Goal: Task Accomplishment & Management: Manage account settings

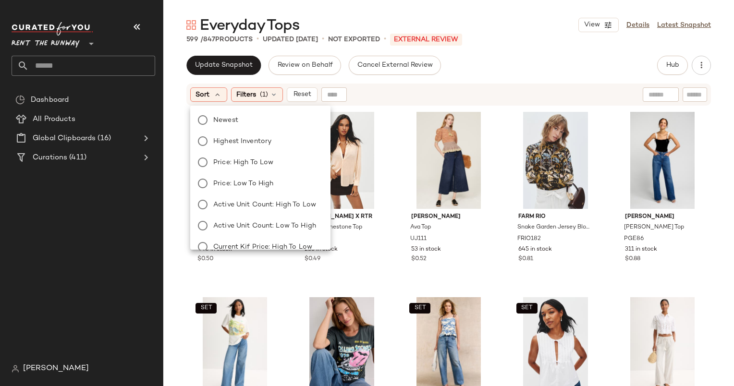
click at [505, 68] on div "Update Snapshot Review on Behalf Cancel External Review Hub Send for Review Ext…" at bounding box center [448, 65] width 524 height 19
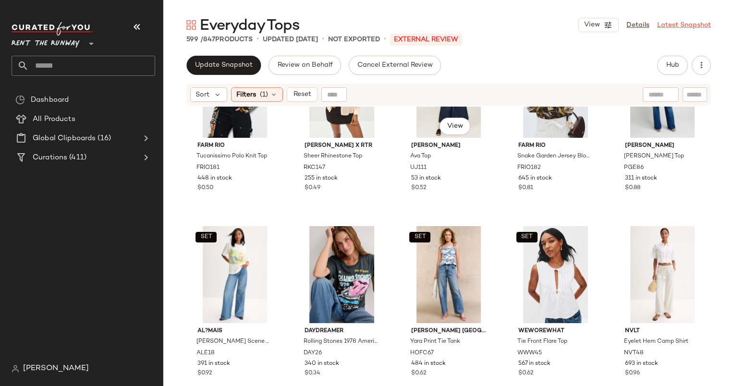
scroll to position [72, 0]
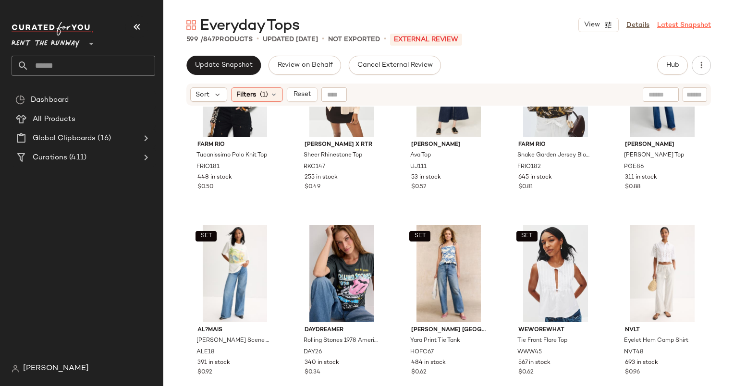
click at [676, 24] on link "Latest Snapshot" at bounding box center [684, 25] width 54 height 10
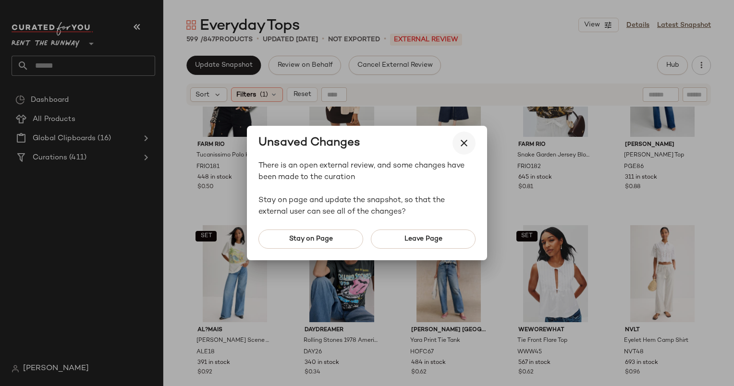
click at [459, 148] on icon "button" at bounding box center [464, 143] width 12 height 12
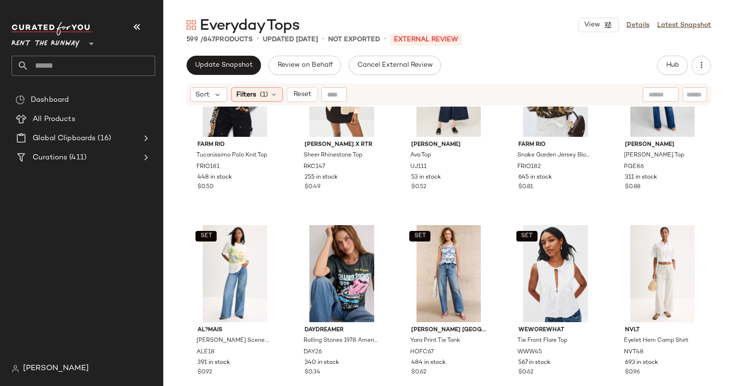
click at [561, 48] on div "Everyday Tops View Details Latest Snapshot 599 / 847 Products • updated Sep 26t…" at bounding box center [448, 200] width 570 height 371
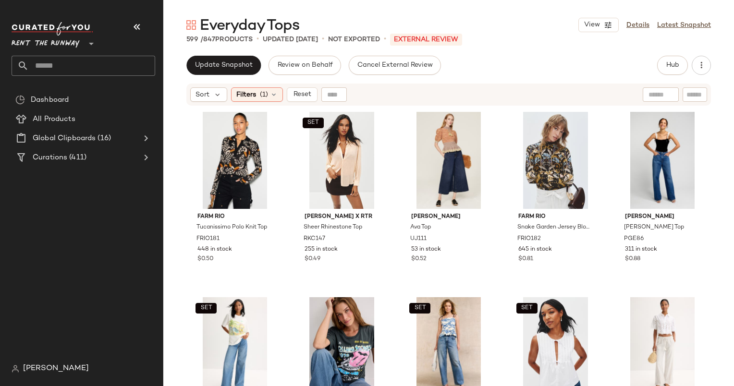
click at [668, 54] on div "Everyday Tops View Details Latest Snapshot 599 / 847 Products • updated Sep 26t…" at bounding box center [448, 200] width 570 height 371
click at [672, 61] on span "Hub" at bounding box center [671, 65] width 13 height 8
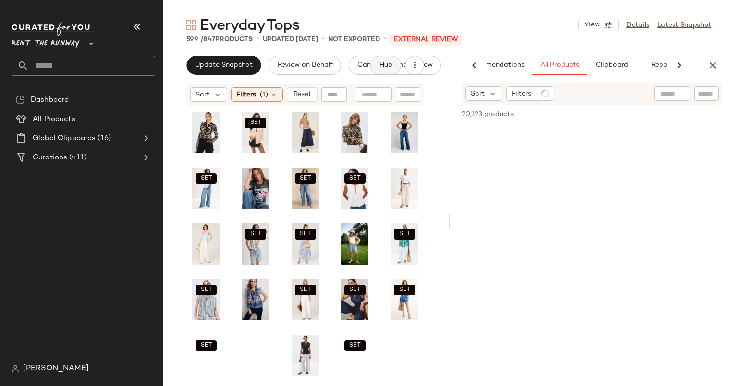
scroll to position [0, 40]
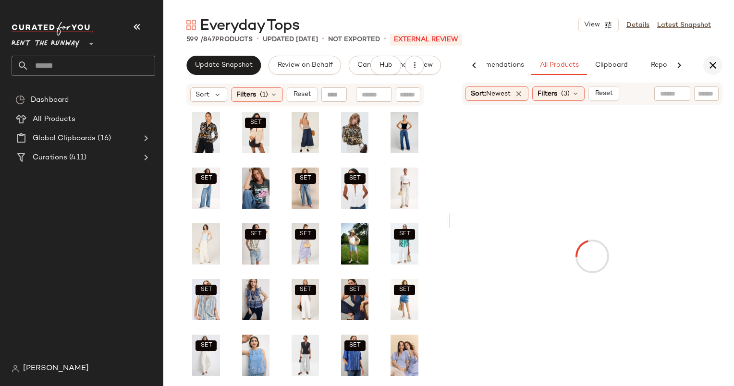
click at [716, 68] on icon "button" at bounding box center [713, 66] width 12 height 12
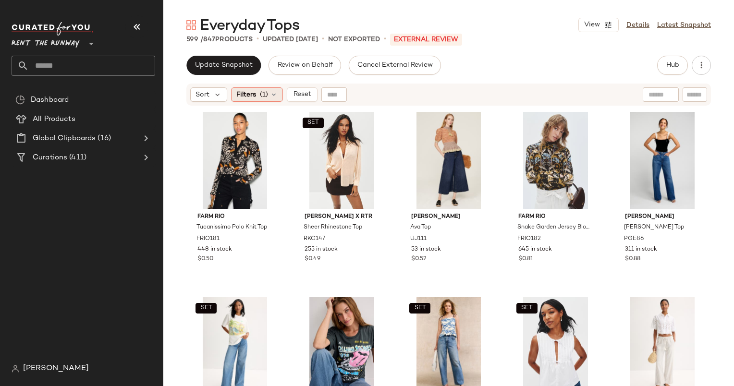
click at [251, 92] on span "Filters" at bounding box center [246, 95] width 20 height 10
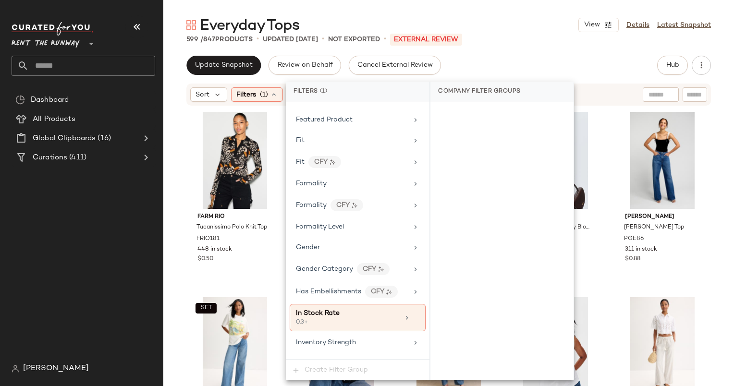
scroll to position [522, 0]
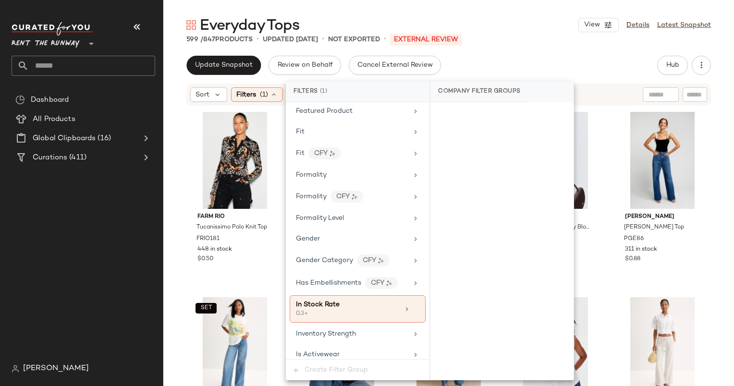
click at [516, 67] on div "Update Snapshot Review on Behalf Cancel External Review Hub Send for Review Ext…" at bounding box center [448, 65] width 524 height 19
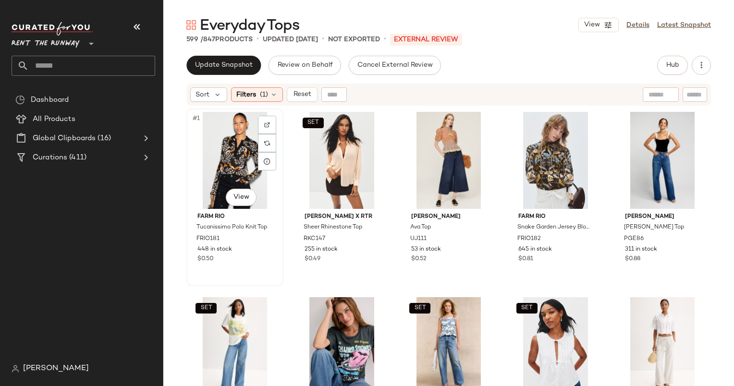
click at [228, 127] on div "#1 View" at bounding box center [235, 160] width 90 height 97
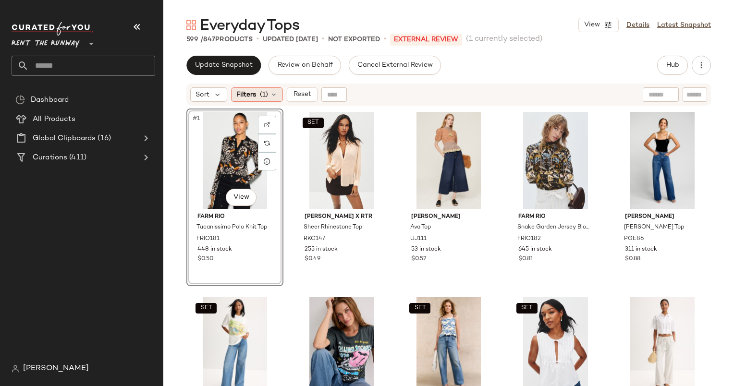
click at [257, 91] on div "Filters (1)" at bounding box center [257, 94] width 52 height 14
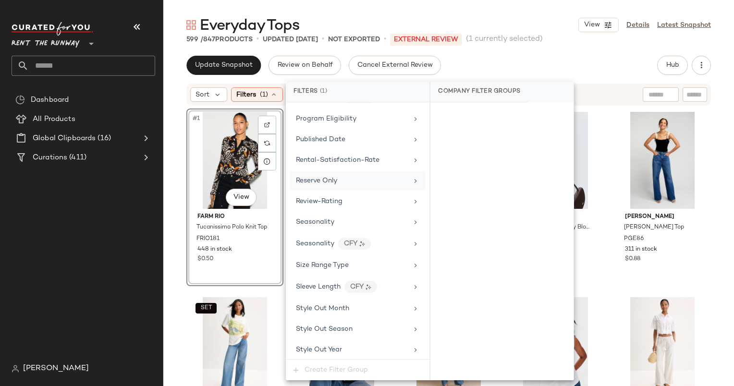
scroll to position [1165, 0]
click at [351, 213] on div "Seasonality" at bounding box center [357, 222] width 136 height 19
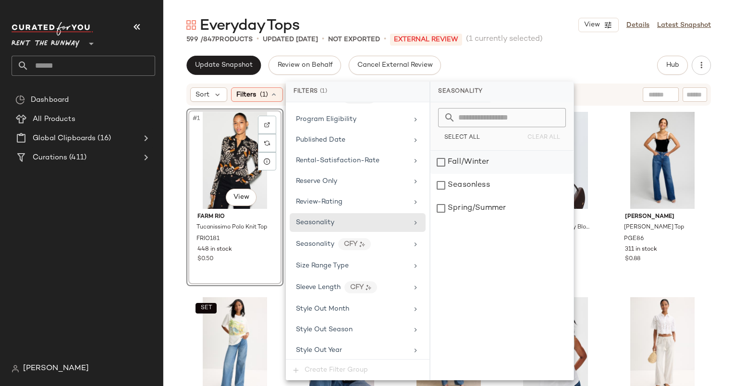
click at [450, 156] on div "Fall/Winter" at bounding box center [501, 162] width 143 height 23
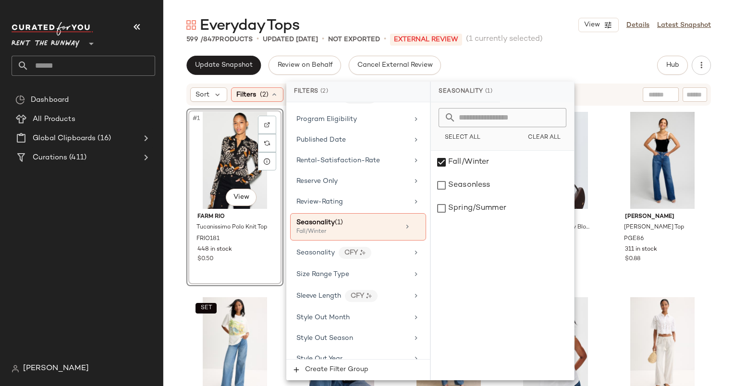
click at [561, 69] on div "Update Snapshot Review on Behalf Cancel External Review Hub Send for Review Ext…" at bounding box center [448, 65] width 524 height 19
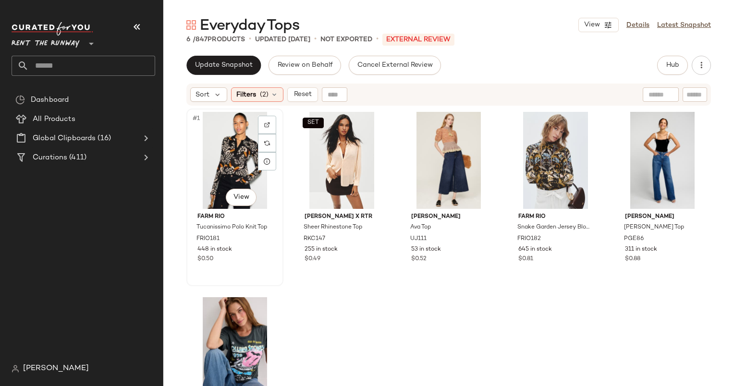
click at [221, 140] on div "#1 View" at bounding box center [235, 160] width 90 height 97
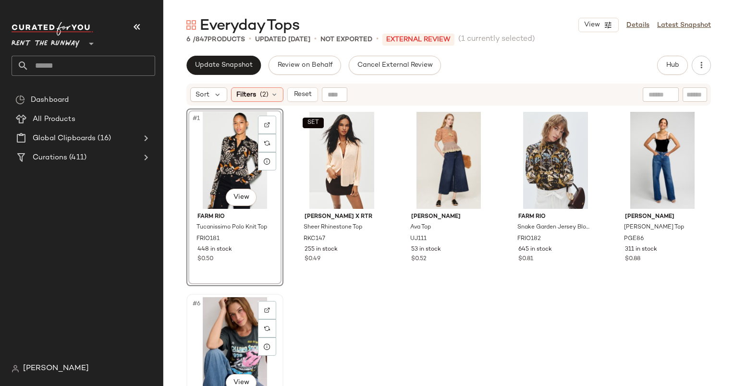
click at [226, 319] on div "#6 View" at bounding box center [235, 345] width 90 height 97
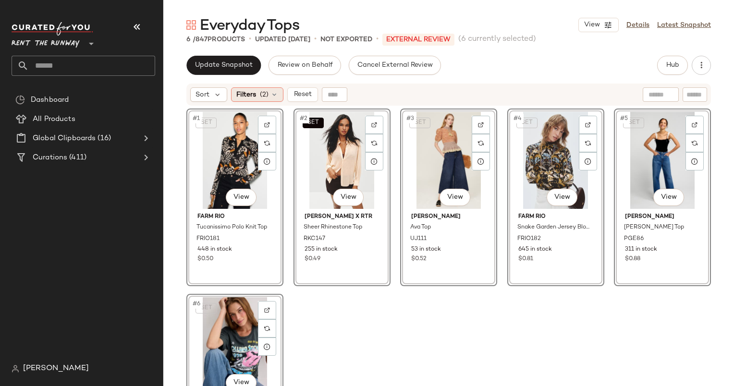
click at [279, 96] on div "Filters (2)" at bounding box center [257, 94] width 52 height 14
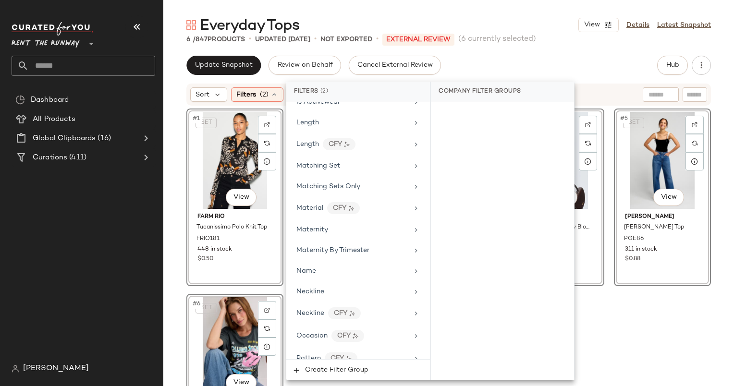
scroll to position [603, 0]
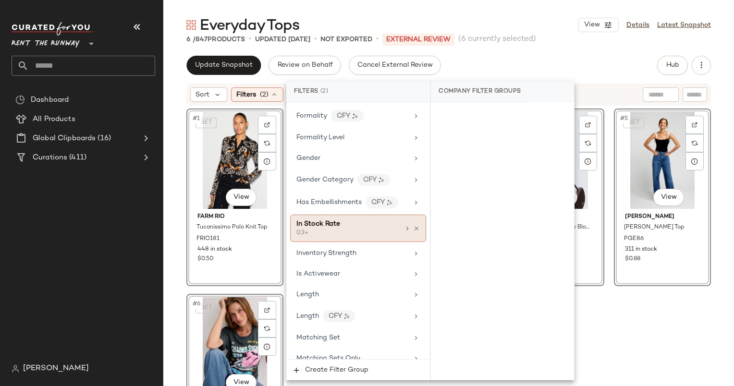
click at [366, 215] on div "In Stock Rate 0.3+" at bounding box center [358, 228] width 136 height 27
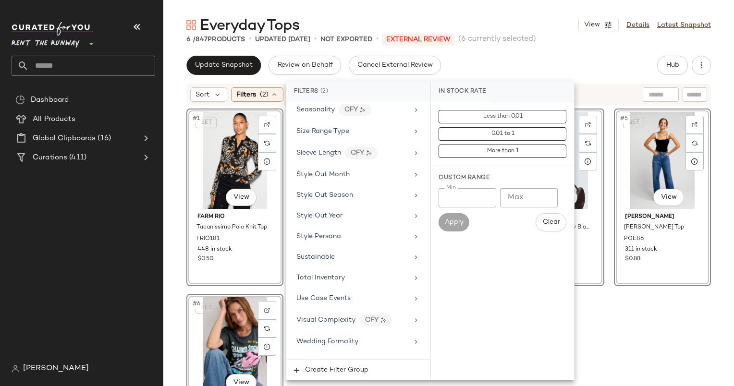
scroll to position [1179, 0]
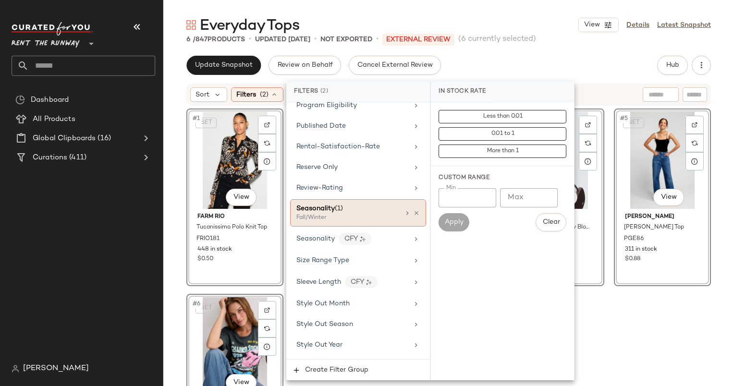
click at [366, 214] on div "Fall/Winter" at bounding box center [344, 218] width 96 height 9
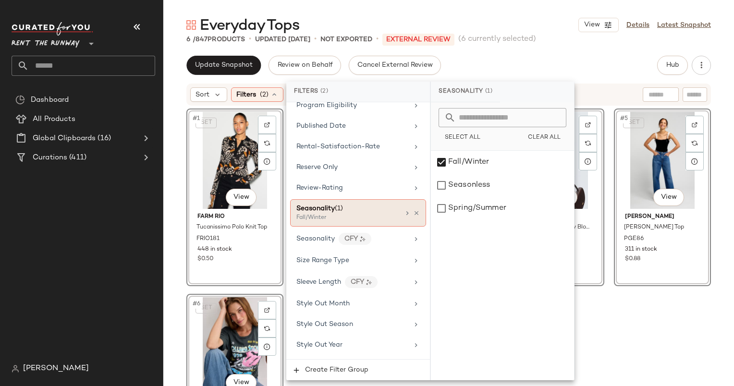
click at [366, 214] on div "Fall/Winter" at bounding box center [344, 218] width 96 height 9
click at [459, 187] on div "Seasonless" at bounding box center [502, 185] width 143 height 23
click at [544, 66] on div "Update Snapshot Review on Behalf Cancel External Review Hub Send for Review Ext…" at bounding box center [448, 65] width 524 height 19
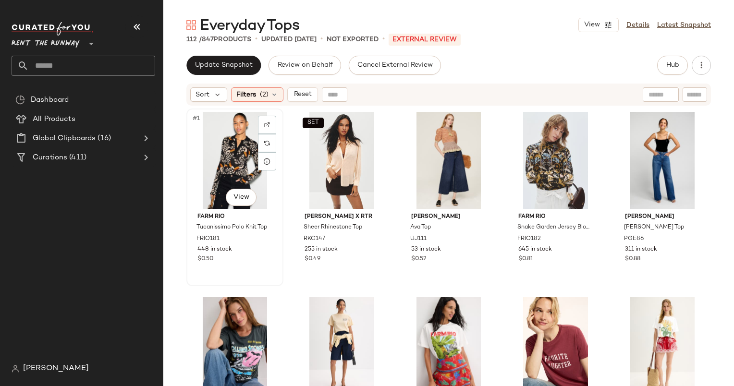
click at [220, 158] on div "#1 View" at bounding box center [235, 160] width 90 height 97
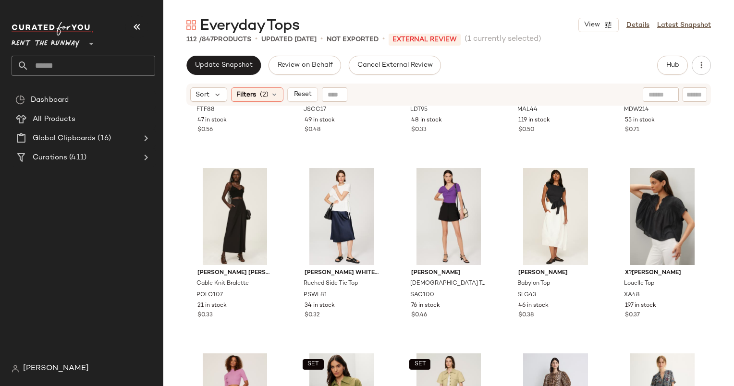
scroll to position [1434, 0]
click at [349, 219] on div "#42 View" at bounding box center [342, 216] width 90 height 97
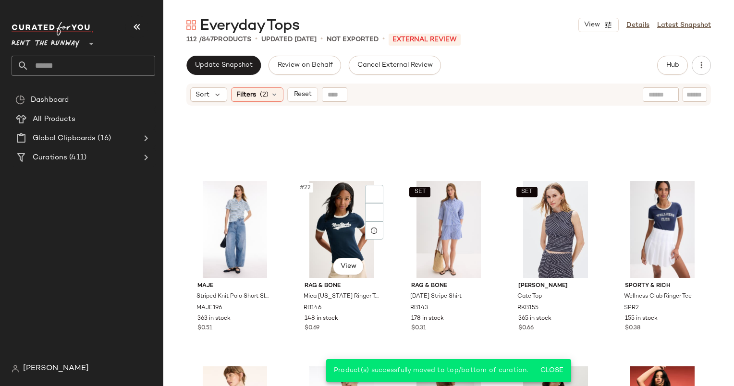
scroll to position [475, 0]
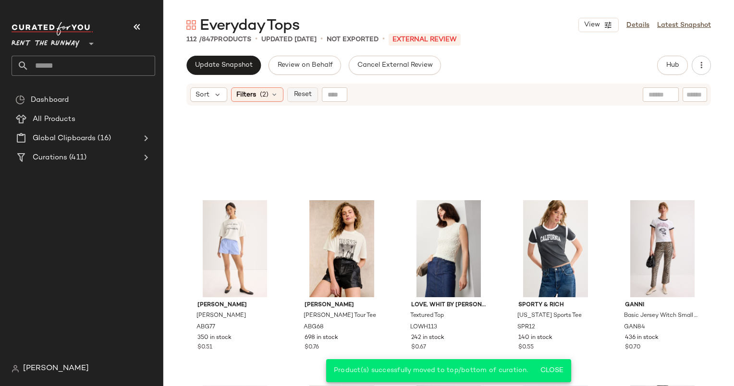
click at [301, 97] on span "Reset" at bounding box center [302, 95] width 18 height 8
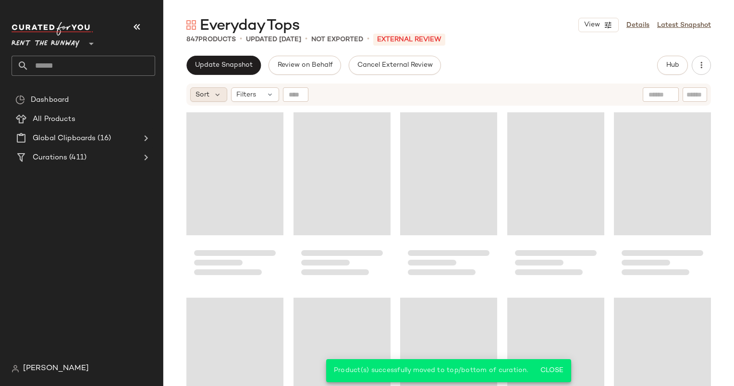
click at [202, 97] on span "Sort" at bounding box center [202, 95] width 14 height 10
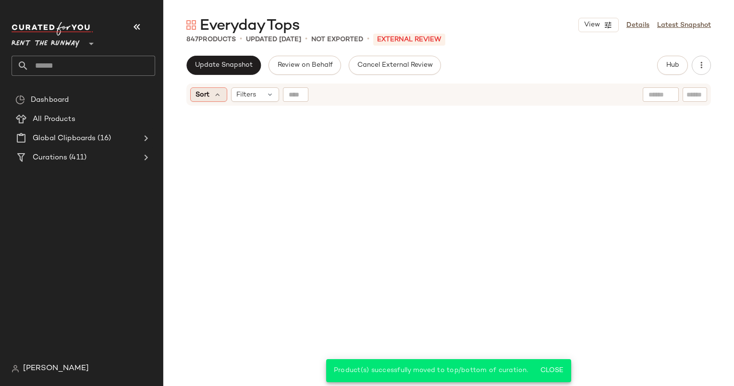
scroll to position [1483, 0]
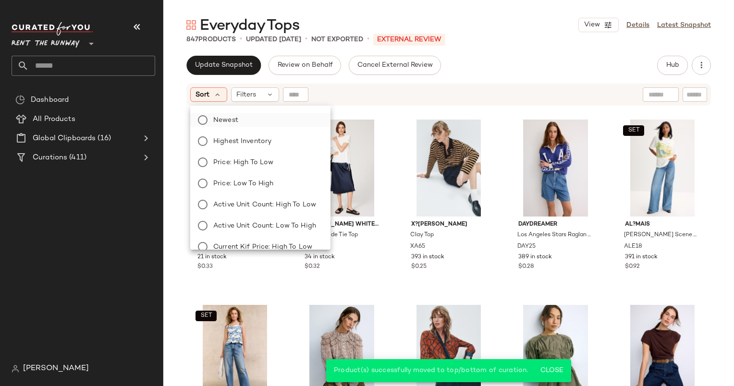
click at [246, 122] on label "Newest" at bounding box center [265, 119] width 113 height 13
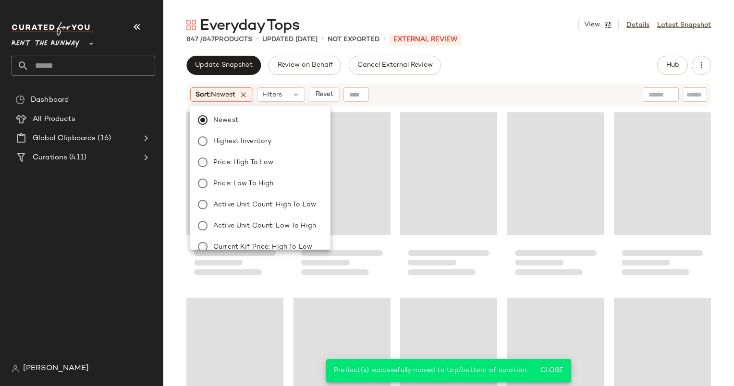
click at [436, 85] on div "Sort: Newest Filters Reset" at bounding box center [448, 95] width 524 height 22
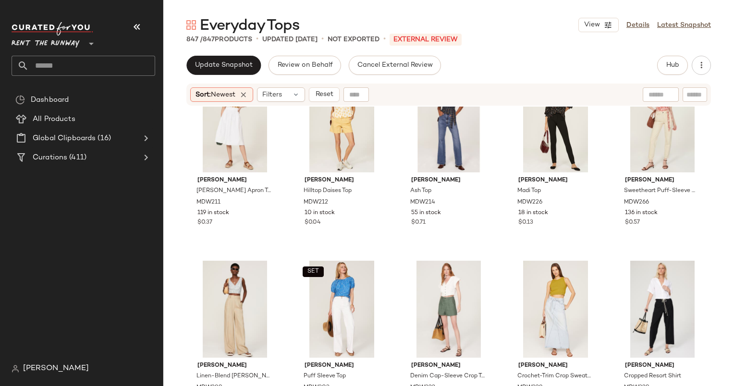
scroll to position [0, 0]
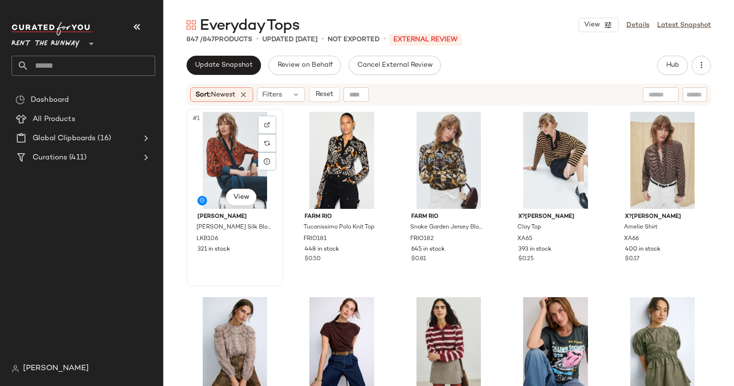
click at [234, 132] on div "#1 View" at bounding box center [235, 160] width 90 height 97
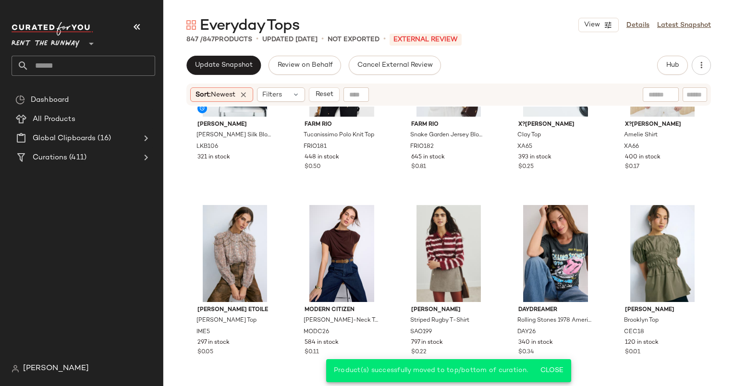
scroll to position [114, 0]
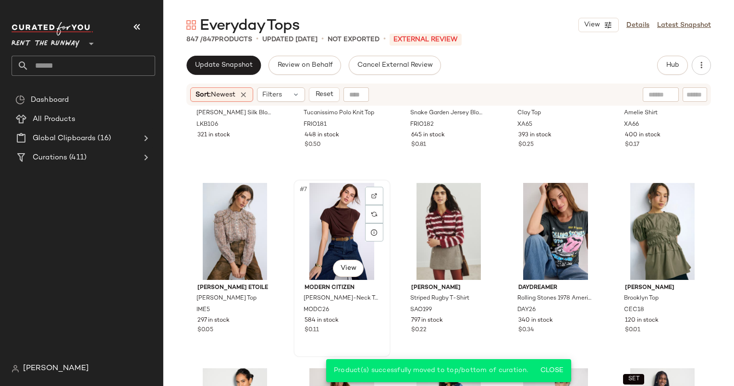
click at [323, 221] on div "#7 View" at bounding box center [342, 231] width 90 height 97
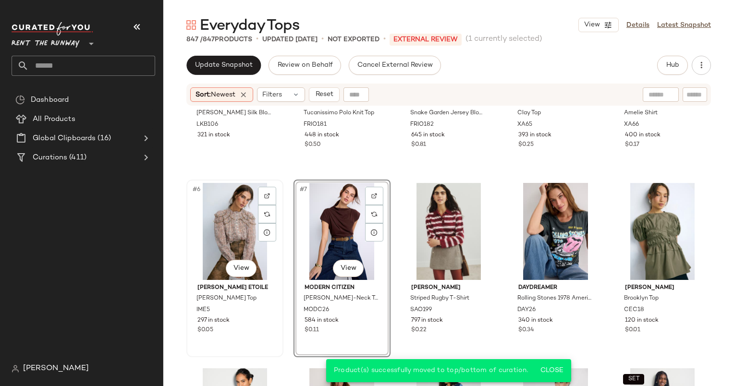
click at [238, 205] on div "#6 View" at bounding box center [235, 231] width 90 height 97
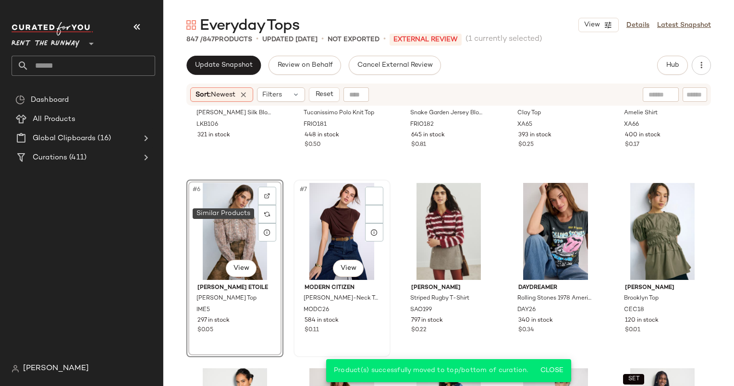
click at [332, 213] on div "#7 View" at bounding box center [342, 231] width 90 height 97
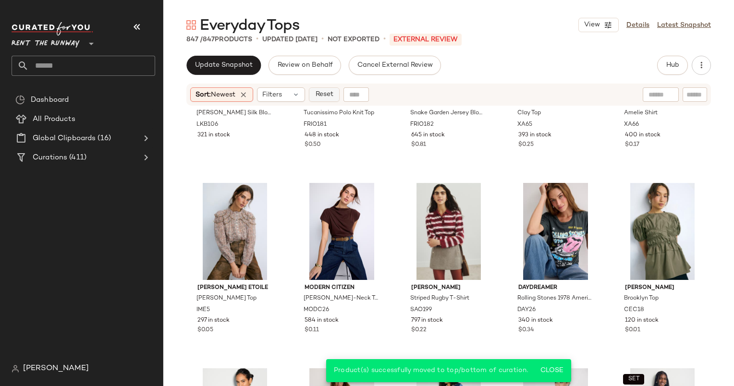
click at [333, 89] on button "Reset" at bounding box center [324, 94] width 31 height 14
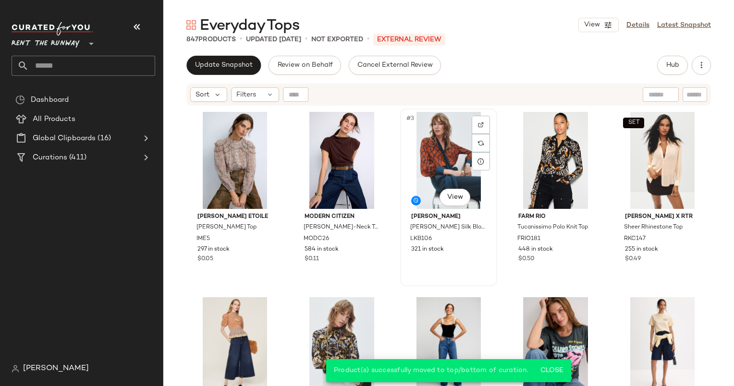
click at [440, 161] on div "#3 View" at bounding box center [448, 160] width 90 height 97
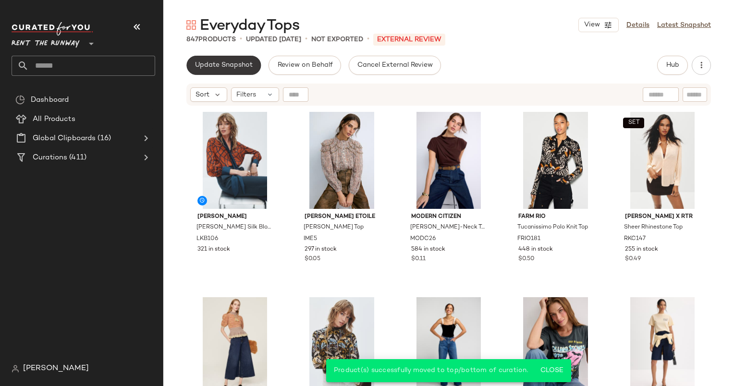
click at [229, 60] on button "Update Snapshot" at bounding box center [223, 65] width 74 height 19
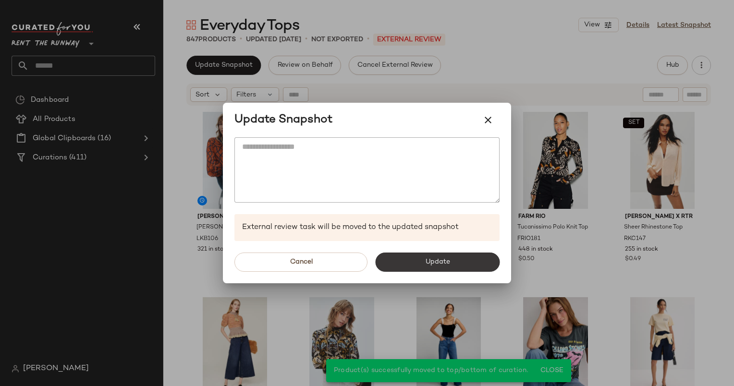
click at [398, 260] on button "Update" at bounding box center [437, 262] width 124 height 19
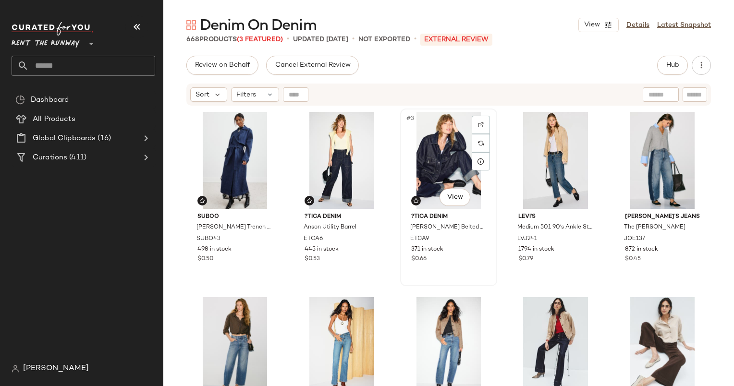
click at [413, 146] on div "#3 View" at bounding box center [448, 160] width 90 height 97
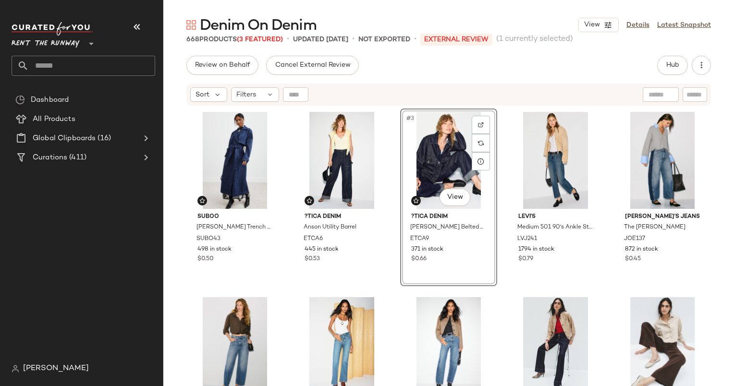
click at [413, 146] on div "#3 View" at bounding box center [448, 160] width 90 height 97
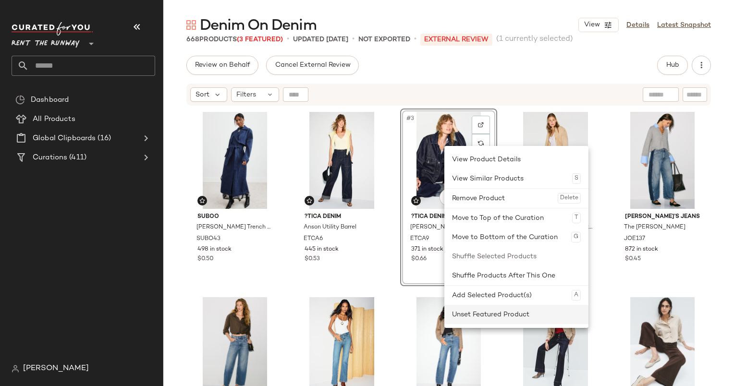
click at [528, 314] on div "Unset Featured Product" at bounding box center [516, 314] width 129 height 19
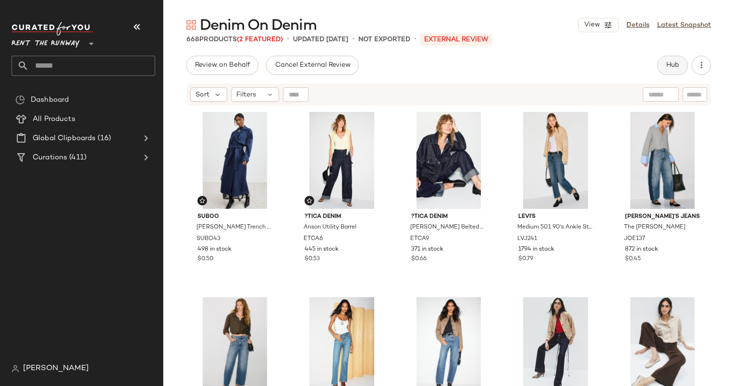
click at [661, 69] on button "Hub" at bounding box center [672, 65] width 31 height 19
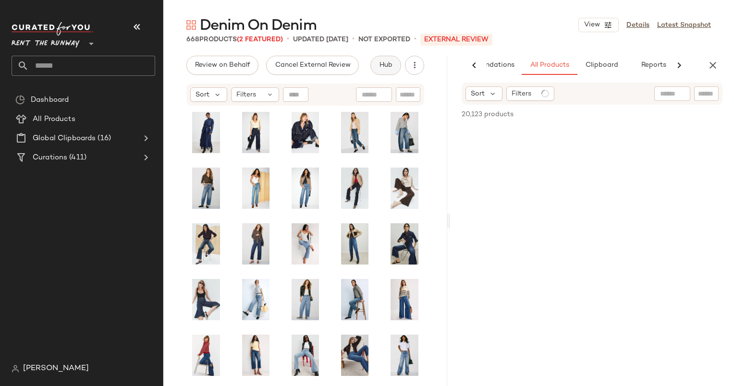
scroll to position [0, 49]
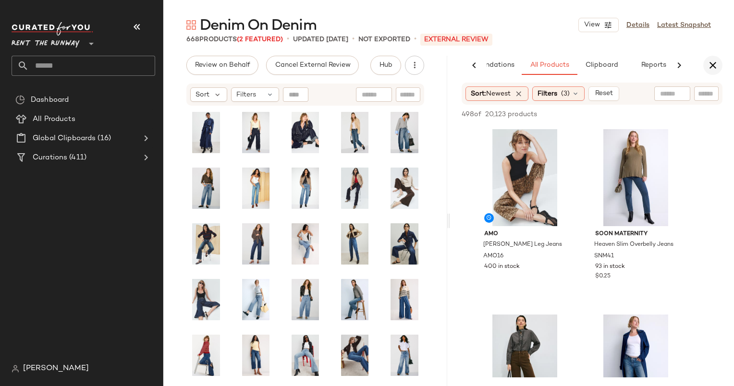
click at [710, 70] on icon "button" at bounding box center [713, 66] width 12 height 12
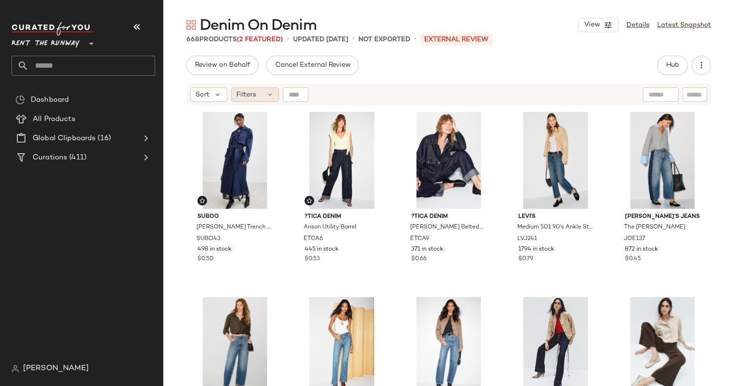
click at [253, 90] on span "Filters" at bounding box center [246, 95] width 20 height 10
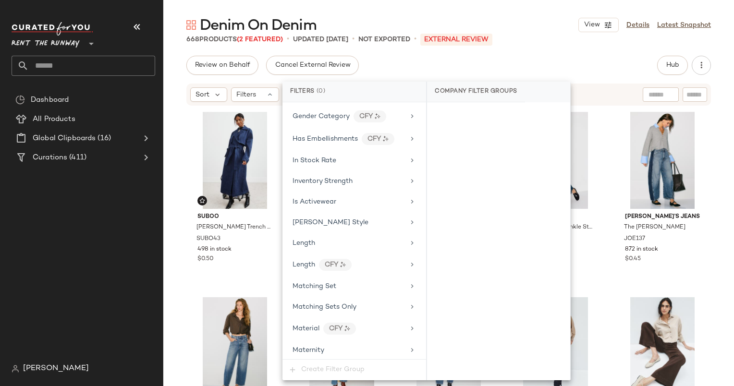
scroll to position [662, 0]
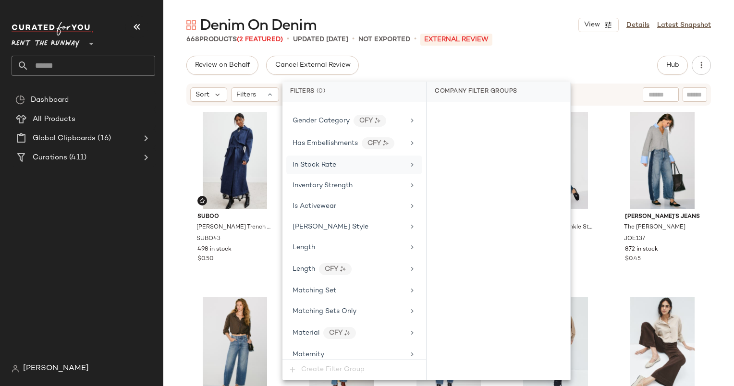
click at [341, 163] on div "In Stock Rate" at bounding box center [354, 165] width 136 height 19
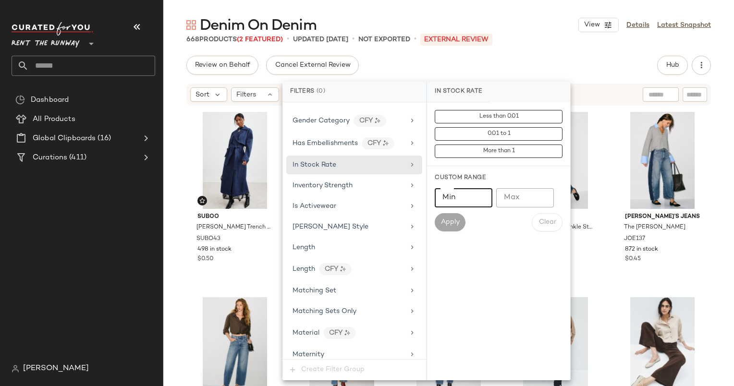
click at [449, 200] on input "Min" at bounding box center [463, 197] width 58 height 19
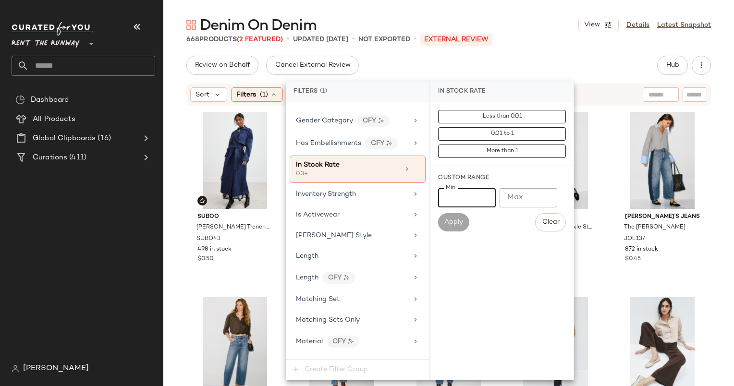
type input "***"
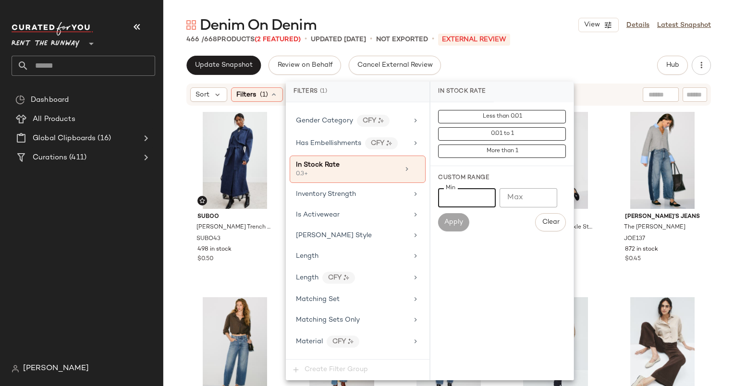
click at [599, 81] on div "Update Snapshot Review on Behalf Cancel External Review Hub Send for Review Ext…" at bounding box center [448, 221] width 570 height 330
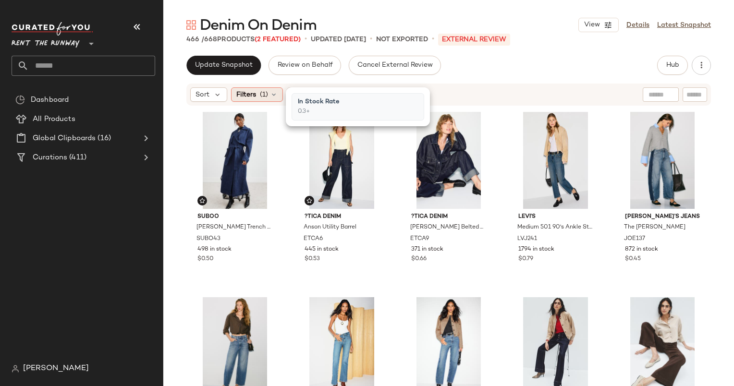
click at [271, 96] on icon at bounding box center [274, 95] width 8 height 8
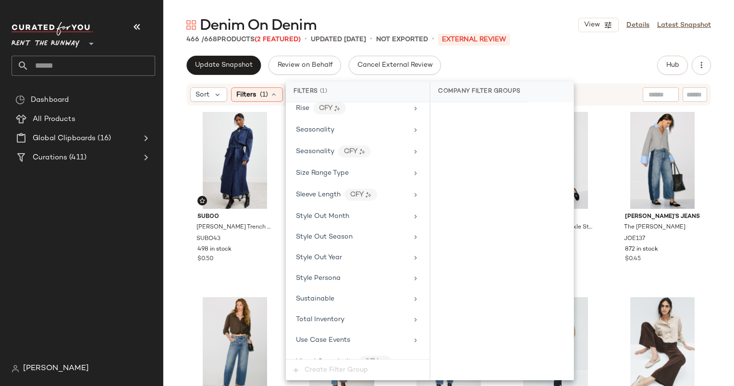
scroll to position [1150, 0]
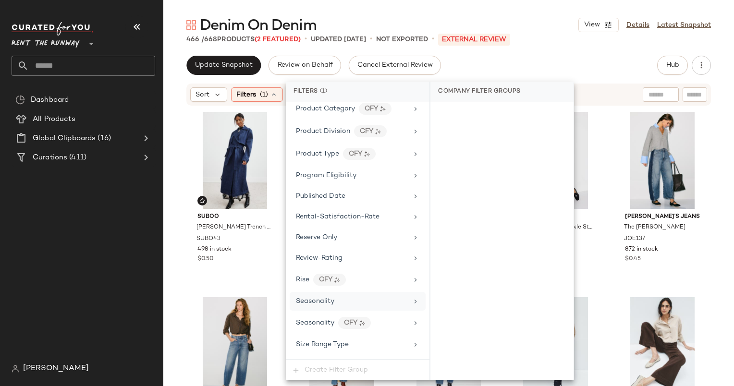
click at [344, 292] on div "Seasonality" at bounding box center [357, 301] width 136 height 19
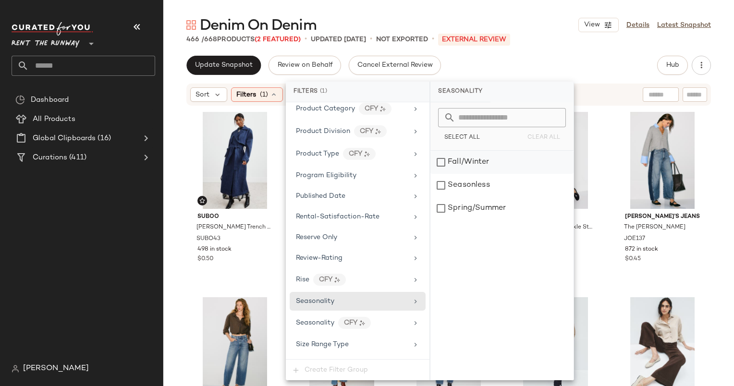
click at [472, 159] on div "Fall/Winter" at bounding box center [501, 162] width 143 height 23
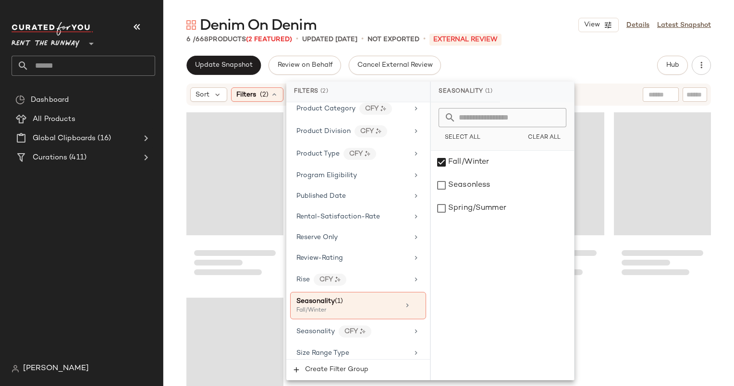
click at [542, 55] on div "Denim On Denim View Details Latest Snapshot 6 / 668 Products (2 Featured) • upd…" at bounding box center [448, 200] width 570 height 371
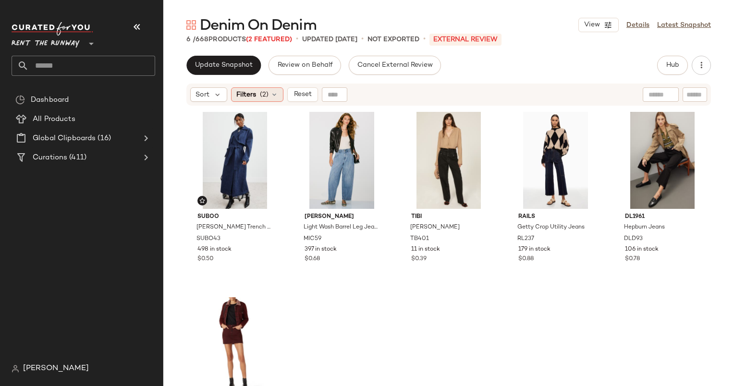
click at [250, 93] on span "Filters" at bounding box center [246, 95] width 20 height 10
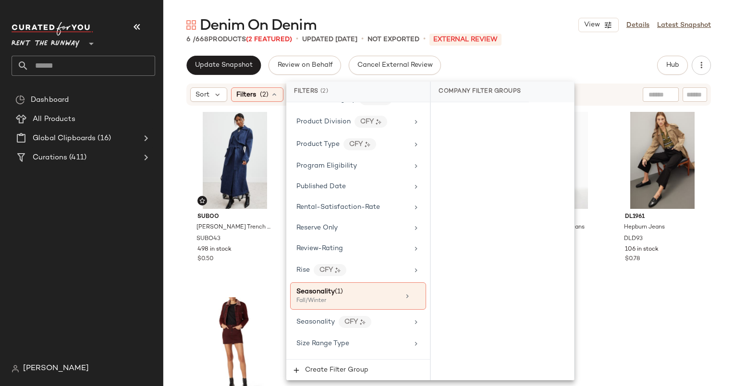
scroll to position [1331, 0]
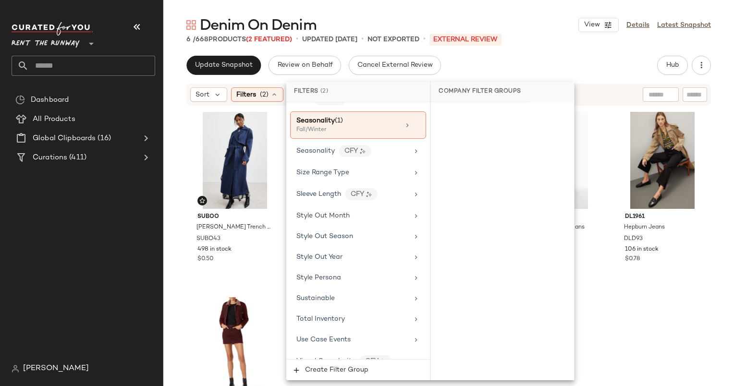
click at [359, 101] on div "Filters (2)" at bounding box center [358, 92] width 144 height 21
click at [388, 126] on div "Fall/Winter" at bounding box center [344, 130] width 96 height 9
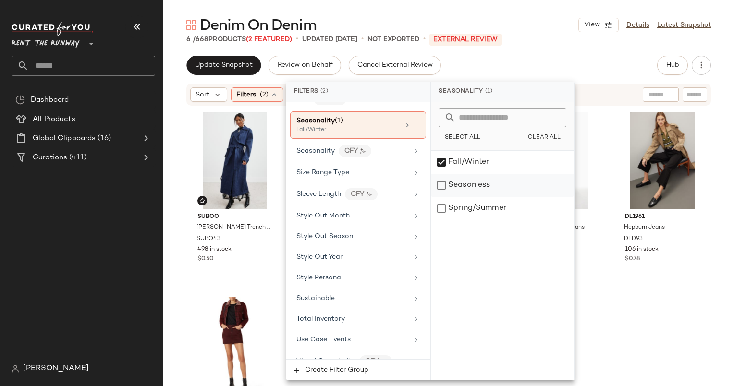
click at [488, 190] on div "Seasonless" at bounding box center [502, 185] width 143 height 23
click at [560, 67] on div "Update Snapshot Review on Behalf Cancel External Review Hub Send for Review Ext…" at bounding box center [448, 65] width 524 height 19
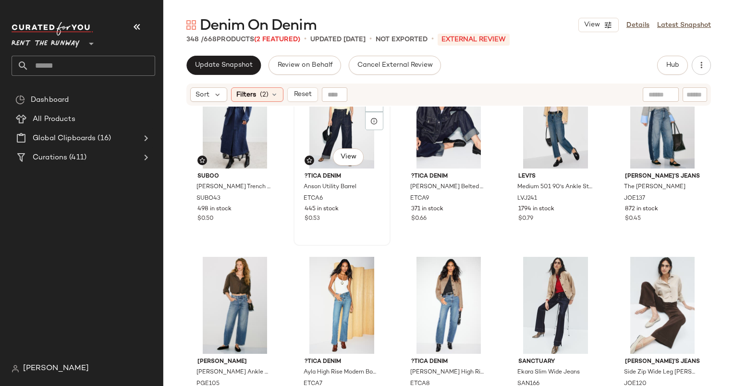
scroll to position [0, 0]
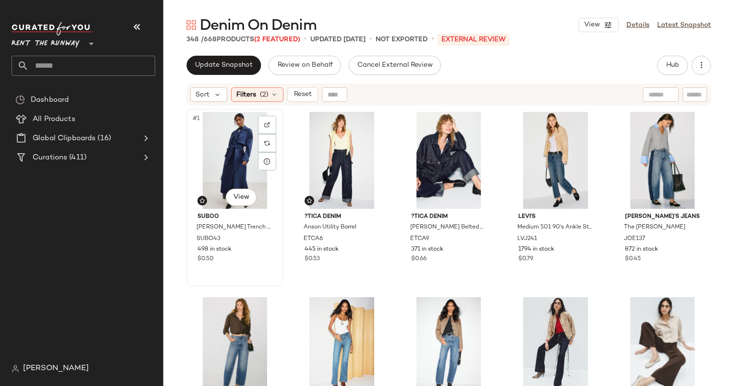
click at [237, 161] on div "#1 View" at bounding box center [235, 160] width 90 height 97
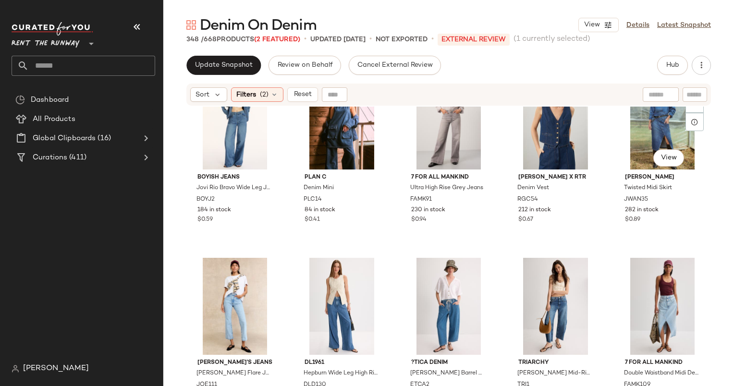
scroll to position [3191, 0]
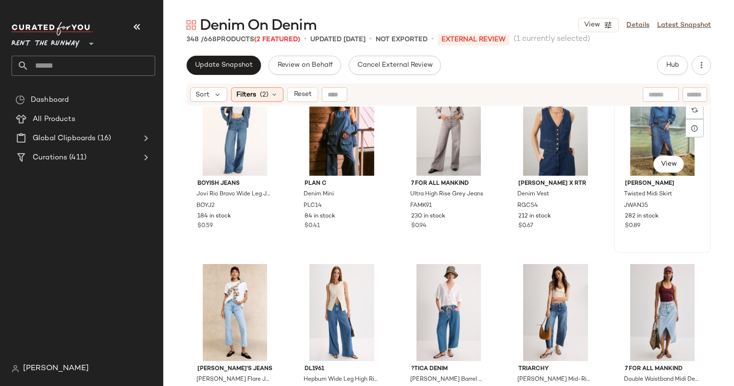
click at [632, 155] on div "#90 View" at bounding box center [662, 127] width 90 height 97
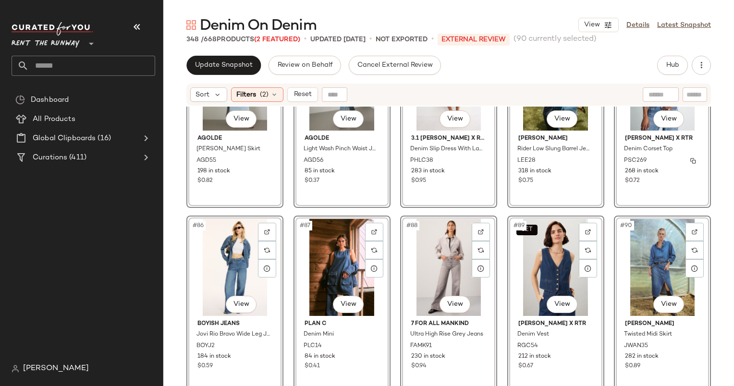
scroll to position [3040, 0]
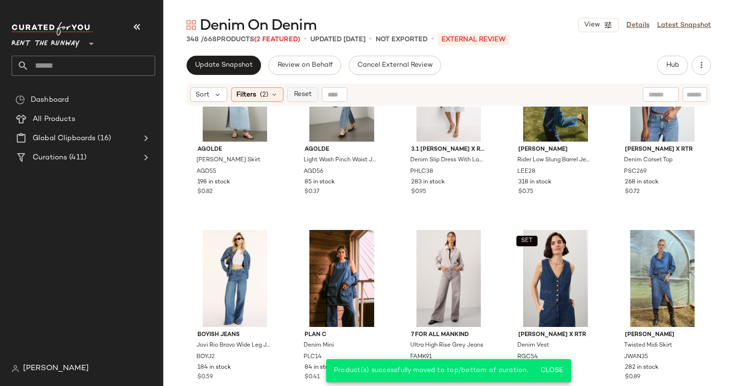
click at [304, 94] on span "Reset" at bounding box center [302, 95] width 18 height 8
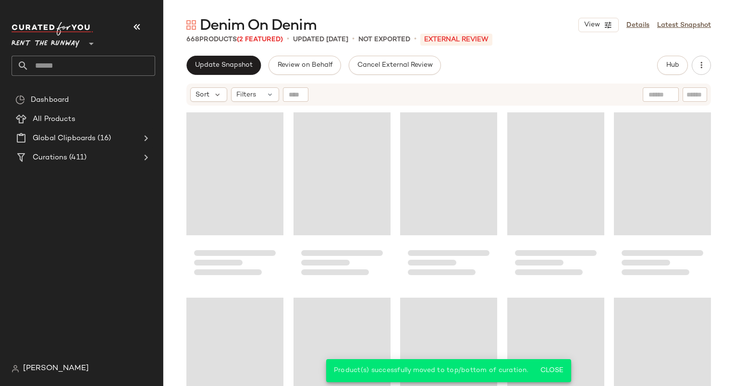
scroll to position [3150, 0]
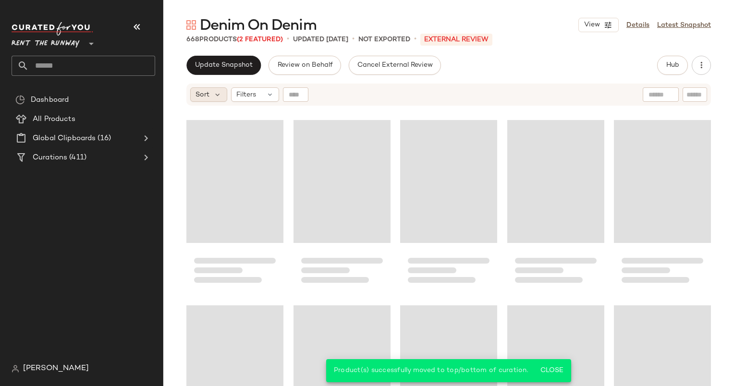
click at [204, 92] on span "Sort" at bounding box center [202, 95] width 14 height 10
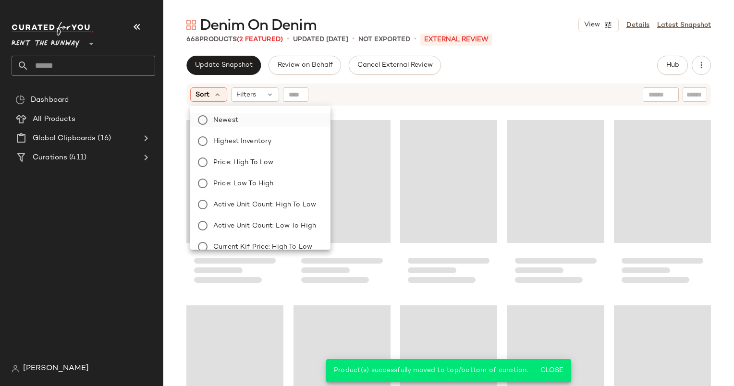
click at [233, 116] on span "Newest" at bounding box center [225, 120] width 25 height 10
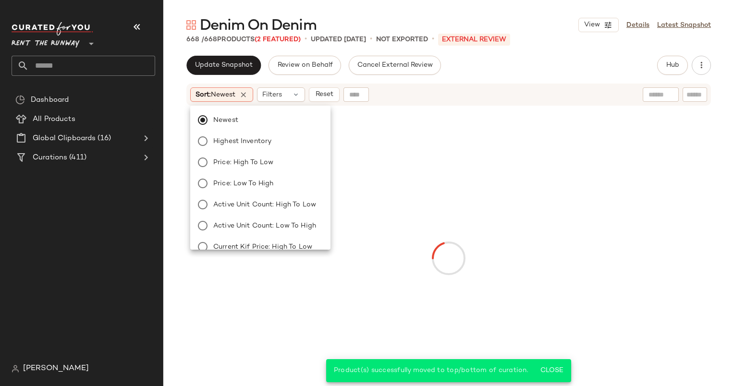
click at [394, 101] on div "Sort: Newest Filters Reset" at bounding box center [386, 94] width 392 height 14
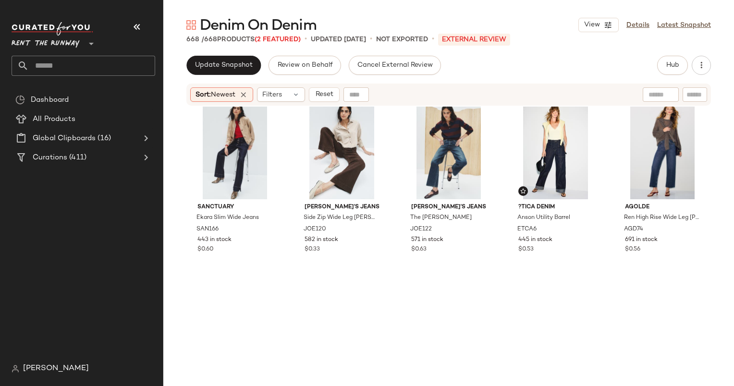
scroll to position [0, 0]
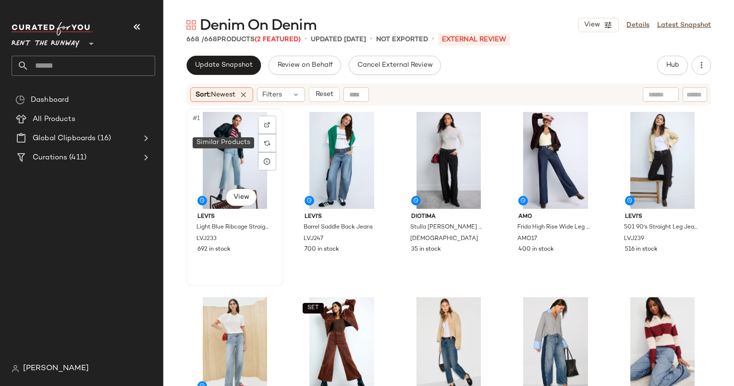
click at [240, 148] on div "#1 View" at bounding box center [235, 160] width 90 height 97
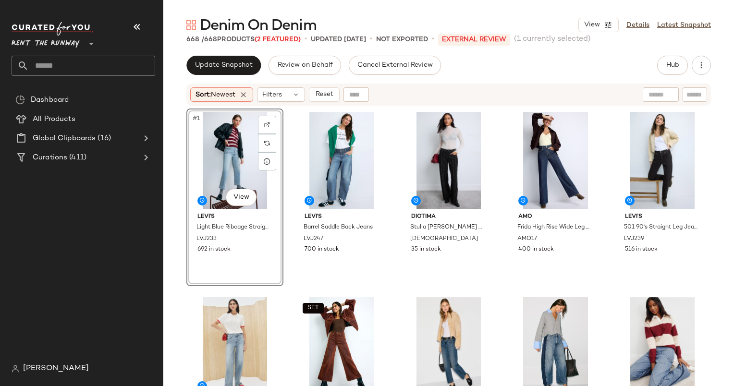
scroll to position [146, 0]
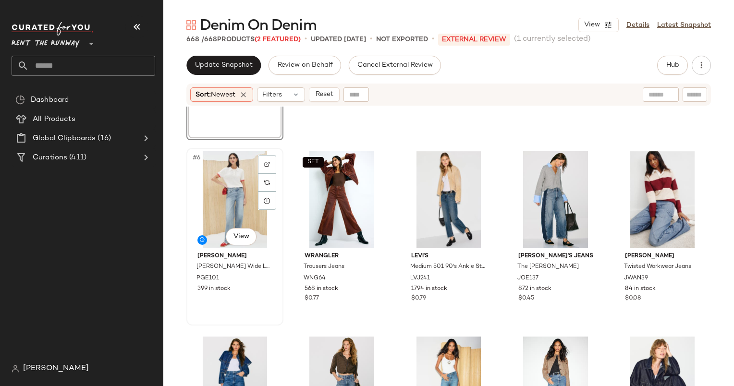
click at [248, 223] on div "#6 View" at bounding box center [235, 199] width 90 height 97
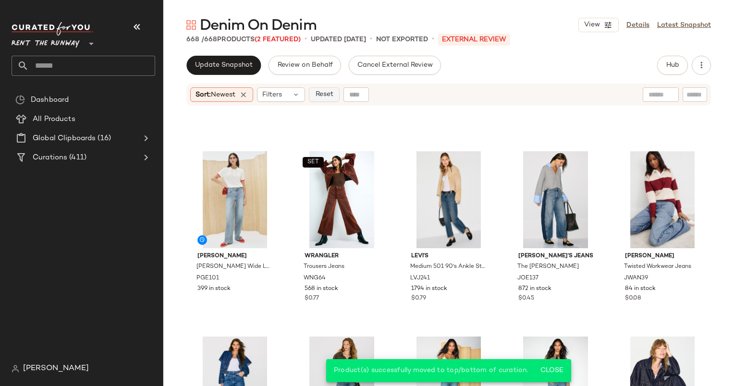
click at [334, 100] on button "Reset" at bounding box center [324, 94] width 31 height 14
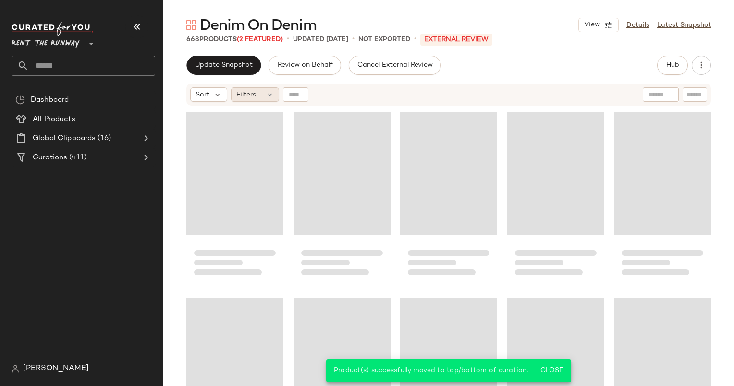
click at [266, 97] on icon at bounding box center [270, 95] width 8 height 8
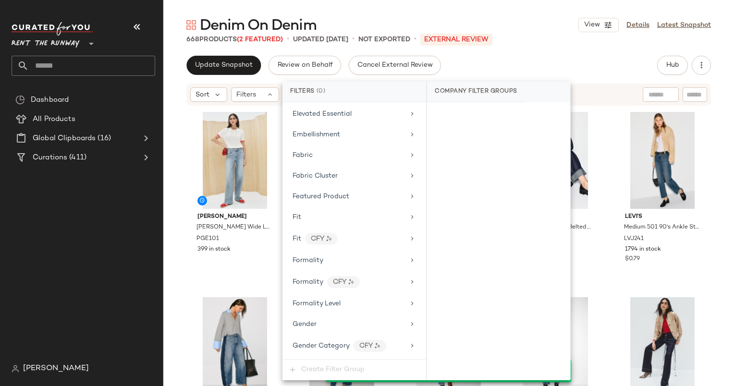
scroll to position [437, 0]
click at [355, 195] on div "Featured Product" at bounding box center [348, 196] width 112 height 10
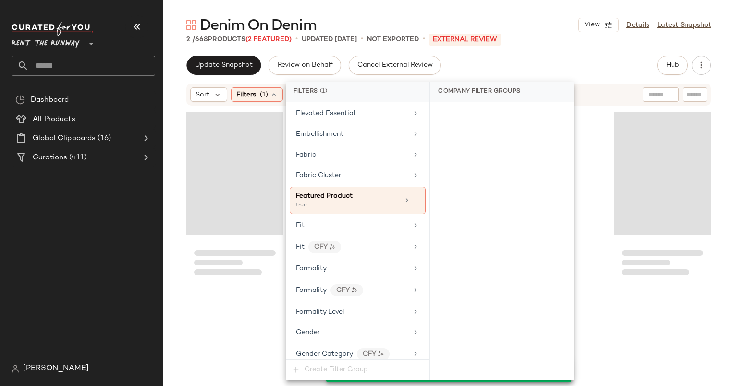
click at [533, 46] on div "Denim On Denim View Details Latest Snapshot 2 / 668 Products (2 Featured) • upd…" at bounding box center [448, 200] width 570 height 371
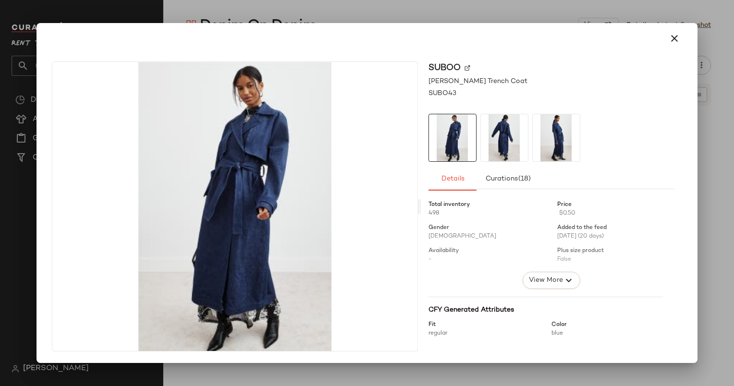
click at [670, 25] on div at bounding box center [366, 38] width 652 height 31
click at [672, 29] on button "button" at bounding box center [674, 38] width 23 height 23
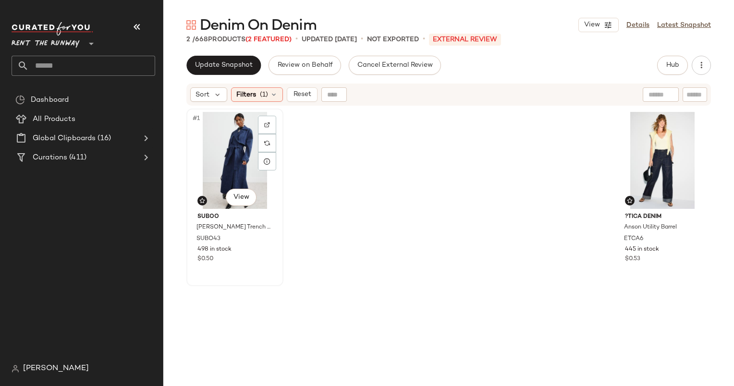
click at [240, 133] on div "#1 View" at bounding box center [235, 160] width 90 height 97
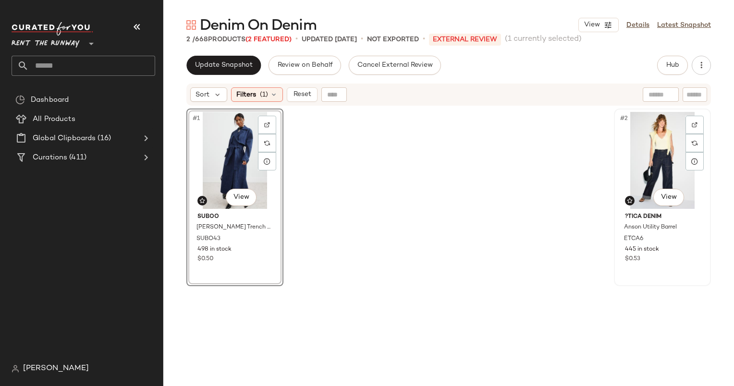
click at [632, 133] on div "#2 View" at bounding box center [662, 160] width 90 height 97
click at [545, 161] on div "SET #1 View Suboo Leon Denim Trench Coat SUBO43 498 in stock $0.50 SET #2 View …" at bounding box center [448, 258] width 524 height 301
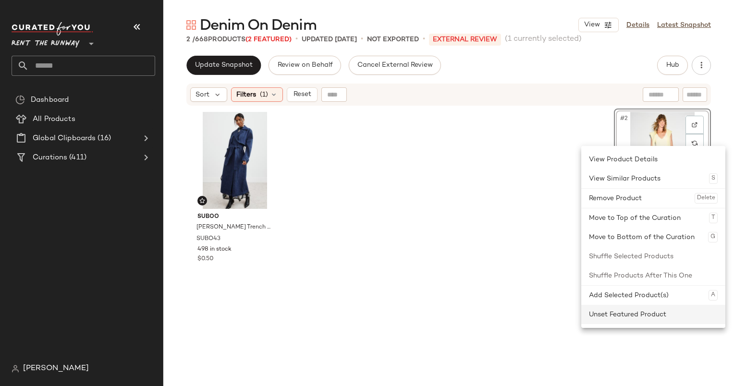
click at [682, 307] on div "Unset Featured Product" at bounding box center [653, 314] width 129 height 19
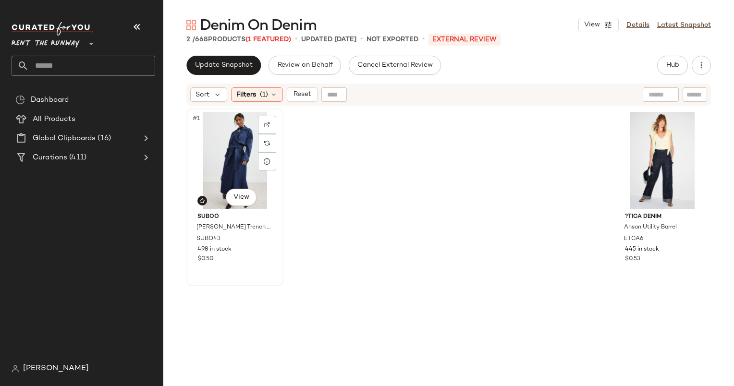
click at [219, 152] on div "#1 View" at bounding box center [235, 160] width 90 height 97
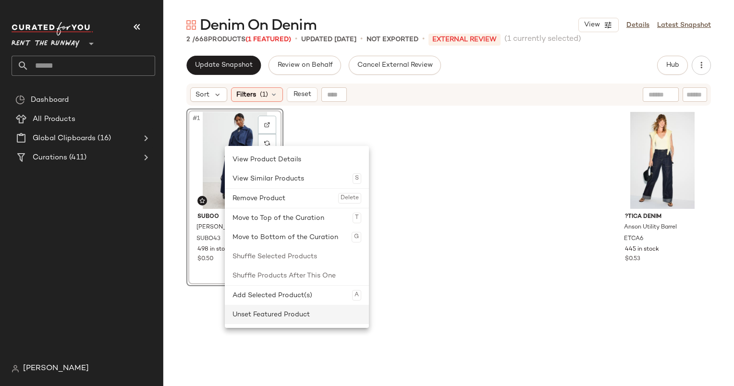
click at [315, 319] on div "Unset Featured Product" at bounding box center [296, 314] width 129 height 19
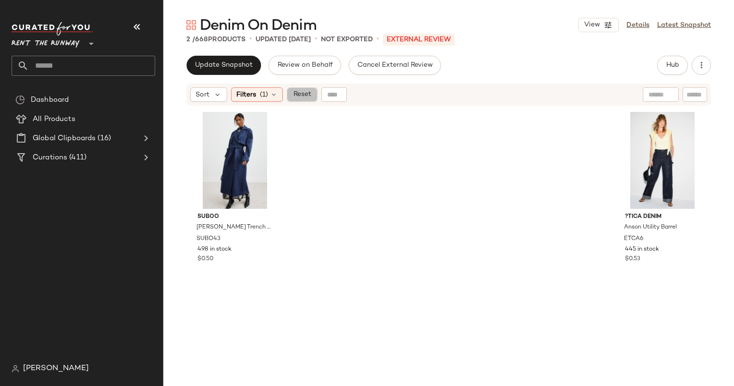
click at [300, 100] on button "Reset" at bounding box center [302, 94] width 31 height 14
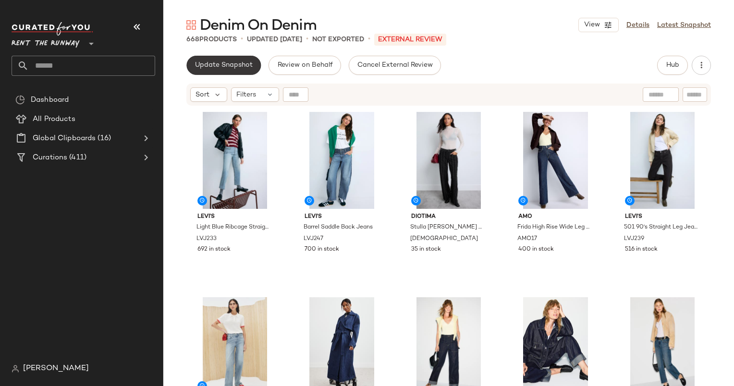
click at [193, 71] on button "Update Snapshot" at bounding box center [223, 65] width 74 height 19
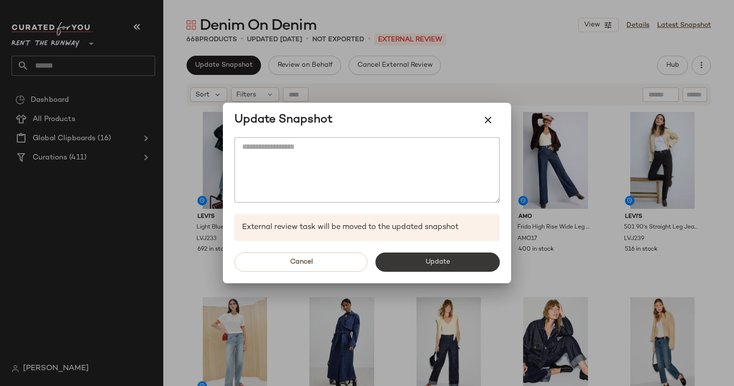
click at [424, 261] on span "Update" at bounding box center [436, 262] width 25 height 8
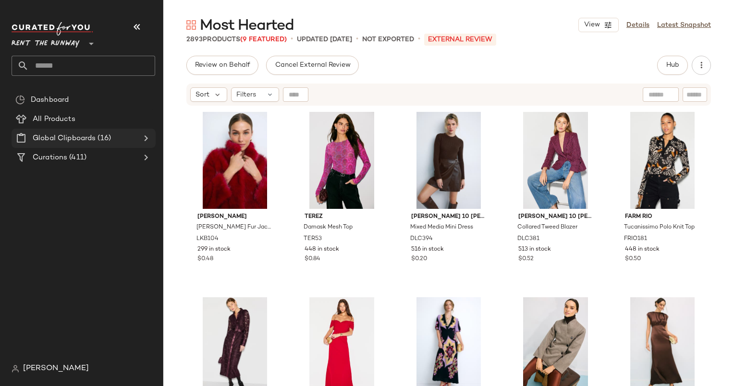
click at [121, 140] on div "Global Clipboards (16)" at bounding box center [84, 138] width 108 height 11
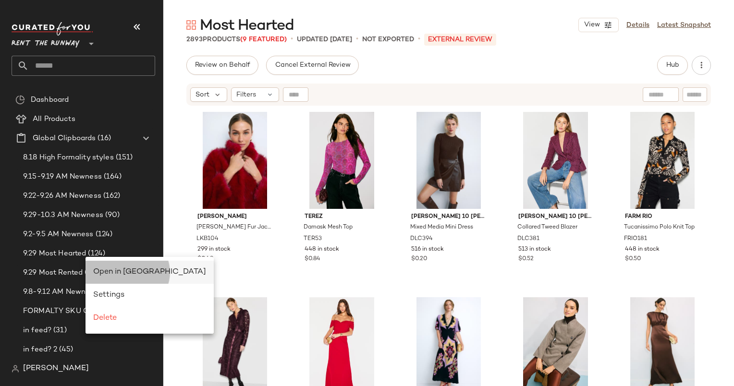
click at [134, 271] on span "Open in Split View" at bounding box center [149, 272] width 113 height 8
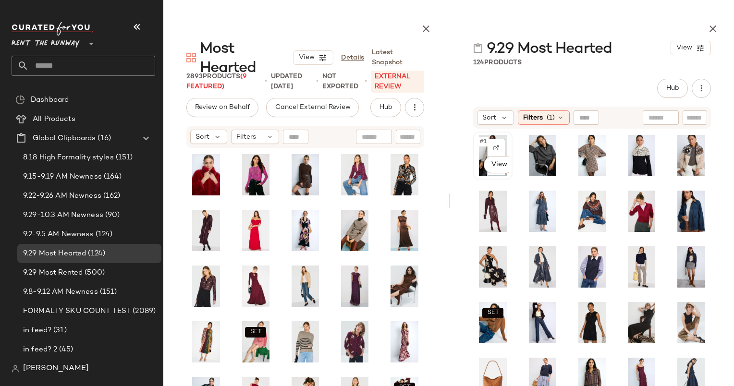
click at [479, 143] on span "#1" at bounding box center [483, 142] width 10 height 10
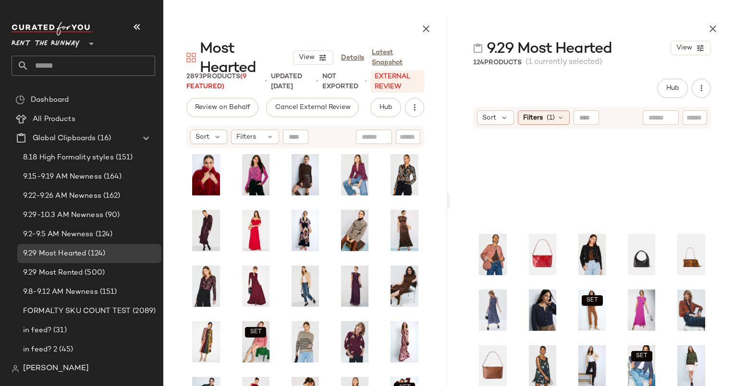
scroll to position [701, 0]
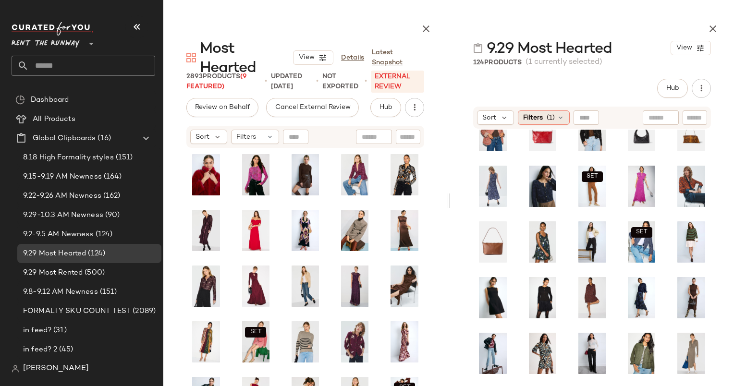
click at [546, 119] on span "(1)" at bounding box center [550, 118] width 8 height 10
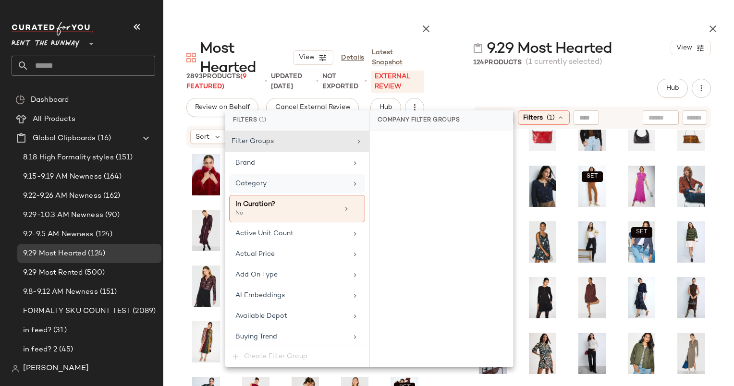
click at [329, 192] on div "Category" at bounding box center [297, 183] width 136 height 19
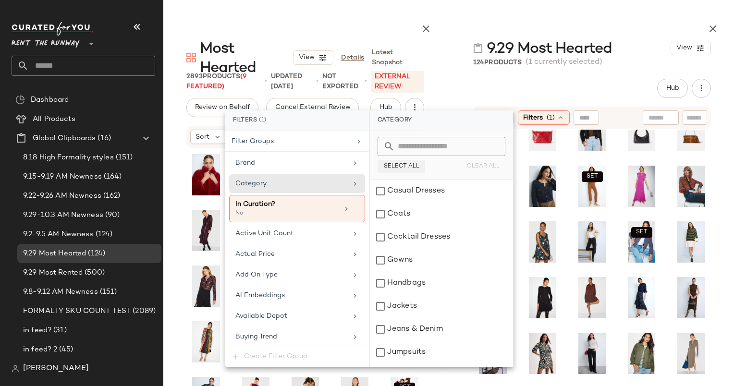
click at [398, 163] on span "Select All" at bounding box center [401, 166] width 36 height 7
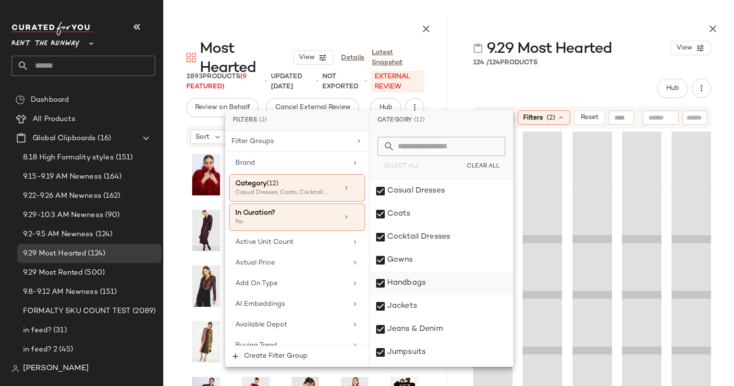
click at [421, 282] on div "Handbags" at bounding box center [441, 283] width 143 height 23
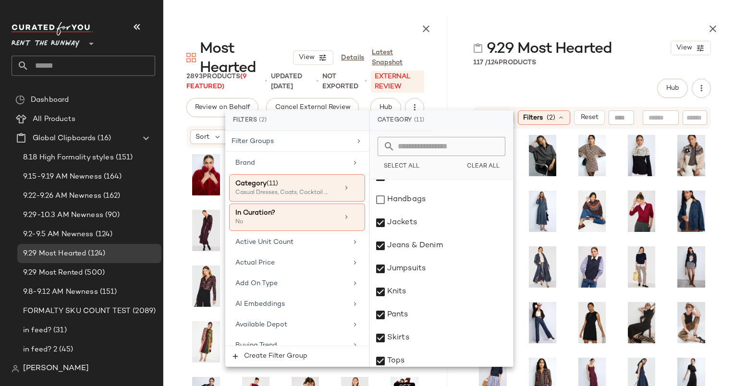
scroll to position [89, 0]
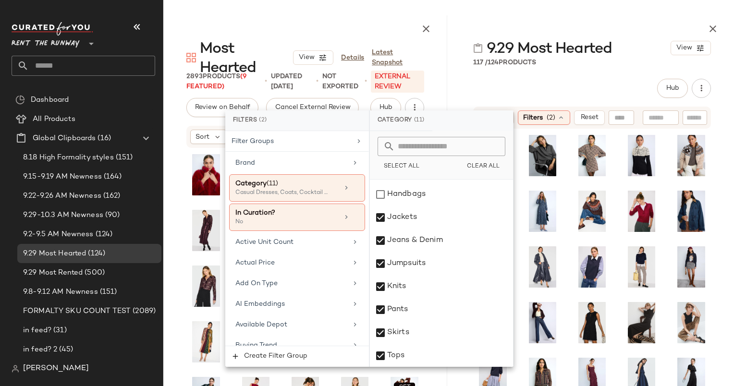
click at [567, 82] on div "Hub Send for Review External Review Internal Review Cancel Send for Review Revi…" at bounding box center [592, 88] width 238 height 19
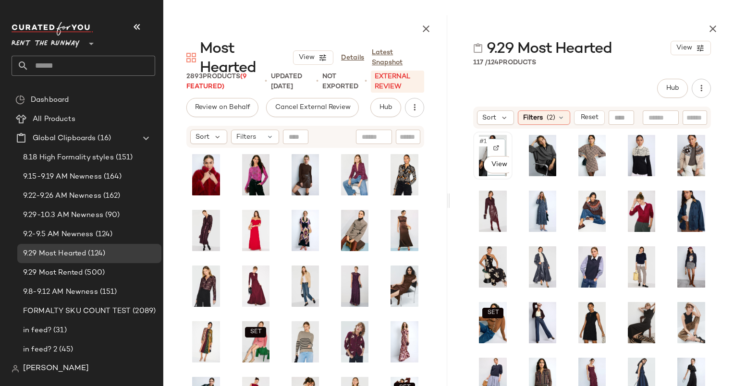
click at [482, 139] on span "#1" at bounding box center [483, 142] width 10 height 10
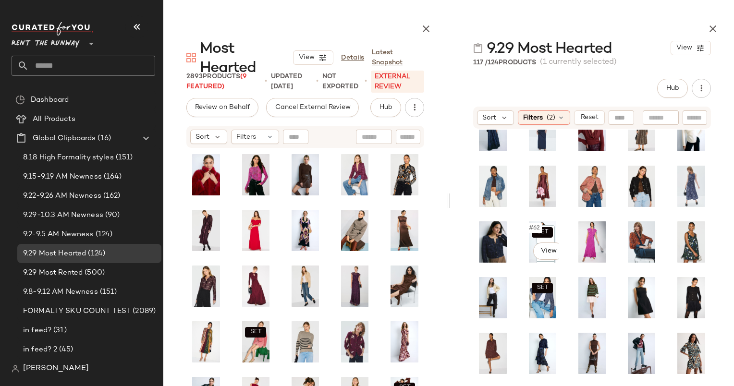
scroll to position [590, 0]
click at [672, 340] on div "#75 View" at bounding box center [690, 353] width 37 height 46
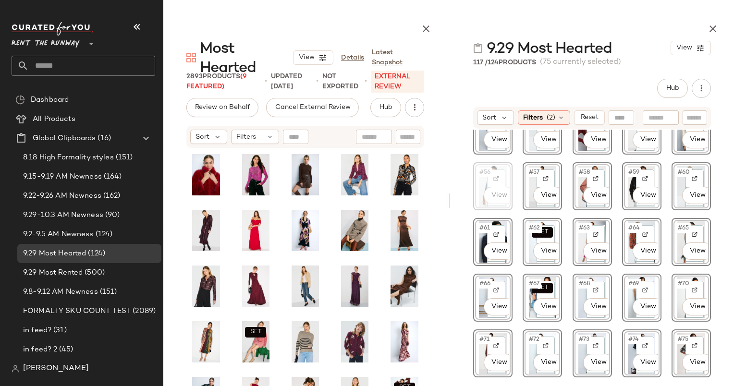
scroll to position [589, 0]
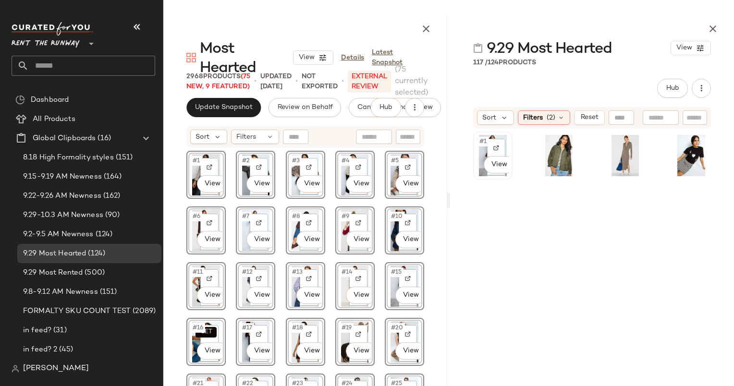
click at [478, 142] on span "#1" at bounding box center [483, 142] width 10 height 10
click at [675, 141] on div "#4 View" at bounding box center [691, 155] width 33 height 41
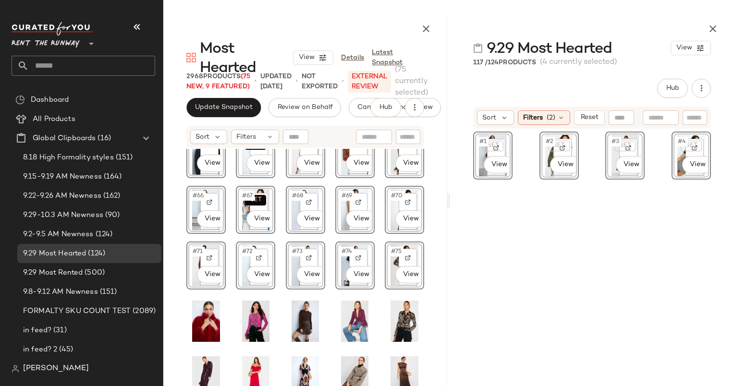
scroll to position [696, 0]
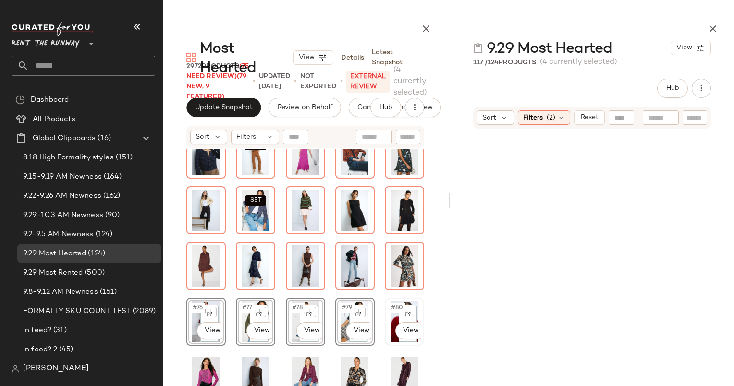
scroll to position [748, 0]
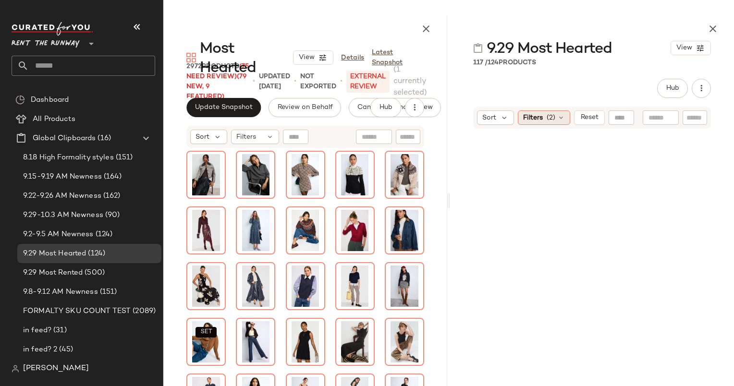
click at [565, 117] on div "Filters (2)" at bounding box center [544, 117] width 52 height 14
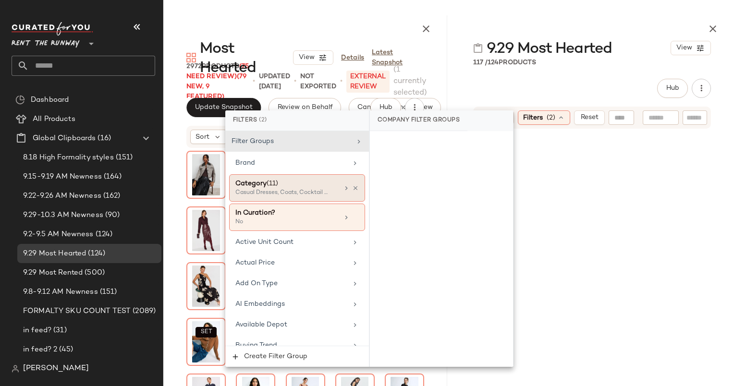
click at [357, 186] on div "Category (11) Casual Dresses, Coats, Cocktail Dresses +8 more" at bounding box center [297, 187] width 136 height 27
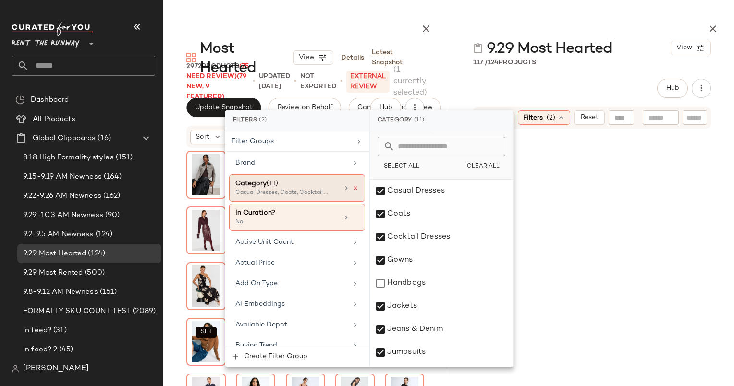
click at [352, 186] on icon at bounding box center [355, 188] width 7 height 7
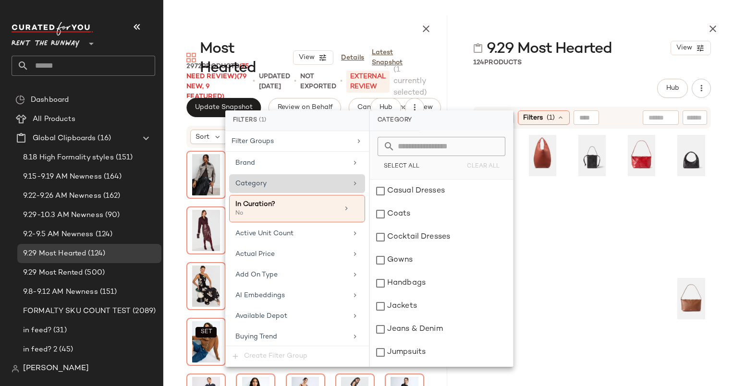
click at [579, 204] on div at bounding box center [591, 199] width 39 height 135
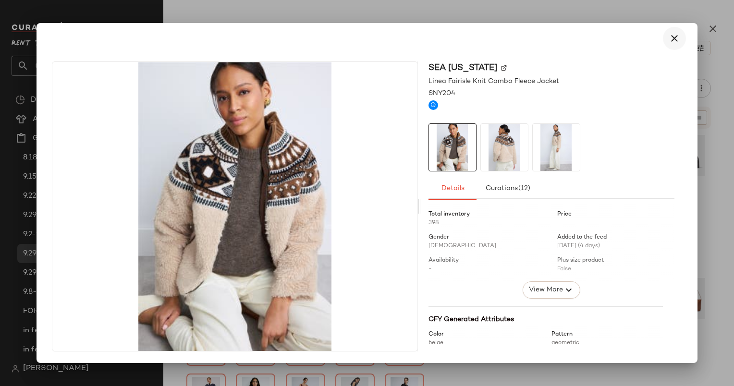
click at [674, 35] on icon "button" at bounding box center [674, 39] width 12 height 12
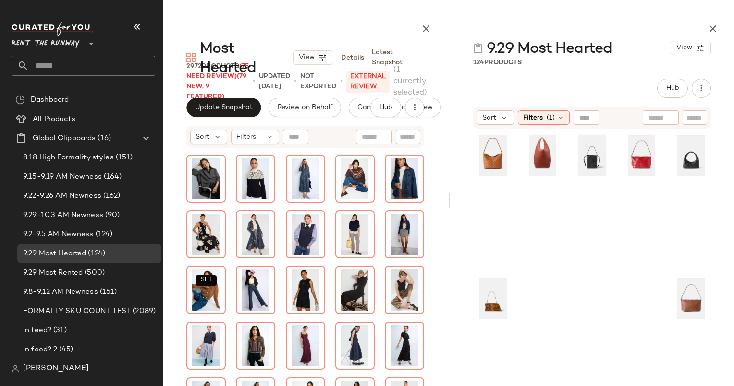
scroll to position [53, 0]
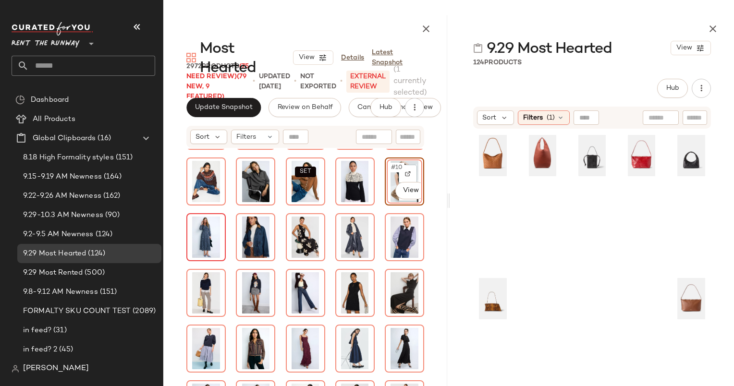
scroll to position [60, 0]
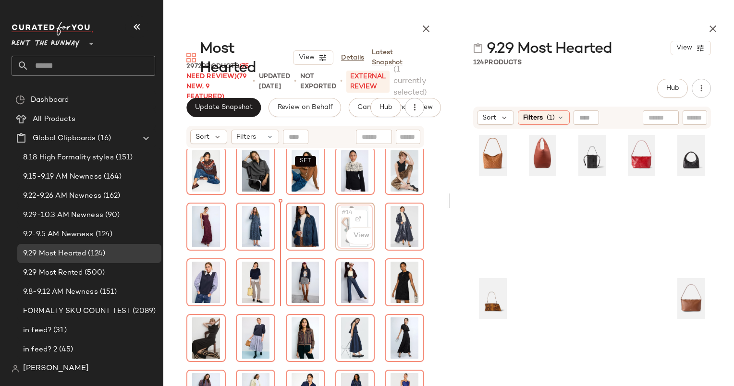
scroll to position [58, 0]
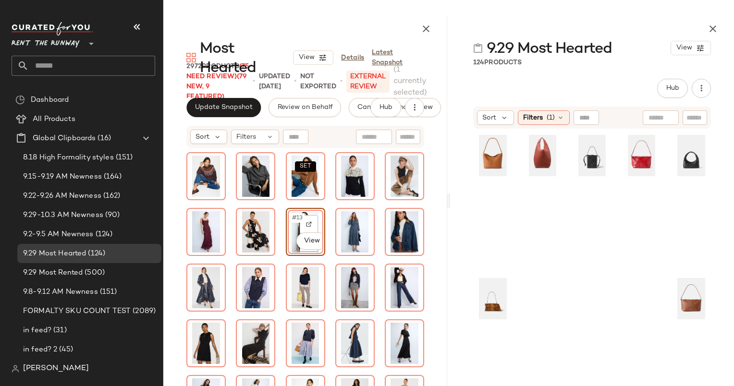
scroll to position [54, 0]
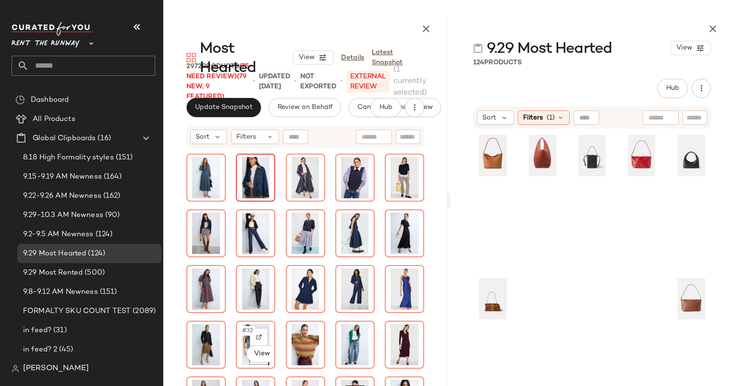
scroll to position [168, 0]
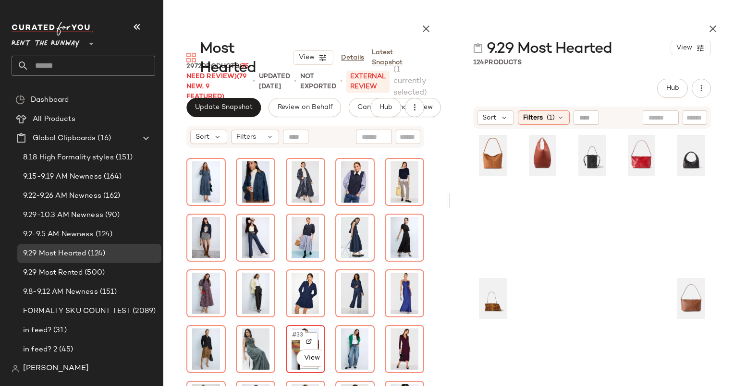
click at [291, 336] on span "#33" at bounding box center [298, 335] width 14 height 10
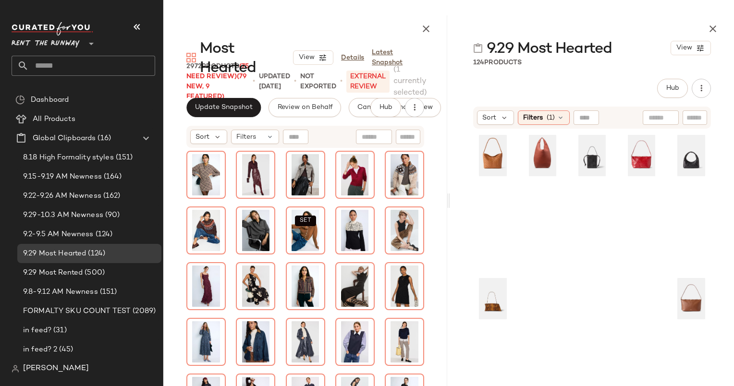
click at [425, 193] on div "SET #33 View SET" at bounding box center [305, 300] width 284 height 303
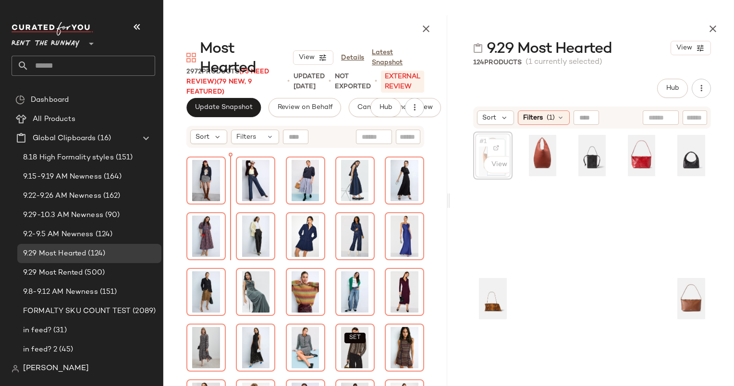
scroll to position [167, 0]
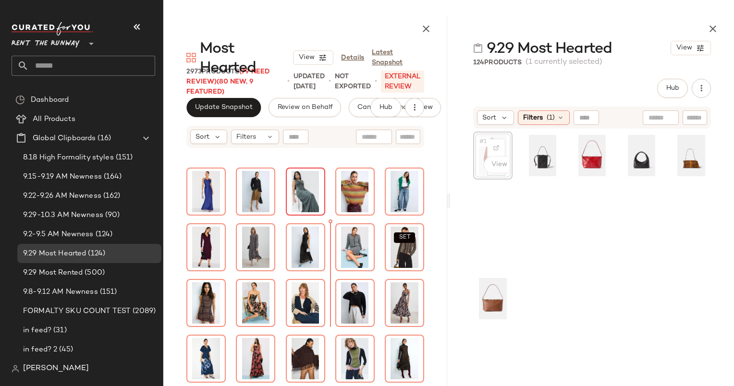
scroll to position [325, 0]
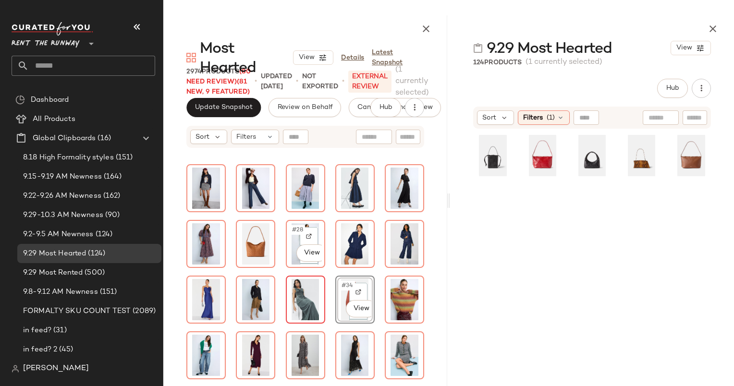
scroll to position [321, 0]
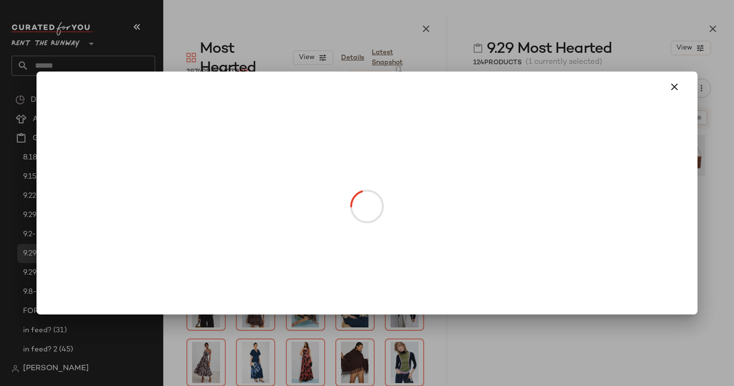
click at [336, 243] on body "Rent the Runway ** Dashboard All Products Global Clipboards (16) 8.18 High Form…" at bounding box center [367, 193] width 734 height 386
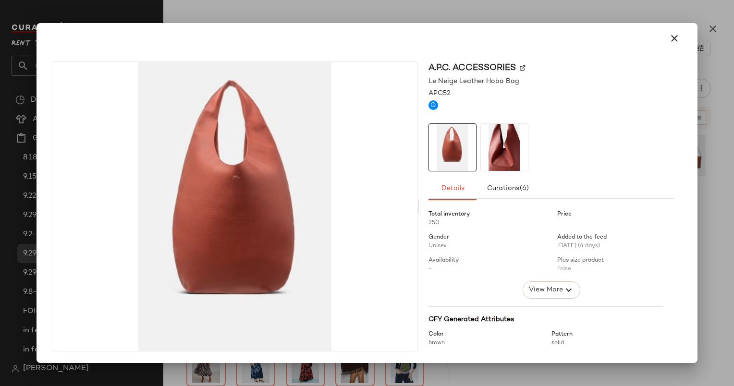
click at [677, 27] on div at bounding box center [366, 38] width 637 height 23
click at [677, 32] on button "button" at bounding box center [674, 38] width 23 height 23
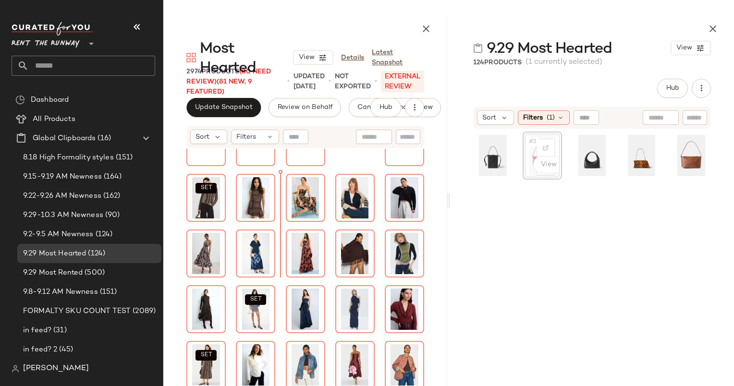
scroll to position [394, 0]
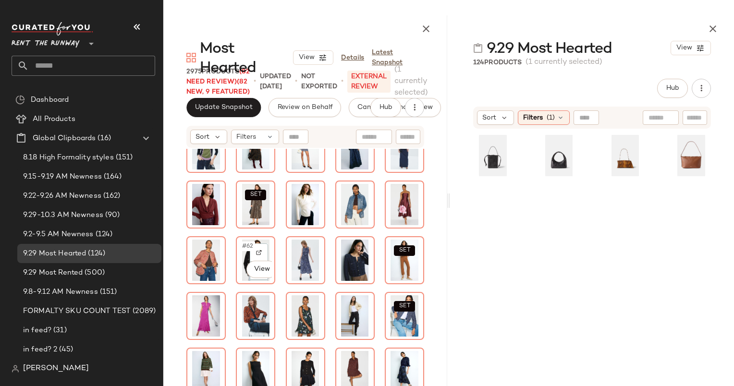
scroll to position [561, 0]
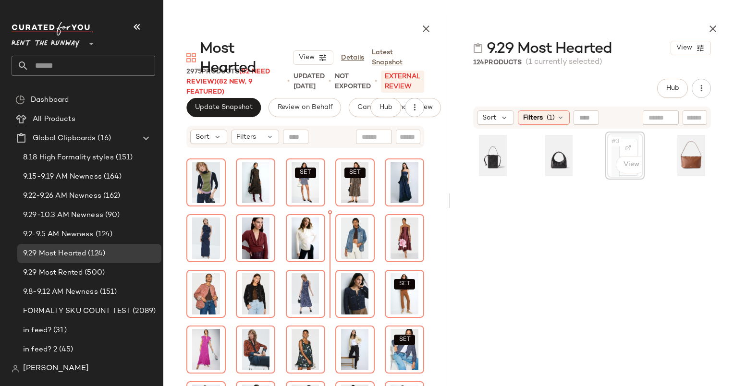
scroll to position [557, 0]
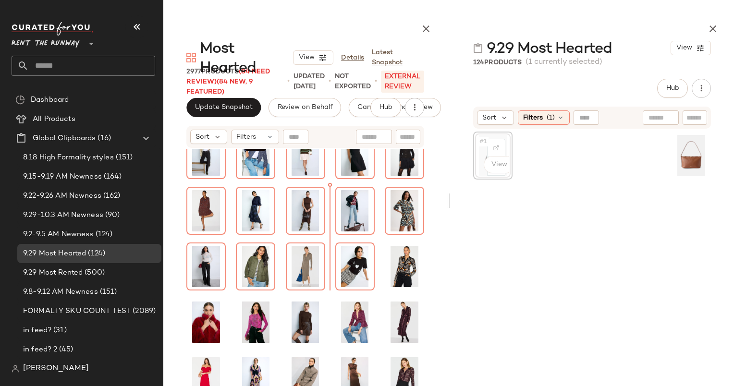
scroll to position [768, 0]
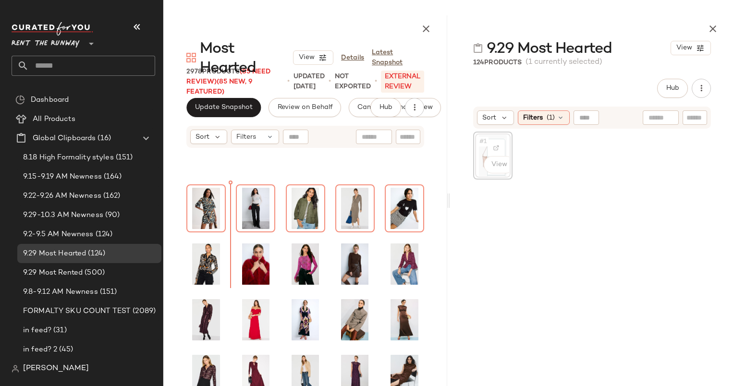
scroll to position [861, 0]
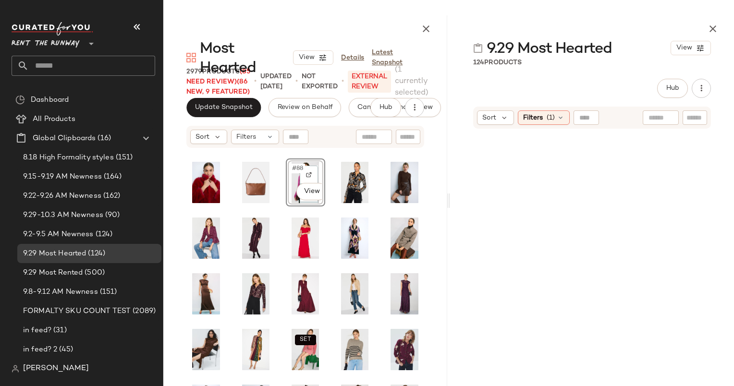
scroll to position [970, 0]
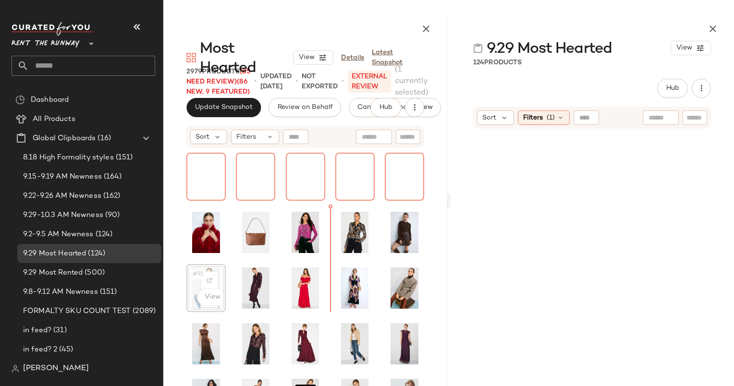
scroll to position [862, 0]
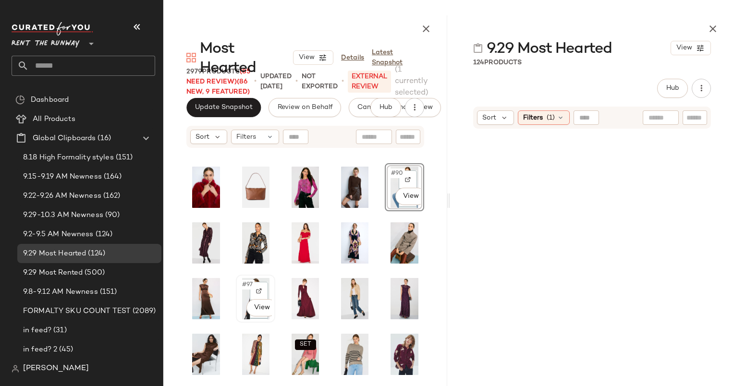
scroll to position [980, 0]
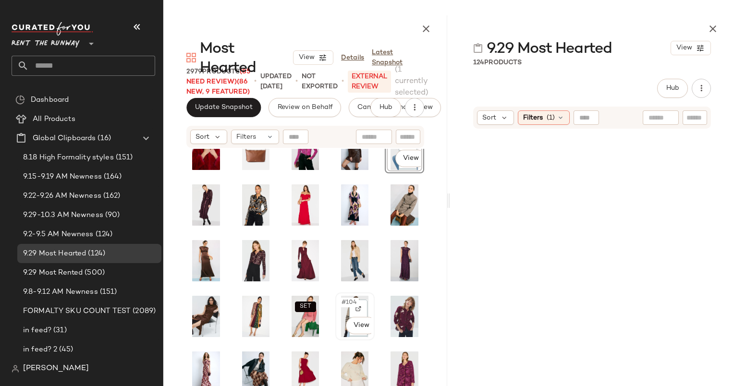
click at [340, 300] on span "#104" at bounding box center [349, 303] width 18 height 10
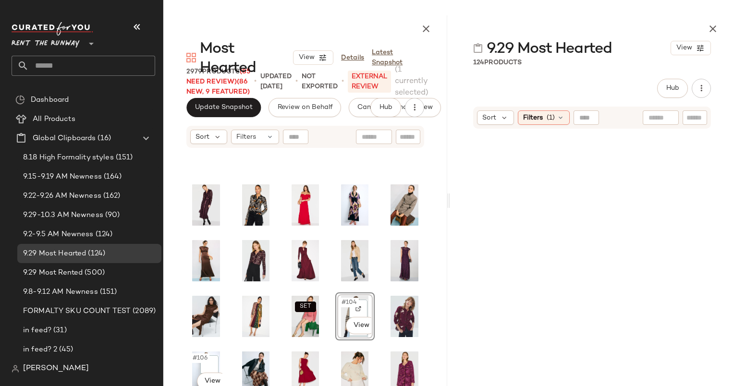
scroll to position [1054, 0]
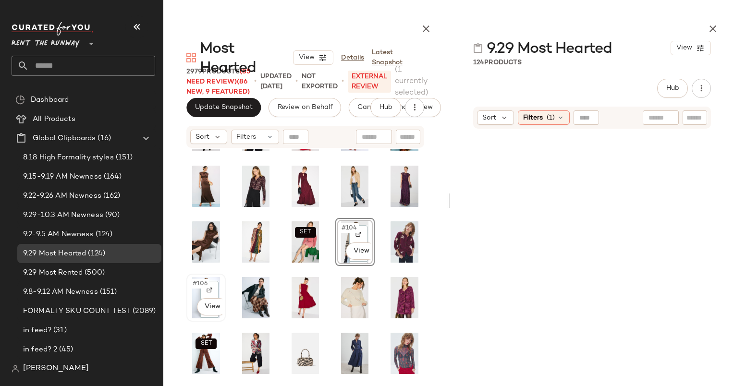
click at [193, 282] on span "#106" at bounding box center [201, 284] width 18 height 10
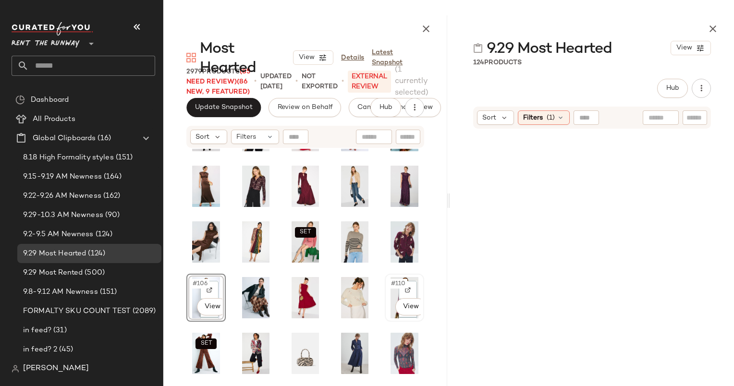
click at [390, 286] on span "#110" at bounding box center [398, 284] width 17 height 10
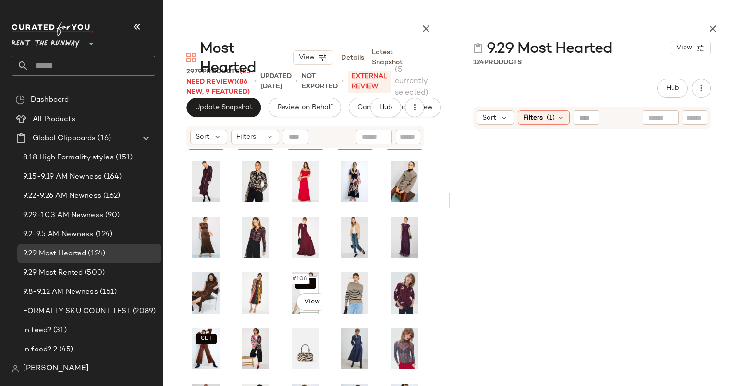
scroll to position [1045, 0]
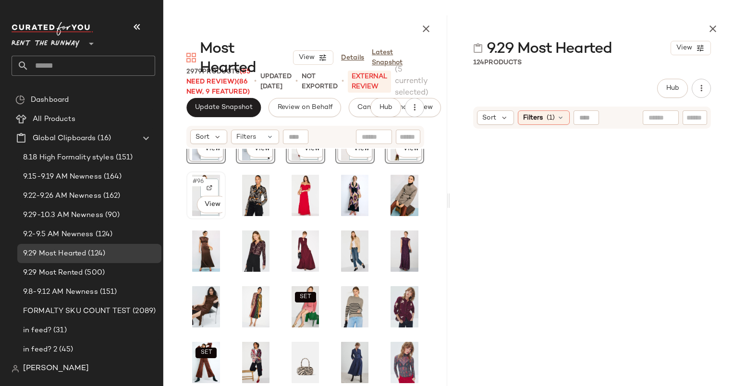
click at [191, 186] on div "#96 View" at bounding box center [206, 195] width 33 height 41
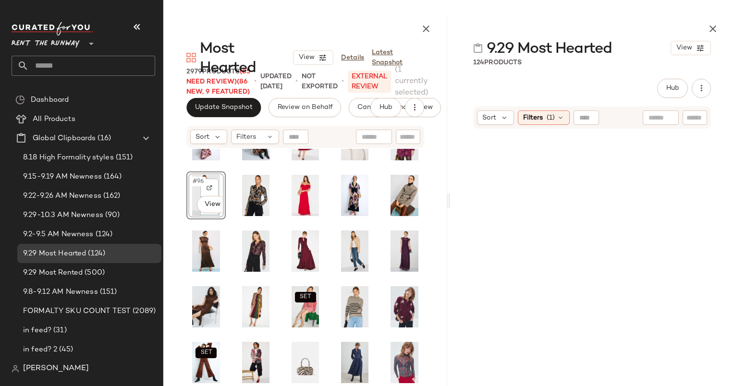
scroll to position [1134, 0]
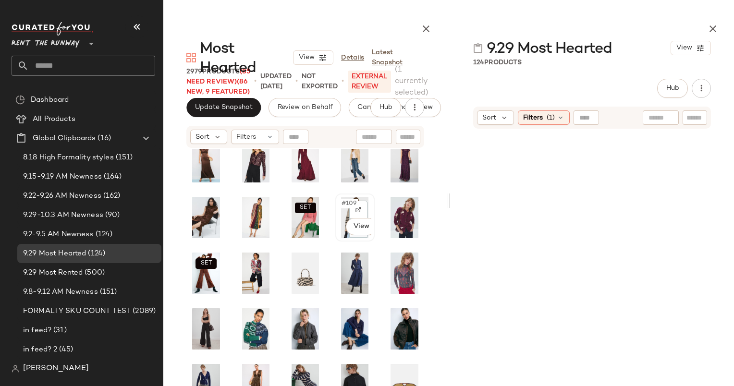
click at [338, 209] on div "#109 View" at bounding box center [354, 217] width 33 height 41
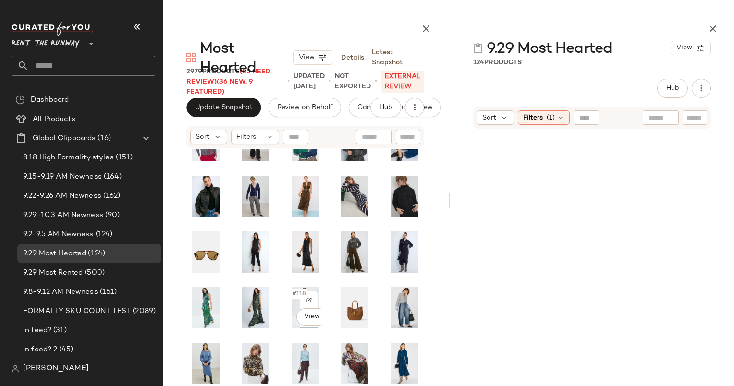
scroll to position [1156, 0]
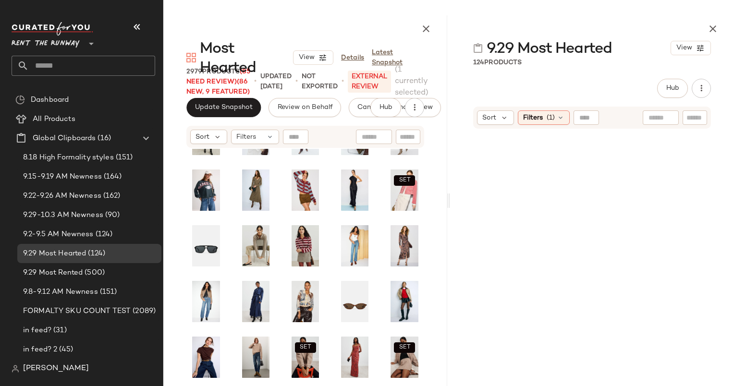
scroll to position [1392, 0]
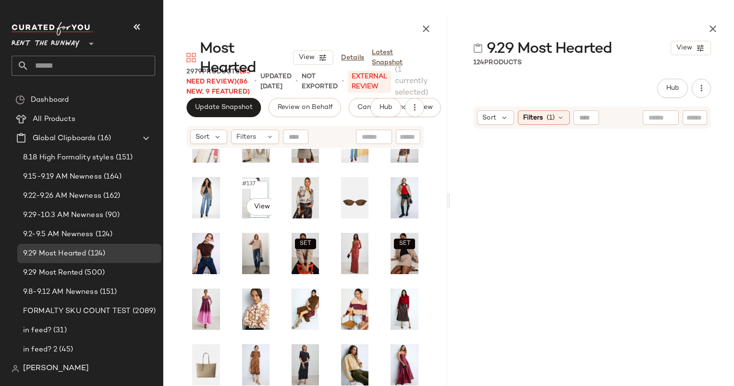
scroll to position [1490, 0]
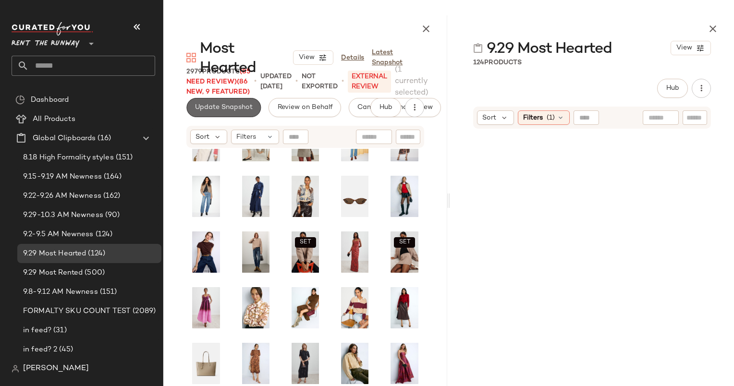
click at [230, 102] on button "Update Snapshot" at bounding box center [223, 107] width 74 height 19
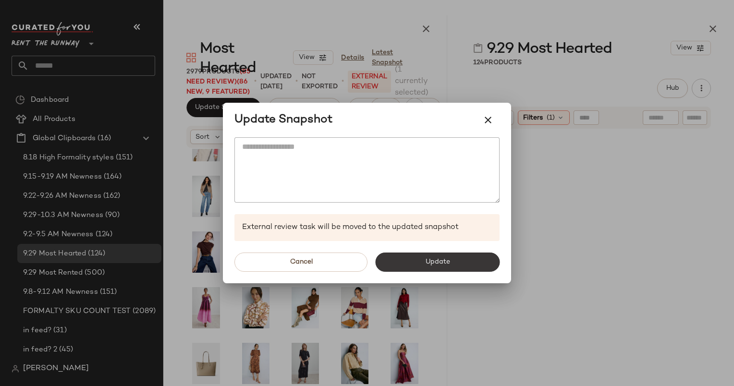
click at [419, 264] on button "Update" at bounding box center [437, 262] width 124 height 19
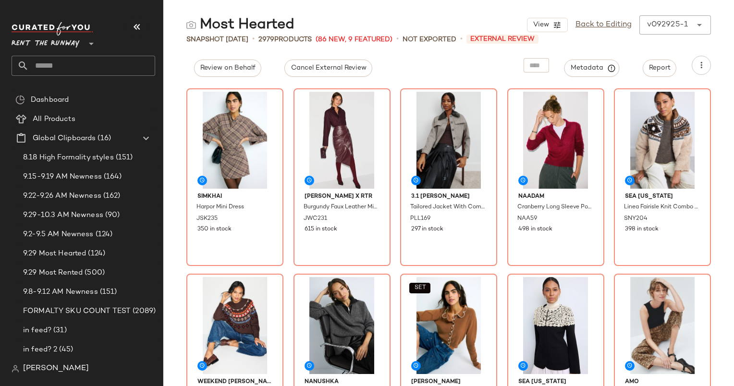
click at [177, 59] on div "Review on Behalf Cancel External Review Metadata Report" at bounding box center [448, 65] width 570 height 19
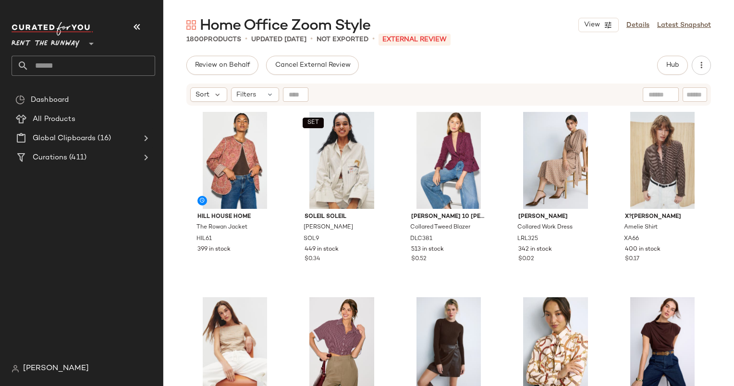
click at [263, 83] on div "Sort Filters" at bounding box center [448, 95] width 570 height 24
click at [265, 86] on div "Sort Filters" at bounding box center [448, 95] width 524 height 22
click at [267, 86] on div "Sort Filters" at bounding box center [448, 95] width 524 height 22
click at [271, 93] on icon at bounding box center [270, 95] width 8 height 8
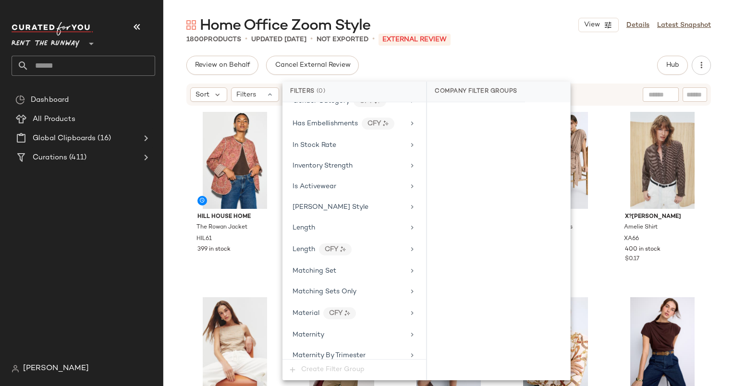
scroll to position [675, 0]
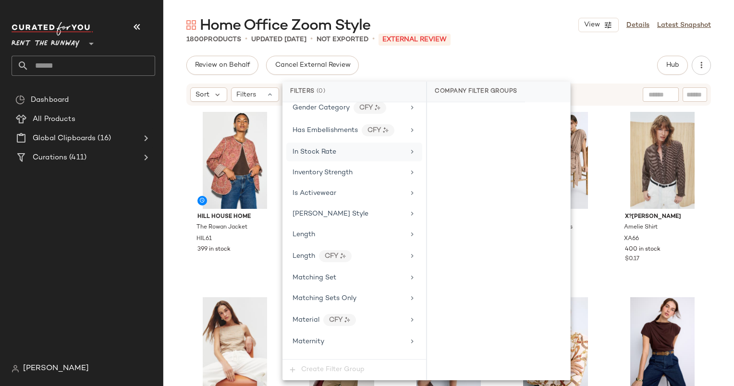
click at [304, 151] on div "In Stock Rate" at bounding box center [354, 152] width 136 height 19
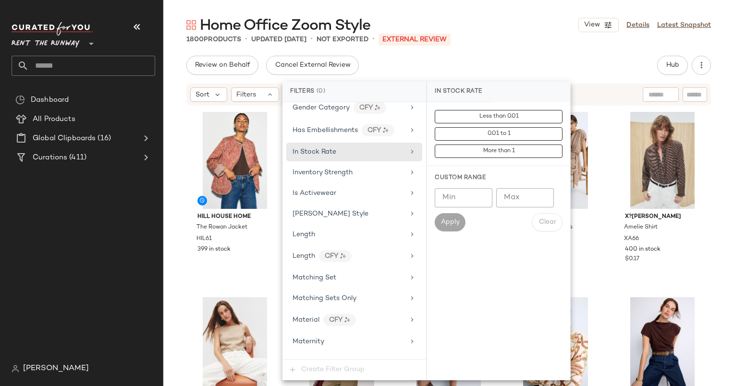
click at [466, 215] on div "Apply Clear" at bounding box center [498, 222] width 128 height 18
click at [456, 195] on input "Min" at bounding box center [463, 197] width 58 height 19
click at [466, 196] on input "**" at bounding box center [463, 197] width 58 height 19
type input "*"
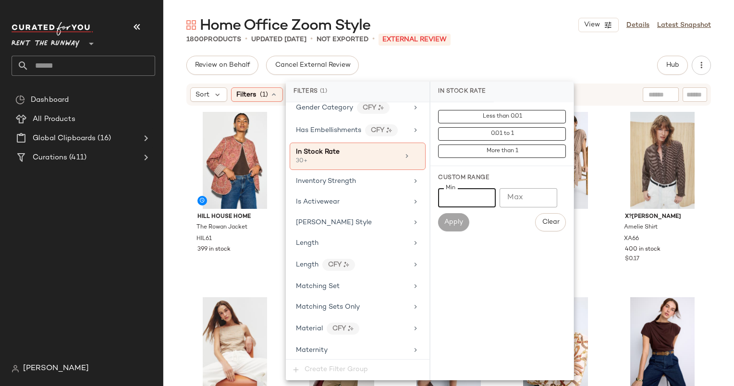
click at [466, 196] on input "**" at bounding box center [467, 197] width 58 height 19
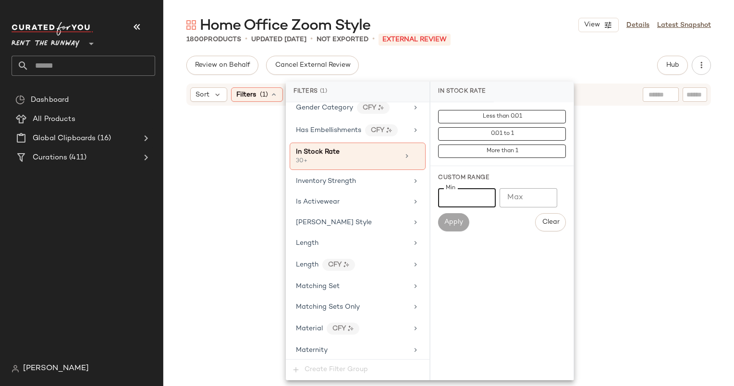
type input "*"
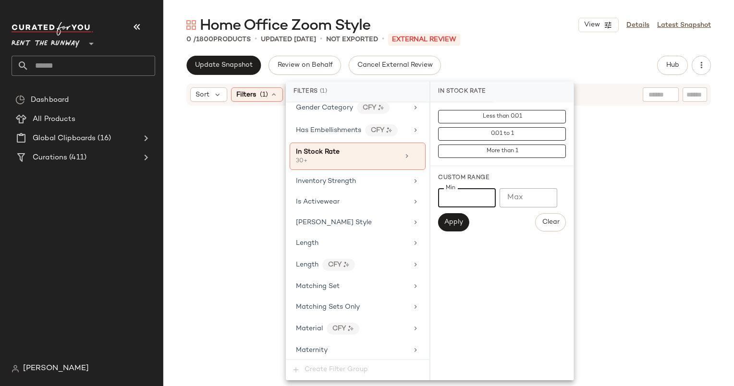
click at [466, 196] on input "*" at bounding box center [467, 197] width 58 height 19
click at [554, 227] on button "Clear" at bounding box center [550, 222] width 31 height 18
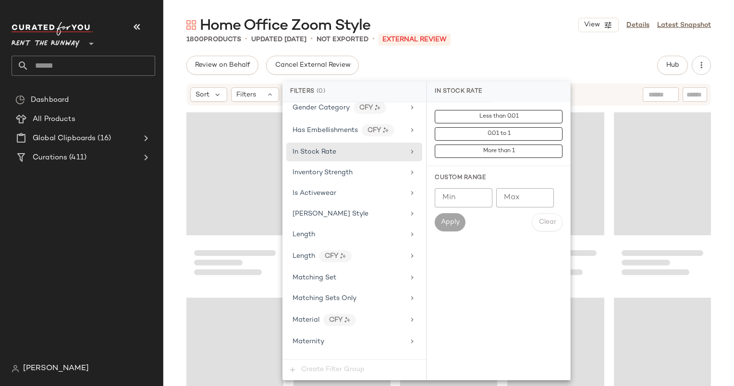
click at [452, 204] on input "Min" at bounding box center [463, 197] width 58 height 19
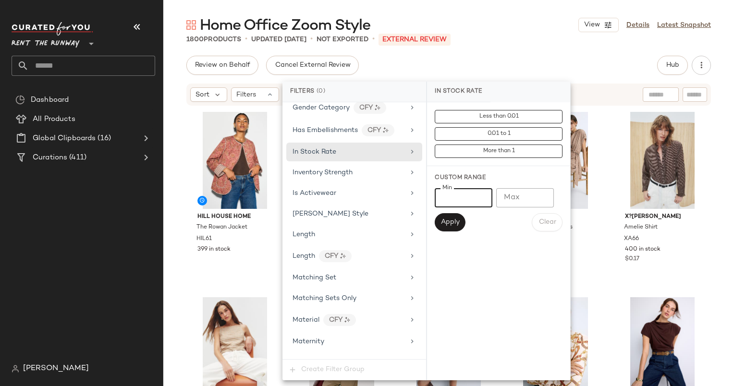
type input "**"
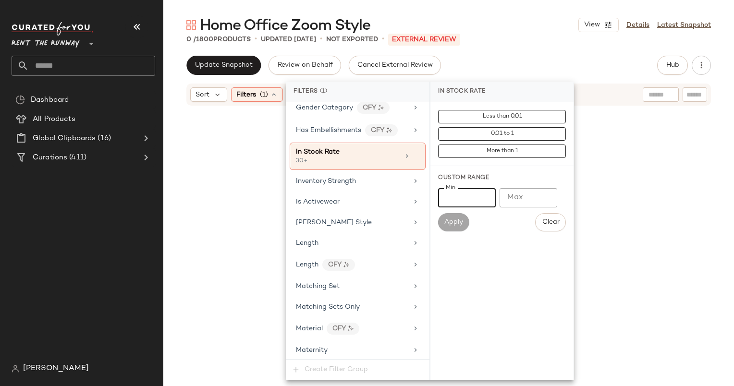
click at [470, 200] on input "**" at bounding box center [467, 197] width 58 height 19
type input "***"
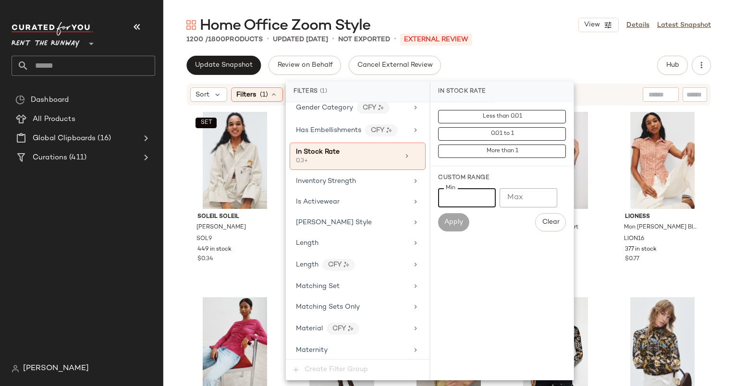
click at [587, 73] on div "Update Snapshot Review on Behalf Cancel External Review Hub Send for Review Ext…" at bounding box center [448, 65] width 524 height 19
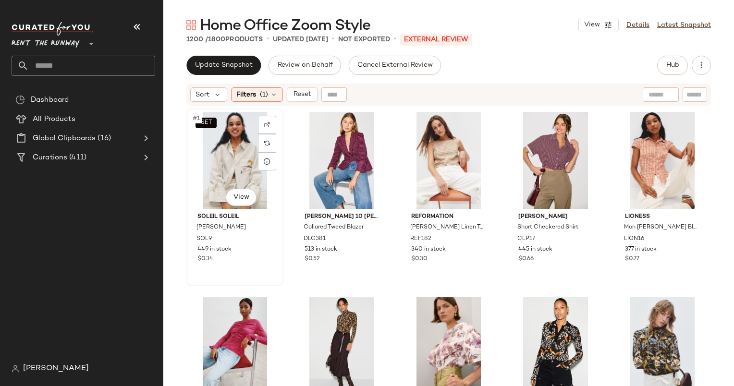
click at [232, 149] on div "SET #1 View" at bounding box center [235, 160] width 90 height 97
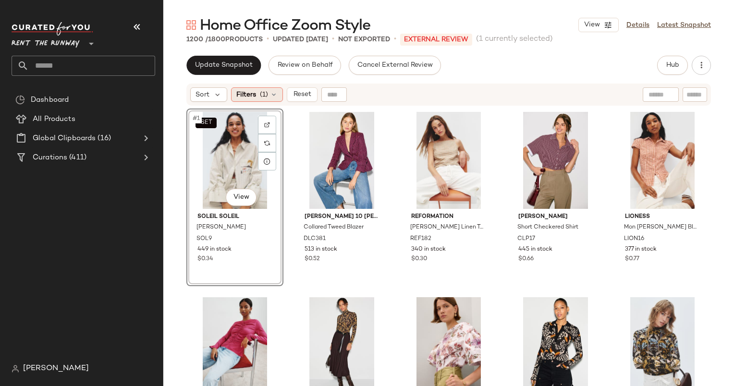
click at [250, 100] on div "Filters (1)" at bounding box center [257, 94] width 52 height 14
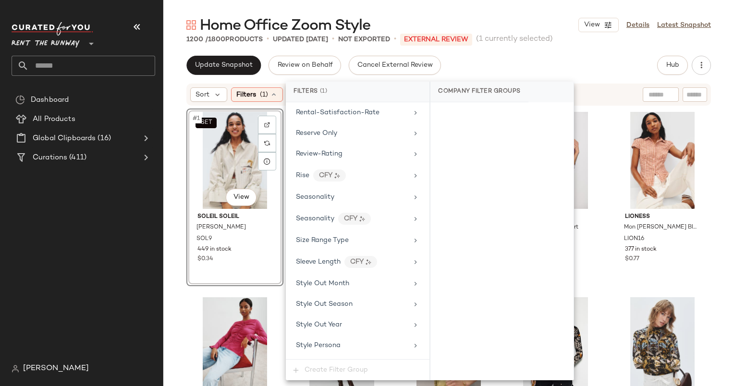
scroll to position [1275, 0]
click at [330, 193] on span "Seasonality" at bounding box center [315, 196] width 38 height 7
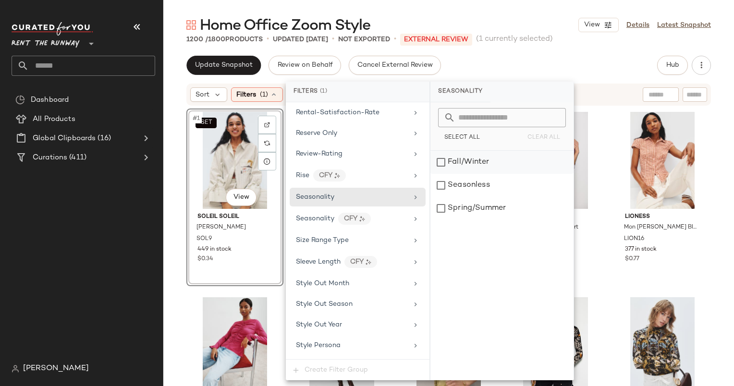
click at [457, 163] on div "Fall/Winter" at bounding box center [501, 162] width 143 height 23
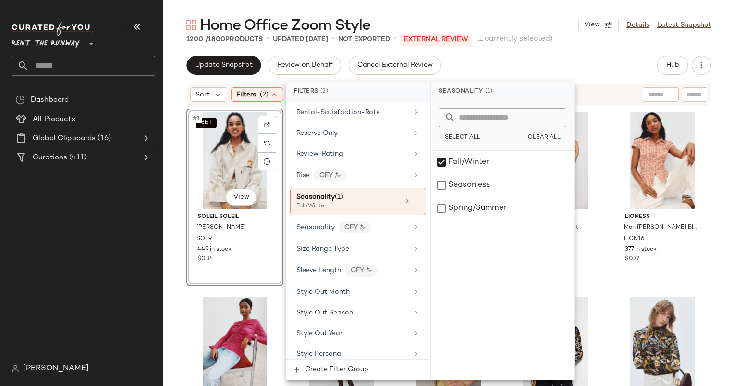
click at [538, 58] on div "Update Snapshot Review on Behalf Cancel External Review Hub Send for Review Ext…" at bounding box center [448, 65] width 524 height 19
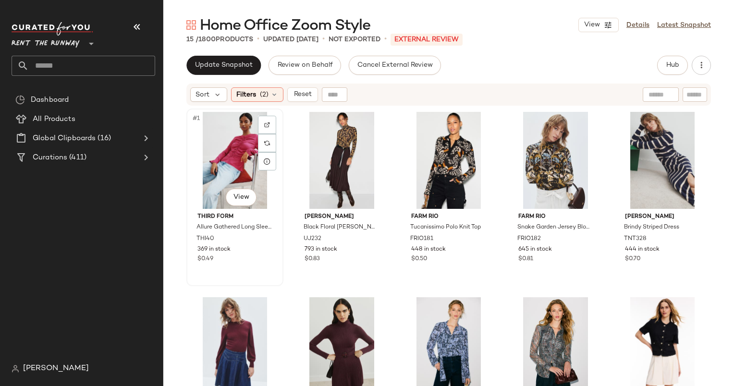
click at [229, 151] on div "#1 View" at bounding box center [235, 160] width 90 height 97
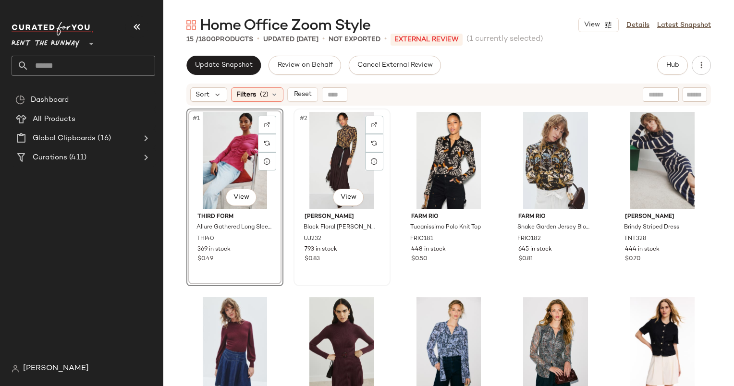
scroll to position [254, 0]
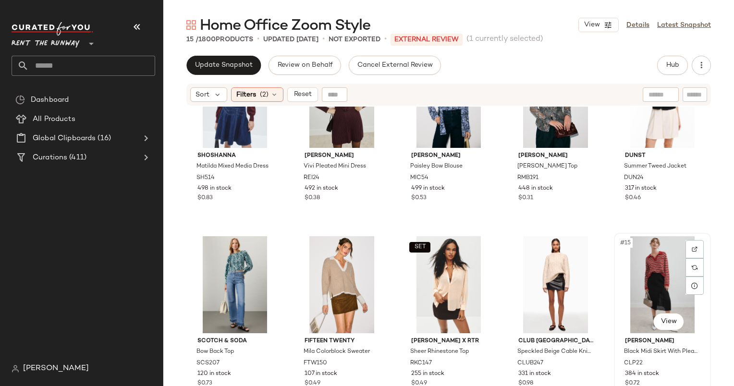
click at [687, 254] on div at bounding box center [694, 249] width 18 height 18
click at [651, 300] on div "#15 View" at bounding box center [662, 284] width 90 height 97
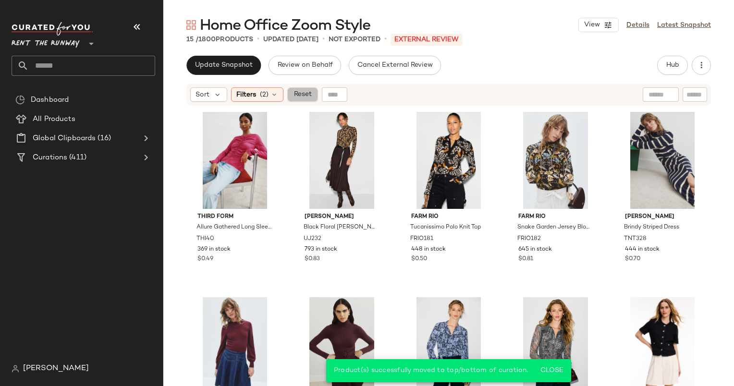
click at [290, 96] on button "Reset" at bounding box center [302, 94] width 31 height 14
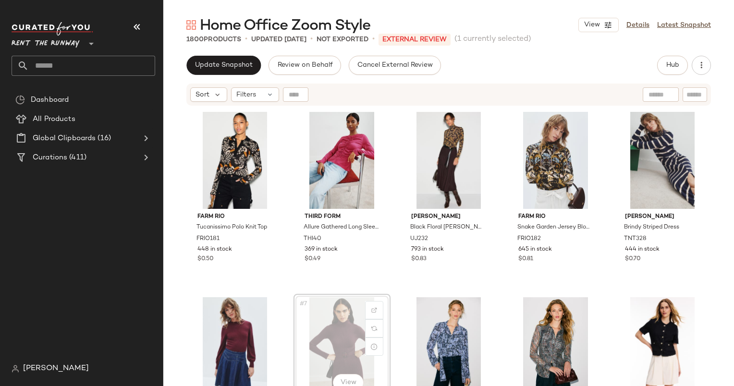
scroll to position [0, 0]
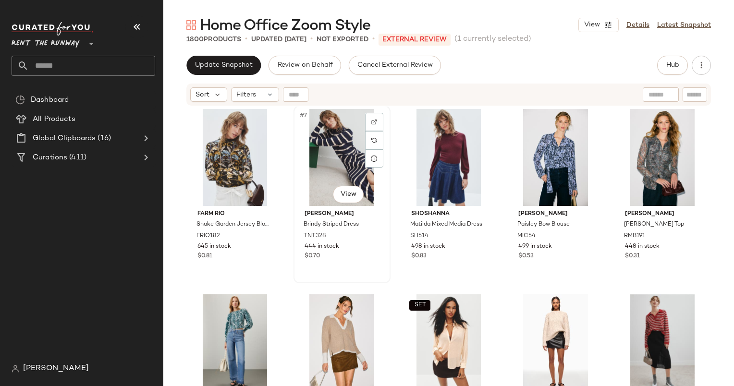
scroll to position [73, 0]
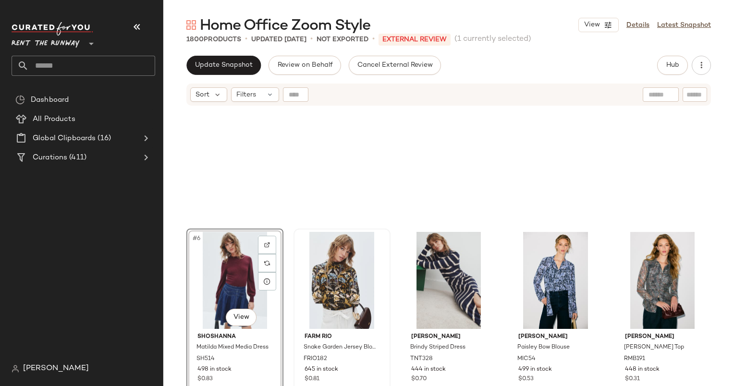
scroll to position [265, 0]
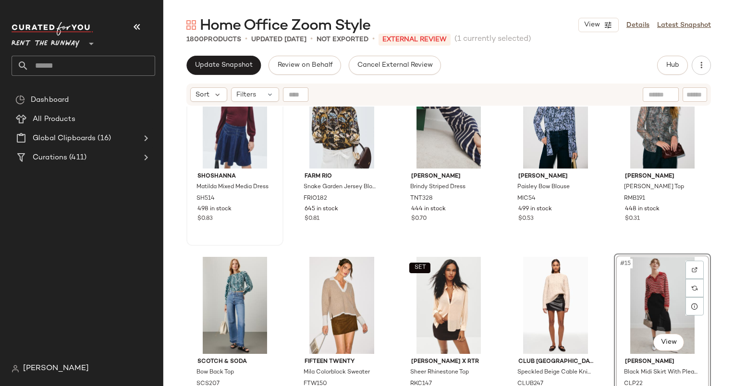
scroll to position [201, 0]
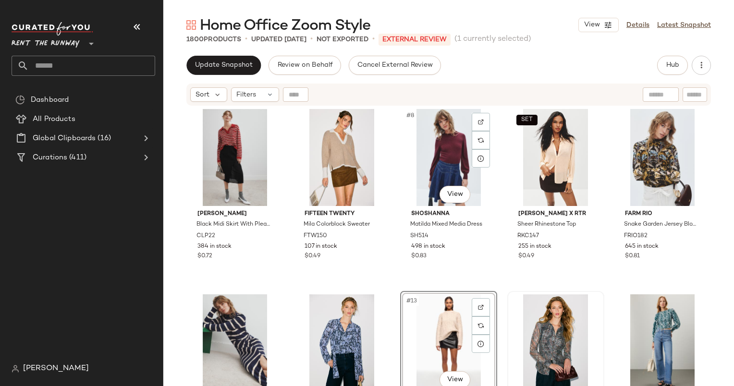
scroll to position [222, 0]
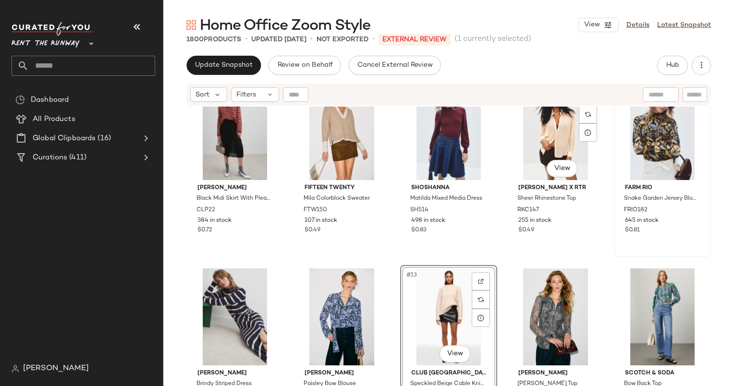
click at [618, 150] on div at bounding box center [662, 131] width 90 height 97
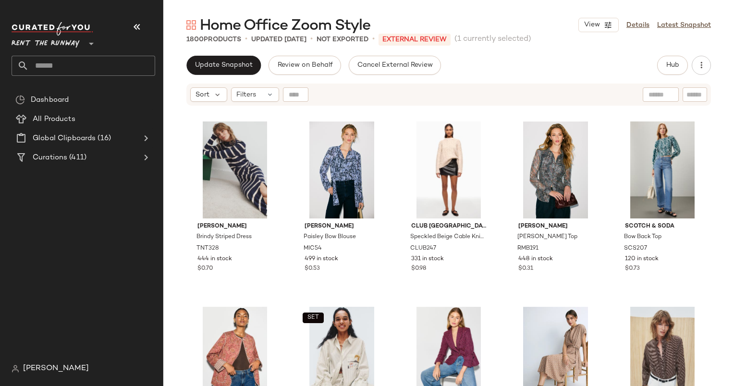
scroll to position [383, 0]
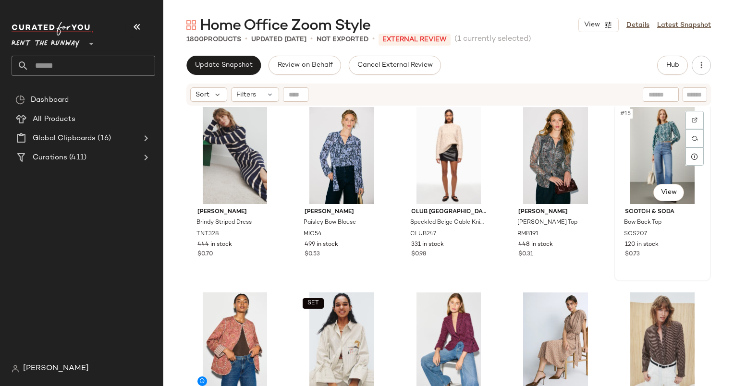
click at [641, 142] on div "#15 View" at bounding box center [662, 155] width 90 height 97
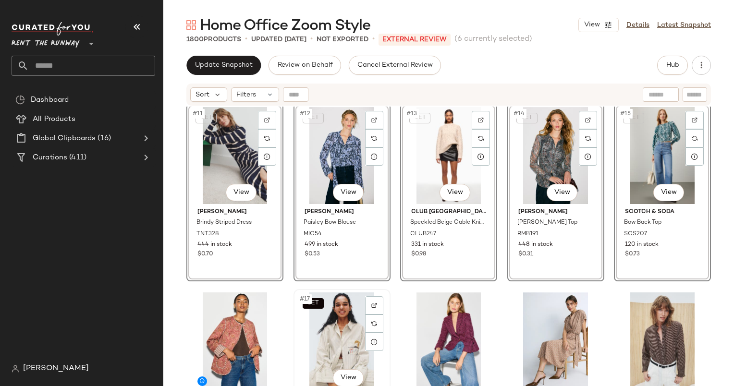
click at [338, 354] on div "SET #17 View" at bounding box center [342, 340] width 90 height 97
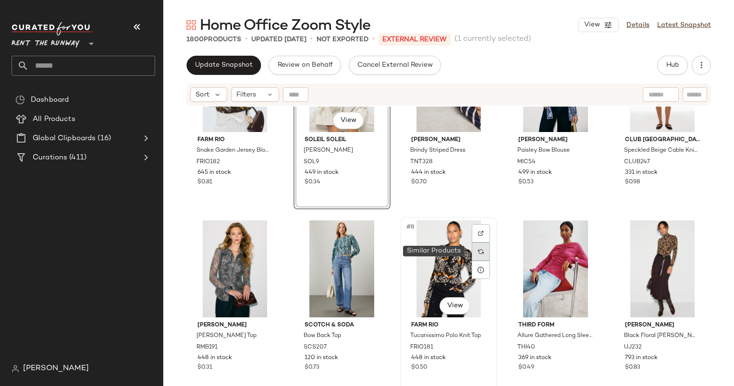
scroll to position [167, 0]
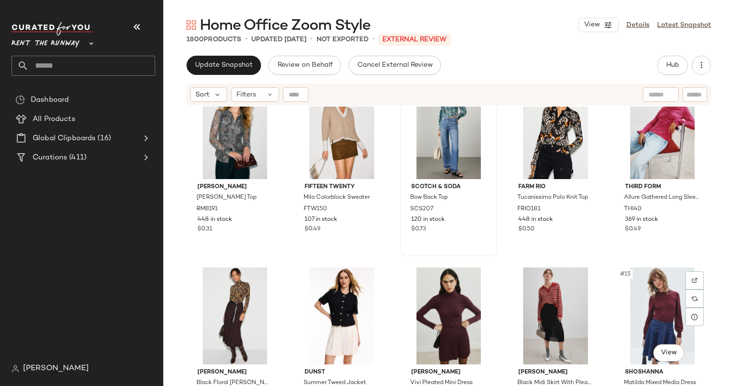
scroll to position [211, 0]
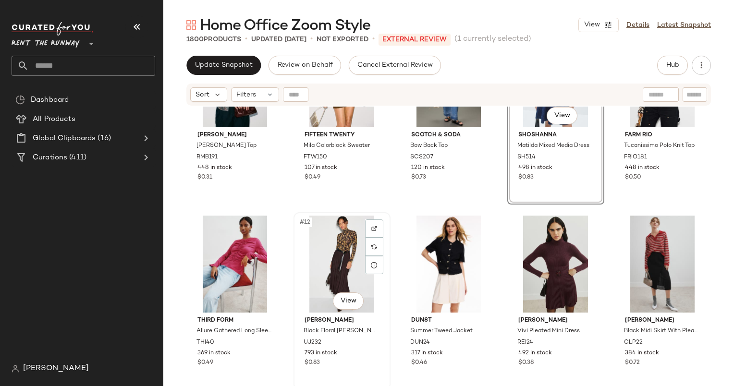
scroll to position [276, 0]
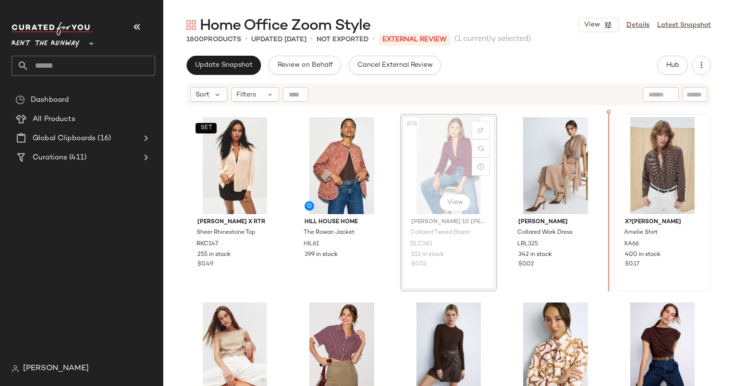
scroll to position [557, 0]
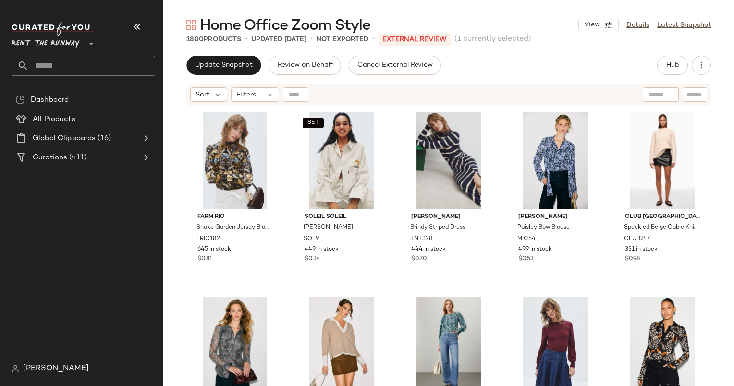
click at [215, 54] on div "Home Office Zoom Style View Details Latest Snapshot 1800 Products • updated Sep…" at bounding box center [448, 200] width 570 height 371
click at [239, 64] on span "Update Snapshot" at bounding box center [223, 65] width 58 height 8
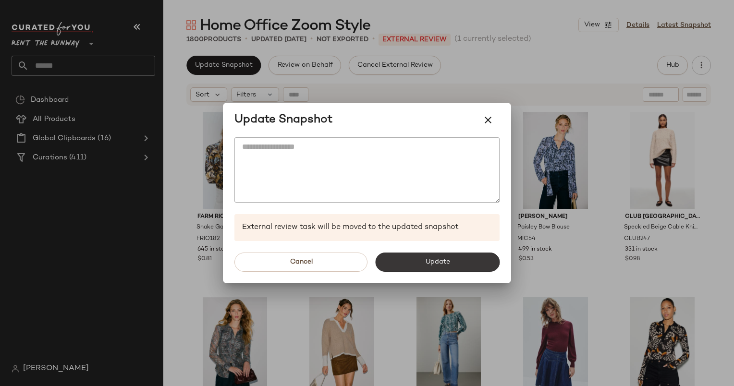
click at [451, 267] on button "Update" at bounding box center [437, 262] width 124 height 19
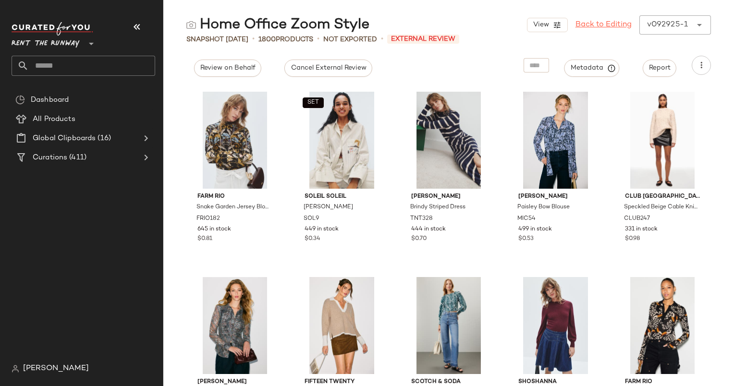
click at [613, 28] on link "Back to Editing" at bounding box center [603, 25] width 56 height 12
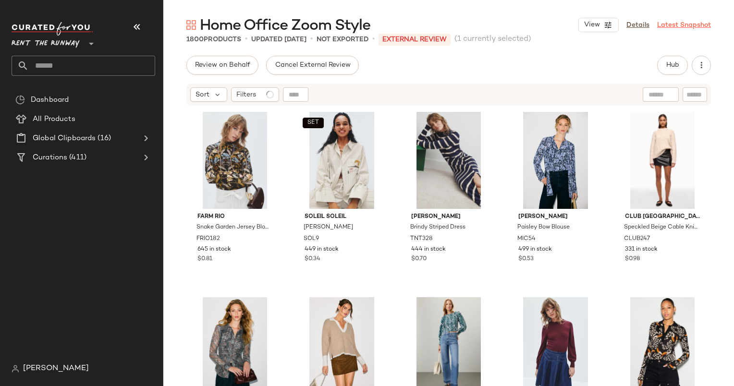
click at [691, 25] on link "Latest Snapshot" at bounding box center [684, 25] width 54 height 10
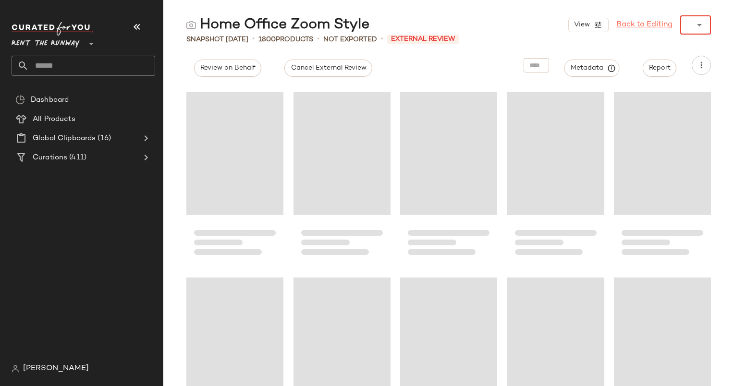
click at [653, 25] on div "View Back to Editing ******" at bounding box center [639, 24] width 143 height 19
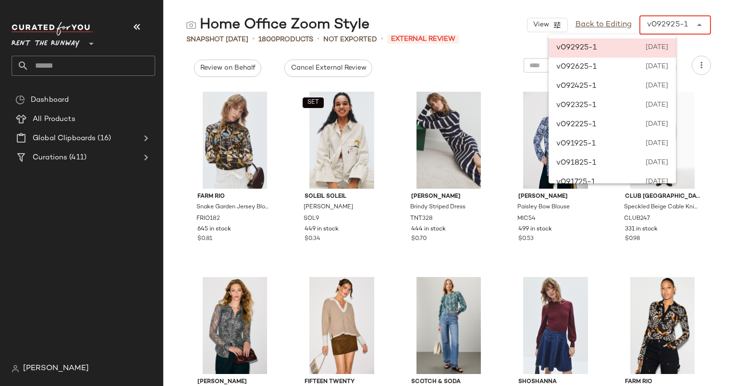
click at [639, 72] on div "v092625-1 September 26th 2025" at bounding box center [611, 67] width 127 height 19
type input "******"
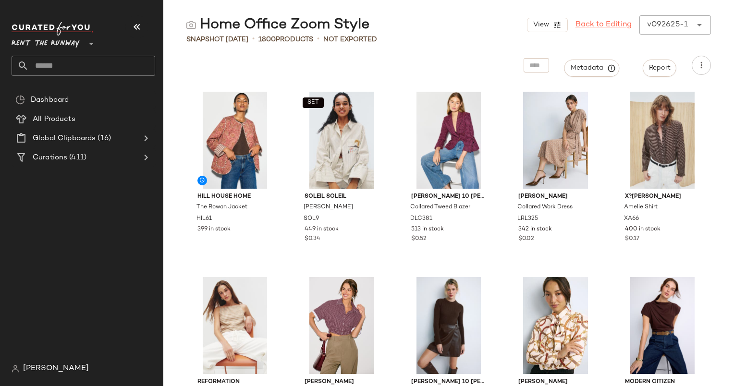
click at [603, 21] on link "Back to Editing" at bounding box center [603, 25] width 56 height 12
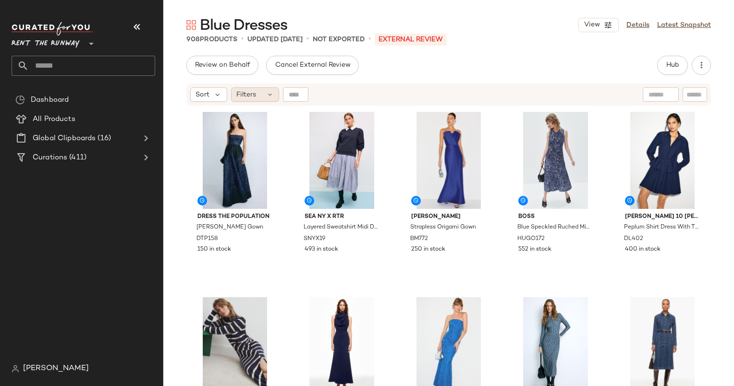
click at [266, 100] on div "Filters" at bounding box center [255, 94] width 48 height 14
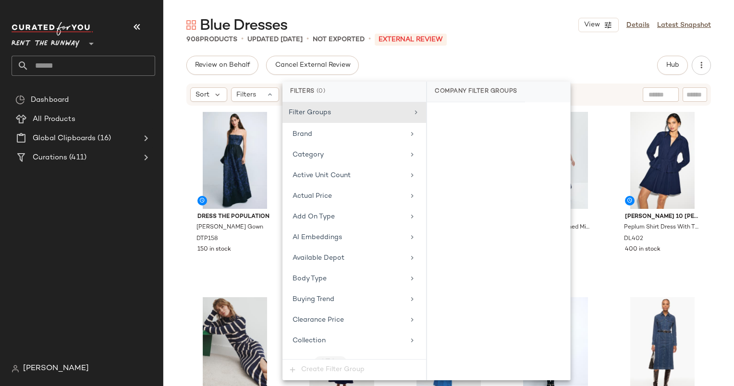
click at [682, 79] on div "Review on Behalf Cancel External Review Hub Send for Review External Review Int…" at bounding box center [448, 221] width 570 height 330
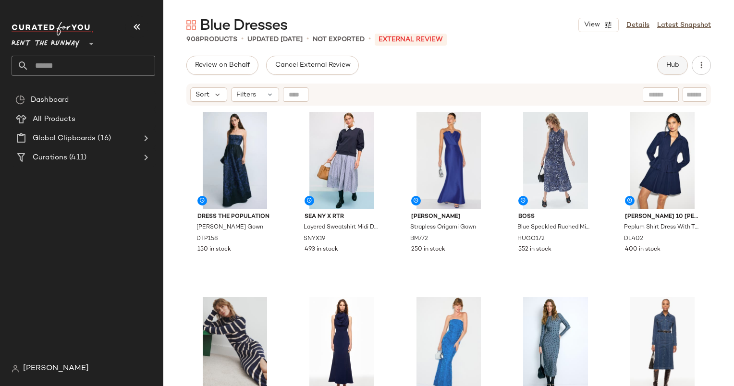
click at [663, 65] on button "Hub" at bounding box center [672, 65] width 31 height 19
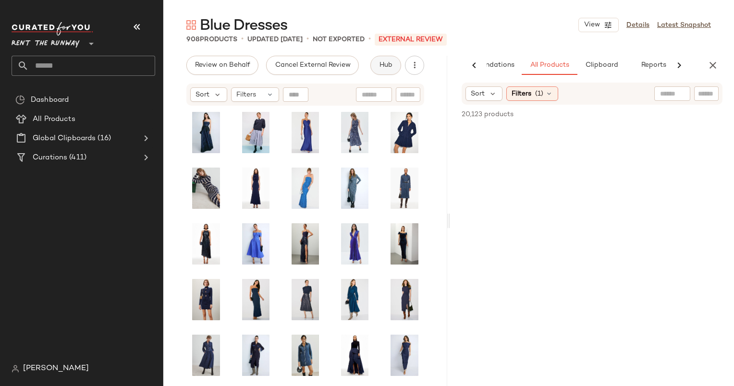
scroll to position [0, 49]
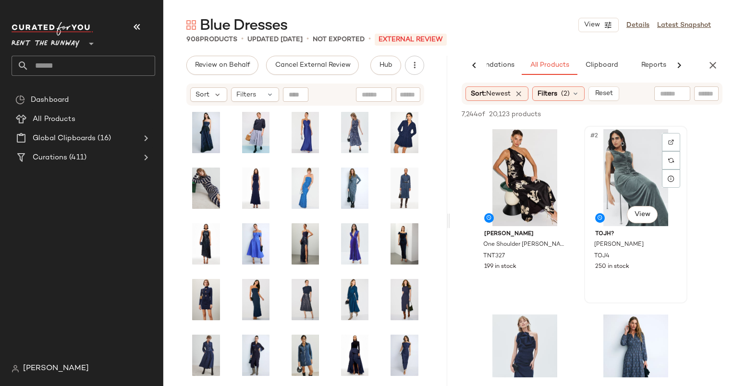
click at [630, 199] on div "#2 View" at bounding box center [635, 177] width 96 height 97
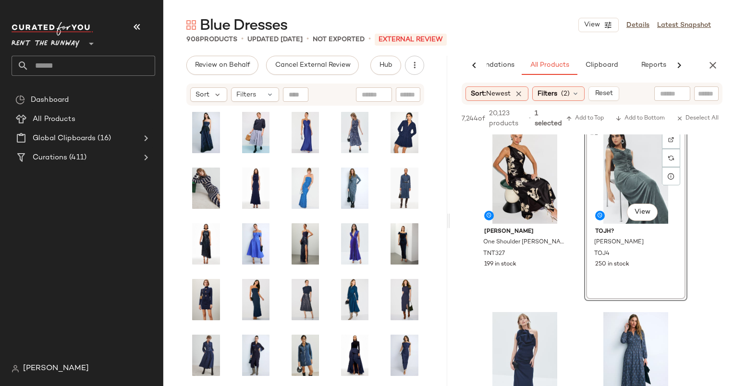
scroll to position [12, 0]
click at [669, 140] on img at bounding box center [671, 139] width 6 height 6
click at [641, 216] on body "Rent the Runway ** Dashboard All Products Global Clipboards (16) Curations (411…" at bounding box center [367, 193] width 734 height 386
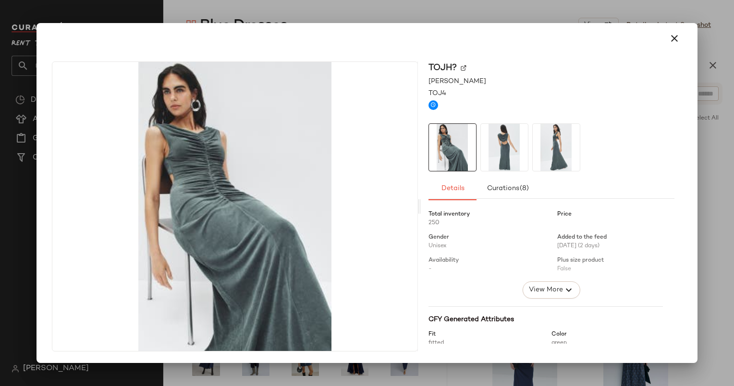
click at [557, 277] on div at bounding box center [551, 242] width 246 height 79
click at [558, 286] on span "View More" at bounding box center [545, 290] width 35 height 12
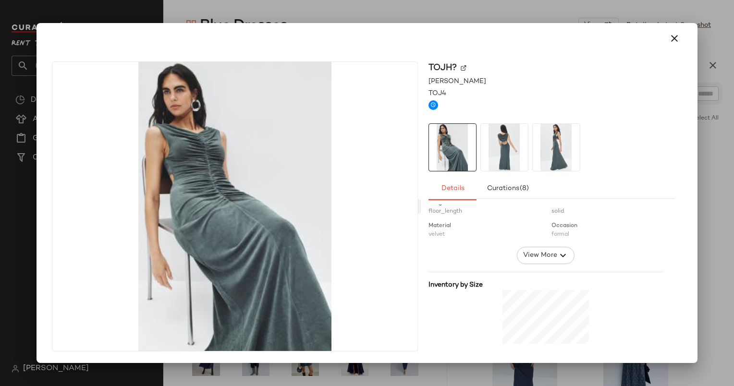
scroll to position [522, 0]
click at [532, 252] on span "View More" at bounding box center [539, 257] width 35 height 12
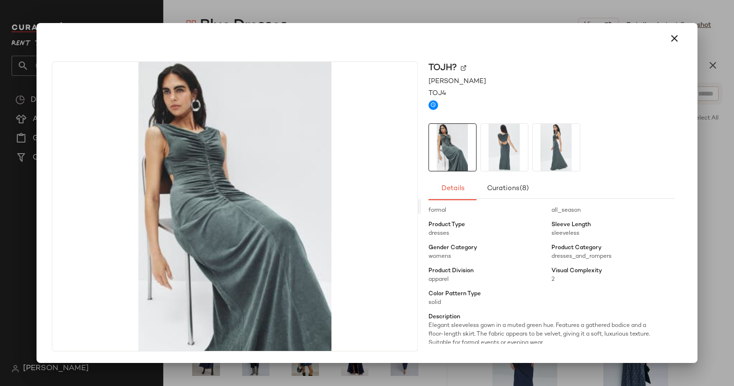
scroll to position [570, 0]
click at [651, 34] on div at bounding box center [366, 38] width 637 height 23
click at [659, 36] on div at bounding box center [366, 38] width 637 height 23
click at [676, 37] on icon "button" at bounding box center [674, 39] width 12 height 12
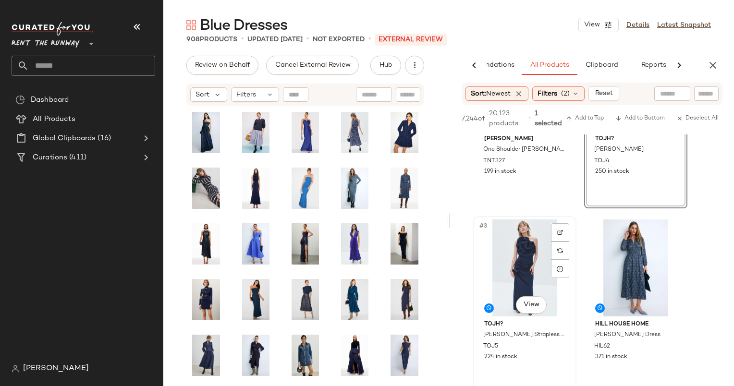
click at [512, 255] on div "#3 View" at bounding box center [524, 267] width 96 height 97
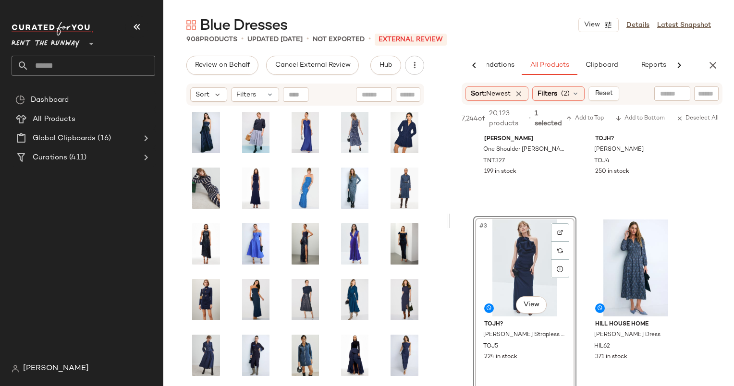
scroll to position [281, 0]
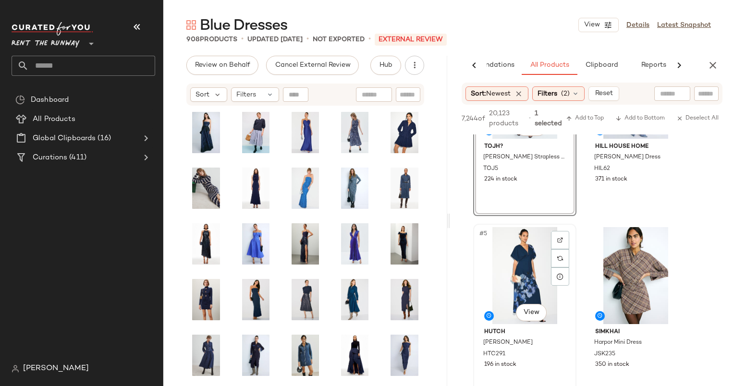
click at [513, 264] on div "#5 View" at bounding box center [524, 275] width 96 height 97
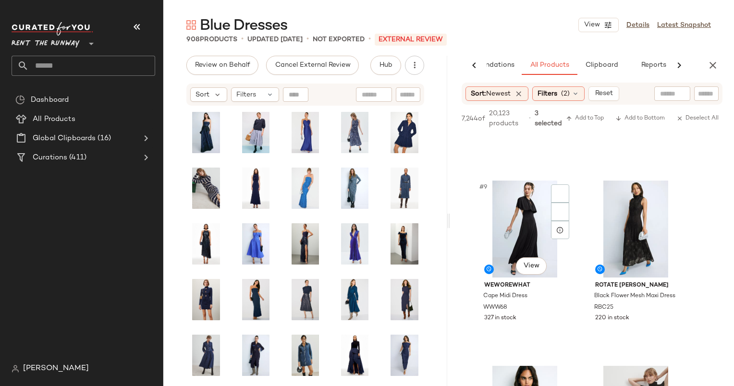
scroll to position [699, 0]
click at [591, 117] on span "Add to Top" at bounding box center [585, 118] width 38 height 7
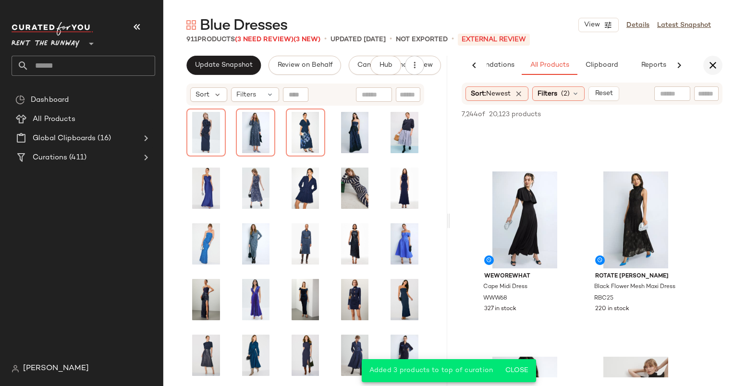
click at [714, 61] on icon "button" at bounding box center [713, 66] width 12 height 12
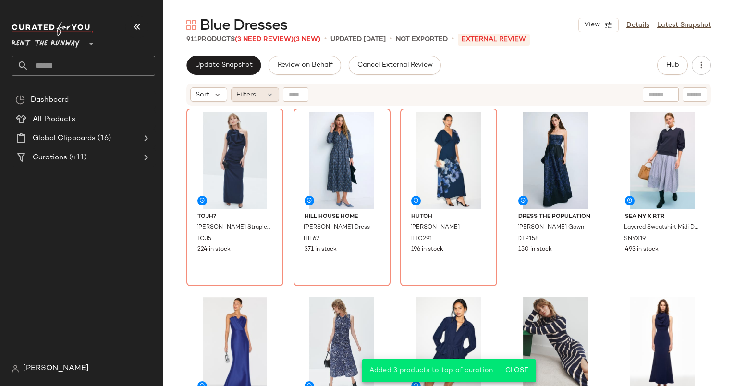
click at [244, 88] on div "Filters" at bounding box center [255, 94] width 48 height 14
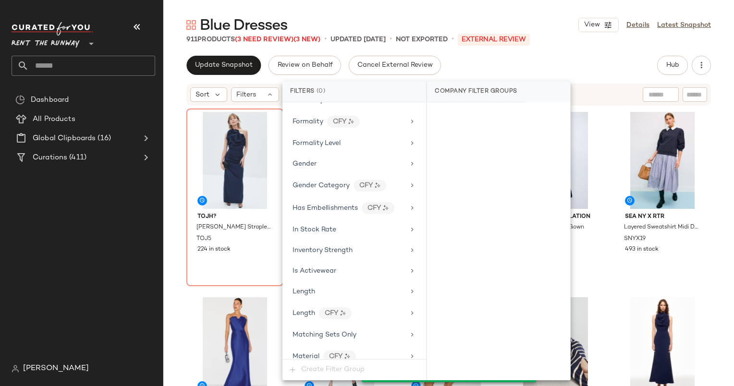
scroll to position [609, 0]
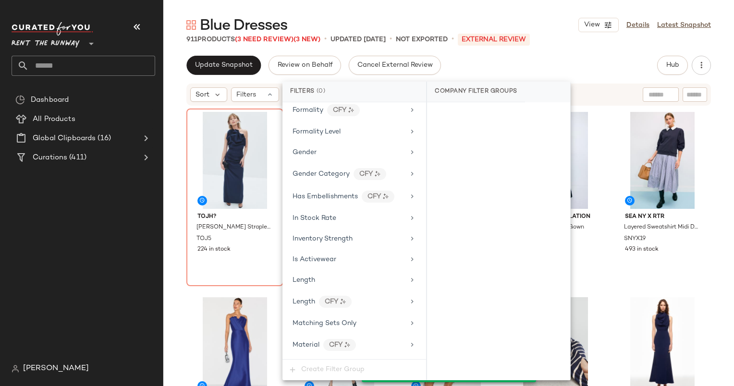
click at [360, 229] on div "Inventory Strength" at bounding box center [354, 238] width 136 height 19
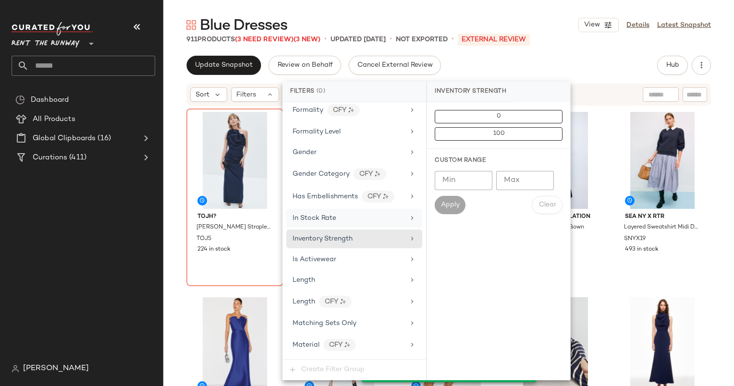
click at [338, 214] on div "In Stock Rate" at bounding box center [348, 218] width 112 height 10
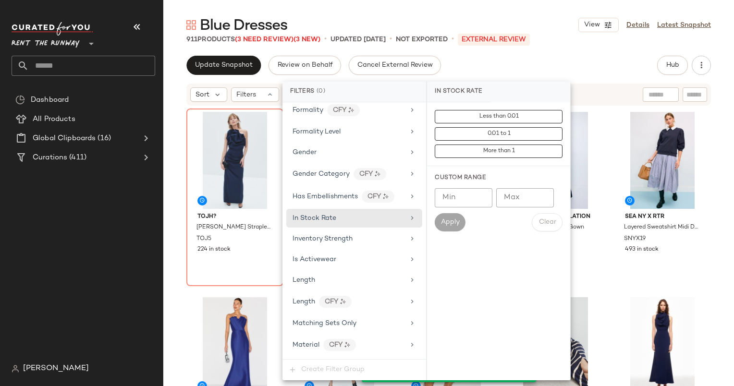
click at [454, 207] on div "Min Min Max Max Apply Clear" at bounding box center [498, 209] width 128 height 43
click at [448, 196] on input "Min" at bounding box center [463, 197] width 58 height 19
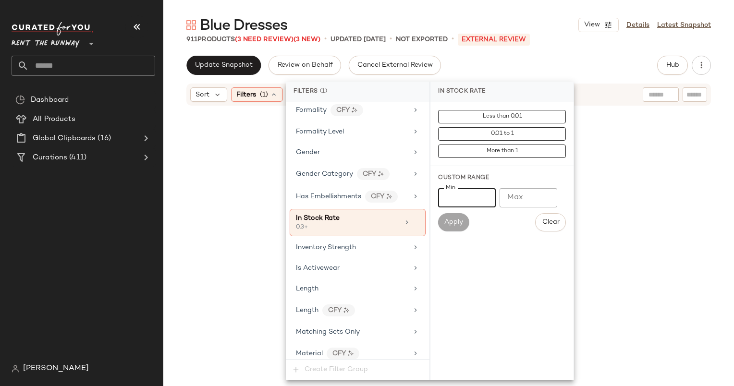
type input "***"
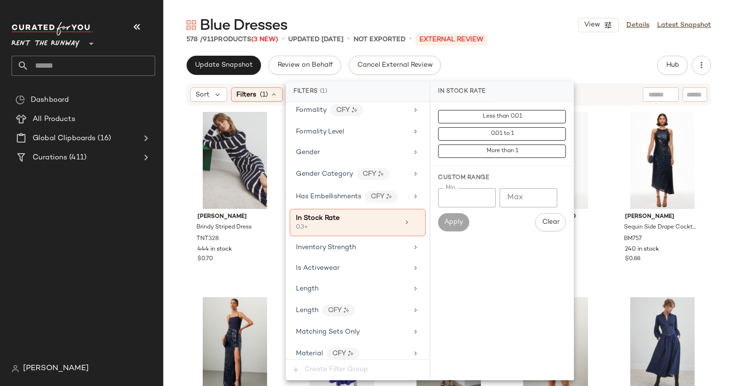
click at [547, 60] on div "Update Snapshot Review on Behalf Cancel External Review Hub Send for Review Ext…" at bounding box center [448, 65] width 524 height 19
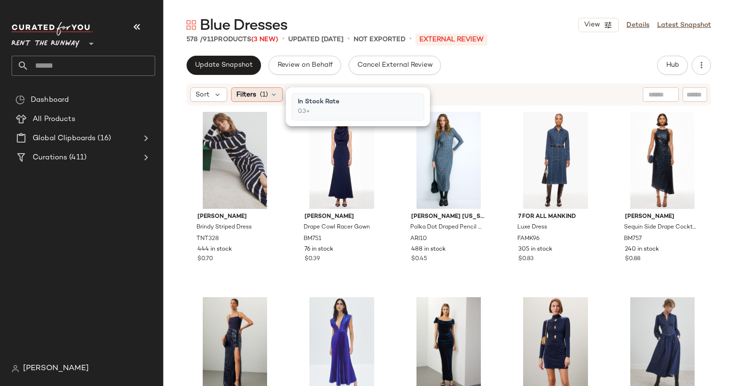
click at [236, 94] on span "Filters" at bounding box center [246, 95] width 20 height 10
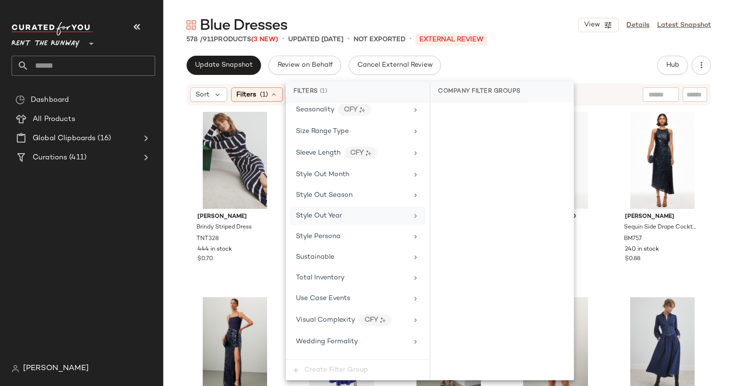
scroll to position [1185, 0]
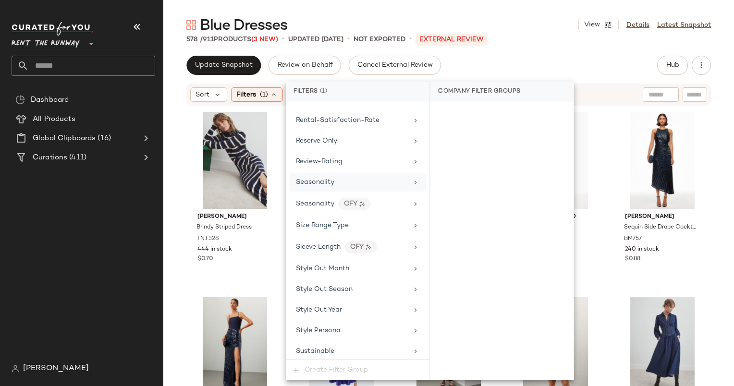
click at [356, 177] on div "Seasonality" at bounding box center [352, 182] width 112 height 10
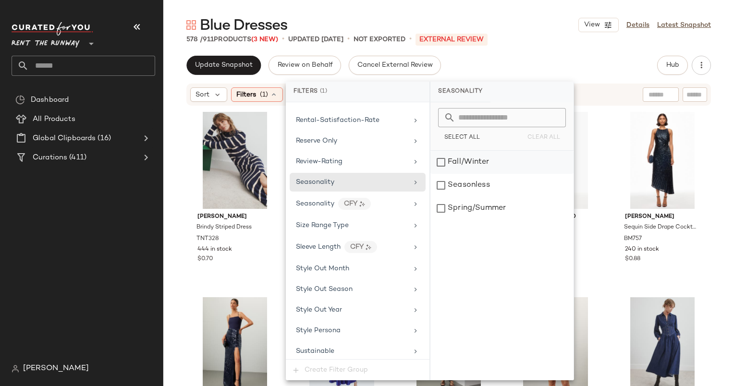
click at [455, 167] on div "Fall/Winter" at bounding box center [501, 162] width 143 height 23
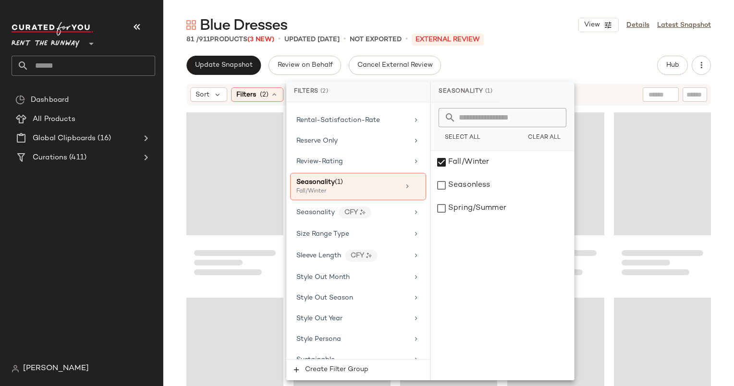
click at [520, 67] on div "Update Snapshot Review on Behalf Cancel External Review Hub Send for Review Ext…" at bounding box center [448, 65] width 524 height 19
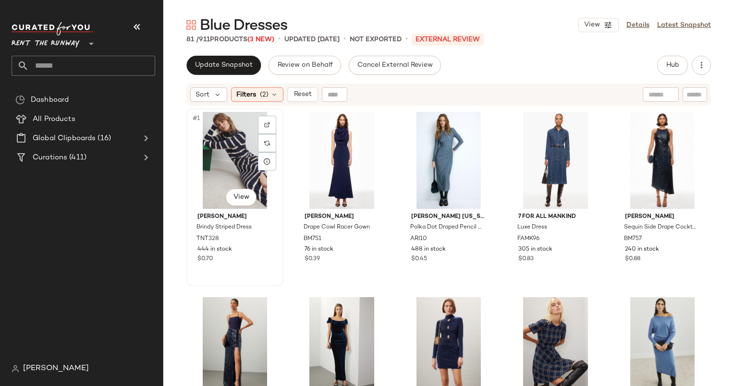
click at [196, 156] on div "#1 View" at bounding box center [235, 160] width 90 height 97
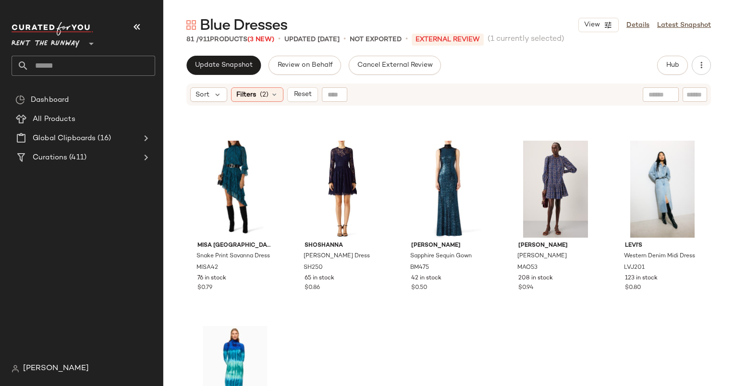
scroll to position [2848, 0]
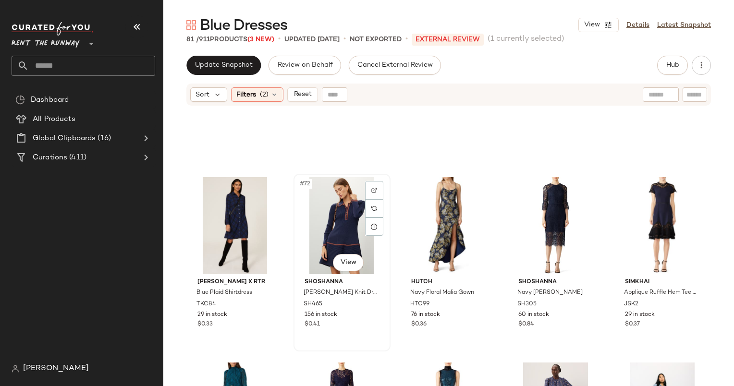
click at [324, 204] on div "#72 View" at bounding box center [342, 225] width 90 height 97
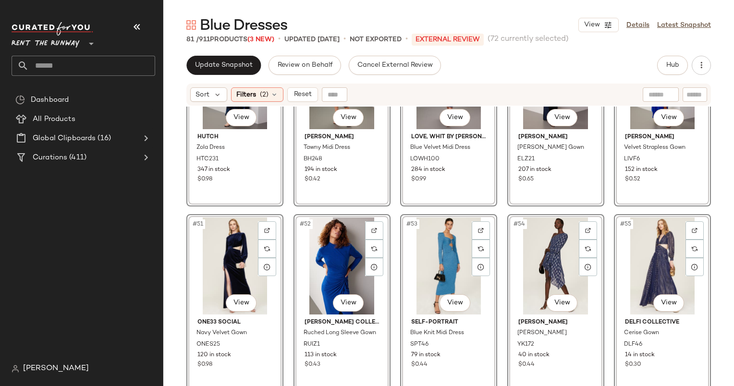
scroll to position [1675, 0]
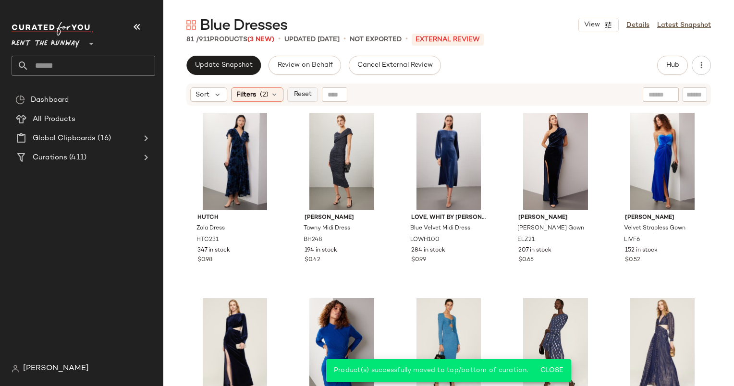
click at [309, 96] on span "Reset" at bounding box center [302, 95] width 18 height 8
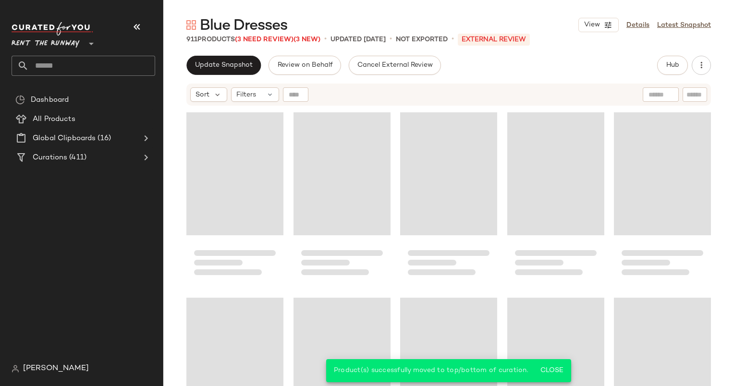
scroll to position [2594, 0]
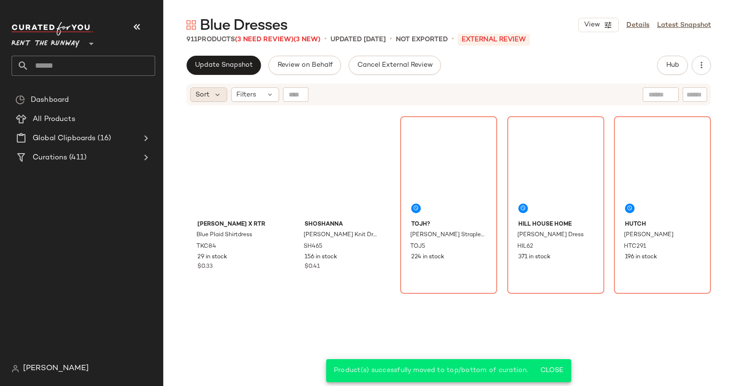
click at [199, 96] on span "Sort" at bounding box center [202, 95] width 14 height 10
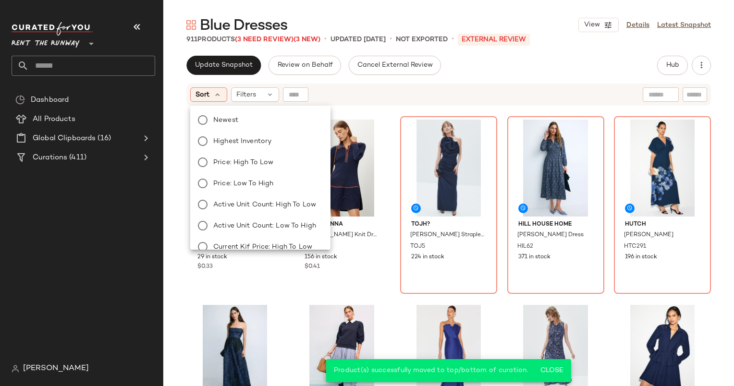
click at [230, 110] on div "Newest Highest Inventory Price: High to Low Price: Low to High Active Unit Coun…" at bounding box center [259, 235] width 142 height 253
click at [246, 124] on label "Newest" at bounding box center [265, 119] width 113 height 13
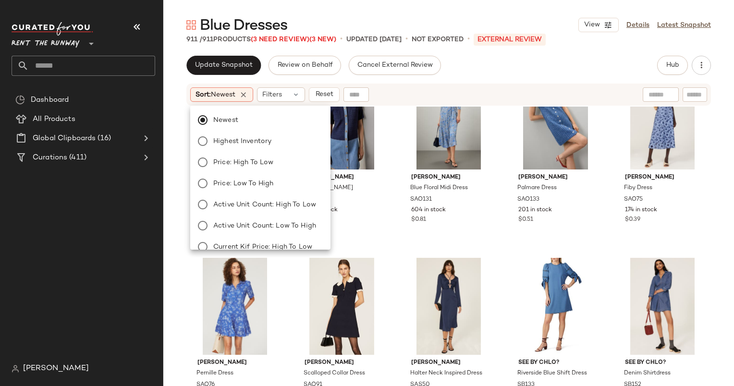
scroll to position [0, 0]
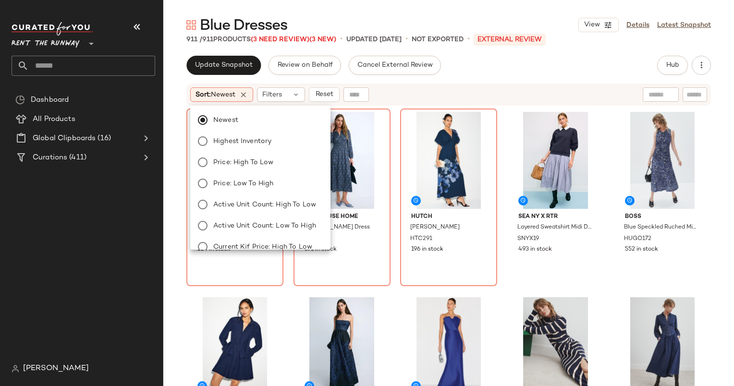
click at [484, 49] on div "Blue Dresses View Details Latest Snapshot 911 / 911 Products (3 Need Review) (3…" at bounding box center [448, 200] width 570 height 371
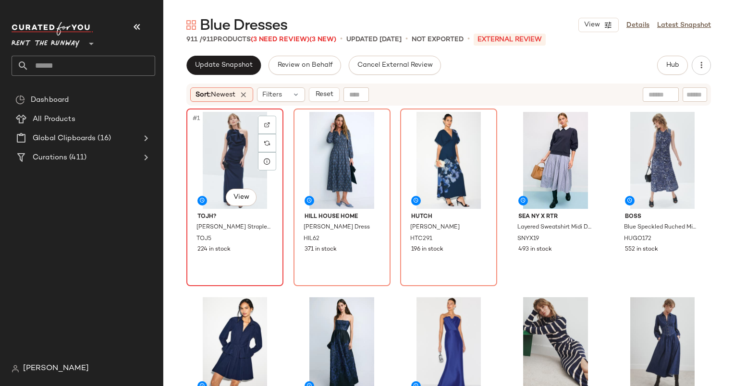
click at [223, 161] on div "#1 View" at bounding box center [235, 160] width 90 height 97
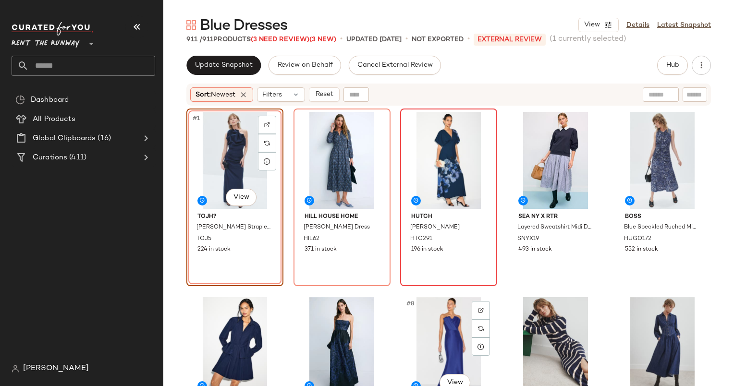
scroll to position [205, 0]
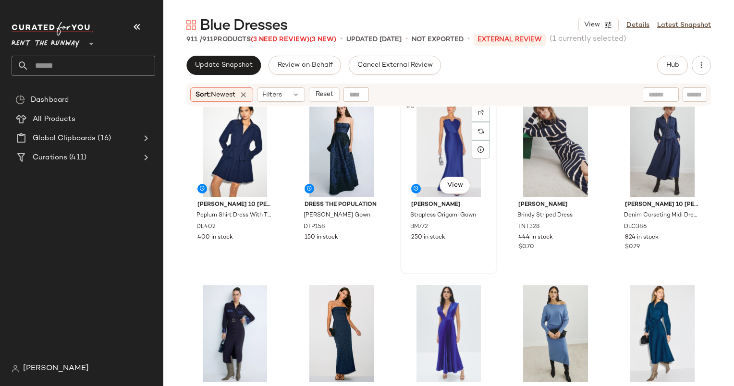
click at [440, 142] on div "#8 View" at bounding box center [448, 148] width 90 height 97
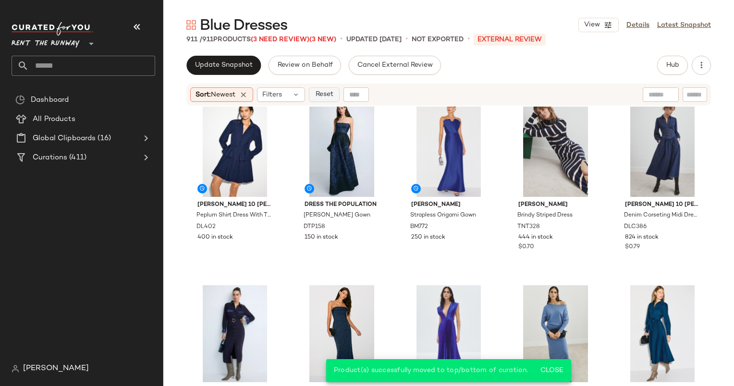
click at [321, 94] on span "Reset" at bounding box center [323, 95] width 18 height 8
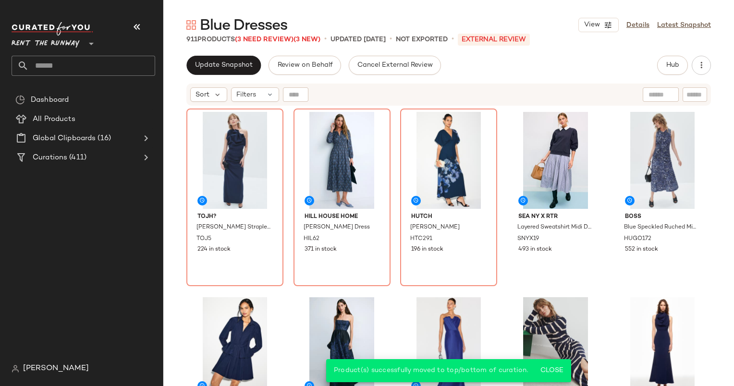
click at [495, 97] on div "Sort Filters" at bounding box center [386, 94] width 392 height 14
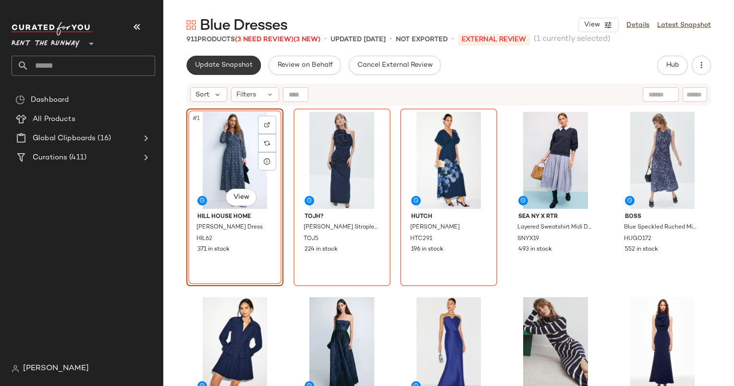
click at [211, 70] on button "Update Snapshot" at bounding box center [223, 65] width 74 height 19
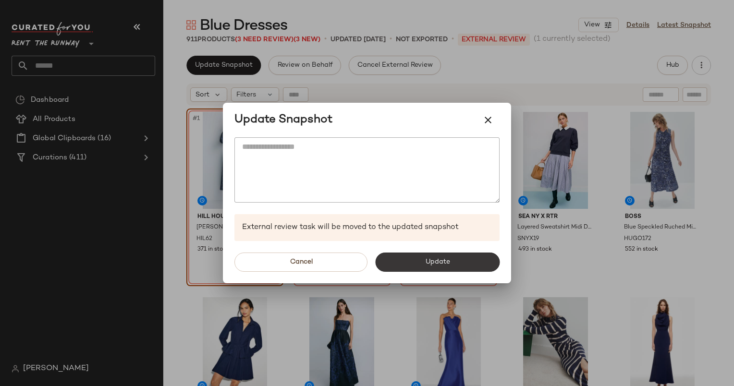
click at [423, 265] on button "Update" at bounding box center [437, 262] width 124 height 19
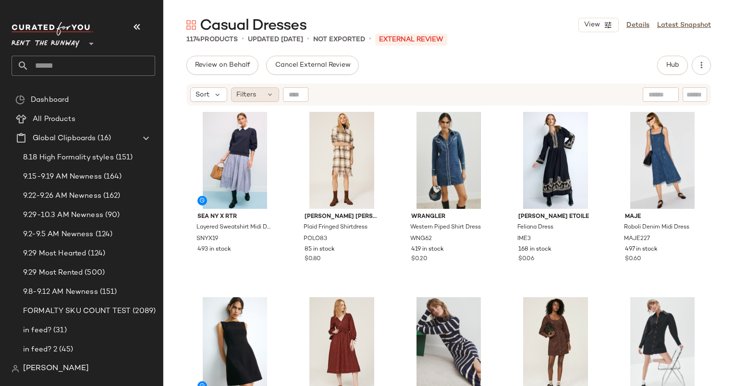
click at [244, 97] on span "Filters" at bounding box center [246, 95] width 20 height 10
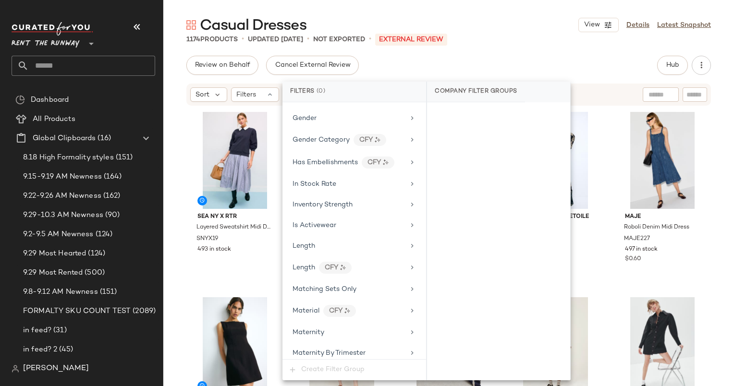
scroll to position [643, 0]
click at [316, 174] on div "In Stock Rate" at bounding box center [354, 183] width 136 height 19
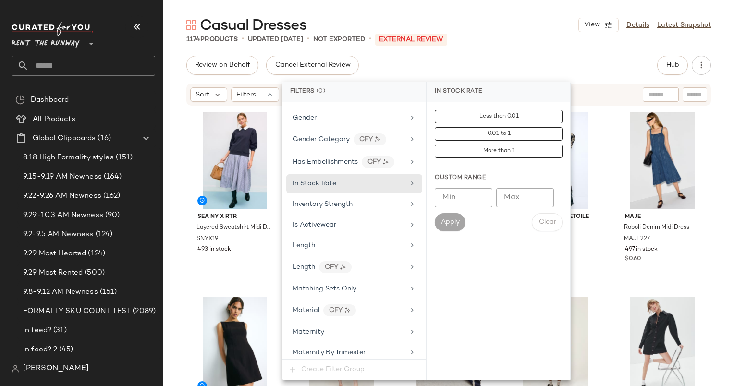
click at [464, 195] on input "Min" at bounding box center [463, 197] width 58 height 19
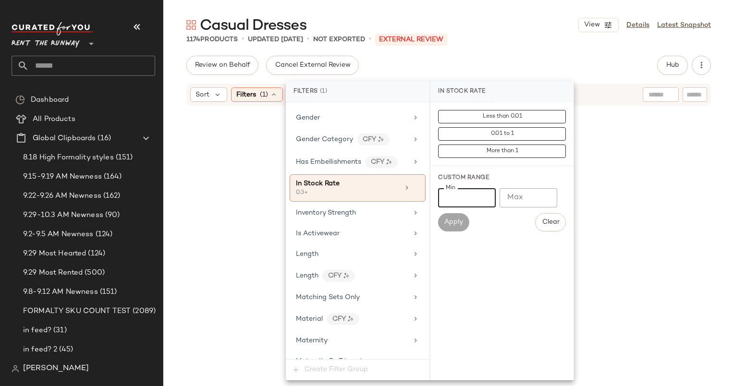
type input "***"
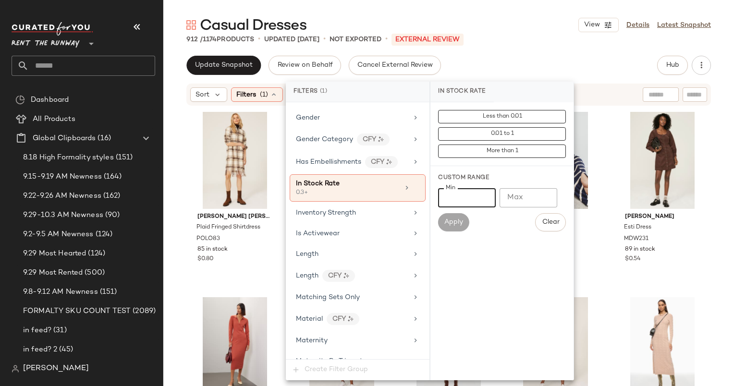
click at [546, 60] on div "Update Snapshot Review on Behalf Cancel External Review Hub Send for Review Ext…" at bounding box center [448, 65] width 524 height 19
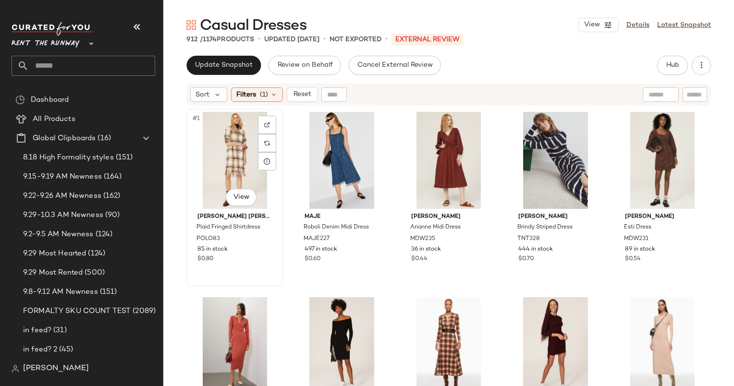
click at [229, 146] on div "#1 View" at bounding box center [235, 160] width 90 height 97
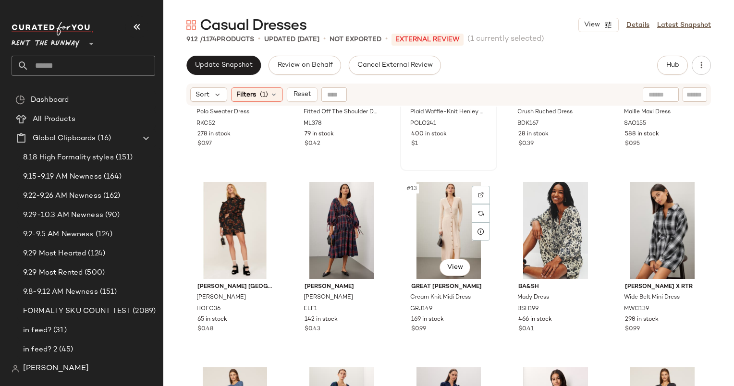
scroll to position [309, 0]
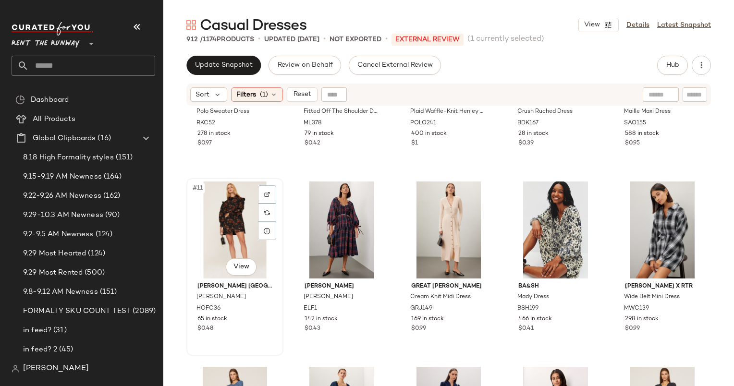
click at [241, 205] on div "#11 View" at bounding box center [235, 229] width 90 height 97
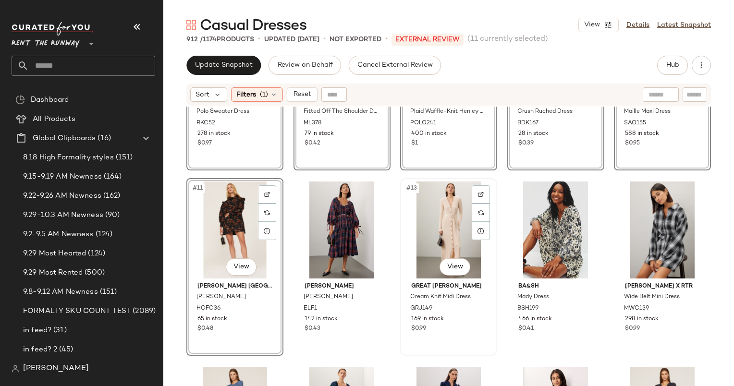
click at [419, 219] on div "#13 View" at bounding box center [448, 229] width 90 height 97
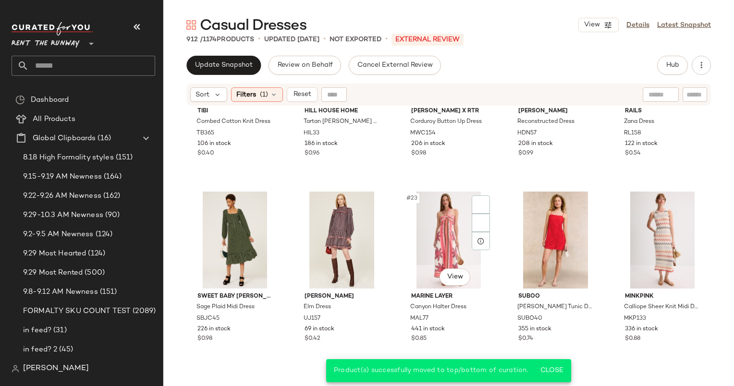
scroll to position [670, 0]
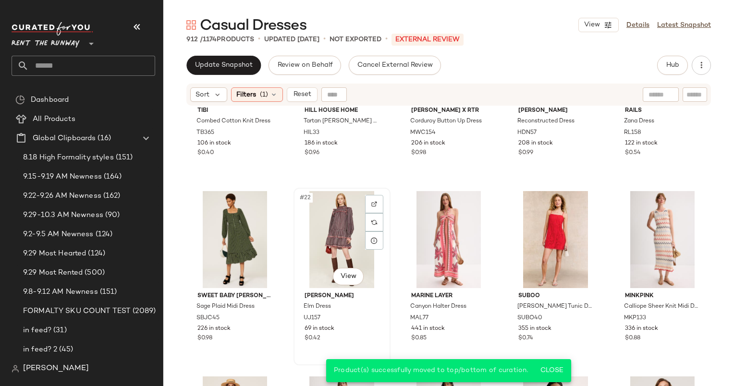
click at [334, 221] on div "#22 View" at bounding box center [342, 239] width 90 height 97
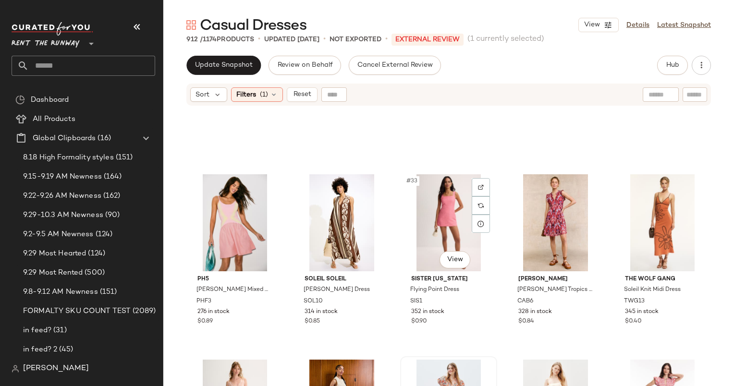
scroll to position [1056, 0]
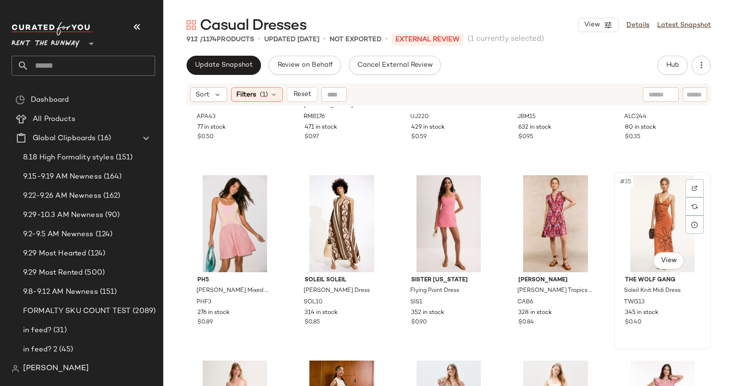
click at [631, 213] on div "#35 View" at bounding box center [662, 223] width 90 height 97
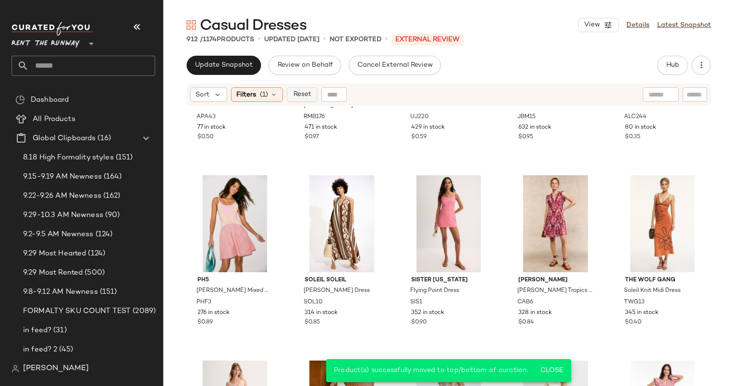
click at [290, 97] on button "Reset" at bounding box center [302, 94] width 31 height 14
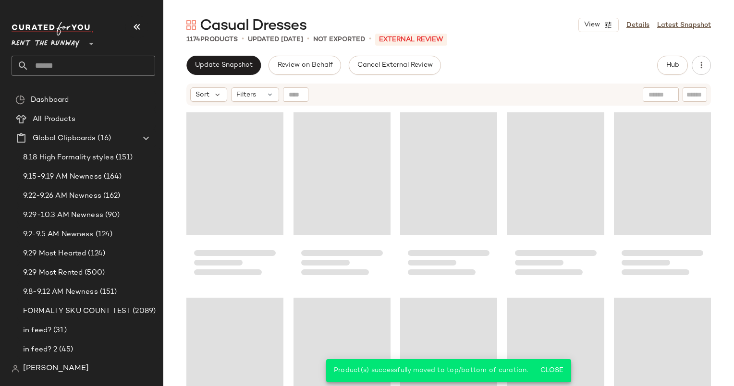
click at [655, 59] on div "Update Snapshot Review on Behalf Cancel External Review Hub Send for Review Ext…" at bounding box center [448, 65] width 524 height 19
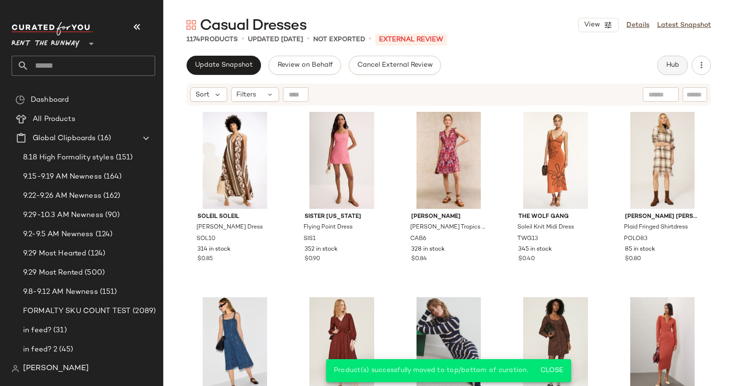
click at [674, 64] on span "Hub" at bounding box center [671, 65] width 13 height 8
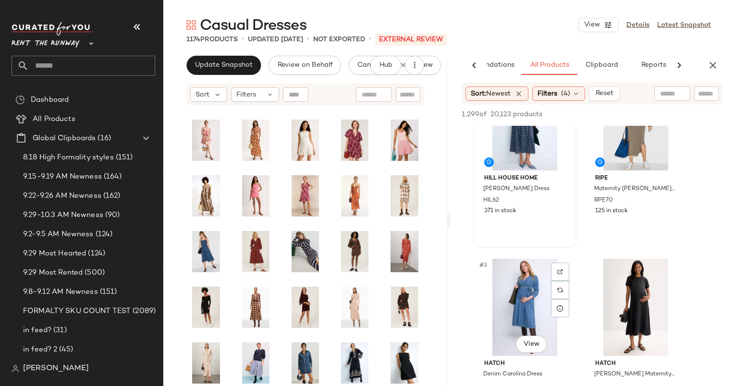
scroll to position [0, 0]
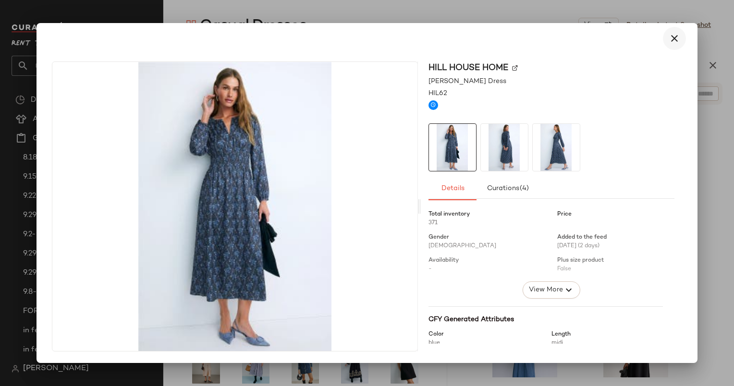
click at [673, 46] on button "button" at bounding box center [674, 38] width 23 height 23
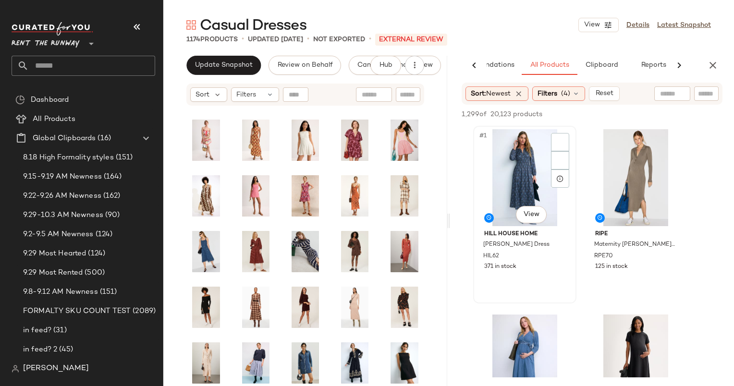
click at [526, 142] on div "#1 View" at bounding box center [524, 177] width 96 height 97
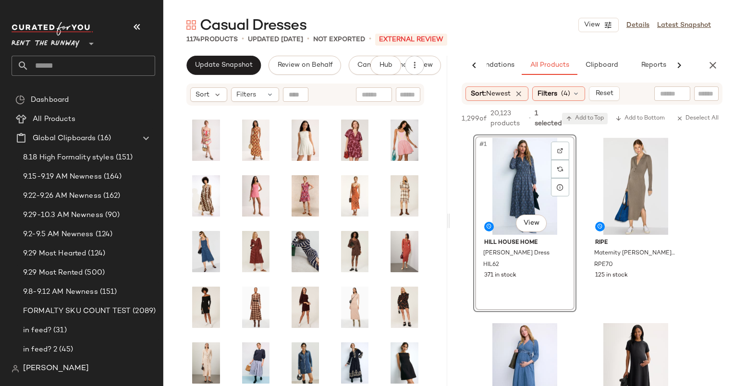
click at [605, 119] on button "Add to Top" at bounding box center [585, 119] width 46 height 12
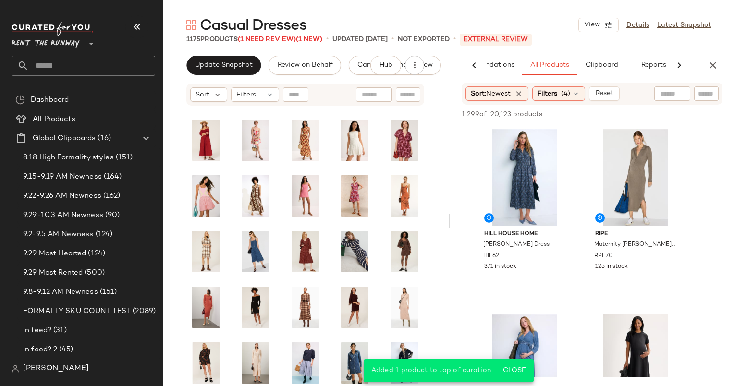
click at [722, 65] on div "AI Recommendations All Products Clipboard Reports" at bounding box center [592, 65] width 284 height 19
click at [708, 67] on icon "button" at bounding box center [713, 66] width 12 height 12
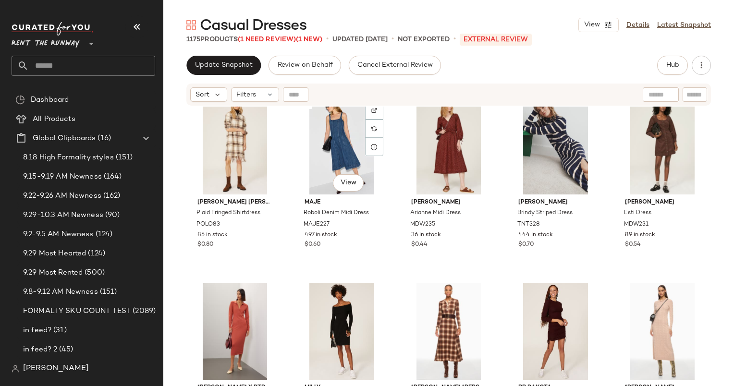
scroll to position [578, 0]
click at [338, 121] on div "#17 View" at bounding box center [342, 145] width 90 height 97
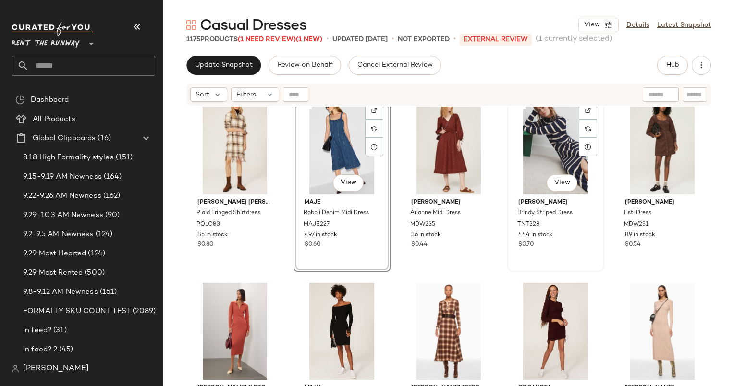
click at [534, 141] on div "#19 View" at bounding box center [555, 145] width 90 height 97
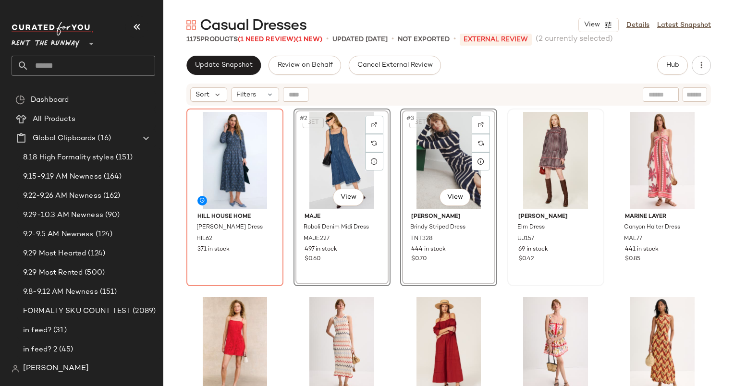
click at [512, 171] on div at bounding box center [555, 160] width 90 height 97
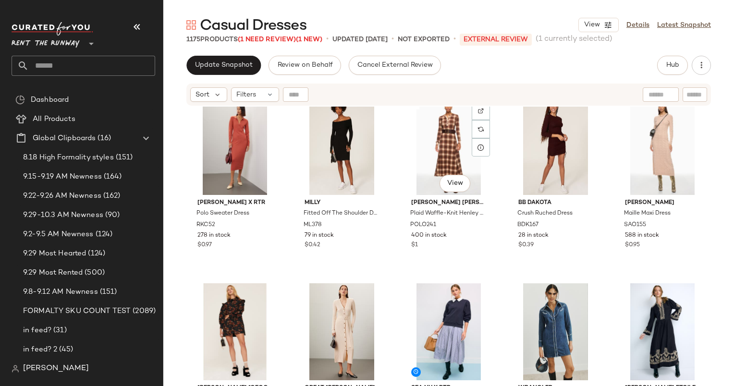
scroll to position [770, 0]
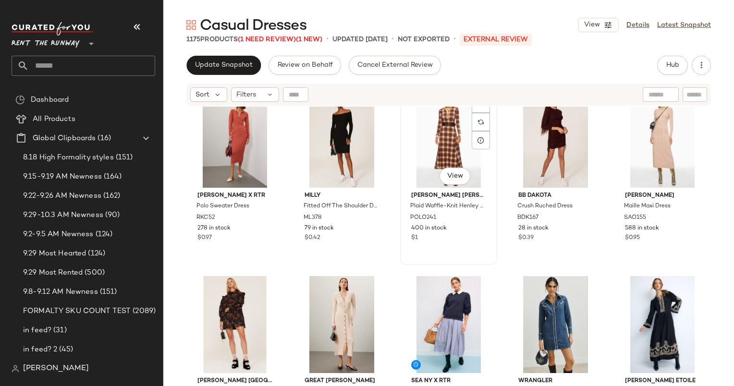
click at [477, 263] on div "#23 View Polo Ralph Lauren Plaid Waffle-Knit Henley Dress POLO241 400 in stock …" at bounding box center [448, 176] width 95 height 176
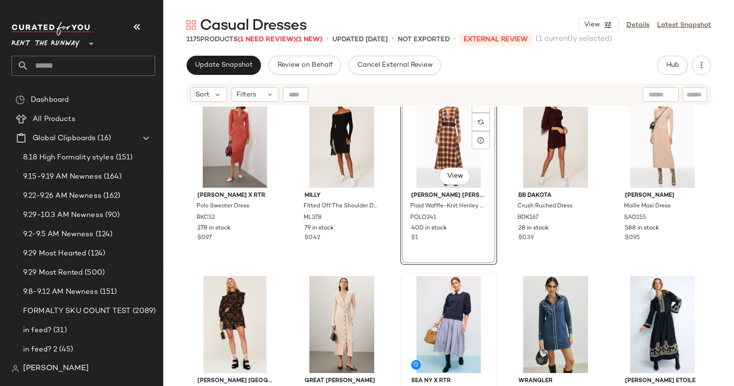
click at [448, 289] on div at bounding box center [448, 324] width 90 height 97
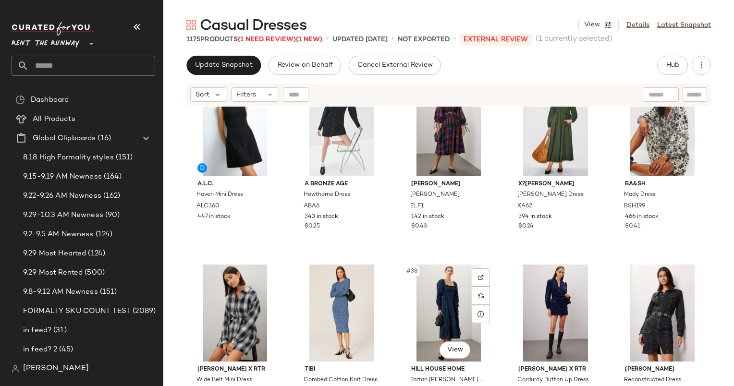
scroll to position [1088, 0]
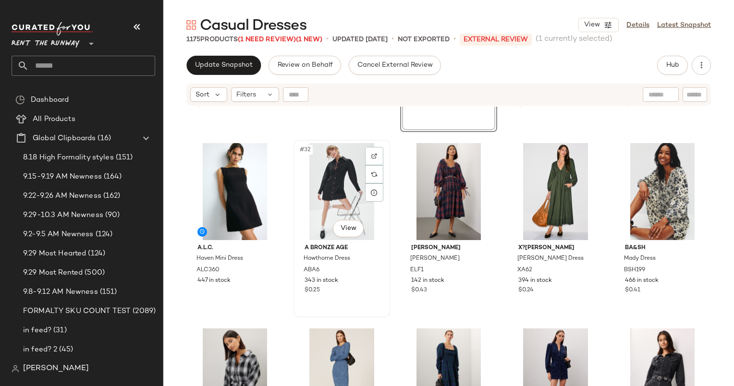
click at [342, 193] on div "#32 View" at bounding box center [342, 191] width 90 height 97
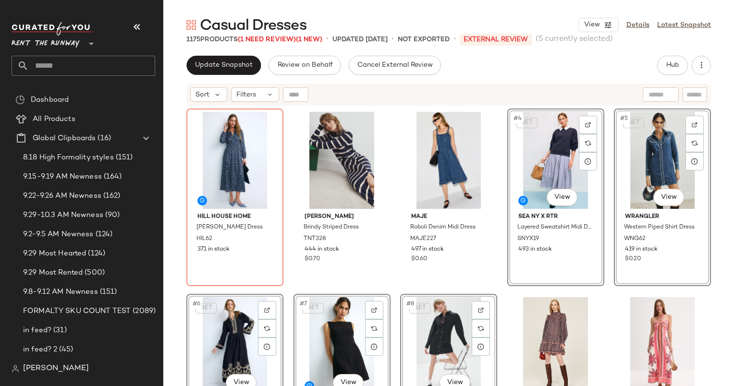
click at [505, 286] on div "Hill House Home Rosely Dress HIL62 371 in stock Tanya Taylor Brindy Striped Dre…" at bounding box center [448, 258] width 524 height 301
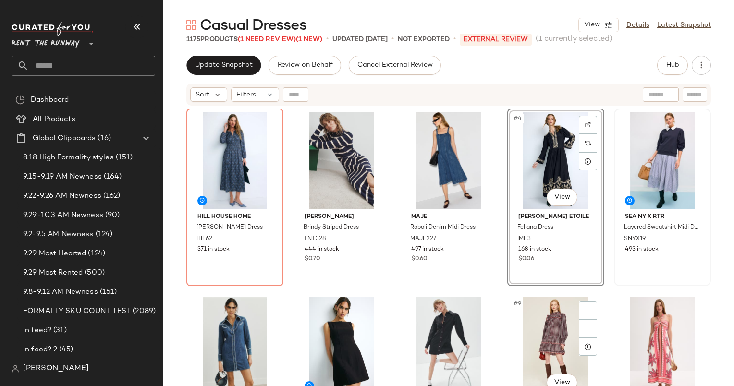
scroll to position [127, 0]
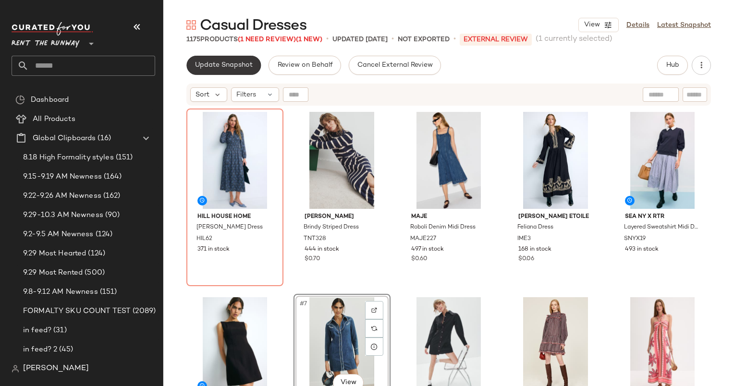
click at [222, 71] on button "Update Snapshot" at bounding box center [223, 65] width 74 height 19
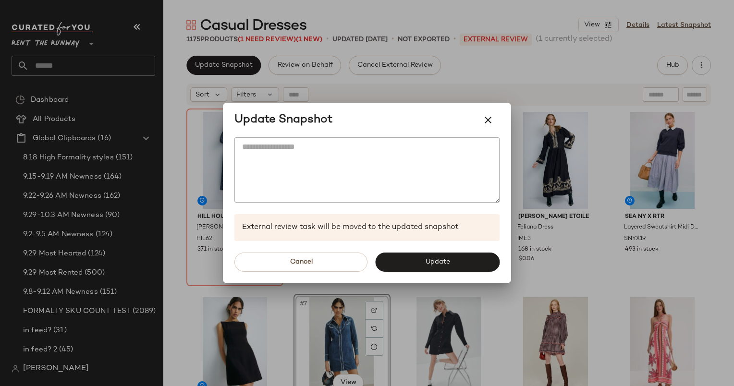
drag, startPoint x: 273, startPoint y: 0, endPoint x: 411, endPoint y: 271, distance: 304.5
click at [411, 271] on button "Update" at bounding box center [437, 262] width 124 height 19
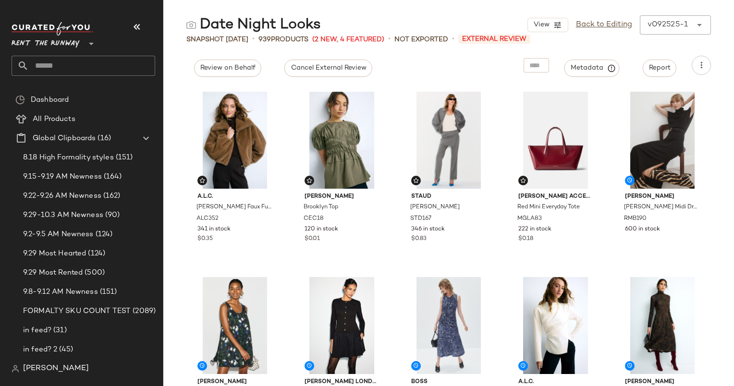
click at [628, 31] on div "View Back to Editing v092525-1 ******" at bounding box center [618, 24] width 183 height 19
click at [615, 27] on link "Back to Editing" at bounding box center [604, 25] width 56 height 12
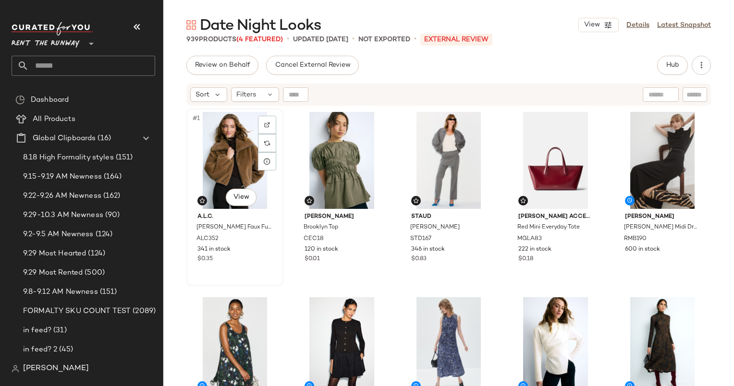
click at [236, 168] on div "#1 View" at bounding box center [235, 160] width 90 height 97
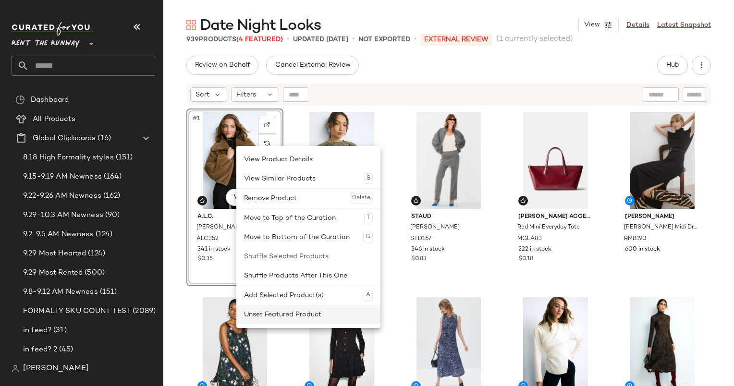
click at [330, 308] on div "Unset Featured Product" at bounding box center [308, 314] width 129 height 19
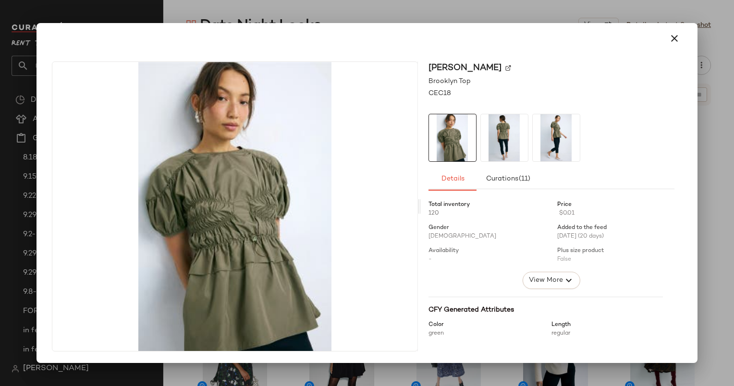
drag, startPoint x: 343, startPoint y: 185, endPoint x: 683, endPoint y: 43, distance: 368.4
click at [683, 43] on button "button" at bounding box center [674, 38] width 23 height 23
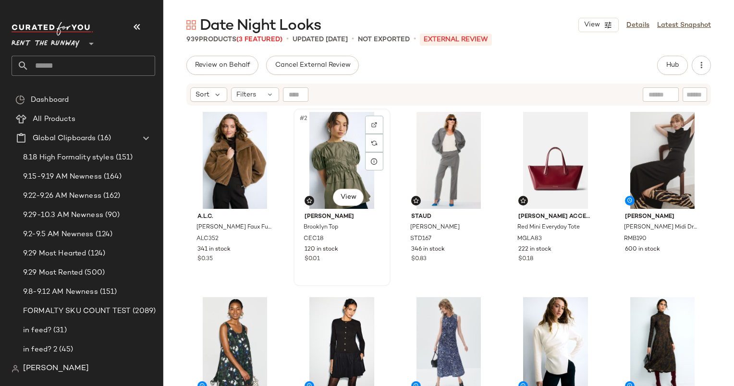
click at [309, 140] on div "#2 View" at bounding box center [342, 160] width 90 height 97
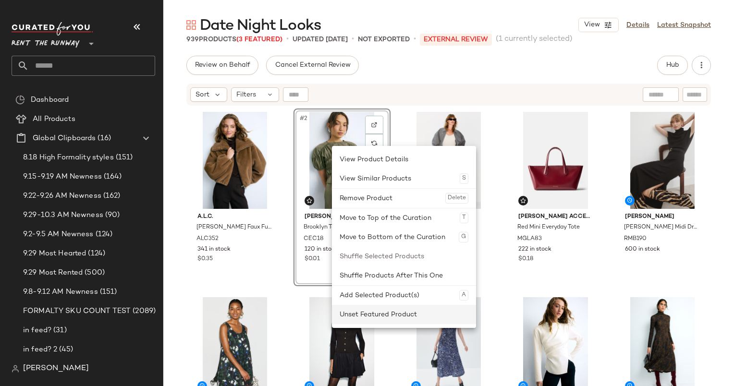
click at [400, 314] on div "Unset Featured Product" at bounding box center [403, 314] width 129 height 19
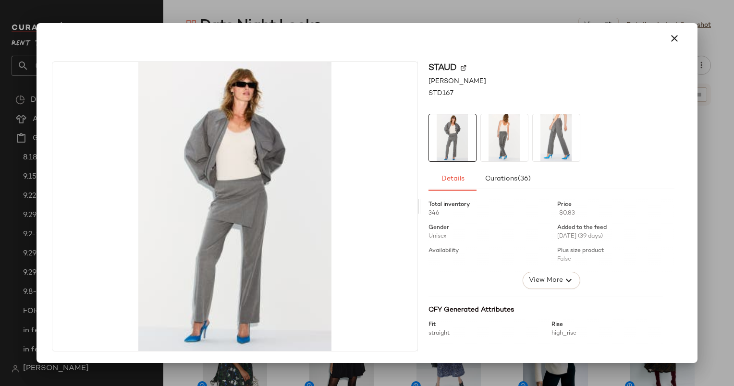
drag, startPoint x: 430, startPoint y: 190, endPoint x: 665, endPoint y: 41, distance: 278.8
click at [665, 41] on button "button" at bounding box center [674, 38] width 23 height 23
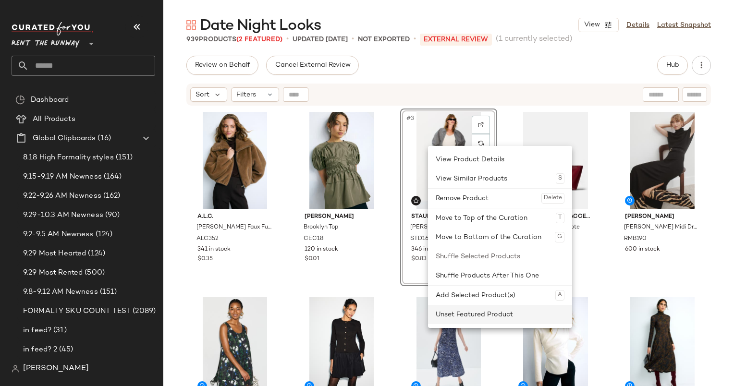
click at [487, 306] on div "Unset Featured Product" at bounding box center [499, 314] width 129 height 19
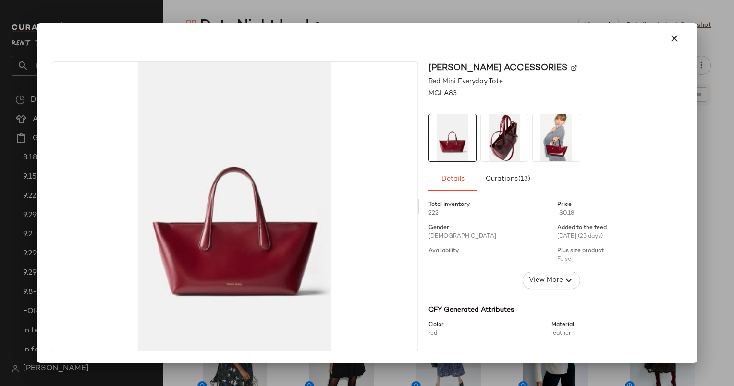
drag, startPoint x: 538, startPoint y: 186, endPoint x: 733, endPoint y: 132, distance: 201.7
click at [733, 132] on div at bounding box center [367, 193] width 734 height 386
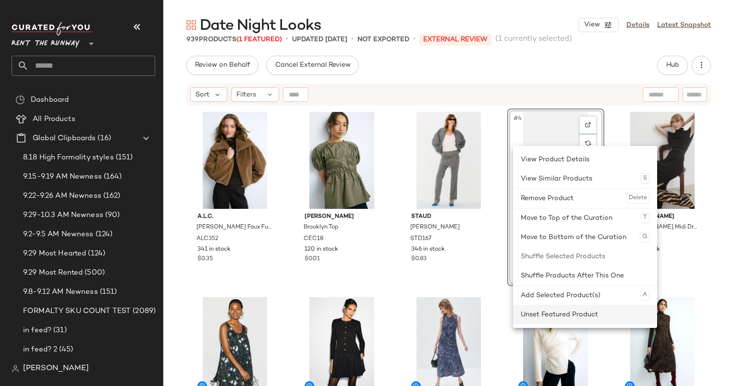
click at [562, 313] on div "Unset Featured Product" at bounding box center [584, 314] width 129 height 19
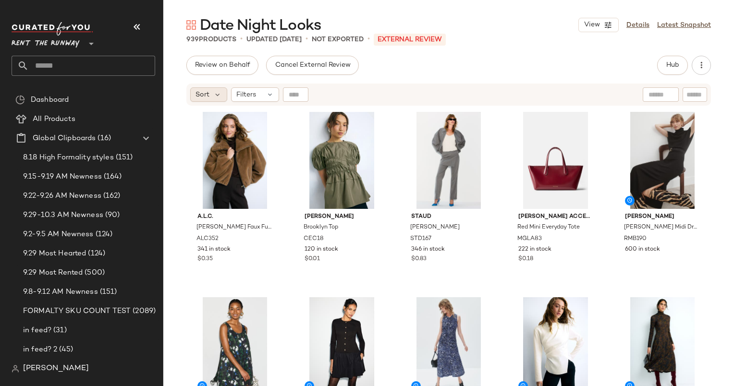
click at [204, 88] on div "Sort" at bounding box center [208, 94] width 37 height 14
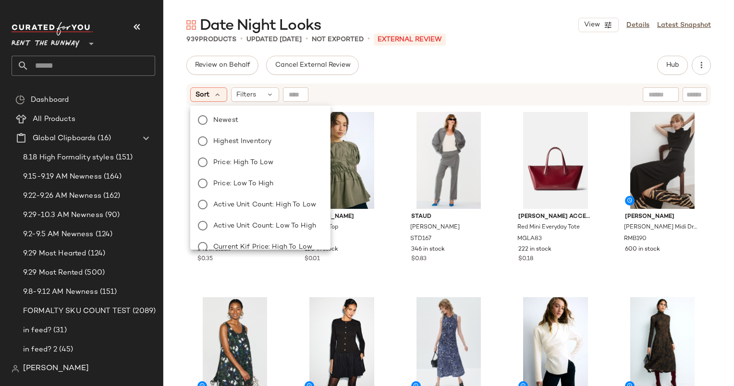
click at [246, 111] on div "Newest Highest Inventory Price: High to Low Price: Low to High Active Unit Coun…" at bounding box center [259, 235] width 142 height 253
click at [257, 130] on div "Newest Highest Inventory Price: High to Low Price: Low to High Active Unit Coun…" at bounding box center [259, 235] width 142 height 253
click at [236, 121] on span "Newest" at bounding box center [225, 120] width 25 height 10
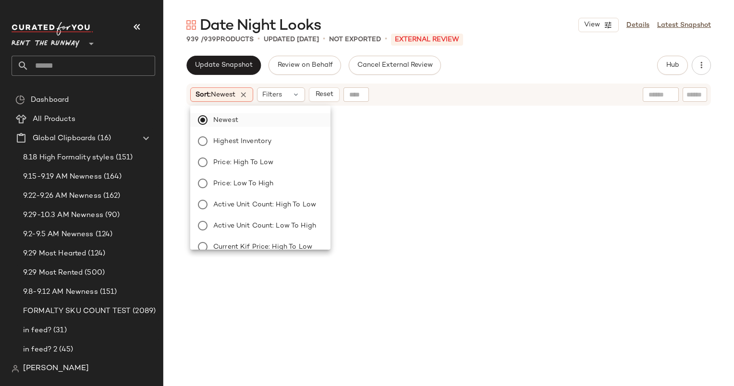
scroll to position [741, 0]
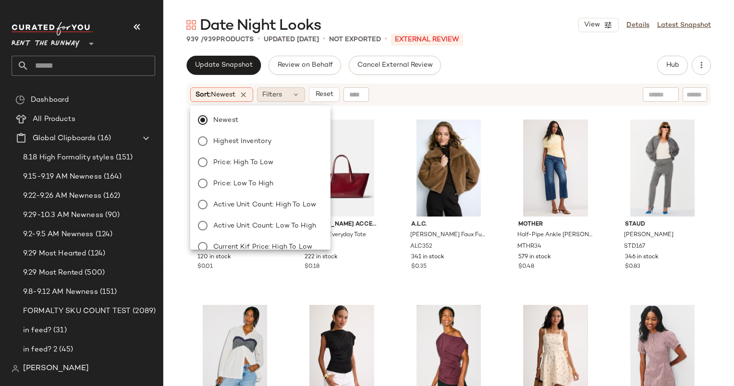
click at [282, 97] on span "Filters" at bounding box center [272, 95] width 20 height 10
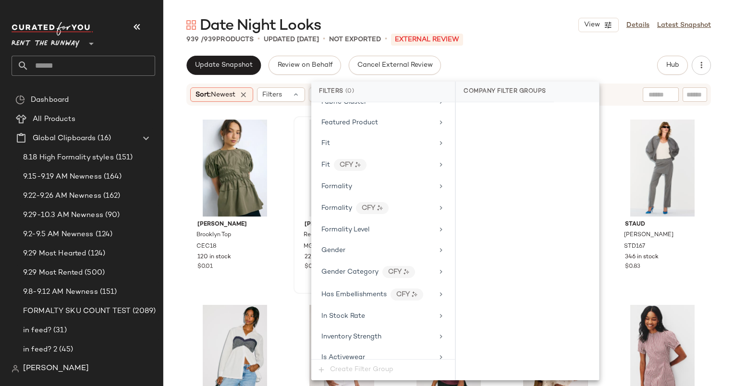
scroll to position [512, 0]
click at [376, 310] on div "In Stock Rate" at bounding box center [377, 315] width 112 height 10
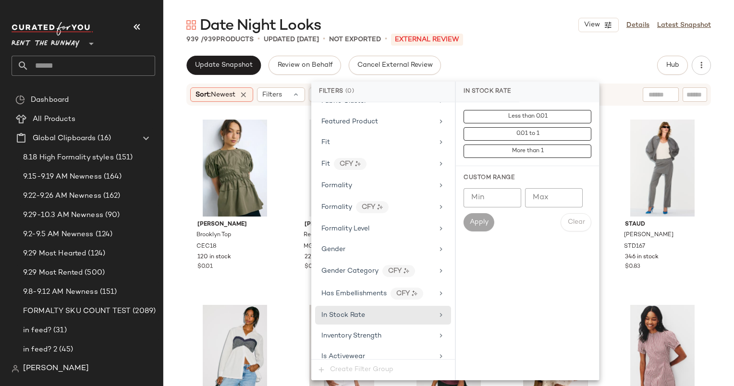
click at [496, 200] on input "Min" at bounding box center [492, 197] width 58 height 19
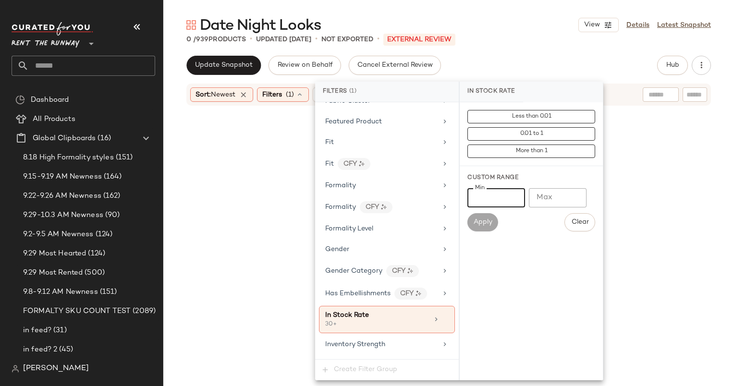
click at [496, 200] on input "**" at bounding box center [496, 197] width 58 height 19
type input "*"
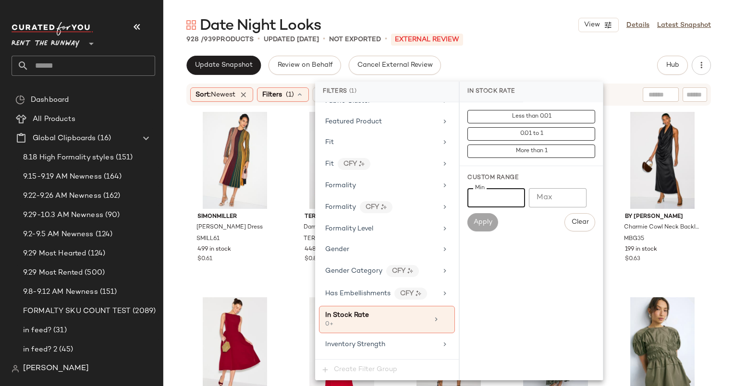
type input "***"
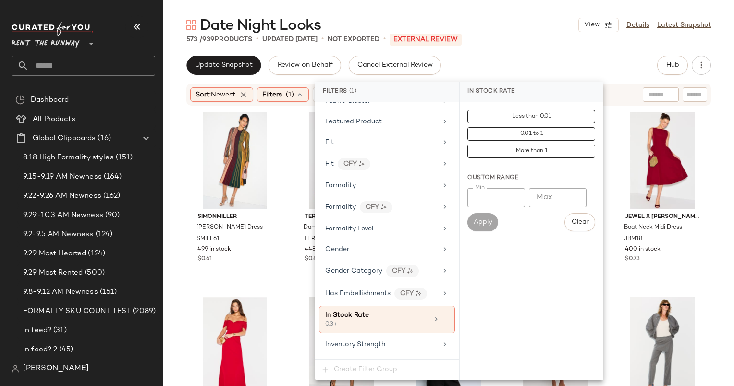
click at [505, 244] on div "Less than 0.01 0.01 to 1 More than 1 Custom Range Min *** Min Max Max Apply Cle…" at bounding box center [530, 241] width 143 height 278
click at [508, 38] on div "573 / 939 Products • updated Sep 29th • Not Exported • External REVIEW" at bounding box center [448, 40] width 570 height 10
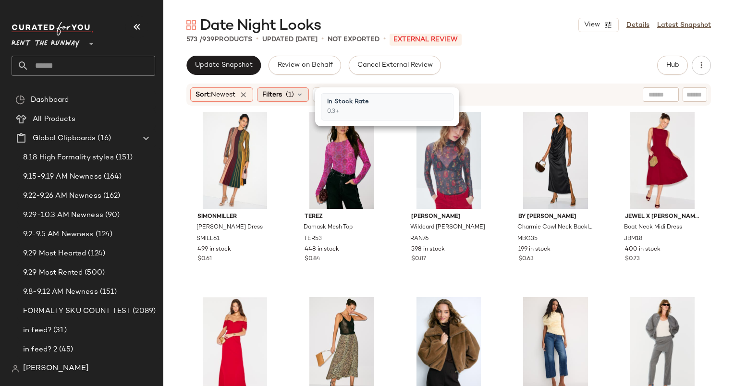
click at [275, 96] on span "Filters" at bounding box center [272, 95] width 20 height 10
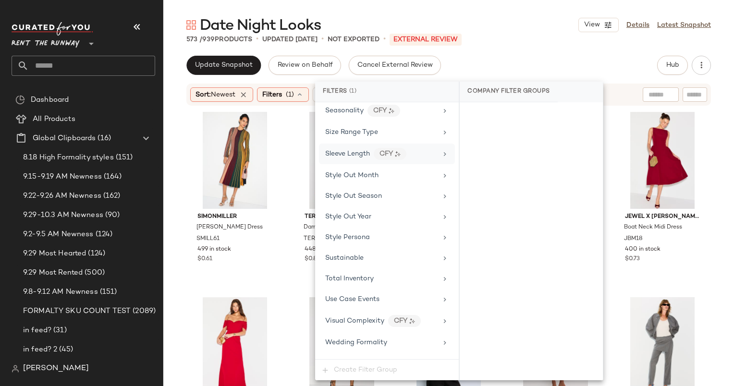
scroll to position [1342, 0]
click at [342, 126] on span "Seasonality" at bounding box center [344, 129] width 38 height 7
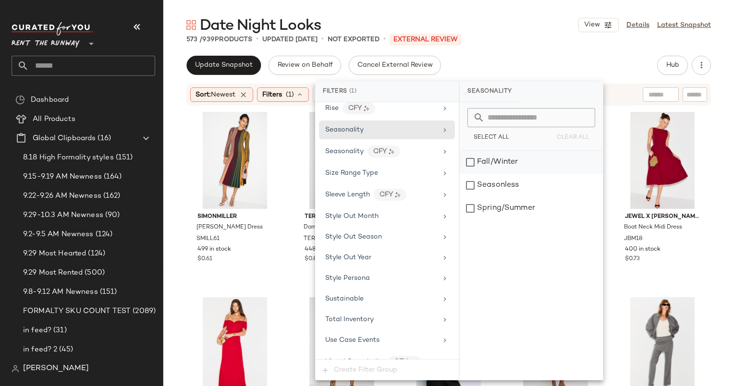
click at [515, 167] on div "Fall/Winter" at bounding box center [530, 162] width 143 height 23
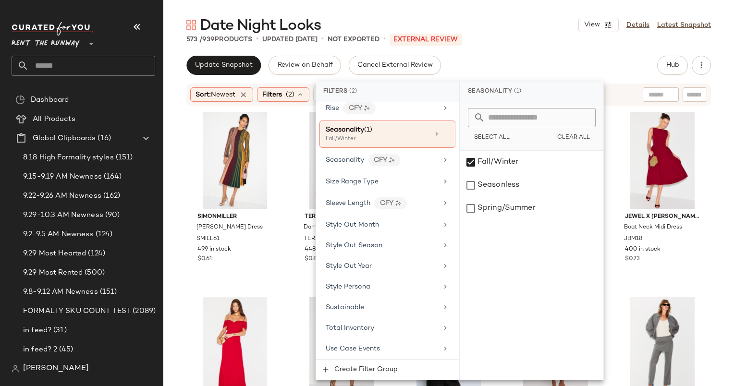
click at [549, 60] on div "Update Snapshot Review on Behalf Cancel External Review Hub Send for Review Ext…" at bounding box center [448, 65] width 524 height 19
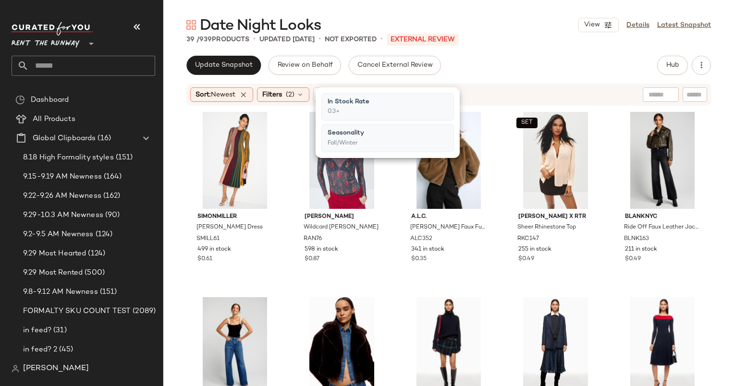
click at [524, 68] on div "Update Snapshot Review on Behalf Cancel External Review Hub Send for Review Ext…" at bounding box center [448, 65] width 524 height 19
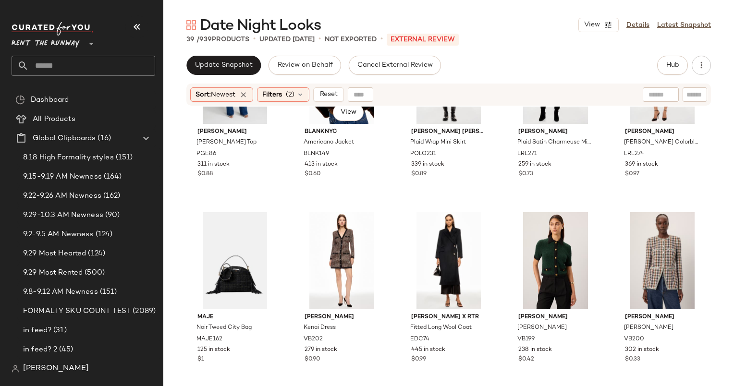
scroll to position [0, 0]
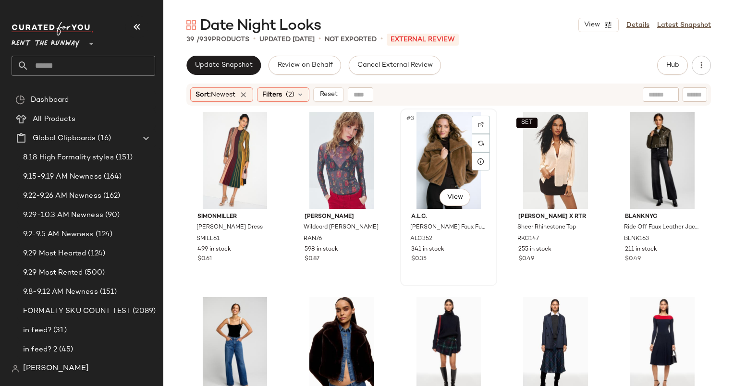
click at [440, 153] on div "#3 View" at bounding box center [448, 160] width 90 height 97
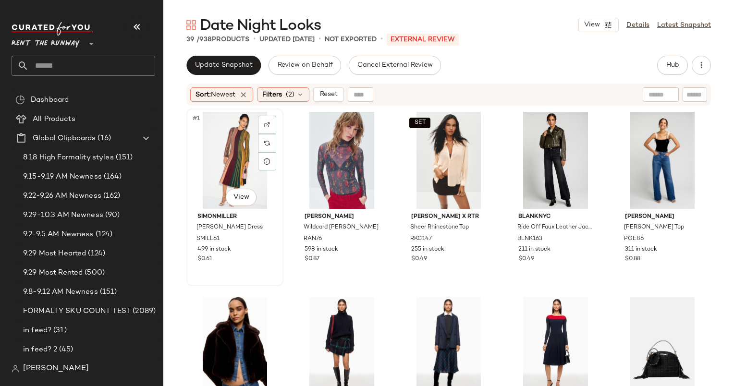
click at [241, 160] on div "#1 View" at bounding box center [235, 160] width 90 height 97
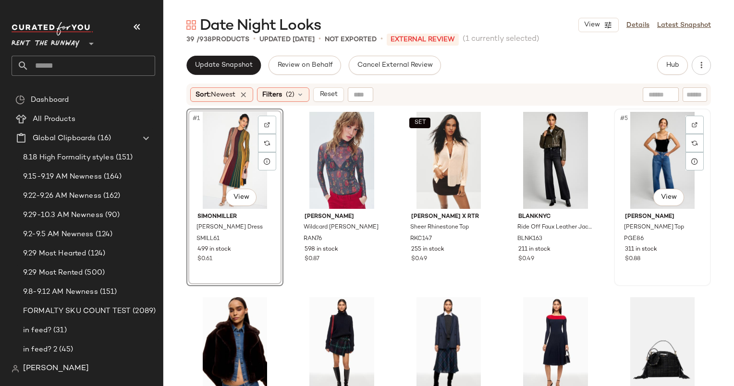
click at [638, 148] on div "#5 View" at bounding box center [662, 160] width 90 height 97
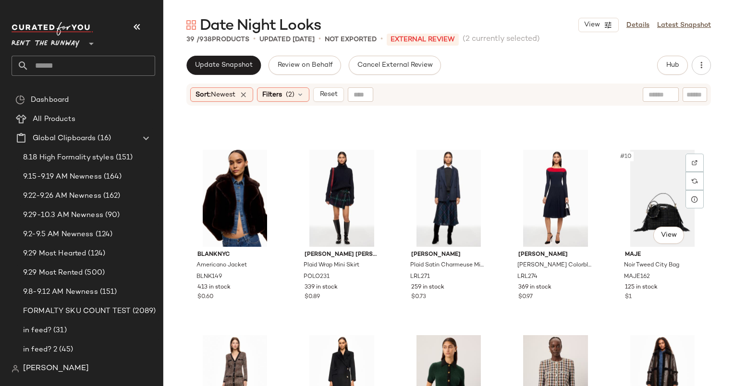
scroll to position [170, 0]
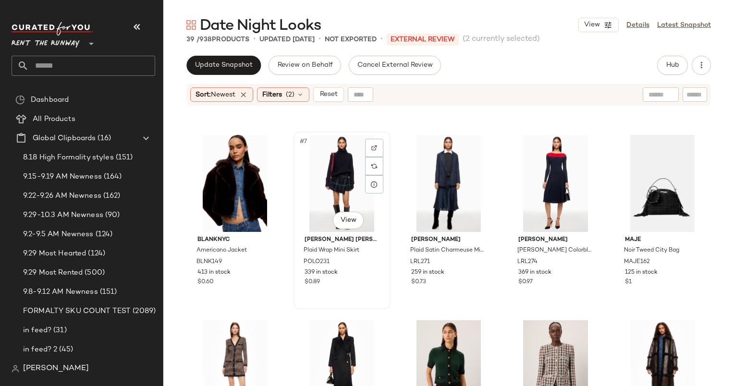
click at [329, 178] on div "#7 View" at bounding box center [342, 183] width 90 height 97
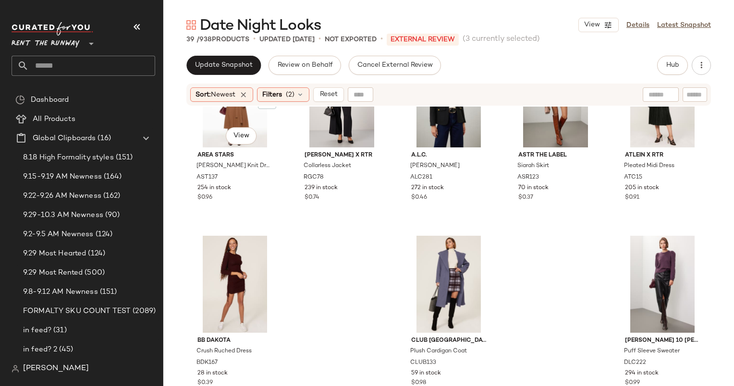
scroll to position [1131, 0]
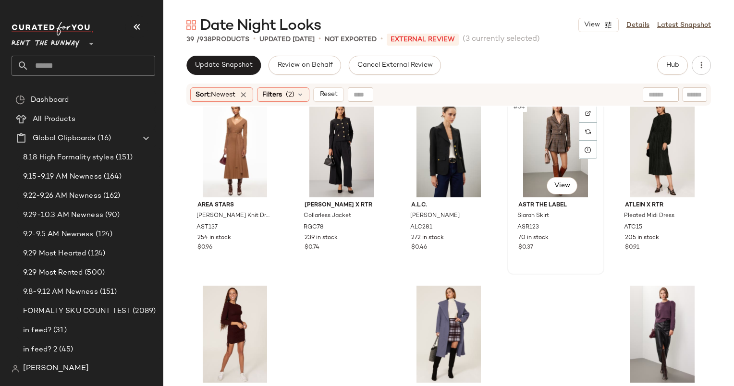
click at [545, 142] on div "#34 View" at bounding box center [555, 148] width 90 height 97
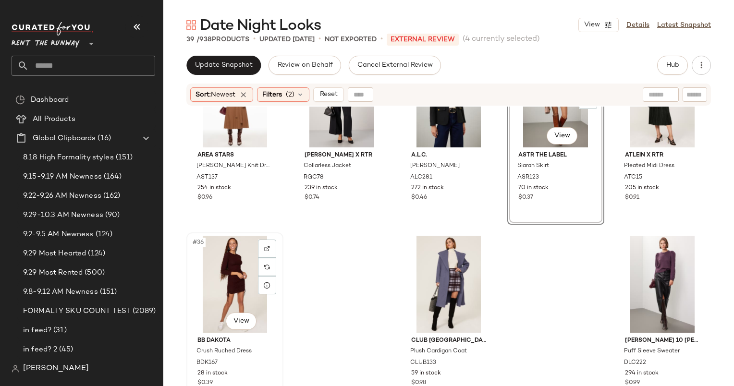
click at [217, 273] on div "#36 View" at bounding box center [235, 284] width 90 height 97
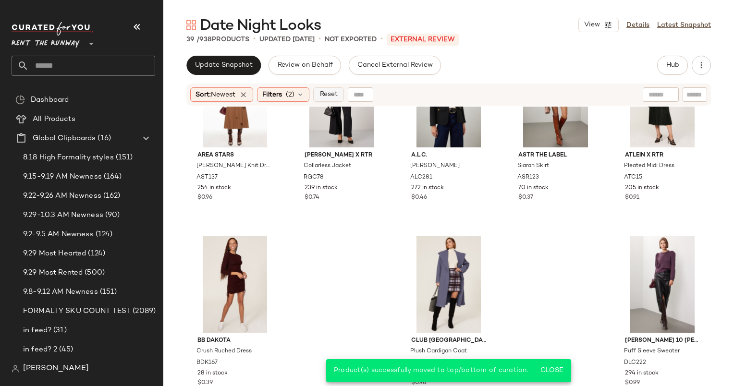
click at [333, 98] on span "Reset" at bounding box center [328, 95] width 18 height 8
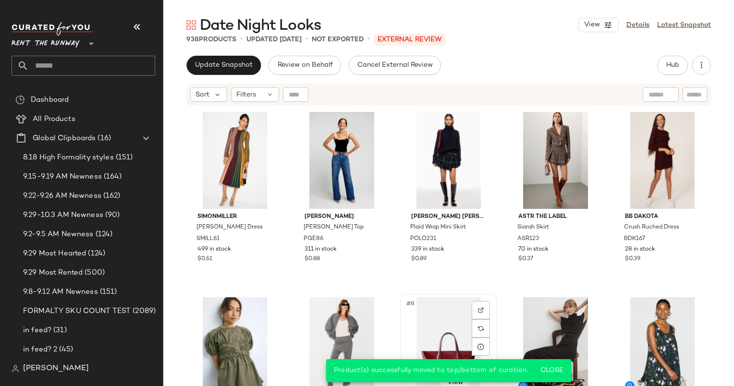
click at [438, 313] on div "#8 View" at bounding box center [448, 345] width 90 height 97
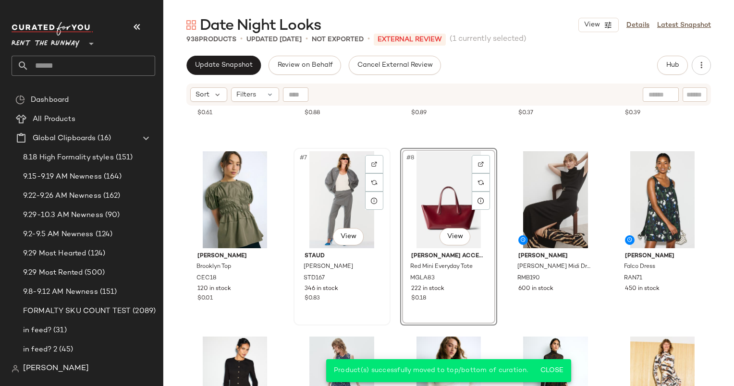
scroll to position [147, 0]
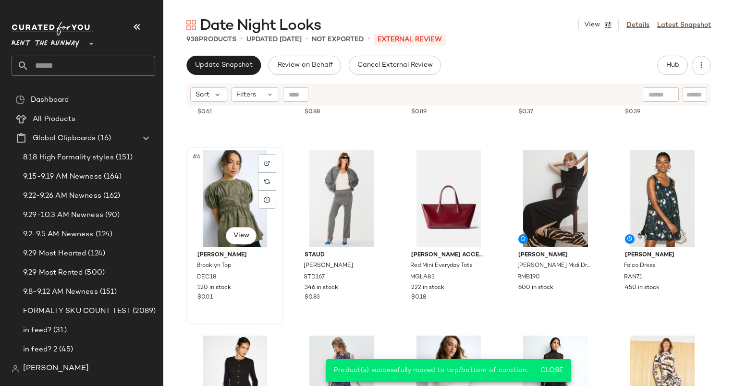
click at [239, 213] on div "#6 View" at bounding box center [235, 198] width 90 height 97
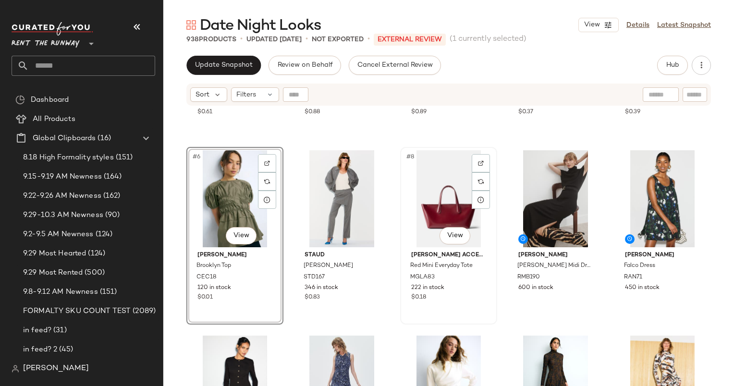
click at [449, 203] on div "#8 View" at bounding box center [448, 198] width 90 height 97
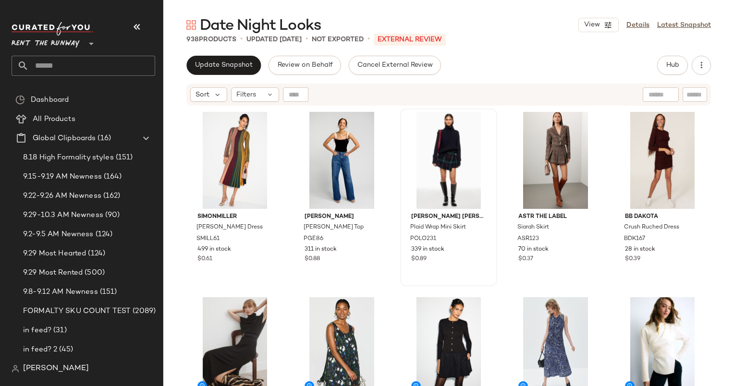
drag, startPoint x: 230, startPoint y: 355, endPoint x: 401, endPoint y: 227, distance: 213.9
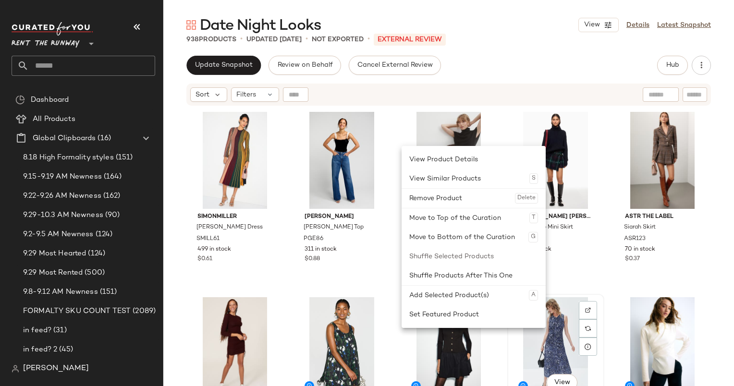
click at [552, 339] on div "#9 View" at bounding box center [555, 345] width 90 height 97
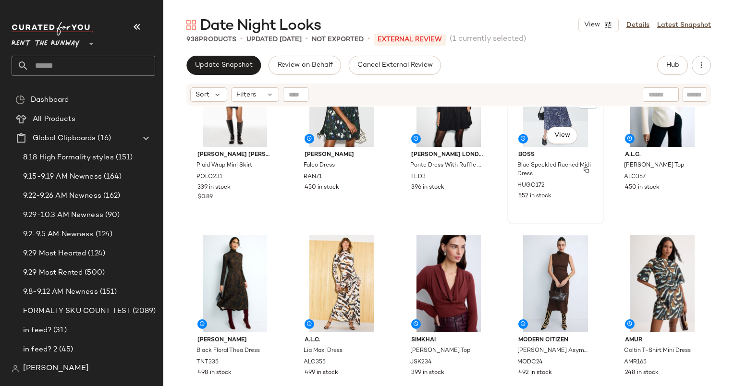
scroll to position [200, 0]
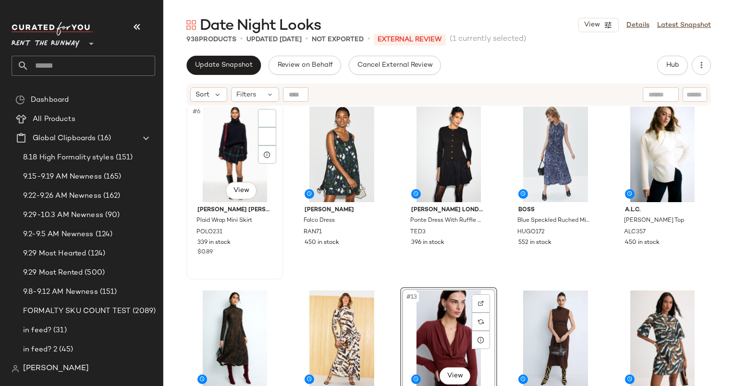
scroll to position [198, 0]
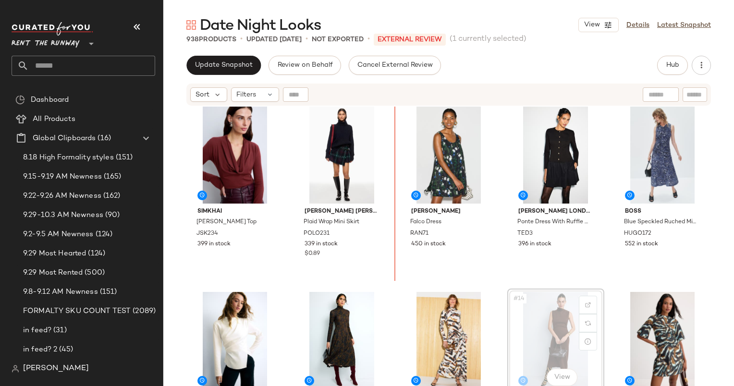
scroll to position [199, 0]
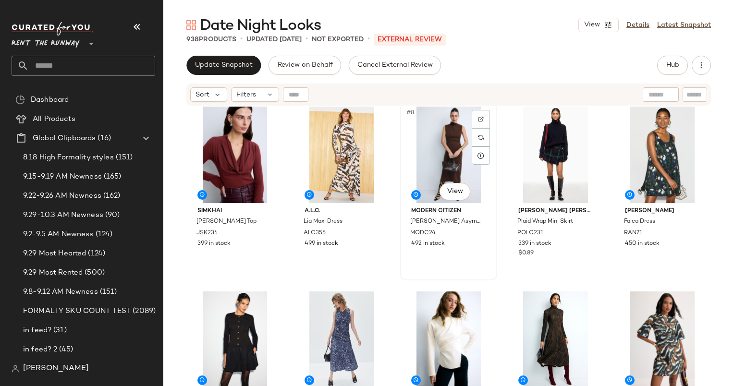
drag, startPoint x: 438, startPoint y: 342, endPoint x: 480, endPoint y: 211, distance: 137.2
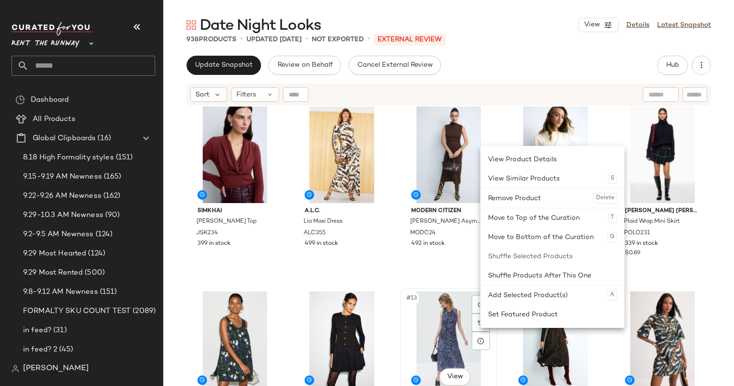
drag, startPoint x: 450, startPoint y: 326, endPoint x: 412, endPoint y: 304, distance: 43.7
click at [406, 299] on span "#13" at bounding box center [411, 298] width 13 height 10
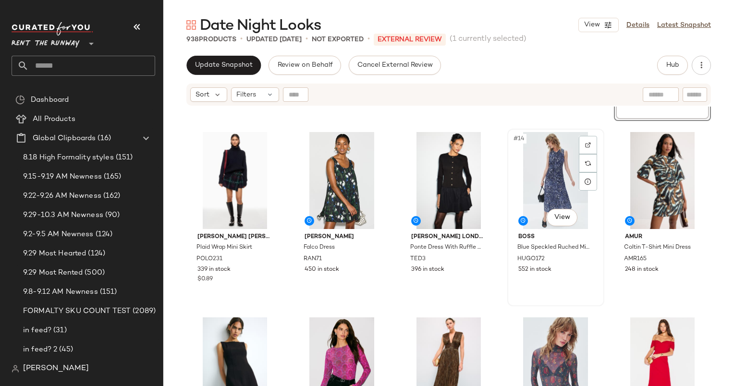
scroll to position [357, 0]
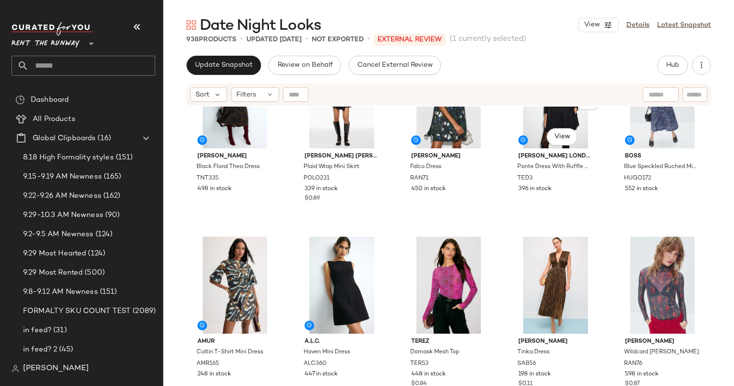
scroll to position [319, 0]
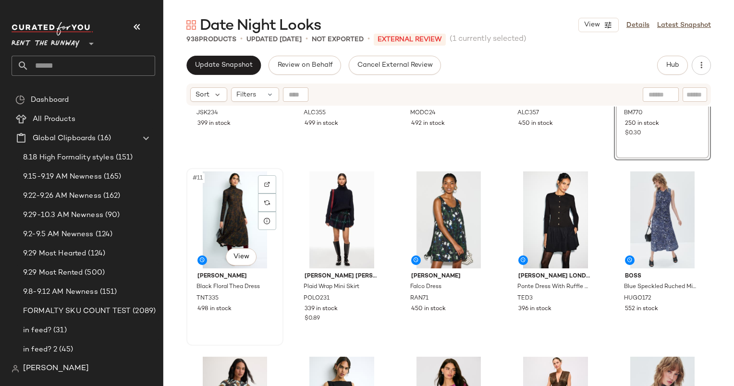
click at [216, 211] on div "#11 View" at bounding box center [235, 219] width 90 height 97
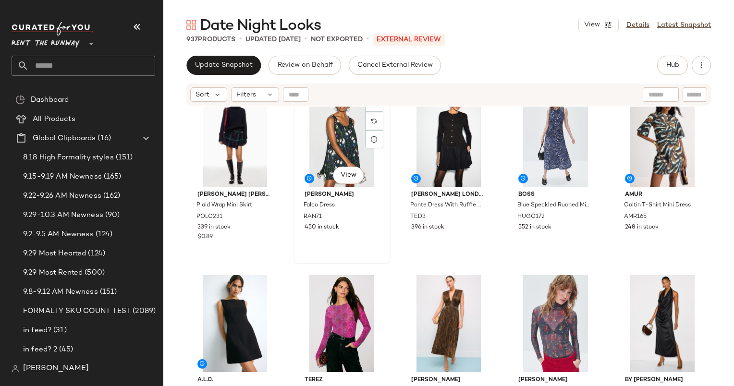
scroll to position [401, 0]
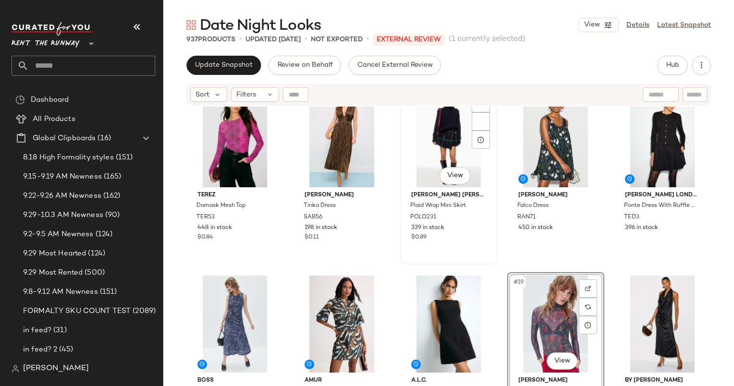
scroll to position [398, 0]
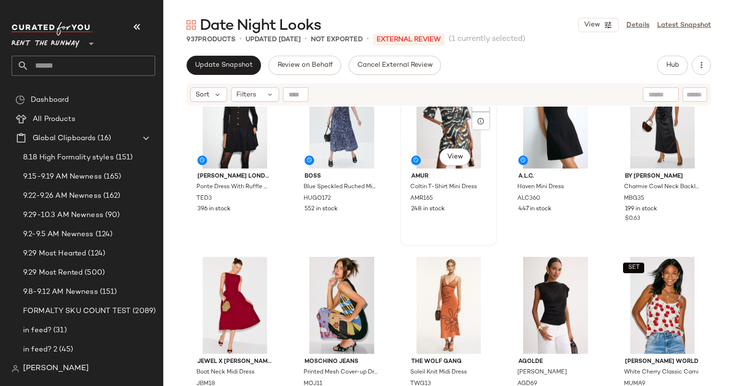
scroll to position [605, 0]
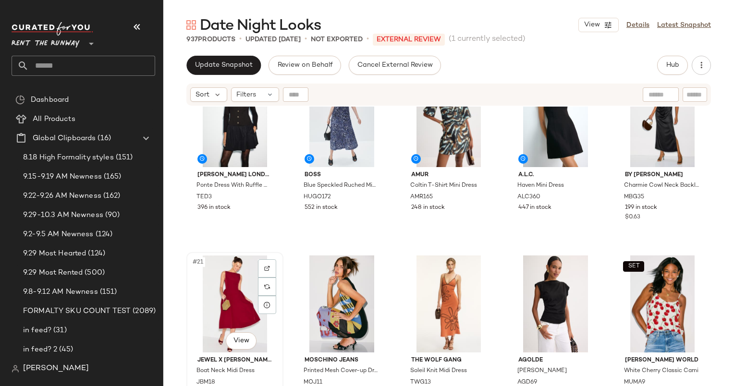
click at [236, 276] on div "#21 View" at bounding box center [235, 303] width 90 height 97
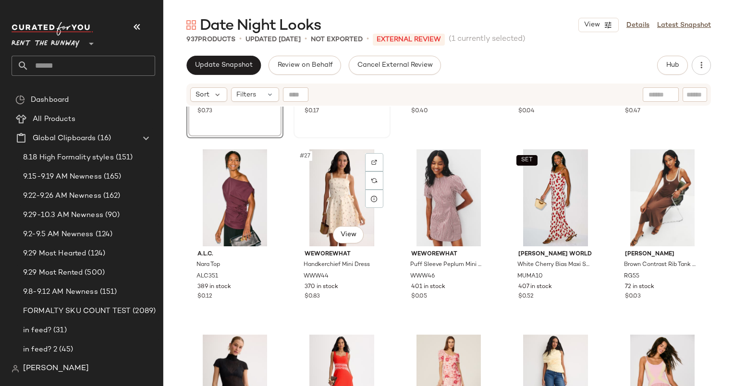
scroll to position [826, 0]
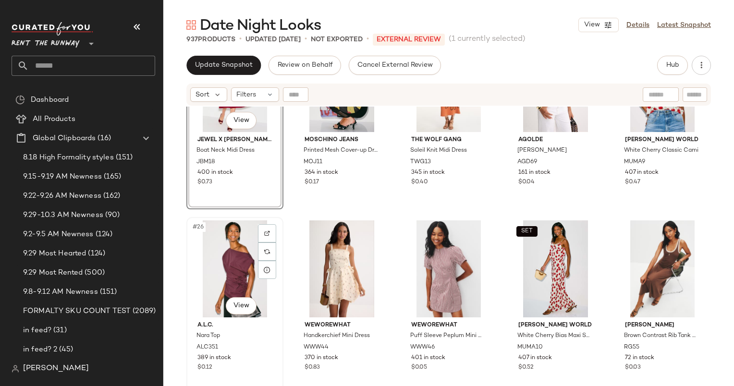
click at [217, 273] on div "#26 View" at bounding box center [235, 268] width 90 height 97
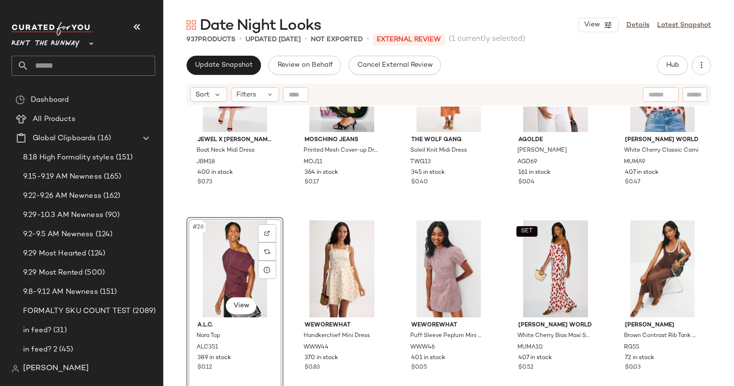
scroll to position [745, 0]
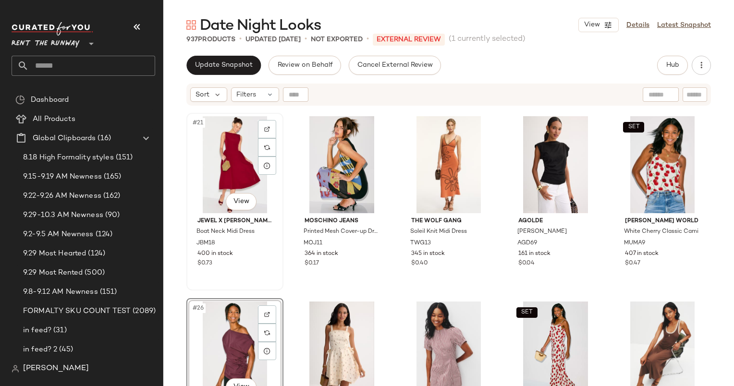
click at [224, 155] on div "#21 View" at bounding box center [235, 164] width 90 height 97
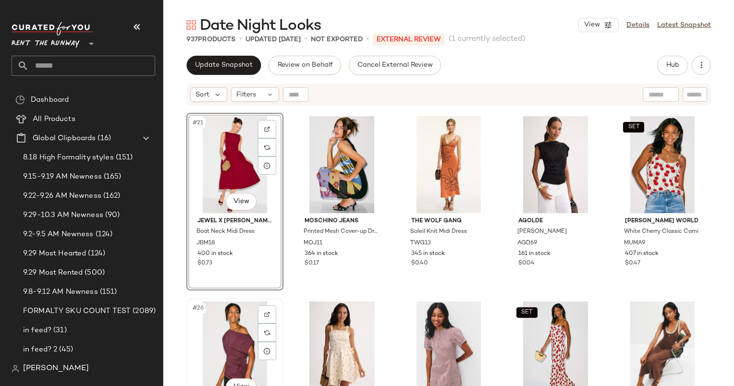
click at [229, 313] on div "#26 View" at bounding box center [235, 349] width 90 height 97
click at [528, 152] on div "#24 View" at bounding box center [555, 164] width 90 height 97
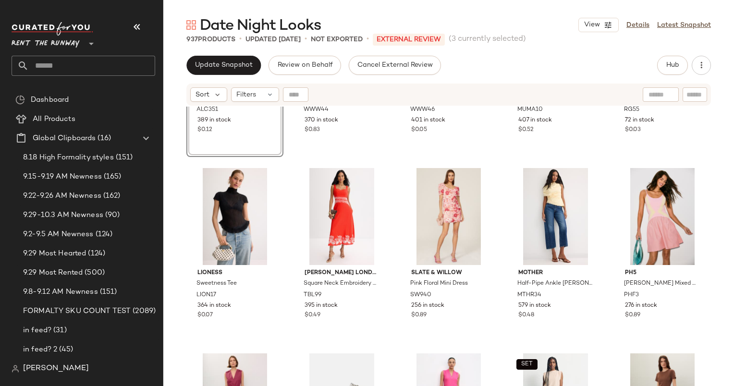
scroll to position [1084, 0]
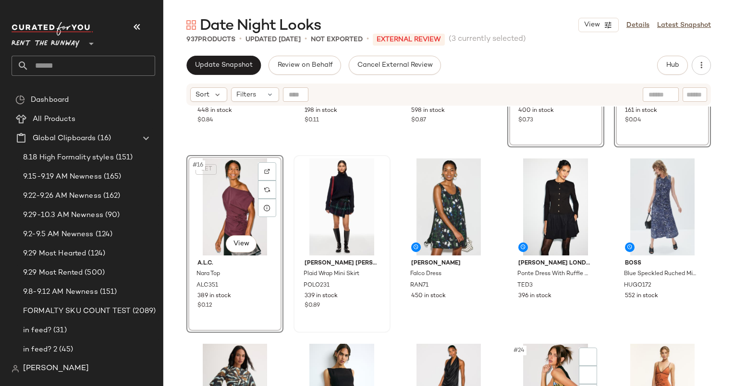
scroll to position [532, 0]
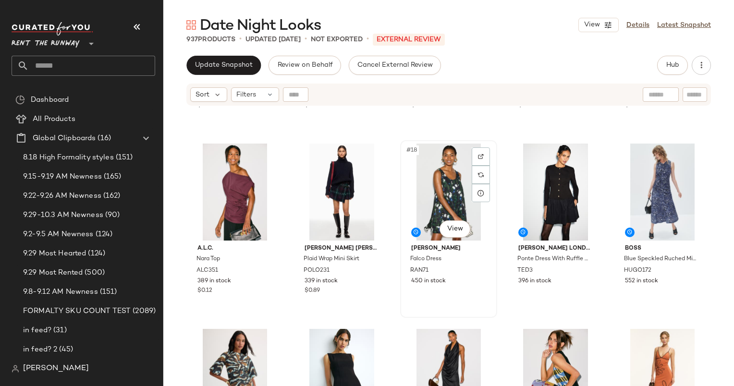
click at [407, 206] on div "#18 View" at bounding box center [448, 192] width 90 height 97
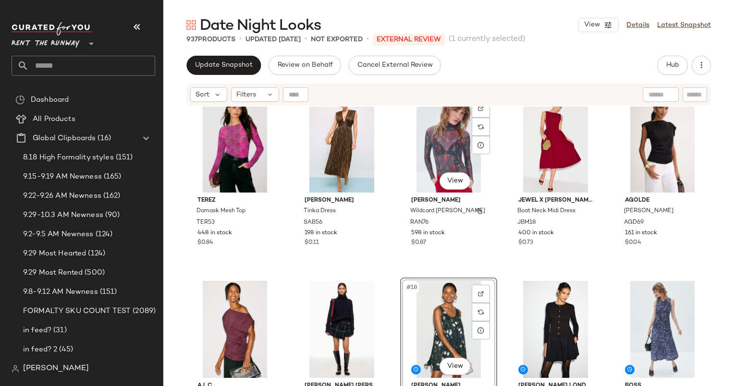
scroll to position [394, 0]
click at [401, 211] on div "#13 View Rachel Antonoff Wildcard Lillian Turtleneck RAN76 598 in stock $0.87" at bounding box center [448, 182] width 95 height 176
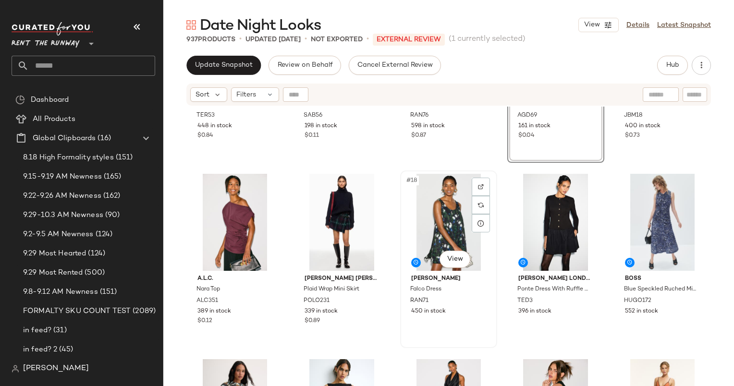
scroll to position [555, 0]
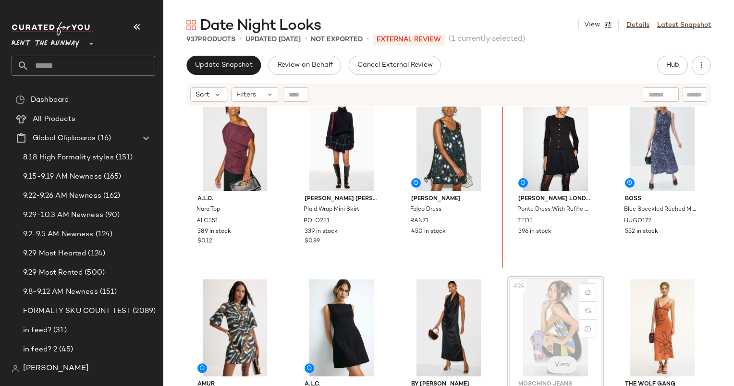
scroll to position [594, 0]
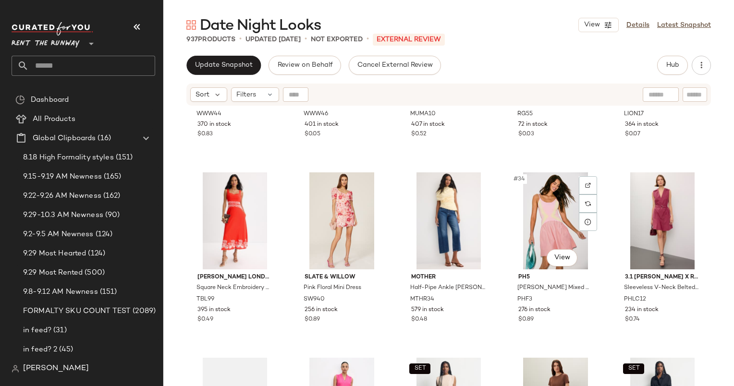
scroll to position [1067, 0]
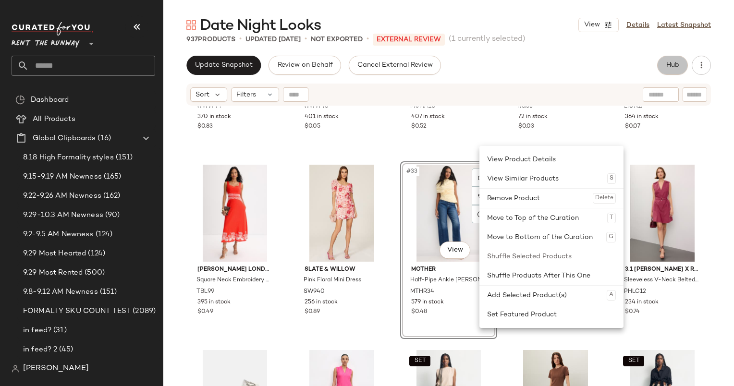
click at [670, 65] on span "Hub" at bounding box center [671, 65] width 13 height 8
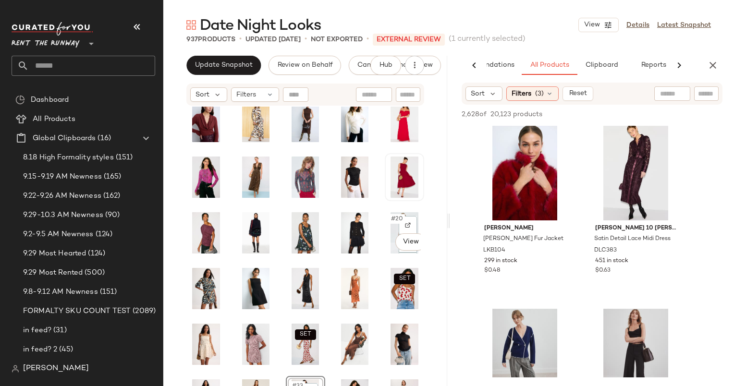
scroll to position [77, 0]
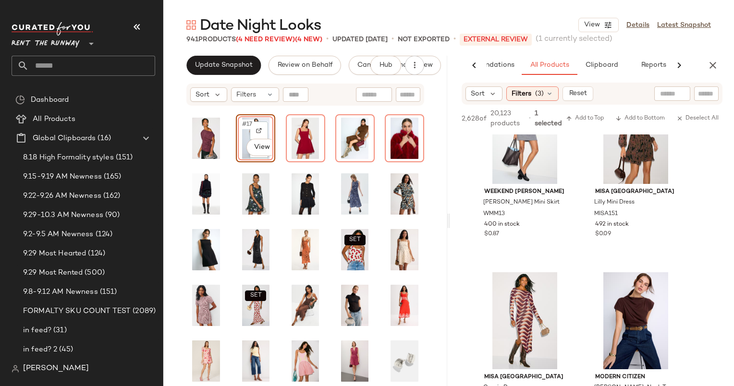
scroll to position [170, 0]
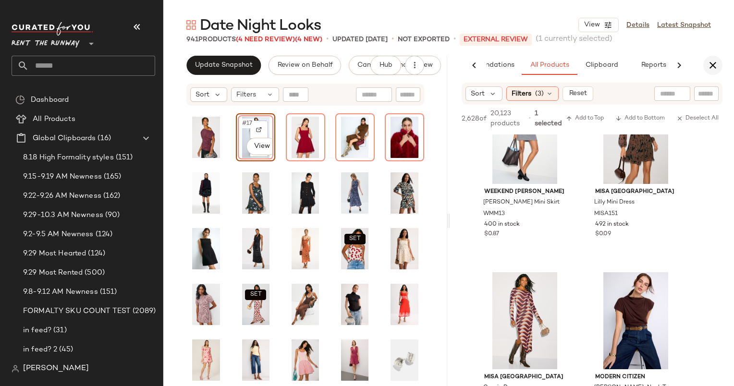
click at [716, 60] on icon "button" at bounding box center [713, 66] width 12 height 12
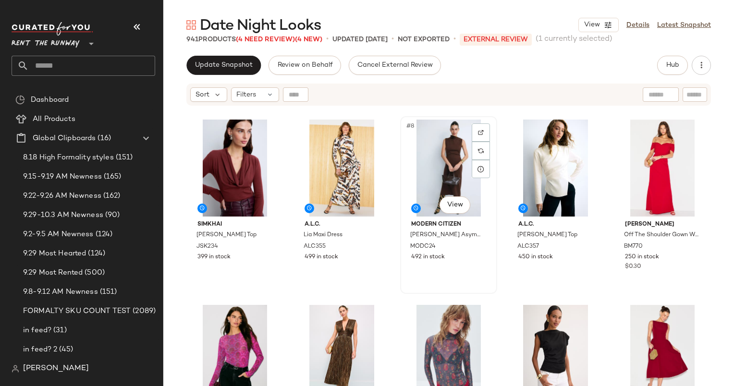
scroll to position [0, 0]
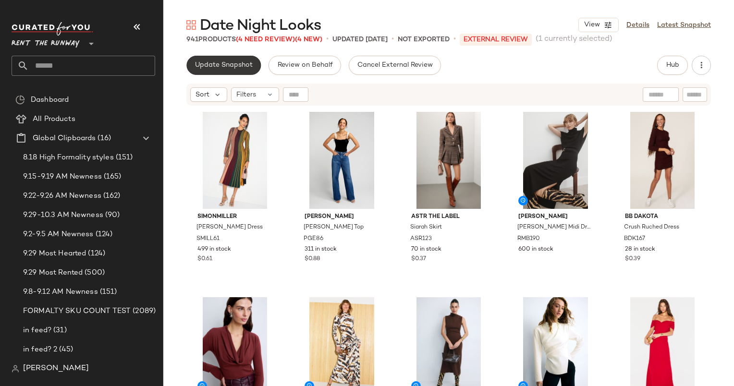
click at [230, 57] on button "Update Snapshot" at bounding box center [223, 65] width 74 height 19
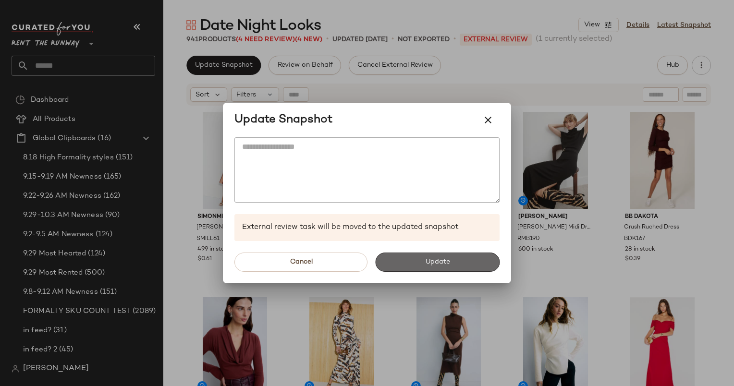
click at [425, 267] on button "Update" at bounding box center [437, 262] width 124 height 19
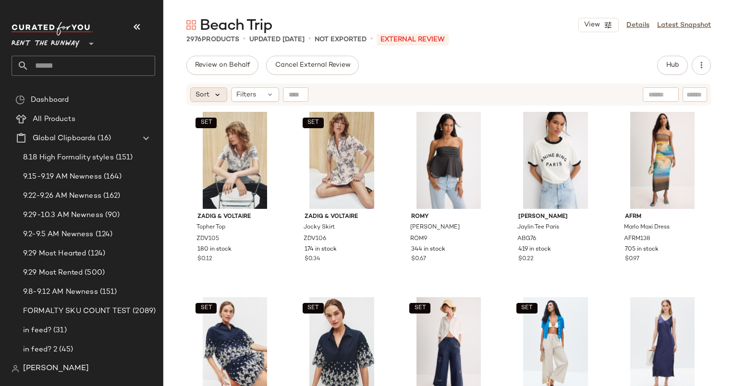
click at [215, 94] on icon at bounding box center [217, 94] width 9 height 9
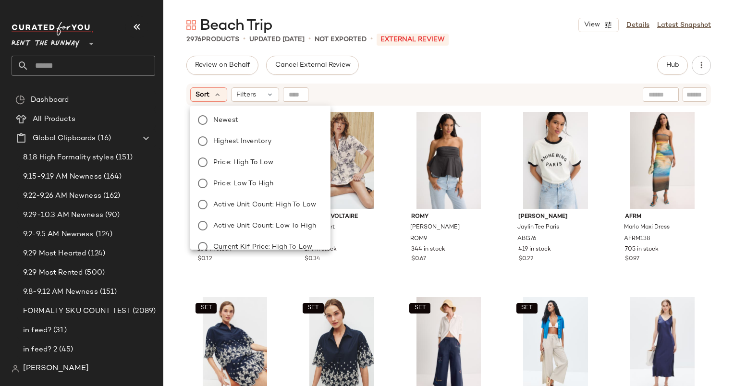
click at [241, 112] on div "Newest Highest Inventory Price: High to Low Price: Low to High Active Unit Coun…" at bounding box center [259, 235] width 142 height 253
click at [246, 116] on label "Newest" at bounding box center [265, 119] width 113 height 13
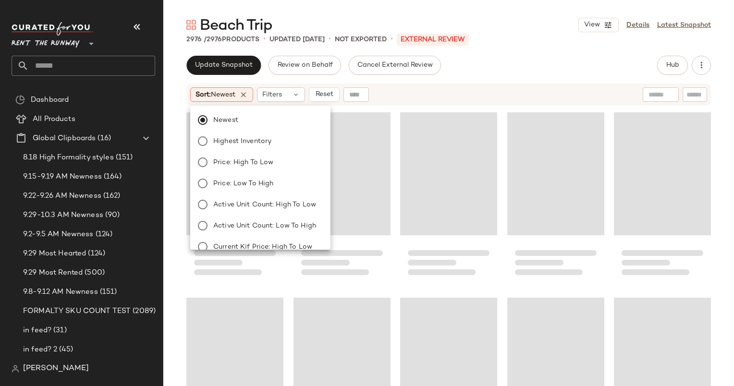
click at [413, 84] on div "Sort: Newest Filters Reset" at bounding box center [448, 95] width 524 height 22
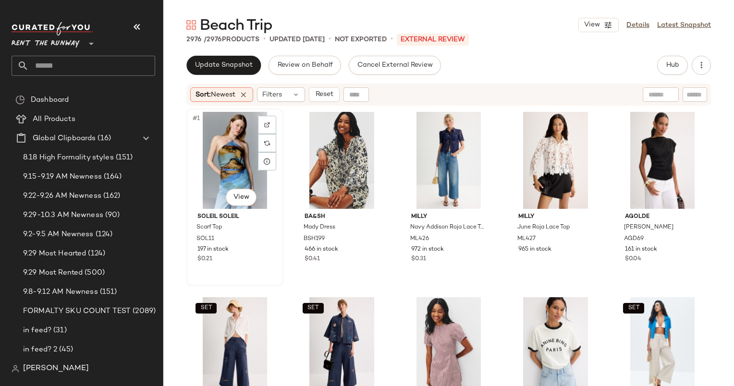
click at [196, 158] on div "#1 View" at bounding box center [235, 160] width 90 height 97
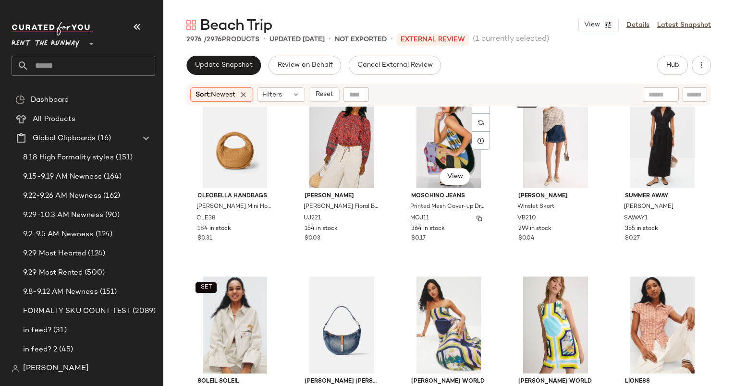
scroll to position [768, 0]
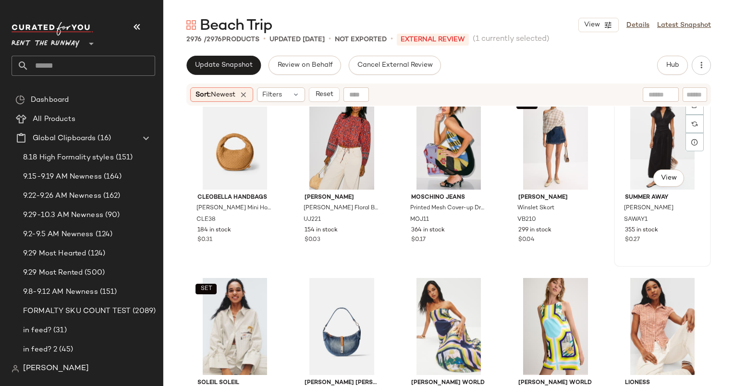
click at [635, 146] on div "#25 View" at bounding box center [662, 141] width 90 height 97
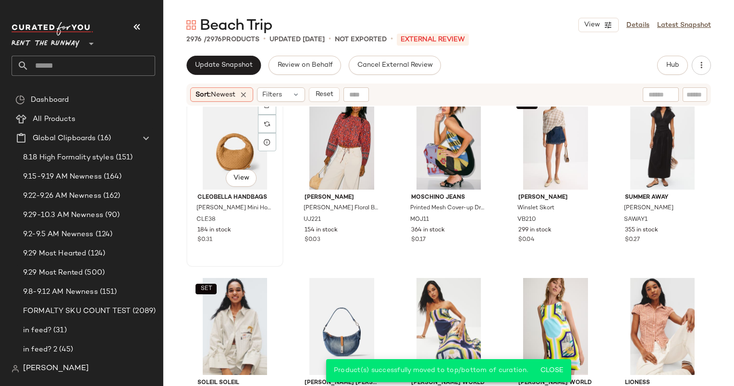
click at [215, 159] on div "#21 View" at bounding box center [235, 141] width 90 height 97
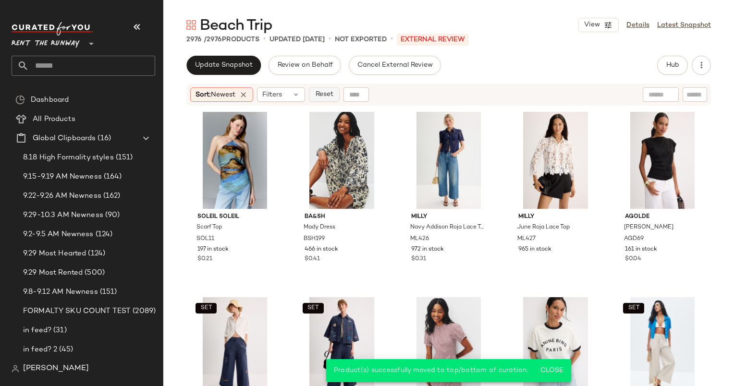
click at [330, 95] on span "Reset" at bounding box center [323, 95] width 18 height 8
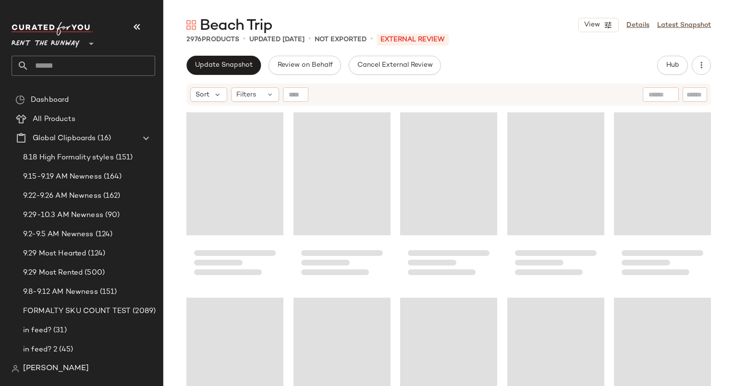
click at [209, 48] on div "Beach Trip View Details Latest Snapshot 2976 Products • updated Sep 29th • Not …" at bounding box center [448, 200] width 570 height 371
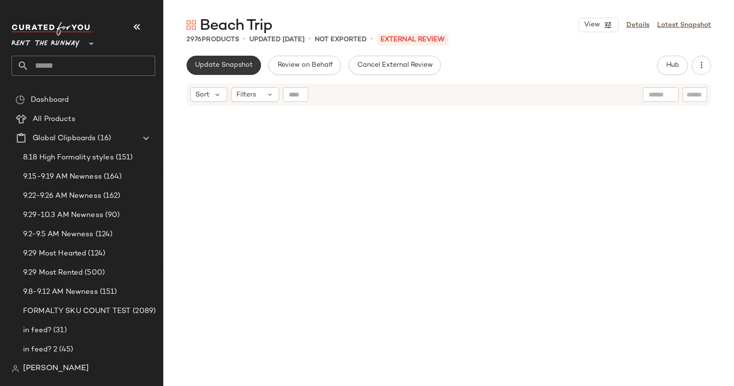
scroll to position [110145, 0]
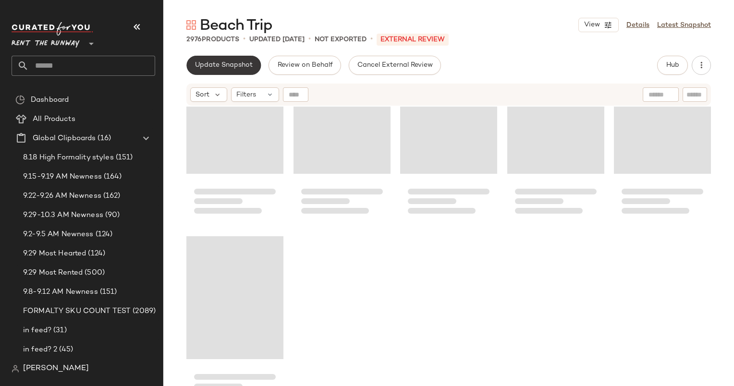
click at [232, 67] on span "Update Snapshot" at bounding box center [223, 65] width 58 height 8
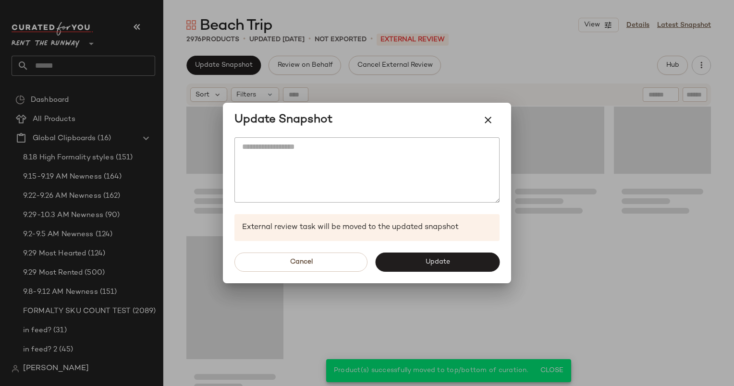
click at [430, 252] on div "Cancel Update" at bounding box center [367, 262] width 288 height 42
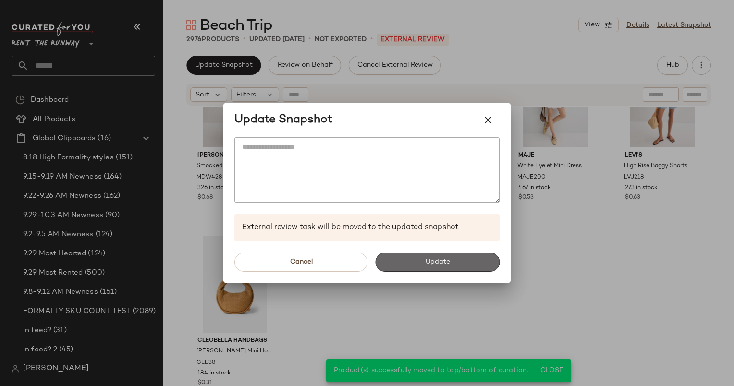
click at [434, 269] on button "Update" at bounding box center [437, 262] width 124 height 19
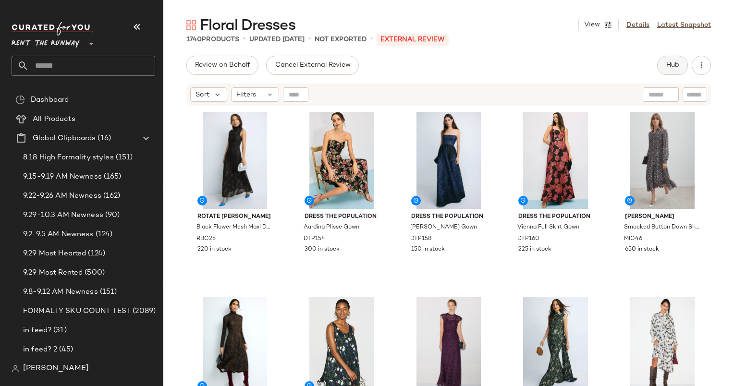
click at [674, 61] on span "Hub" at bounding box center [671, 65] width 13 height 8
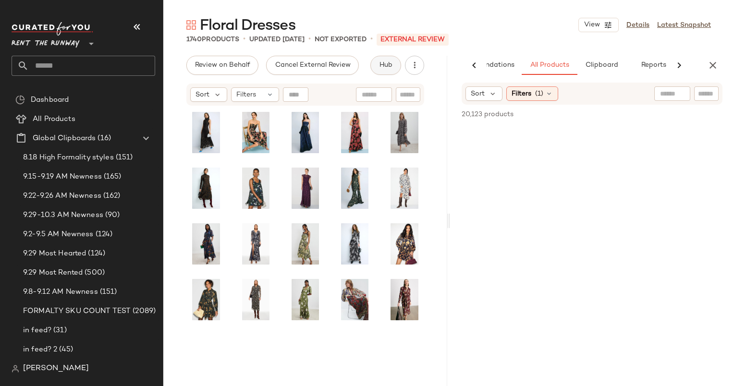
scroll to position [0, 49]
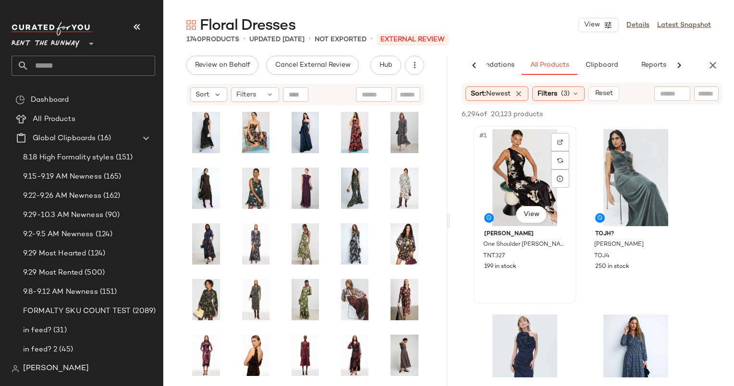
click at [528, 190] on div "#1 View" at bounding box center [524, 177] width 96 height 97
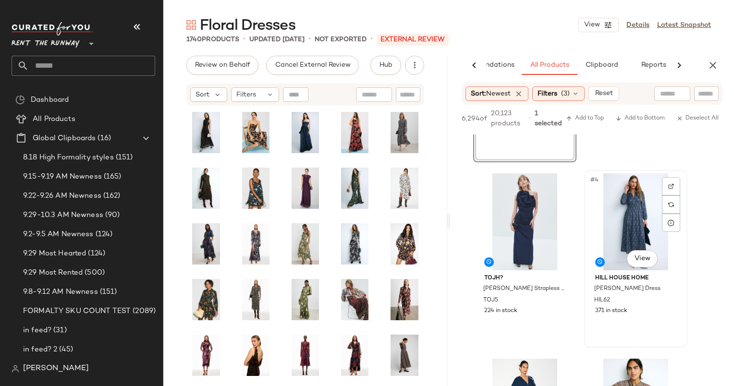
scroll to position [149, 0]
click at [683, 186] on div "#4 View" at bounding box center [635, 222] width 96 height 97
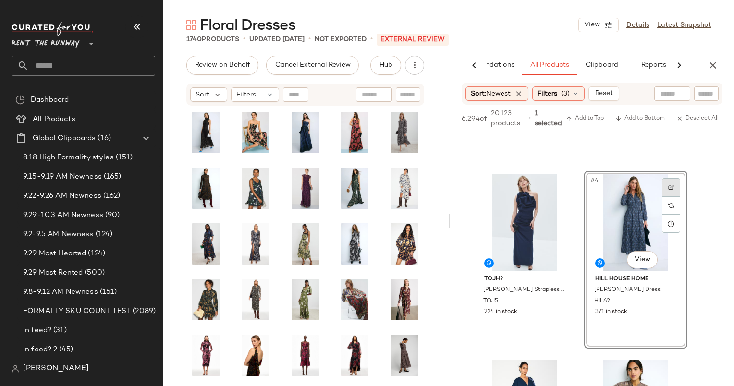
click at [668, 186] on img at bounding box center [671, 187] width 6 height 6
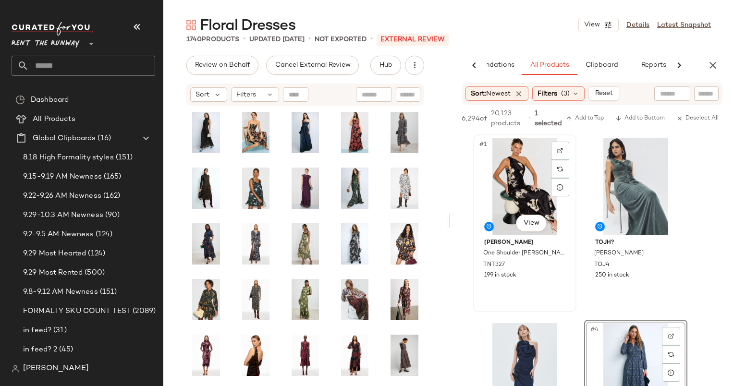
click at [513, 196] on div "#1 View" at bounding box center [524, 186] width 96 height 97
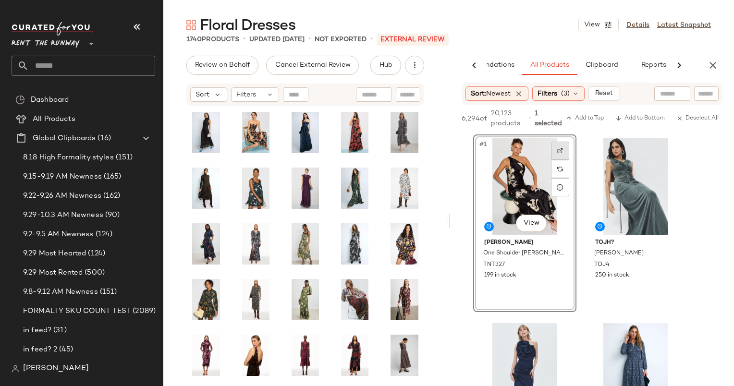
click at [566, 146] on div at bounding box center [560, 151] width 18 height 18
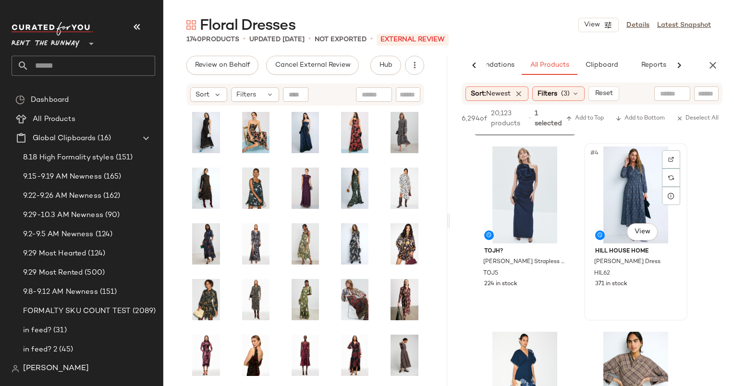
click at [614, 198] on div "#4 View" at bounding box center [635, 194] width 96 height 97
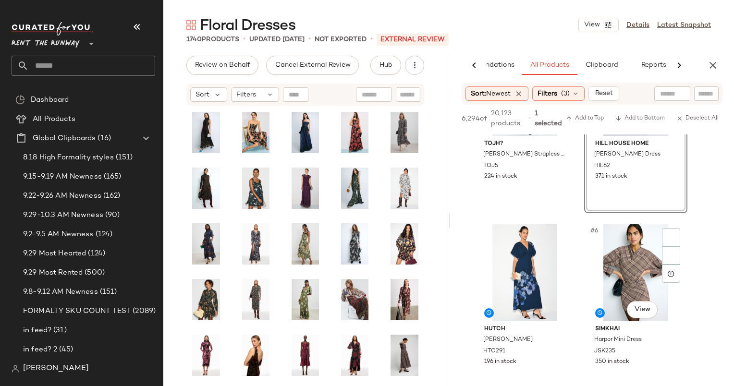
scroll to position [353, 0]
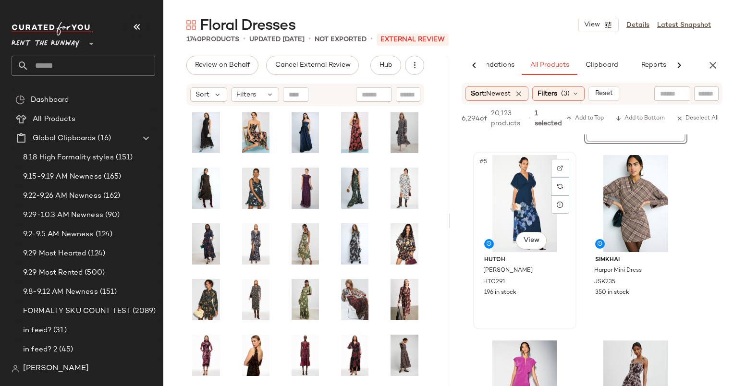
click at [520, 181] on div "#5 View" at bounding box center [524, 203] width 96 height 97
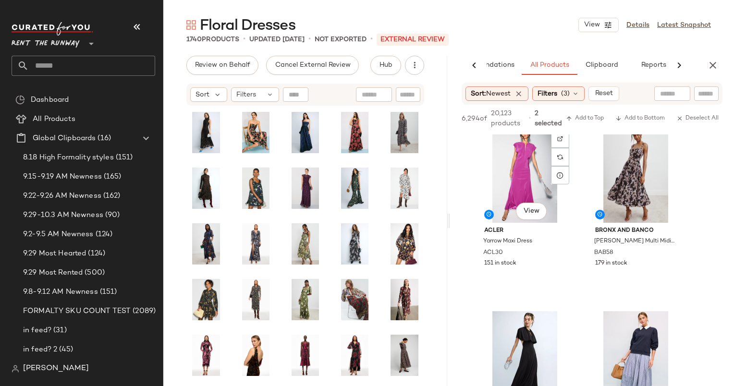
scroll to position [542, 0]
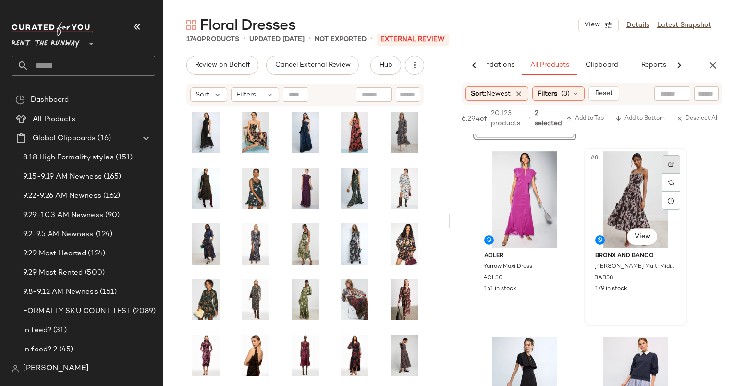
click at [675, 166] on div at bounding box center [671, 182] width 18 height 55
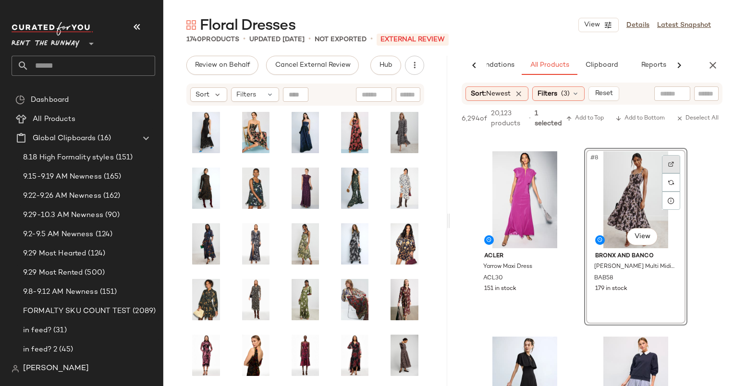
click at [672, 164] on img at bounding box center [671, 164] width 6 height 6
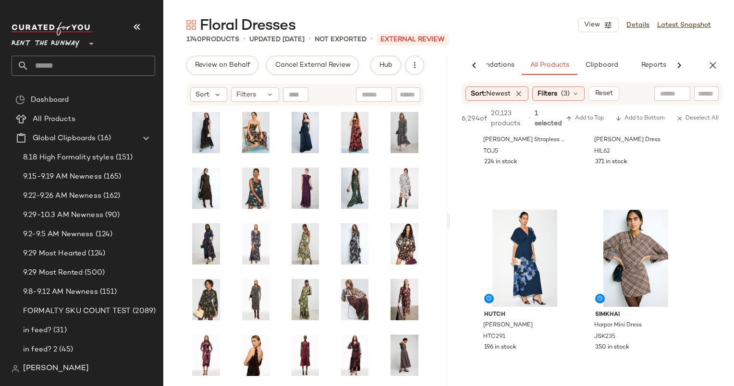
scroll to position [0, 0]
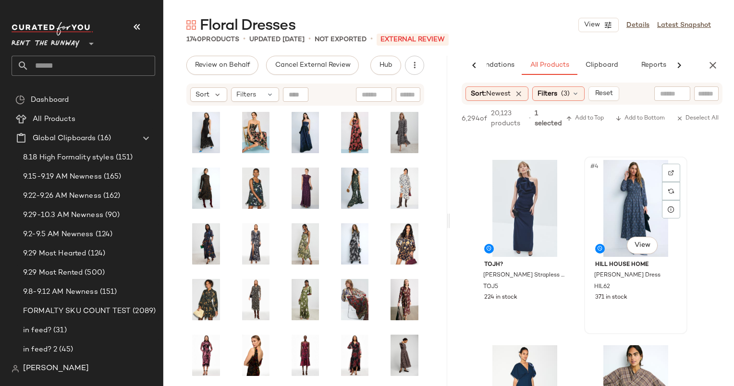
click at [628, 187] on div "#4 View" at bounding box center [635, 208] width 96 height 97
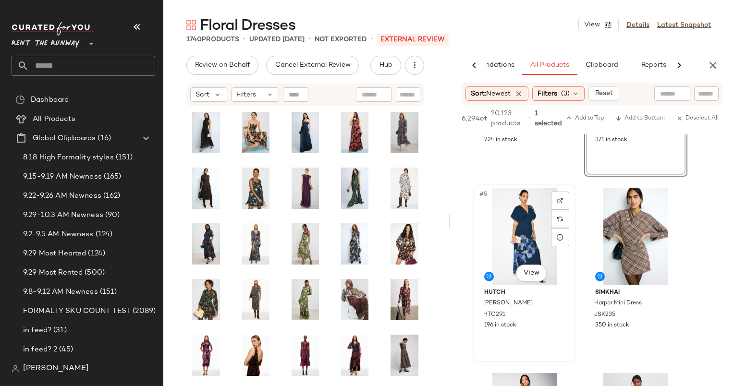
click at [512, 234] on div "#5 View" at bounding box center [524, 236] width 96 height 97
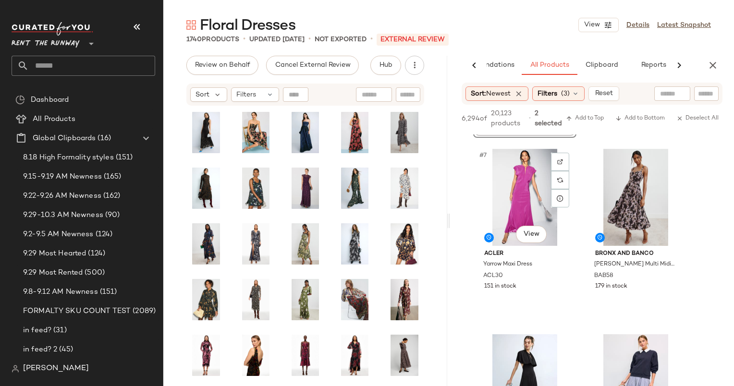
scroll to position [545, 0]
click at [630, 209] on div "#8 View" at bounding box center [635, 196] width 96 height 97
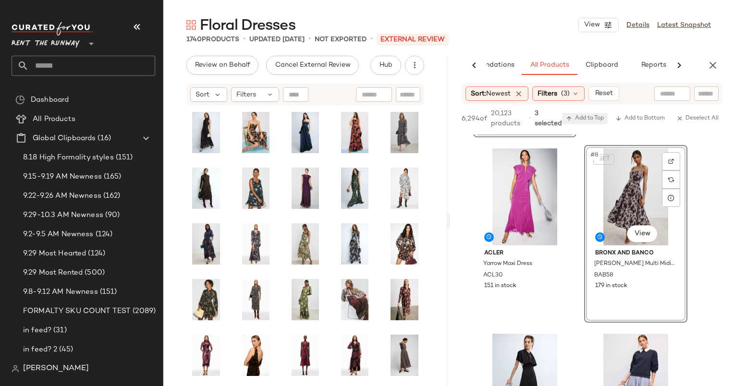
click at [592, 113] on button "Add to Top" at bounding box center [585, 119] width 46 height 12
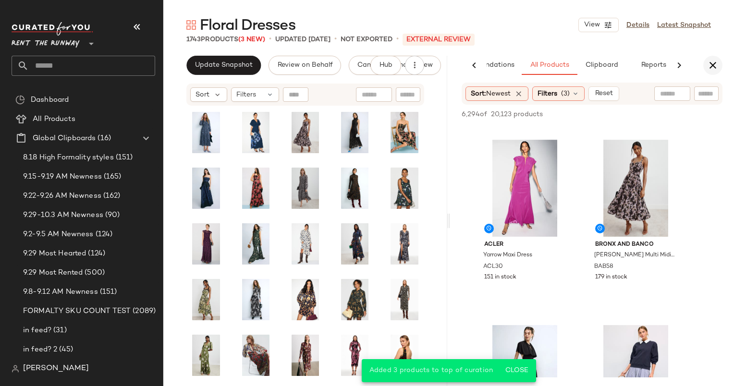
click at [710, 66] on icon "button" at bounding box center [713, 66] width 12 height 12
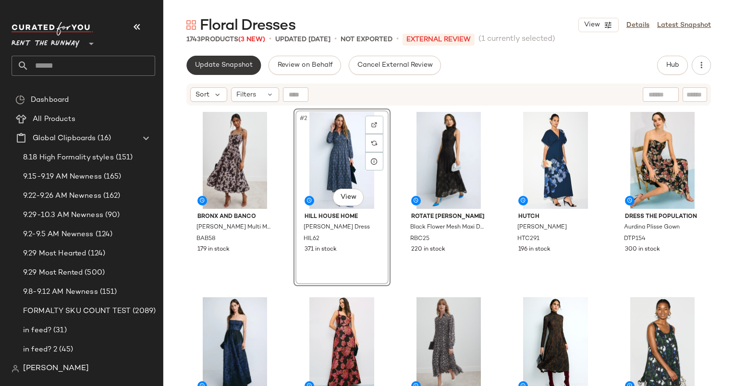
click at [241, 65] on span "Update Snapshot" at bounding box center [223, 65] width 58 height 8
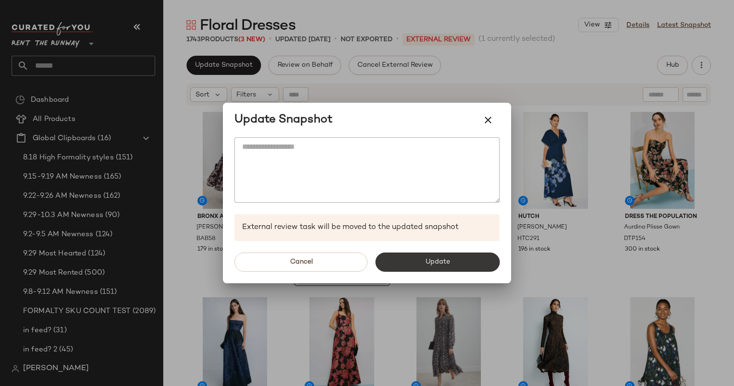
click at [442, 266] on span "Update" at bounding box center [436, 262] width 25 height 8
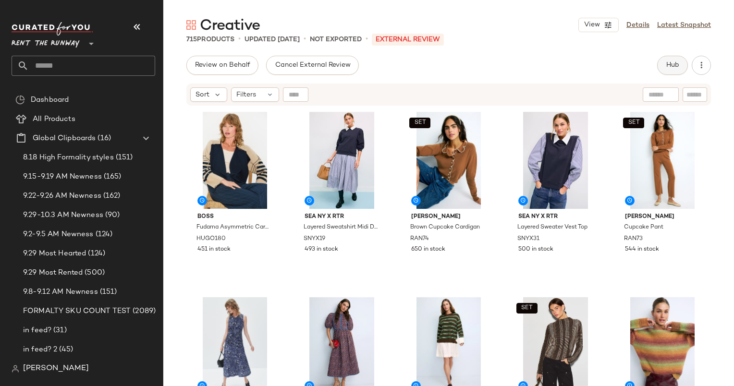
click at [668, 59] on button "Hub" at bounding box center [672, 65] width 31 height 19
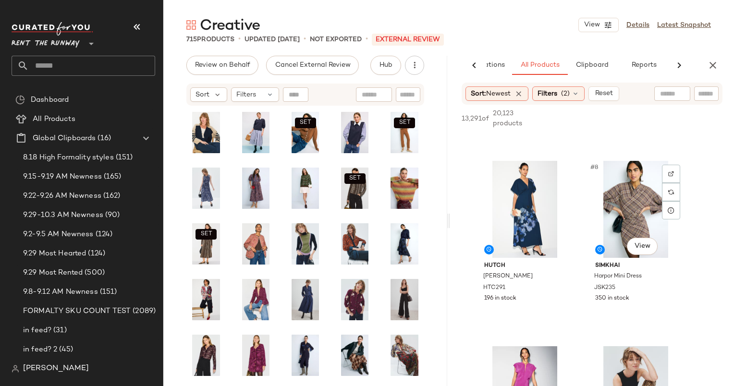
scroll to position [533, 0]
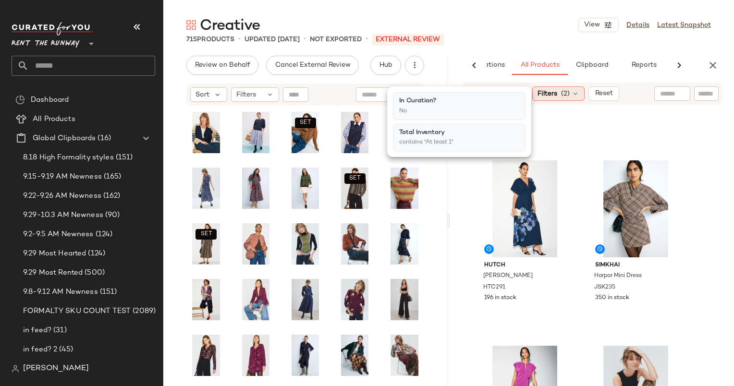
click at [560, 97] on div "Filters (2)" at bounding box center [558, 93] width 52 height 14
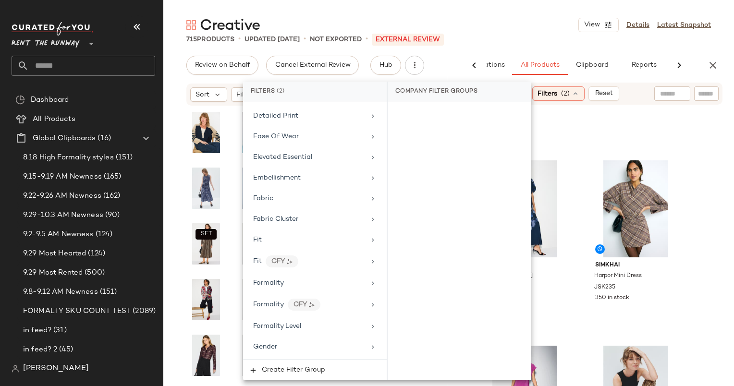
scroll to position [444, 0]
click at [332, 278] on div "Formality" at bounding box center [309, 283] width 112 height 10
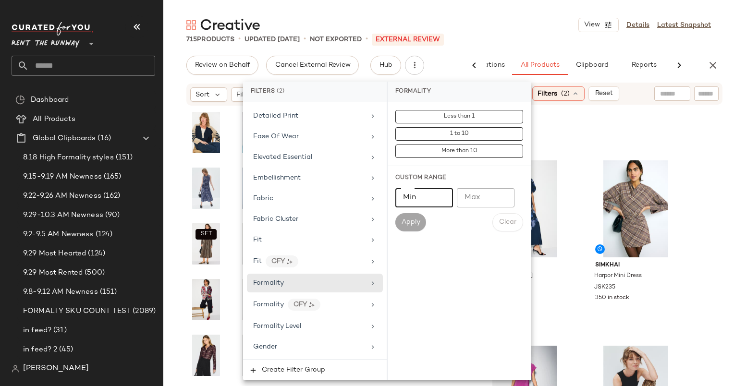
click at [408, 196] on input "Min" at bounding box center [424, 197] width 58 height 19
click at [511, 197] on input "Max" at bounding box center [486, 197] width 58 height 19
type input "*"
click at [422, 227] on button "Apply" at bounding box center [410, 222] width 31 height 18
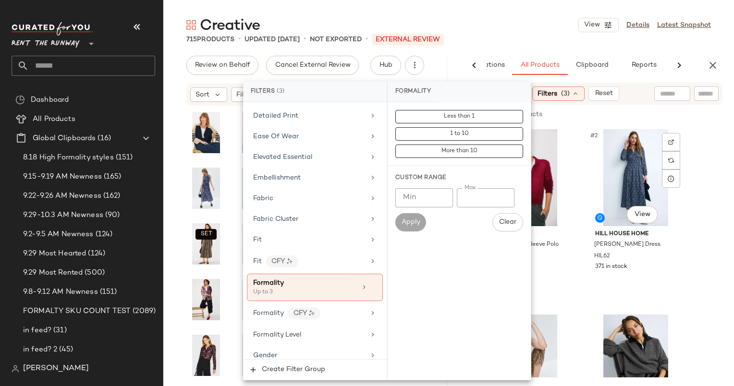
click at [620, 174] on div "#2 View" at bounding box center [635, 177] width 96 height 97
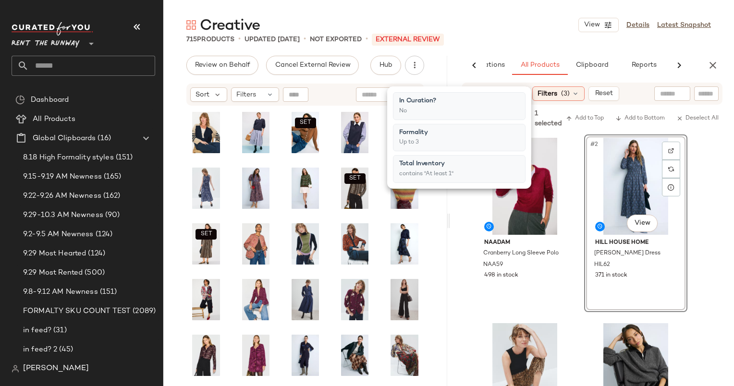
click at [620, 174] on div "#2 View" at bounding box center [635, 186] width 96 height 97
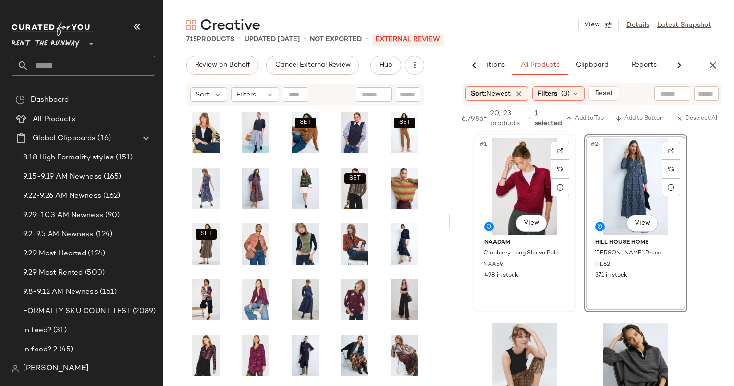
scroll to position [62, 0]
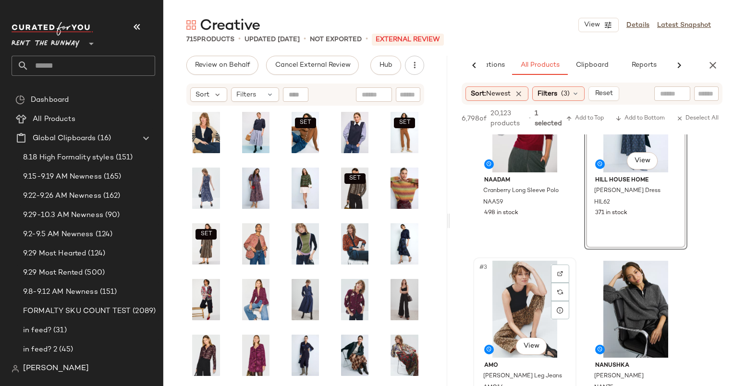
click at [530, 287] on div "#3 View" at bounding box center [524, 309] width 96 height 97
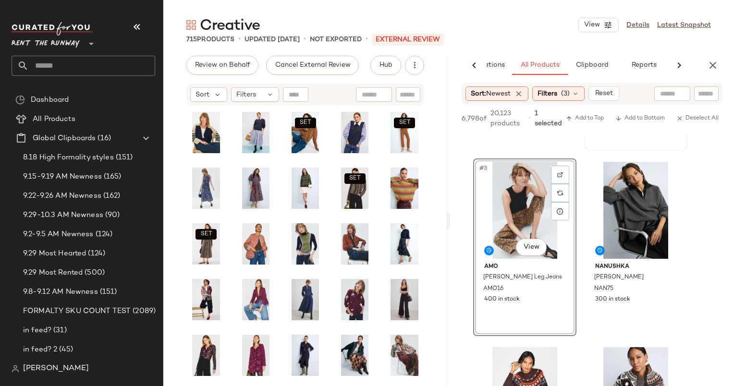
scroll to position [0, 0]
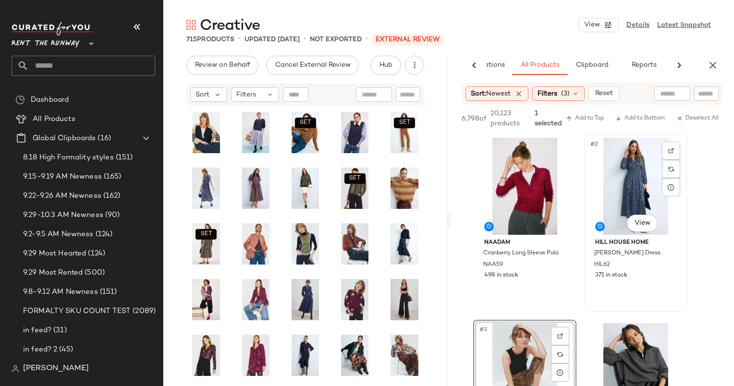
click at [635, 147] on div "#2 View" at bounding box center [635, 186] width 96 height 97
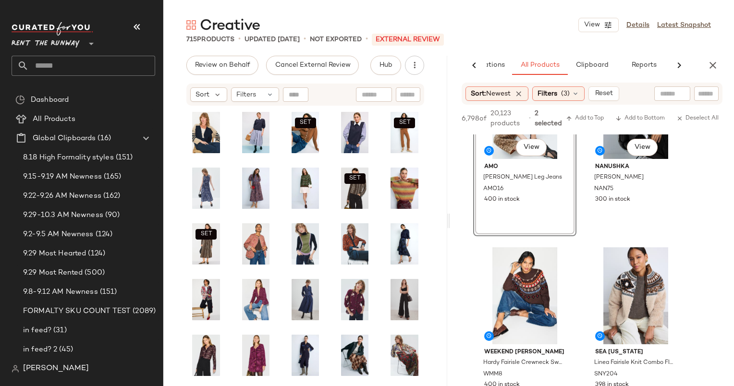
scroll to position [296, 0]
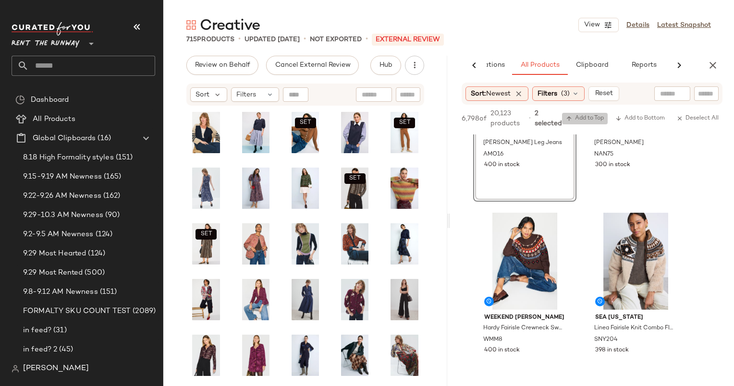
click at [582, 117] on span "Add to Top" at bounding box center [585, 118] width 38 height 7
click at [710, 67] on icon "button" at bounding box center [713, 66] width 12 height 12
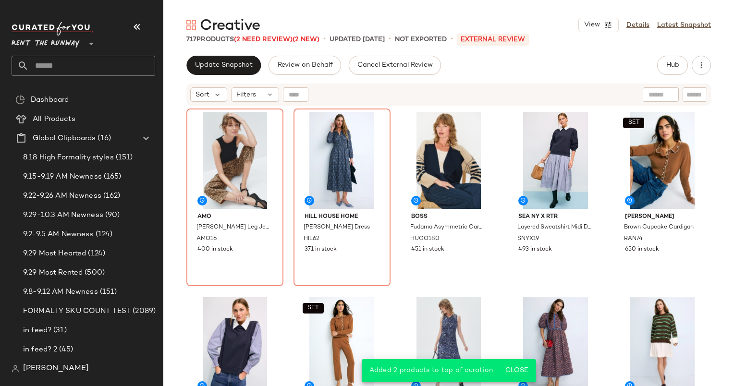
click at [499, 98] on div "Sort Filters" at bounding box center [386, 94] width 392 height 14
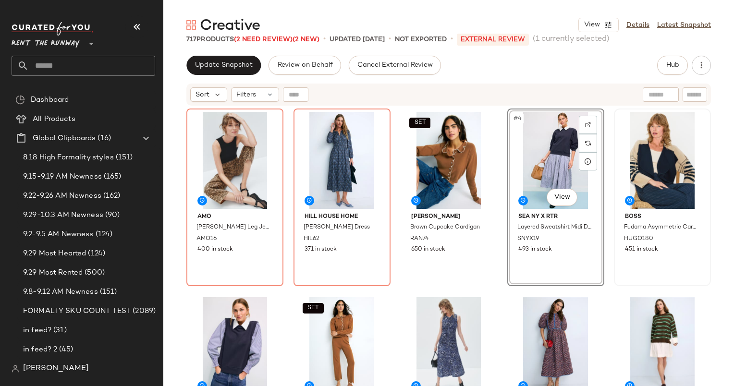
scroll to position [24, 0]
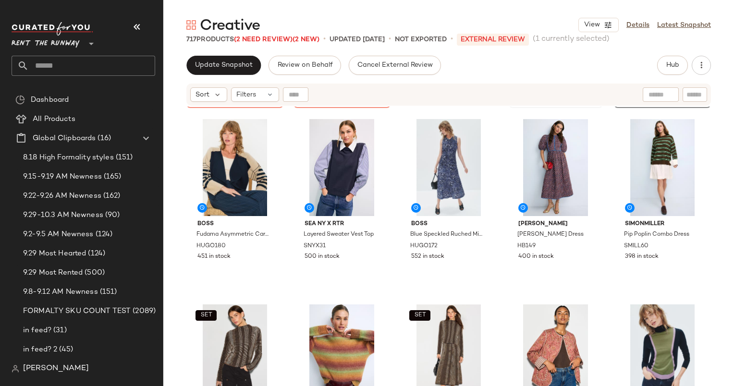
scroll to position [179, 0]
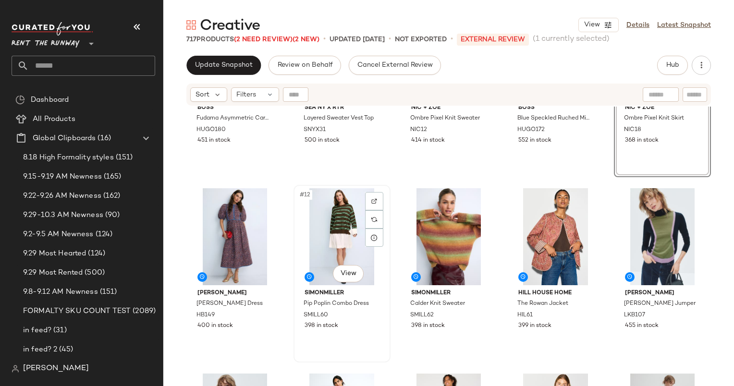
scroll to position [323, 0]
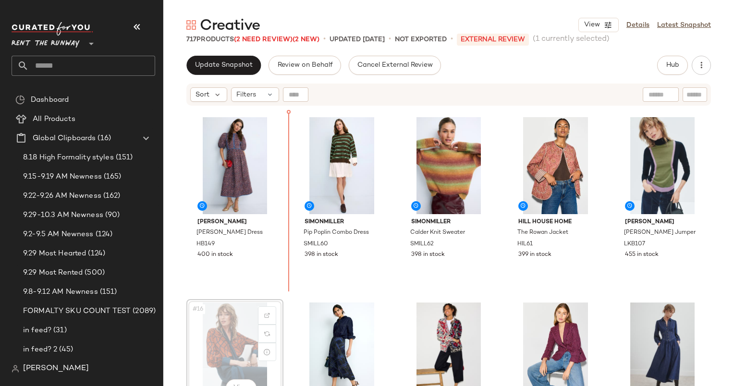
scroll to position [374, 0]
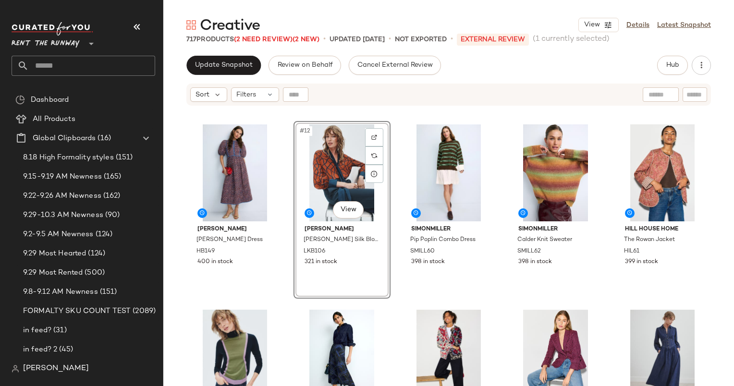
scroll to position [361, 0]
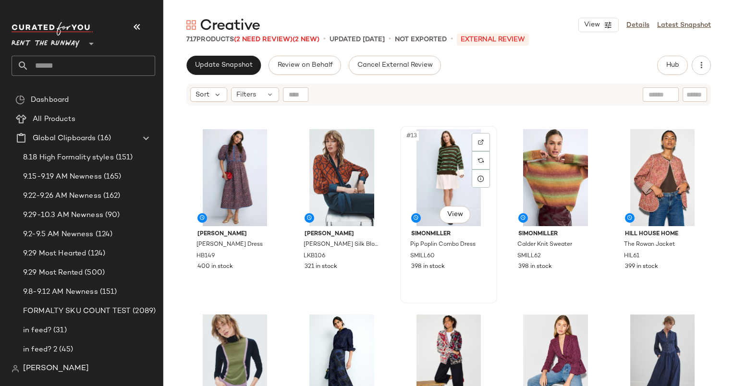
click at [438, 164] on div "#13 View" at bounding box center [448, 177] width 90 height 97
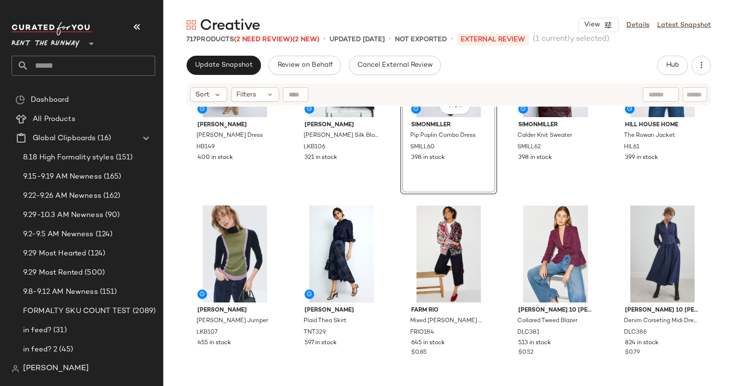
scroll to position [470, 0]
click at [211, 237] on div "#16 View" at bounding box center [235, 253] width 90 height 97
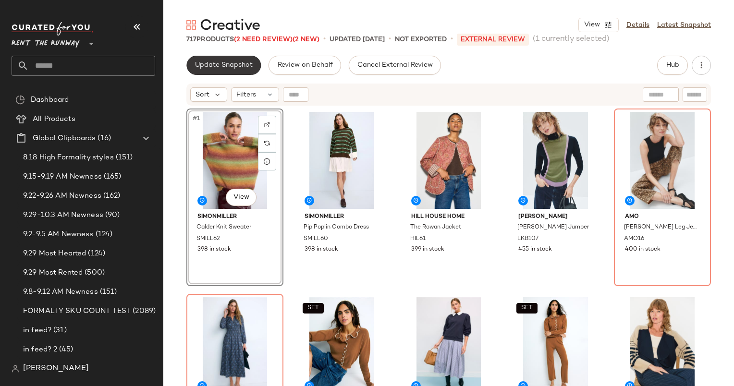
click at [235, 70] on button "Update Snapshot" at bounding box center [223, 65] width 74 height 19
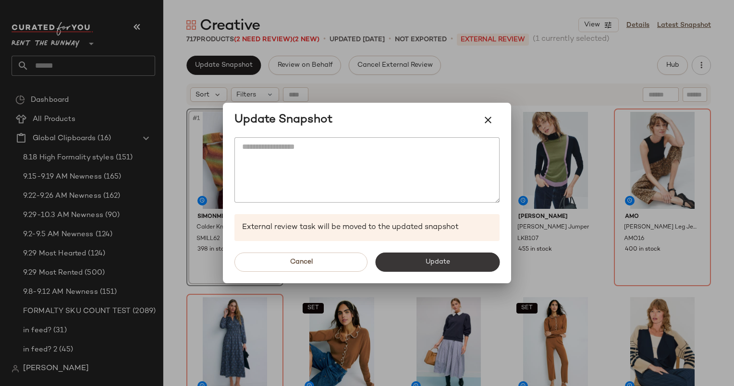
click at [446, 268] on button "Update" at bounding box center [437, 262] width 124 height 19
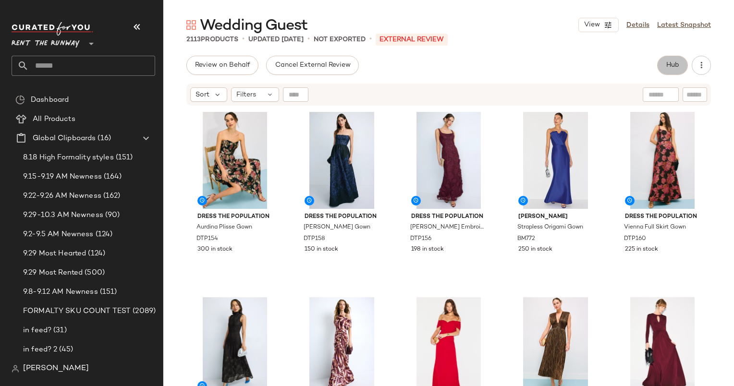
click at [682, 67] on button "Hub" at bounding box center [672, 65] width 31 height 19
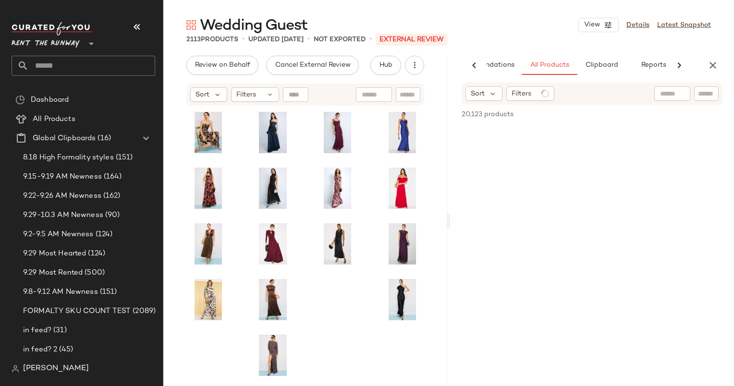
scroll to position [0, 49]
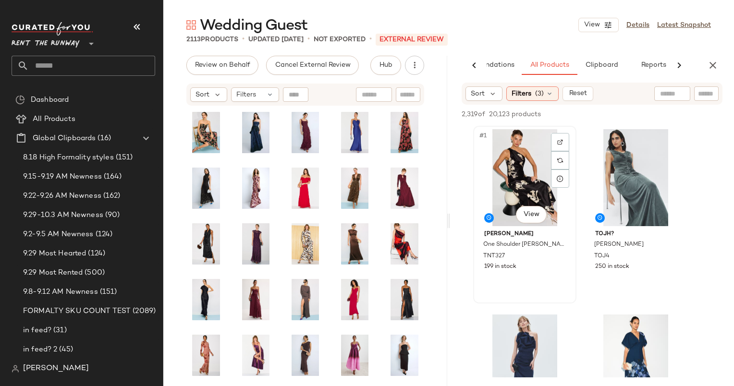
click at [505, 152] on div "#1 View" at bounding box center [524, 177] width 96 height 97
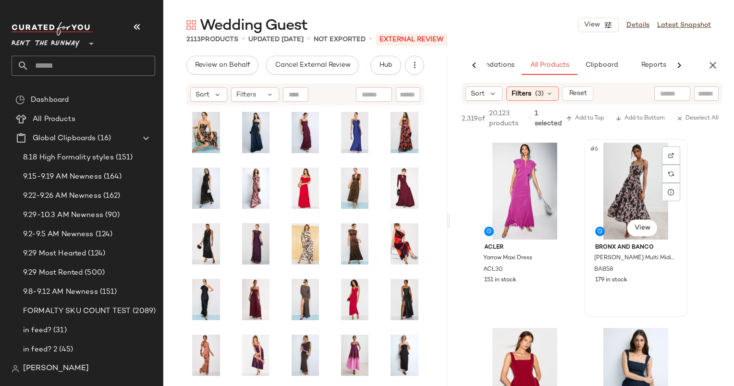
scroll to position [357, 0]
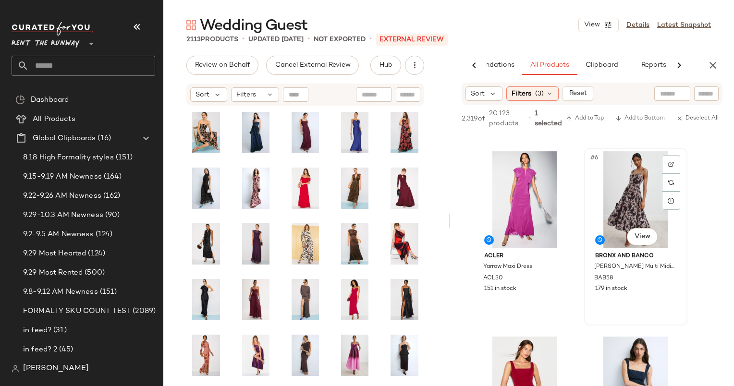
click at [630, 189] on div "#6 View" at bounding box center [635, 199] width 96 height 97
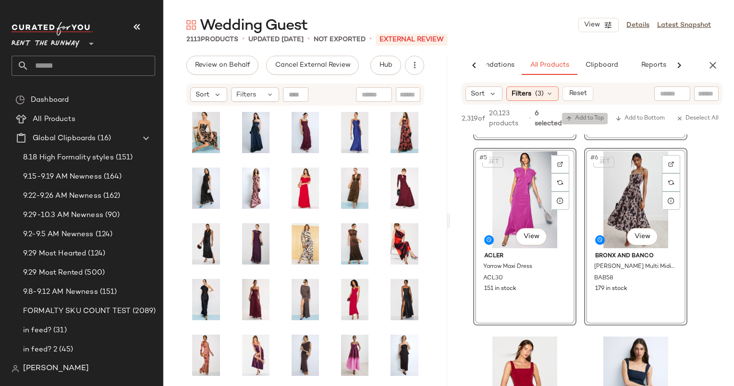
click at [579, 113] on button "Add to Top" at bounding box center [585, 119] width 46 height 12
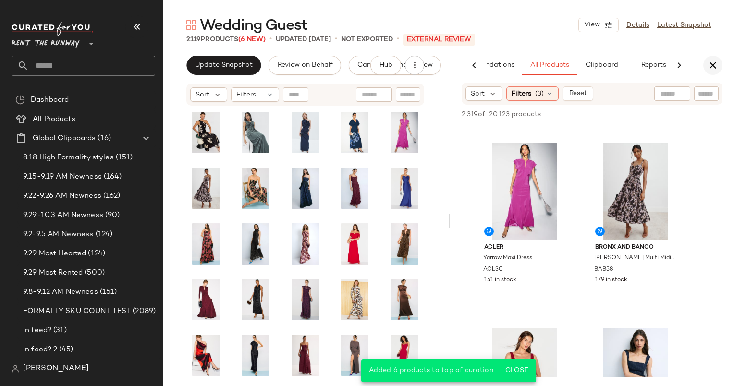
click at [718, 62] on button "button" at bounding box center [712, 65] width 19 height 19
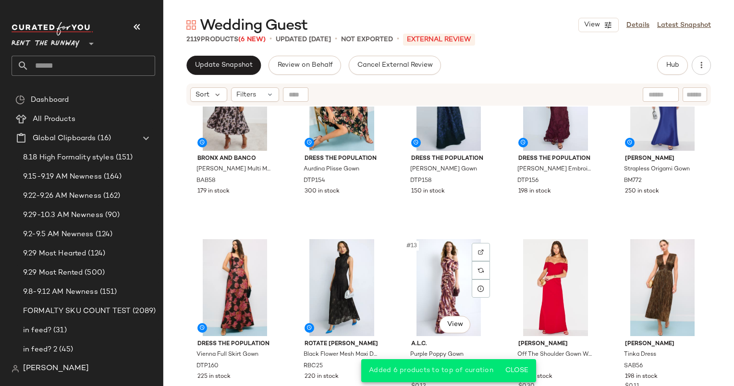
scroll to position [0, 0]
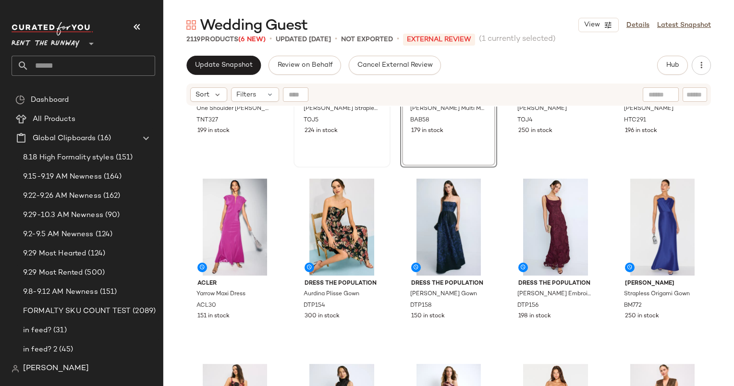
scroll to position [172, 0]
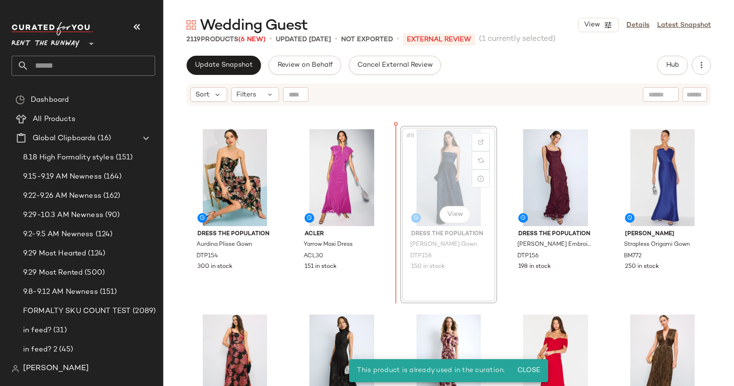
scroll to position [167, 0]
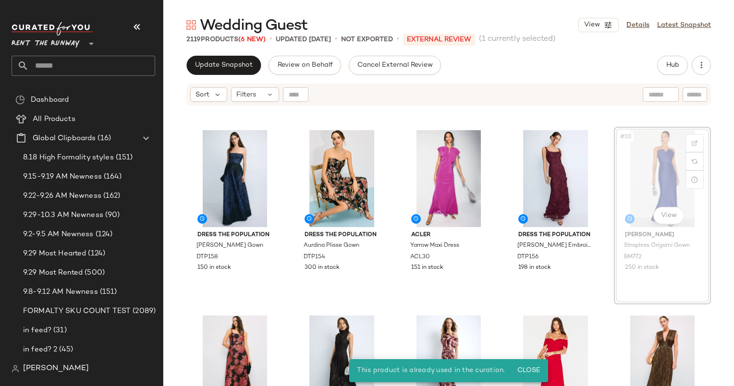
scroll to position [165, 0]
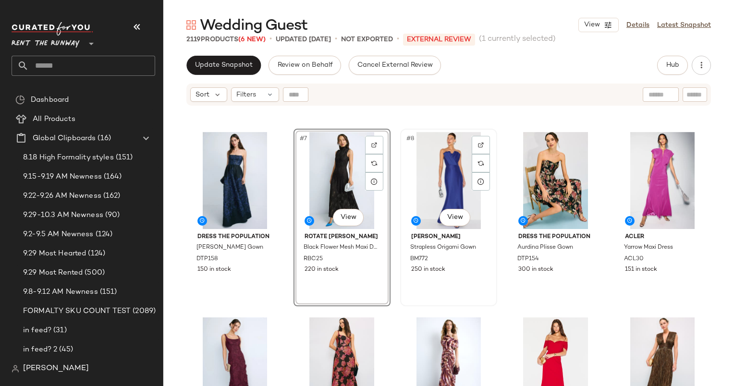
scroll to position [187, 0]
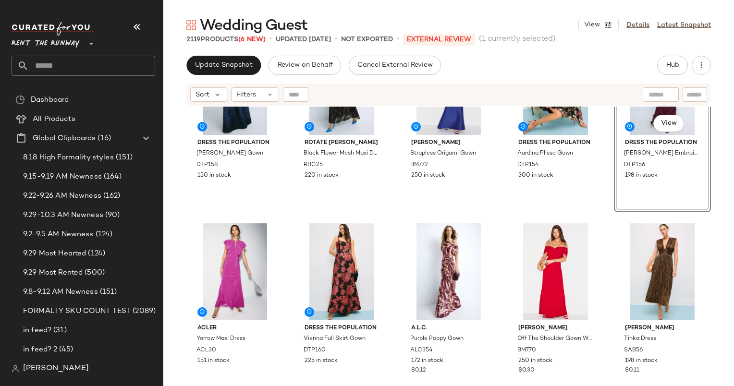
scroll to position [271, 0]
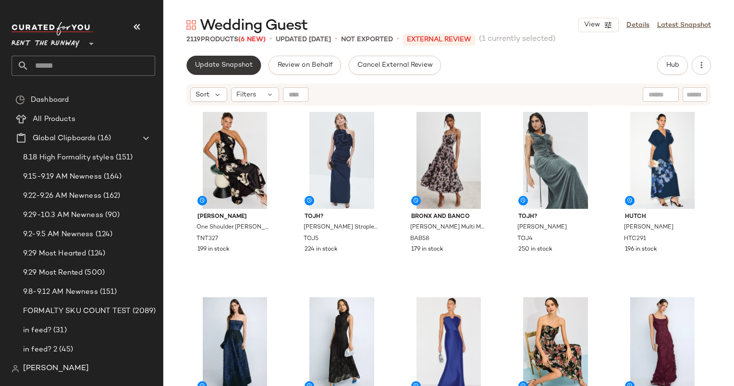
click at [211, 69] on span "Update Snapshot" at bounding box center [223, 65] width 58 height 8
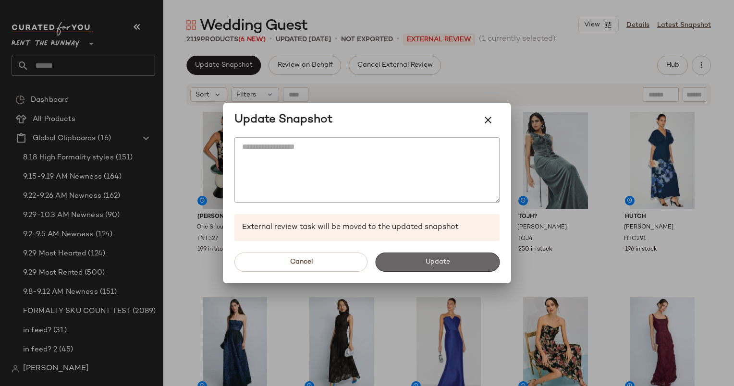
click at [453, 260] on button "Update" at bounding box center [437, 262] width 124 height 19
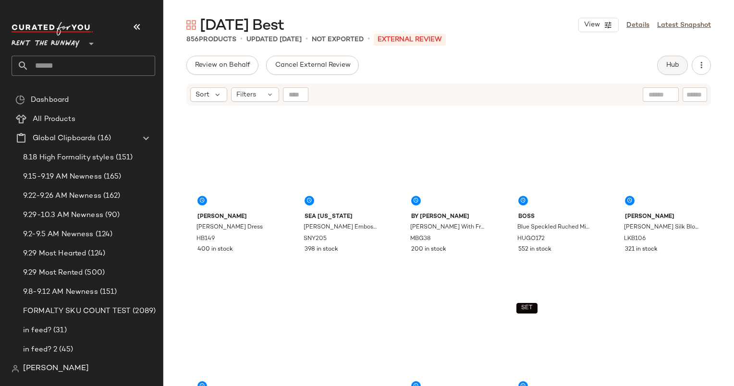
click at [691, 58] on div "Hub" at bounding box center [684, 65] width 54 height 19
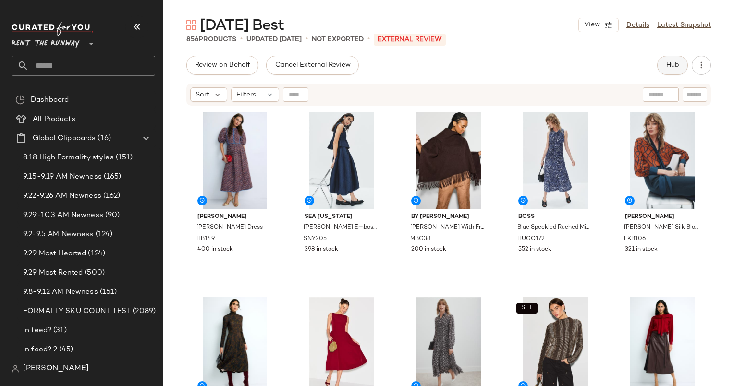
click at [682, 62] on button "Hub" at bounding box center [672, 65] width 31 height 19
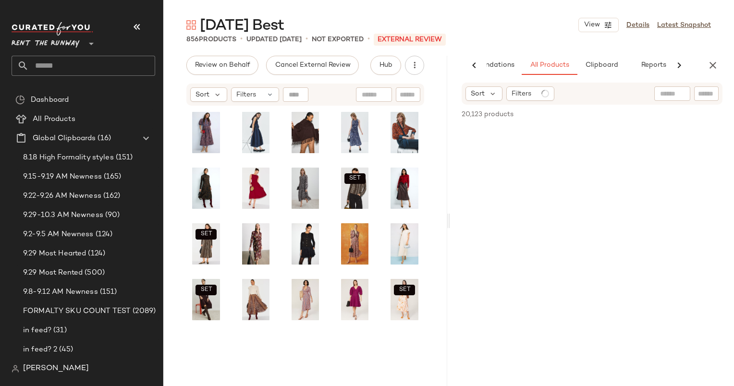
scroll to position [0, 49]
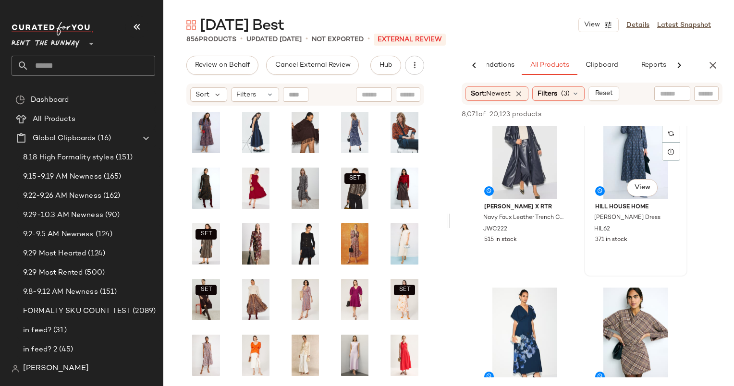
click at [615, 179] on div "#6 View" at bounding box center [635, 150] width 96 height 97
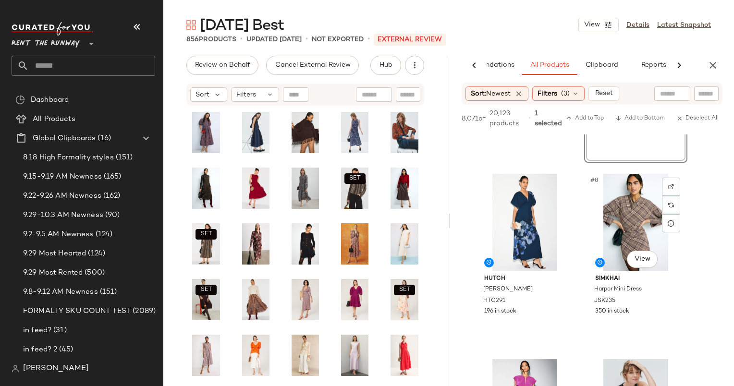
scroll to position [520, 0]
click at [532, 195] on div "#7 View" at bounding box center [524, 221] width 96 height 97
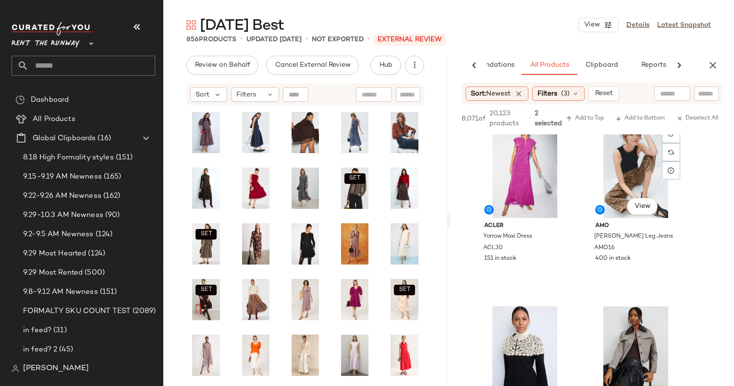
scroll to position [759, 0]
click at [518, 149] on div "#9 View" at bounding box center [524, 169] width 96 height 97
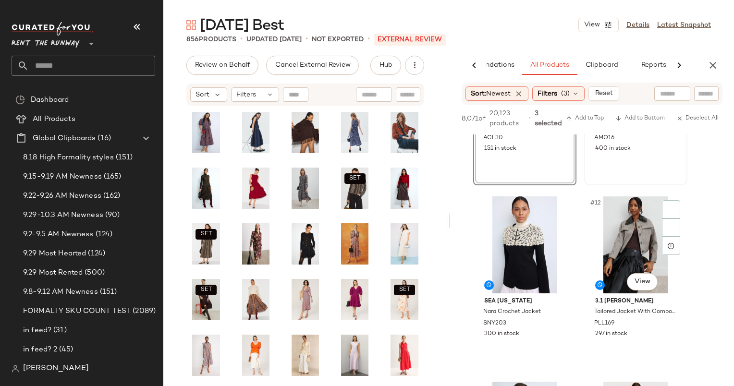
scroll to position [897, 0]
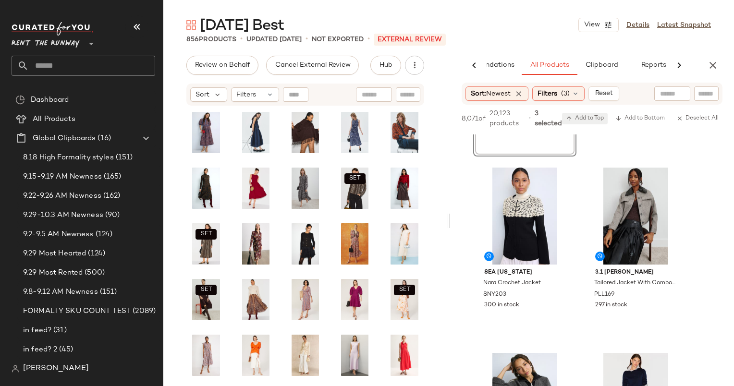
click at [597, 117] on span "Add to Top" at bounding box center [585, 118] width 38 height 7
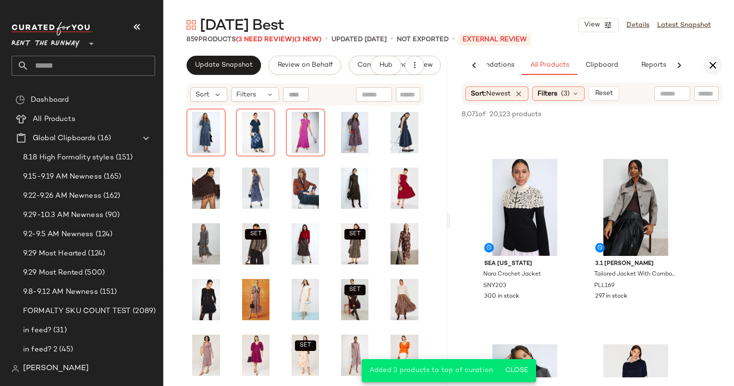
click at [715, 66] on icon "button" at bounding box center [713, 66] width 12 height 12
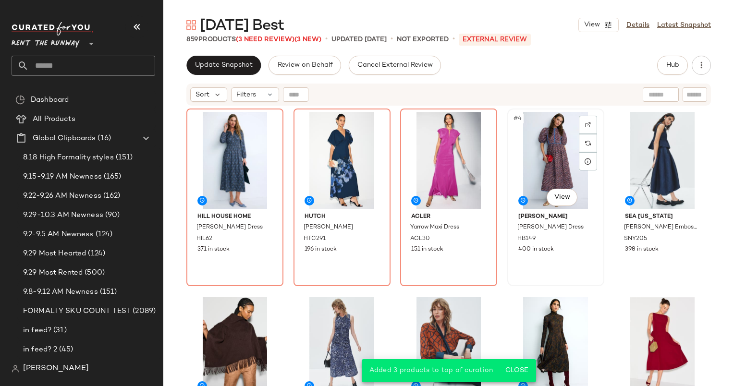
click at [551, 133] on div "#4 View" at bounding box center [555, 160] width 90 height 97
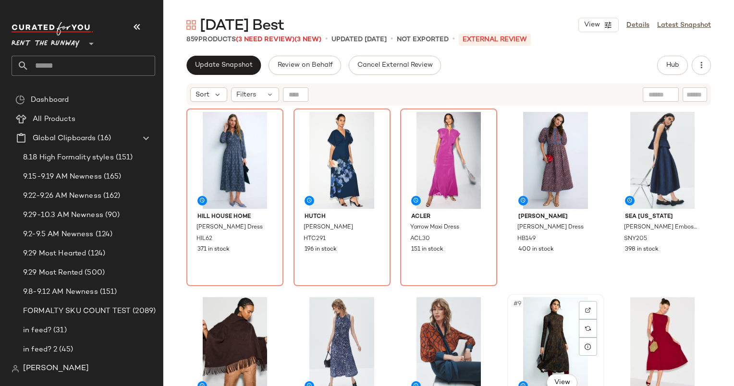
click at [510, 327] on div "#9 View" at bounding box center [555, 345] width 90 height 97
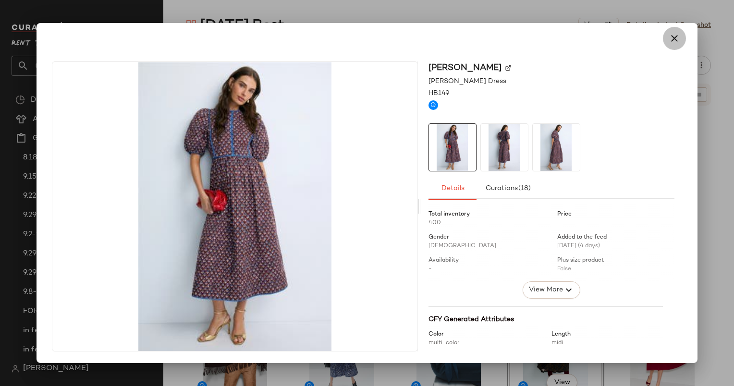
click at [677, 34] on icon "button" at bounding box center [674, 39] width 12 height 12
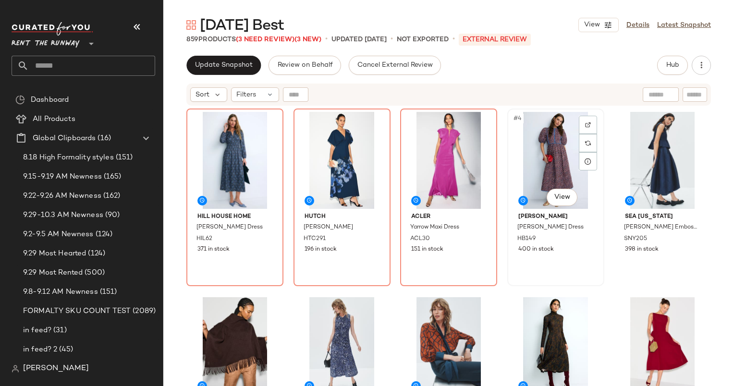
click at [550, 154] on div "#4 View" at bounding box center [555, 160] width 90 height 97
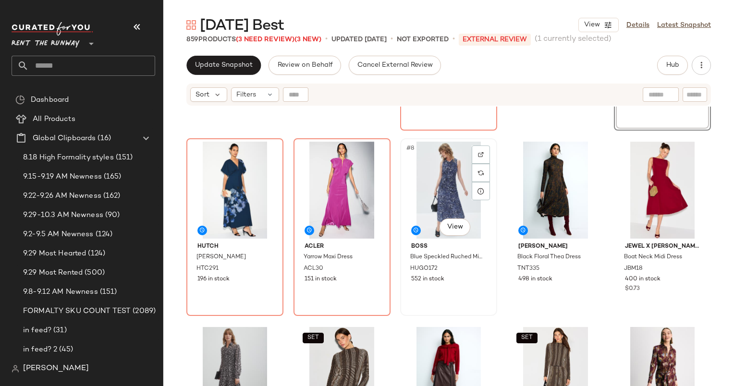
scroll to position [157, 0]
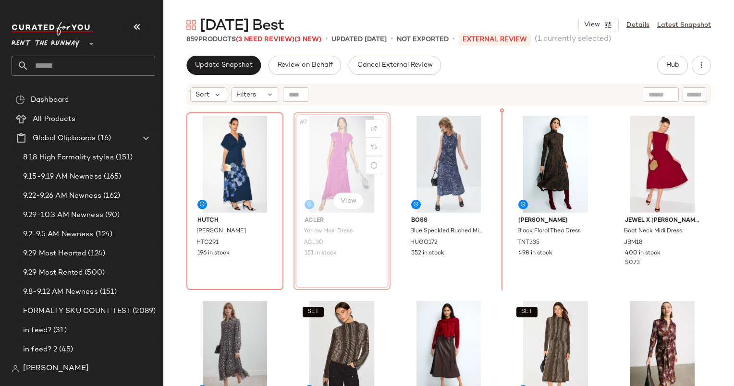
scroll to position [181, 0]
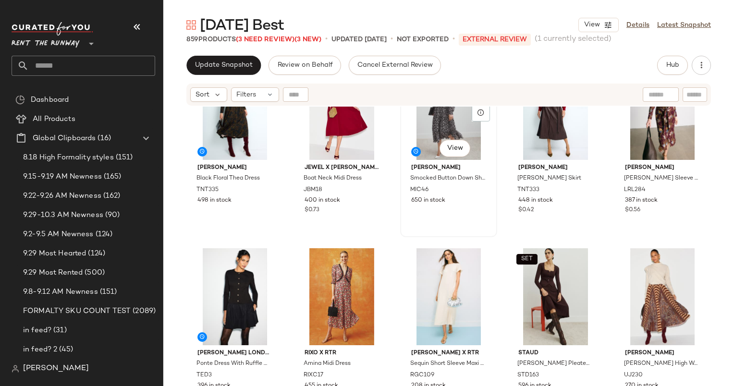
scroll to position [428, 0]
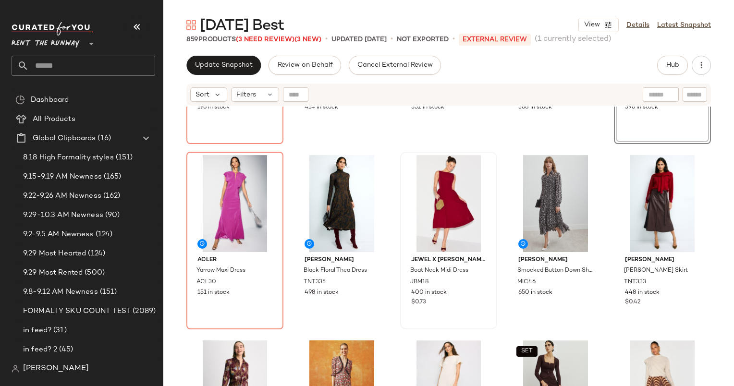
scroll to position [366, 0]
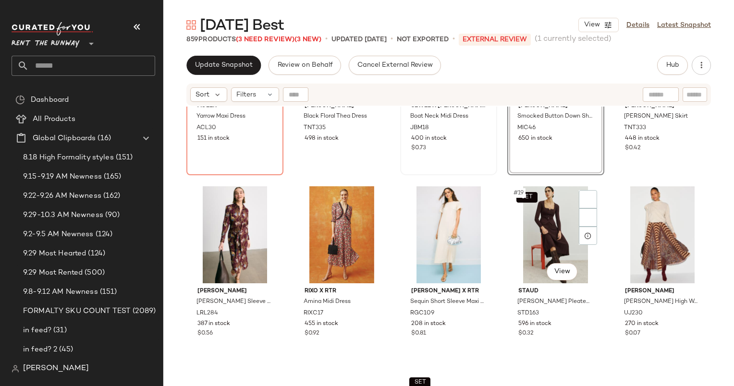
scroll to position [491, 0]
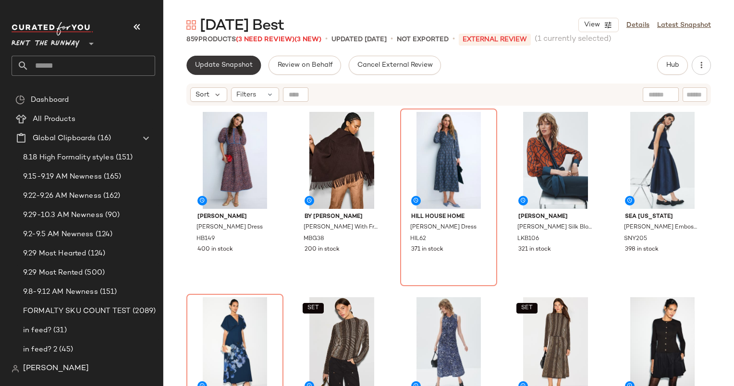
click at [191, 61] on button "Update Snapshot" at bounding box center [223, 65] width 74 height 19
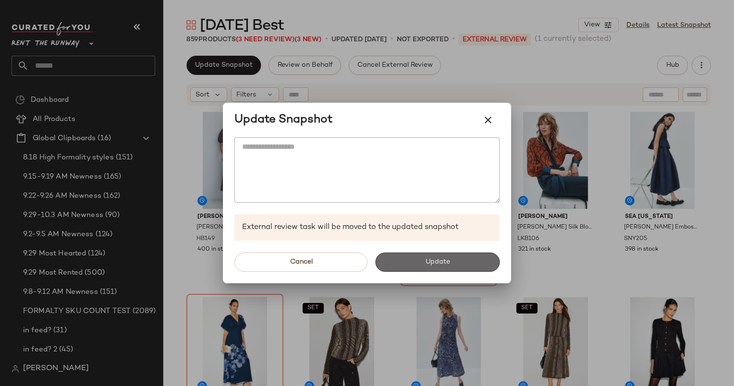
click at [428, 268] on button "Update" at bounding box center [437, 262] width 124 height 19
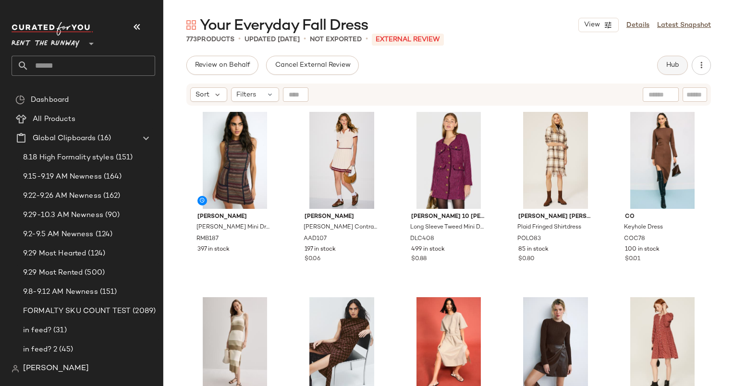
click at [674, 61] on span "Hub" at bounding box center [671, 65] width 13 height 8
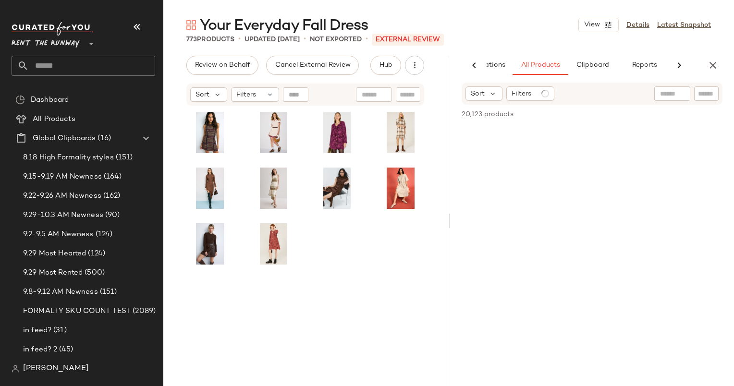
scroll to position [0, 59]
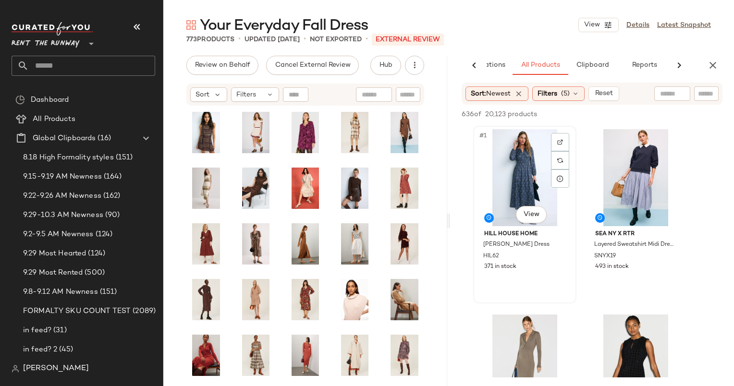
click at [513, 165] on div "#1 View" at bounding box center [524, 177] width 96 height 97
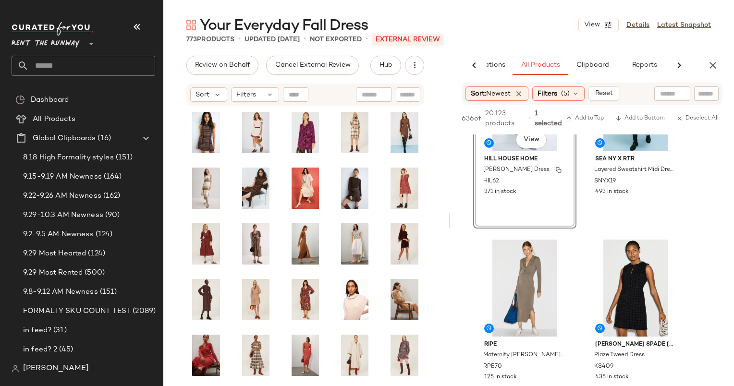
scroll to position [84, 0]
click at [655, 194] on div "493 in stock" at bounding box center [635, 191] width 81 height 9
click at [597, 108] on div "636 of 20,123 products • 2 selected Add to Top Add to Bottom Deselect All" at bounding box center [592, 120] width 284 height 30
click at [592, 121] on span "Add to Top" at bounding box center [585, 118] width 38 height 7
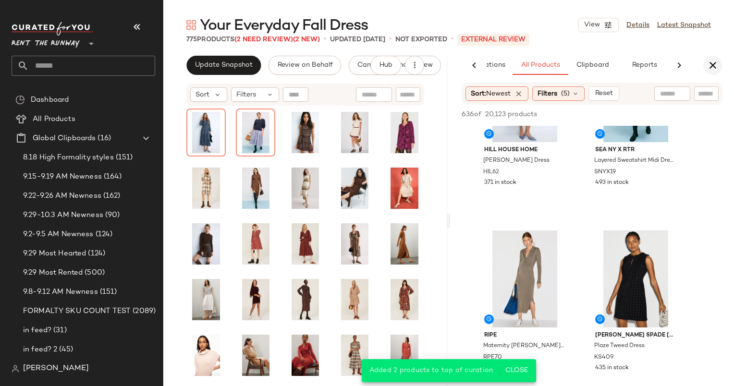
click at [713, 69] on icon "button" at bounding box center [713, 66] width 12 height 12
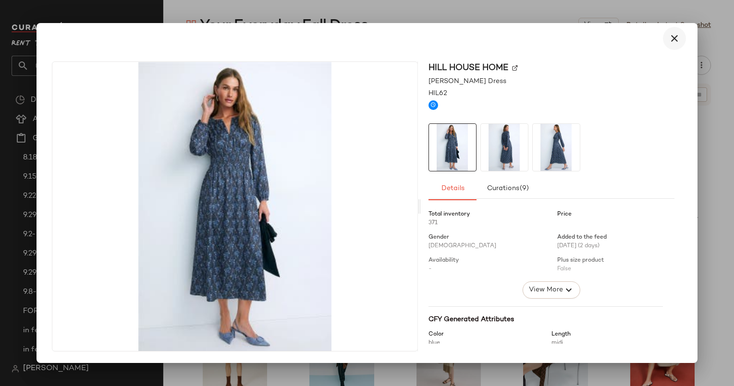
click at [680, 36] on button "button" at bounding box center [674, 38] width 23 height 23
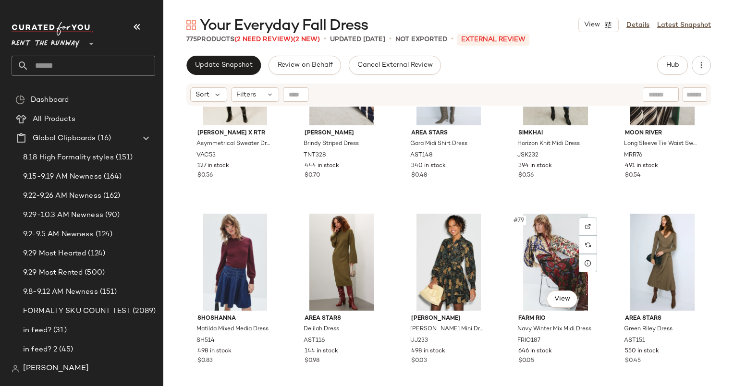
scroll to position [2559, 0]
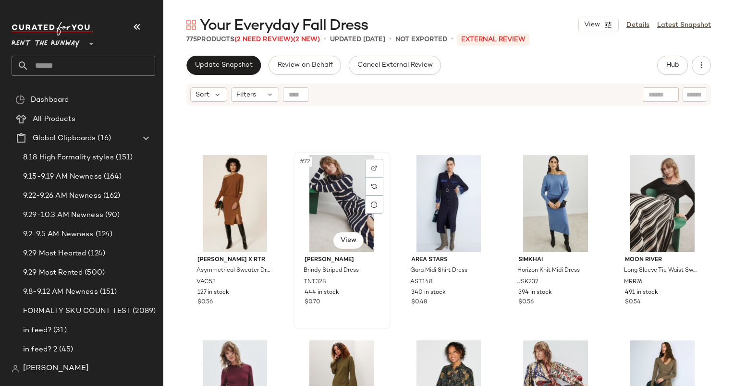
click at [320, 212] on div "#72 View" at bounding box center [342, 203] width 90 height 97
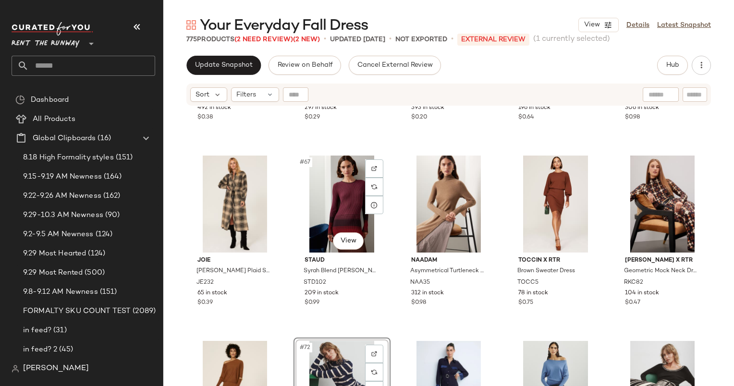
scroll to position [2497, 0]
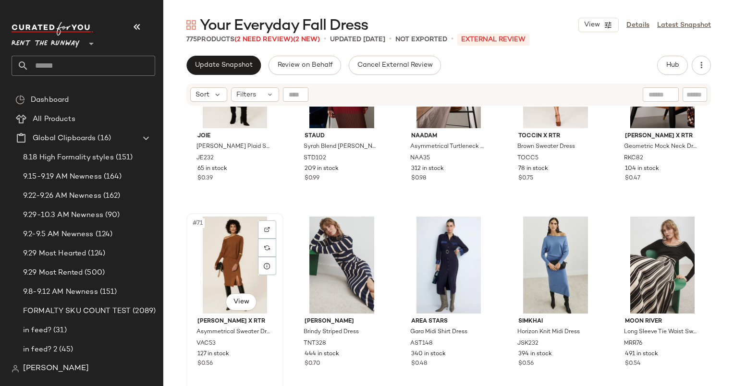
click at [240, 247] on div "#71 View" at bounding box center [235, 265] width 90 height 97
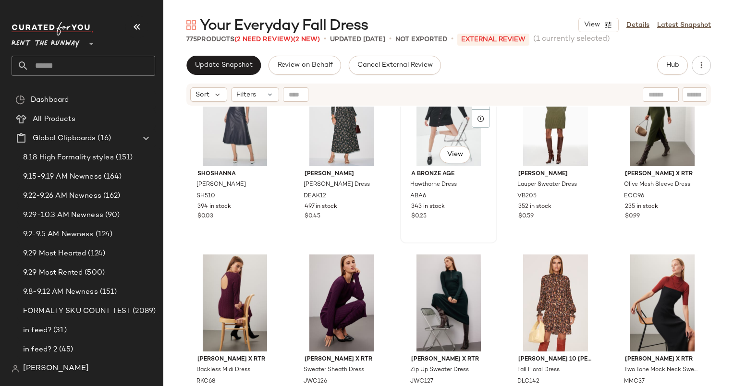
scroll to position [3893, 0]
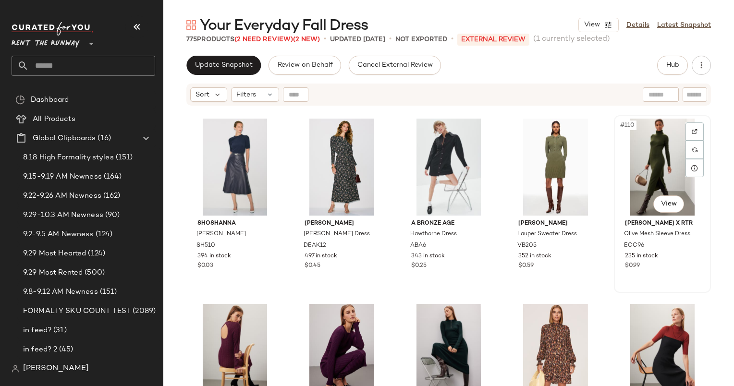
click at [647, 169] on div "#110 View" at bounding box center [662, 167] width 90 height 97
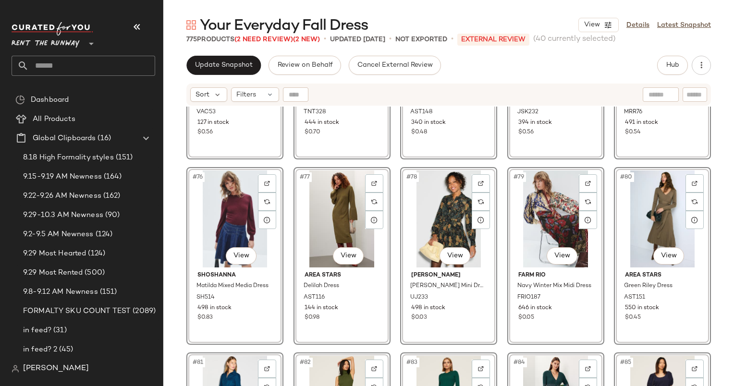
scroll to position [2733, 0]
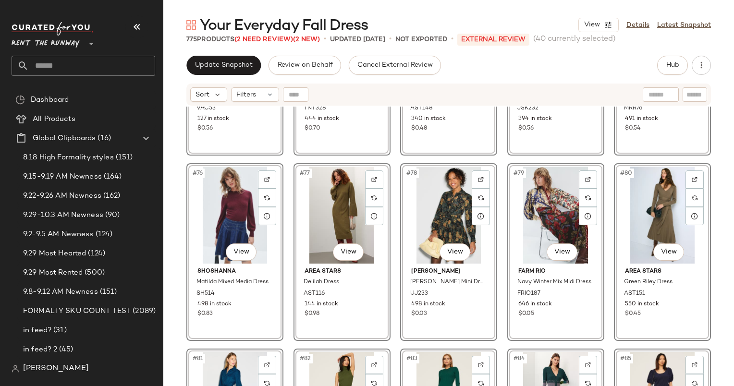
click at [531, 198] on div "#79 View" at bounding box center [555, 215] width 90 height 97
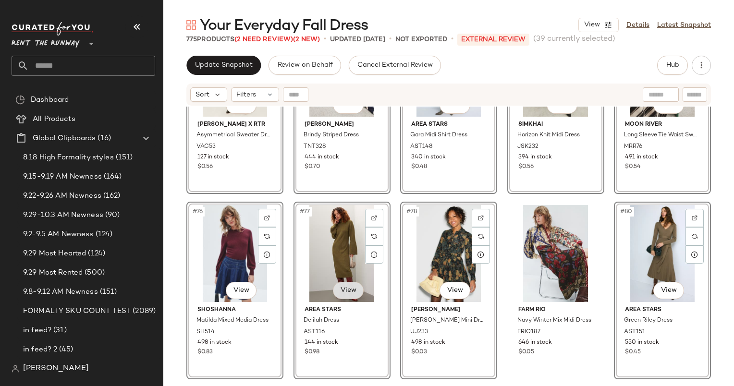
scroll to position [2694, 0]
click at [214, 257] on div "#76 View" at bounding box center [235, 253] width 90 height 97
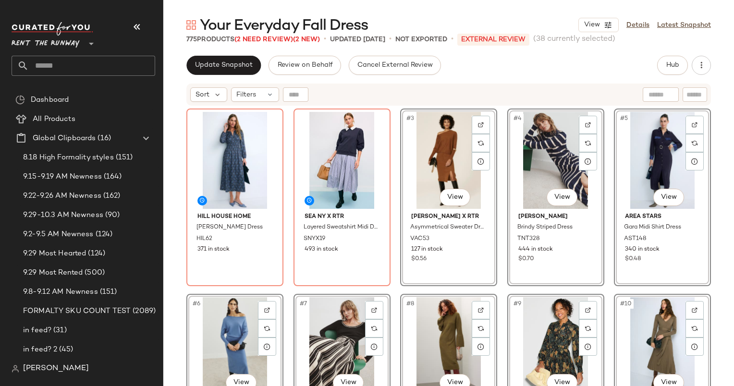
click at [529, 88] on div "Sort Filters" at bounding box center [386, 94] width 392 height 14
click at [446, 103] on div "Sort Filters" at bounding box center [448, 95] width 524 height 22
click at [350, 326] on div "#7 View" at bounding box center [342, 345] width 90 height 97
click at [510, 315] on div "#9 View" at bounding box center [555, 345] width 90 height 97
click at [664, 301] on div "#10 View" at bounding box center [662, 345] width 90 height 97
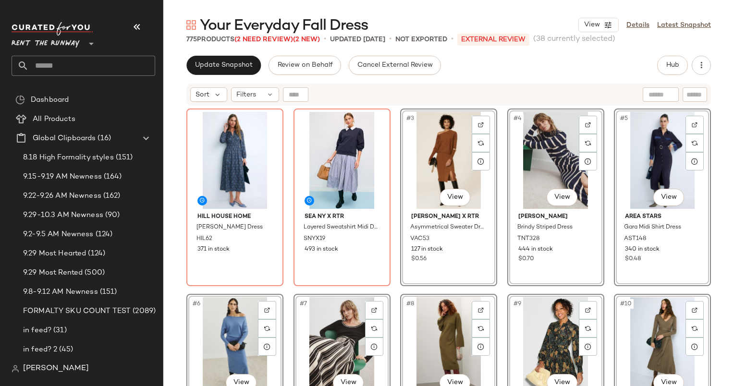
scroll to position [273, 0]
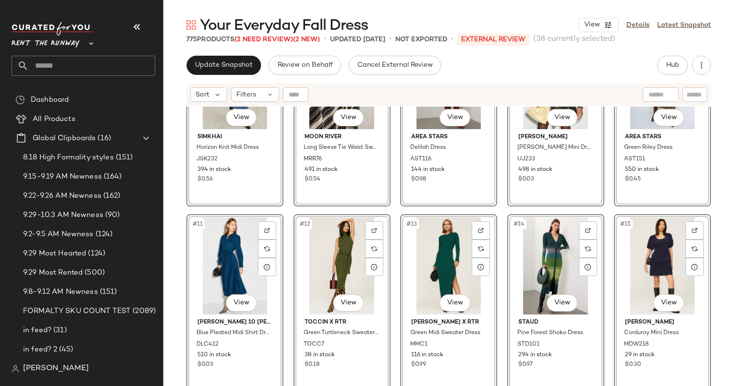
click at [678, 277] on div "#15 View" at bounding box center [662, 265] width 90 height 97
click at [609, 86] on div "Sort Filters" at bounding box center [448, 95] width 524 height 22
click at [583, 77] on div "Update Snapshot Review on Behalf Cancel External Review Hub Send for Review Ext…" at bounding box center [448, 221] width 570 height 330
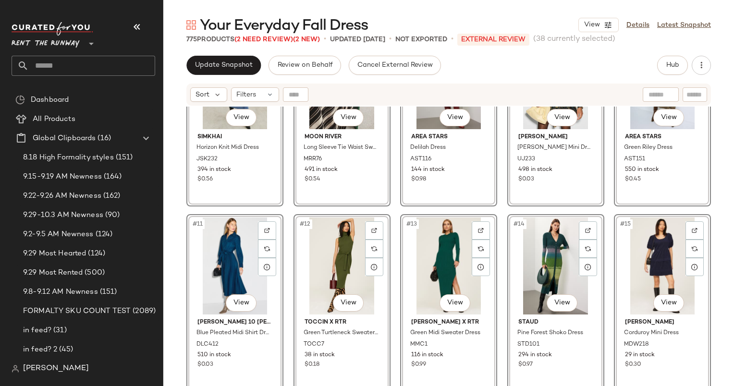
drag, startPoint x: 583, startPoint y: 77, endPoint x: 497, endPoint y: 69, distance: 86.3
click at [497, 69] on div "Update Snapshot Review on Behalf Cancel External Review Hub Send for Review Ext…" at bounding box center [448, 65] width 524 height 19
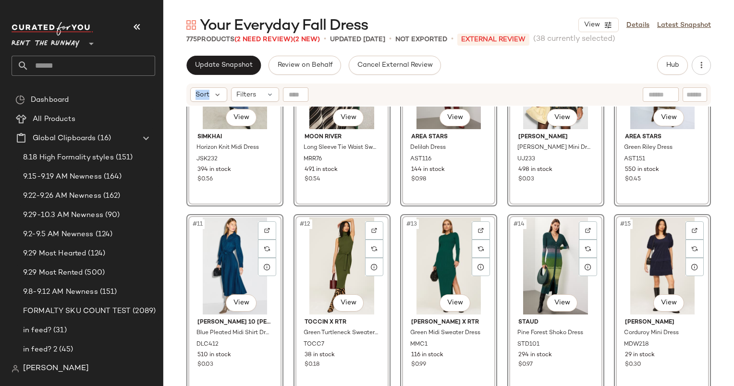
click at [497, 69] on div "Update Snapshot Review on Behalf Cancel External Review Hub Send for Review Ext…" at bounding box center [448, 65] width 524 height 19
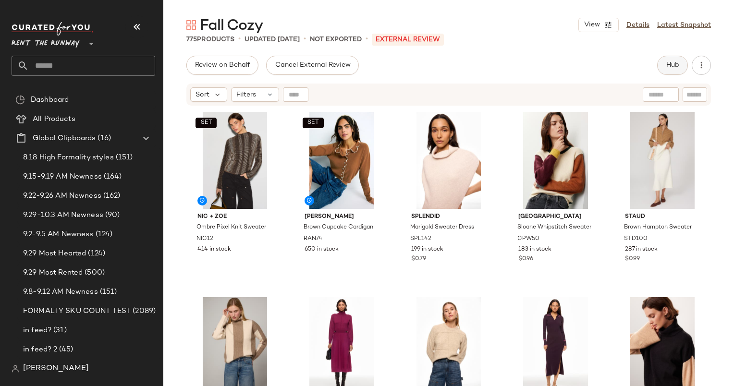
click at [663, 69] on button "Hub" at bounding box center [672, 65] width 31 height 19
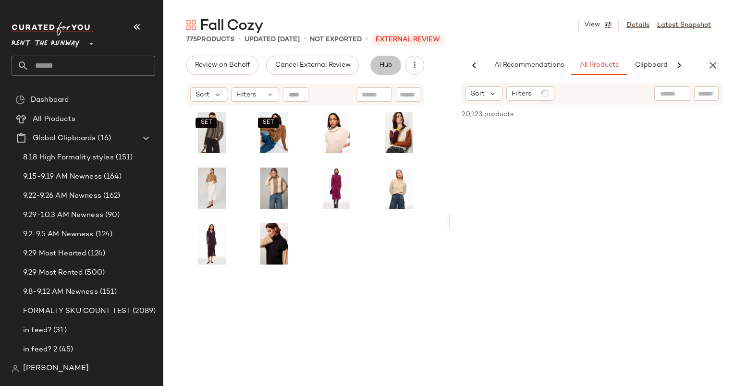
scroll to position [0, 59]
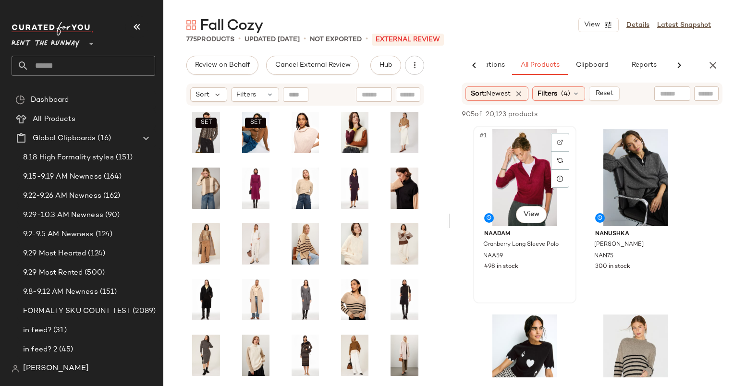
click at [525, 169] on div "#1 View" at bounding box center [524, 177] width 96 height 97
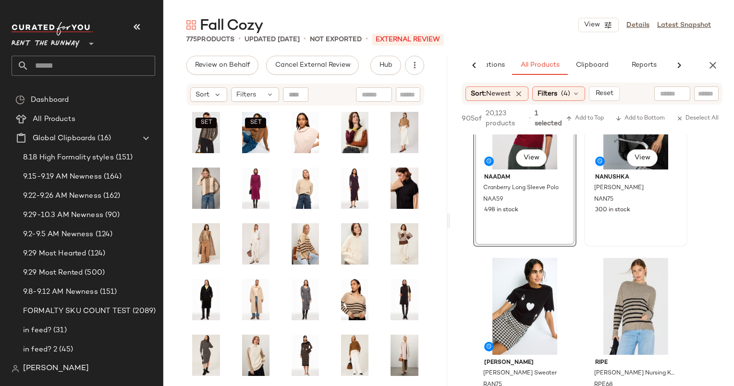
scroll to position [66, 0]
click at [609, 144] on div "#2 View" at bounding box center [635, 120] width 96 height 97
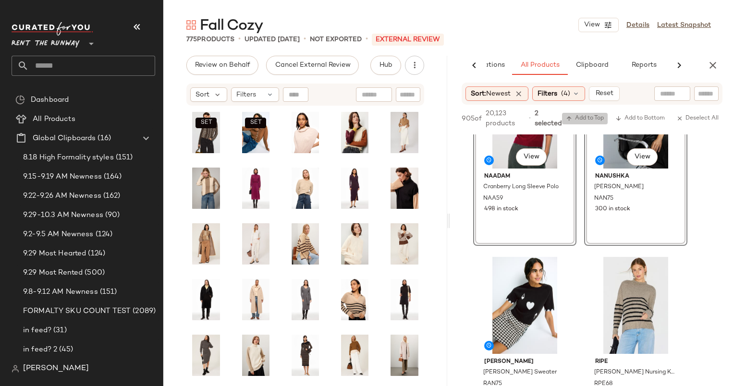
click at [578, 120] on span "Add to Top" at bounding box center [585, 118] width 38 height 7
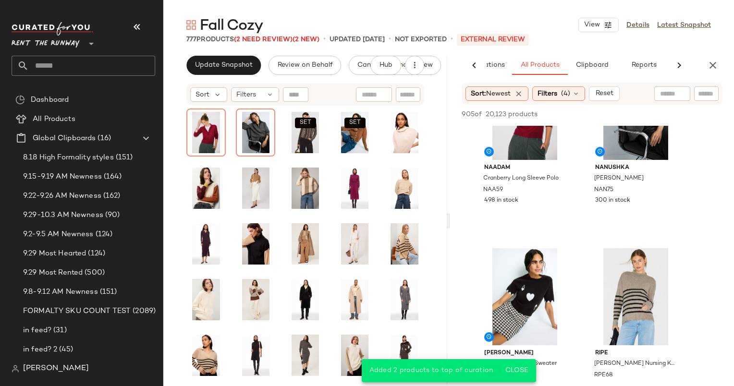
click at [704, 80] on div "AI Recommendations All Products Clipboard Reports Sort: Newest Filters (4) Rese…" at bounding box center [592, 221] width 284 height 330
click at [711, 67] on icon "button" at bounding box center [713, 66] width 12 height 12
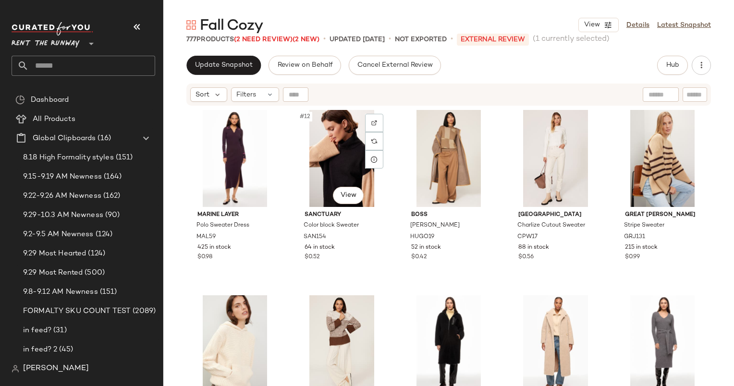
scroll to position [421, 0]
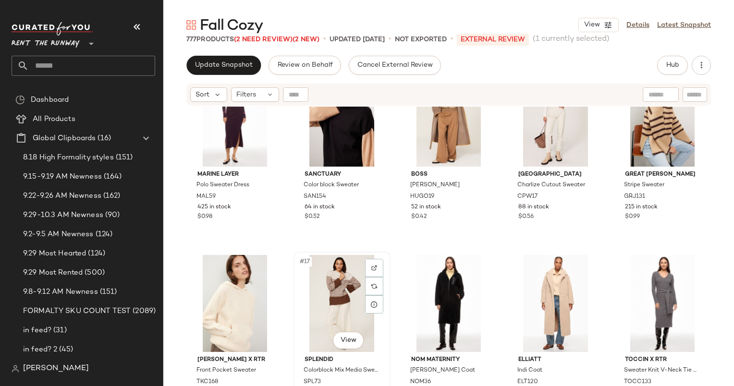
click at [315, 323] on div "#17 View" at bounding box center [342, 303] width 90 height 97
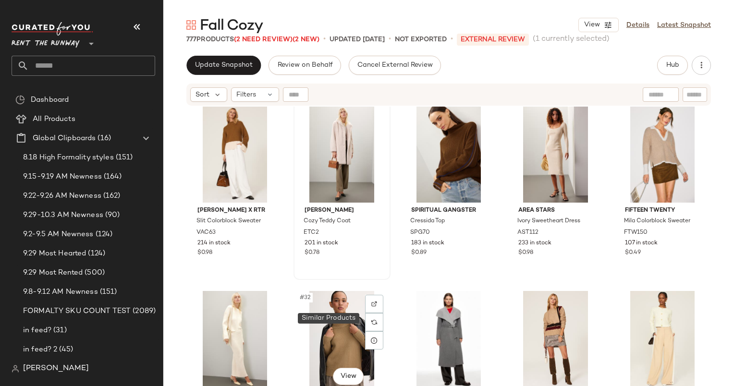
scroll to position [944, 0]
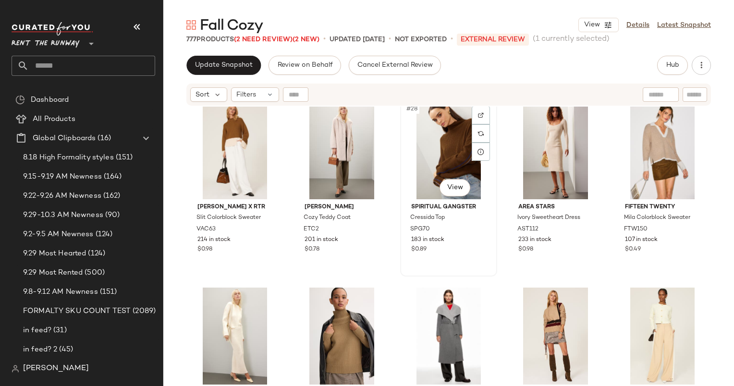
click at [441, 146] on div "#28 View" at bounding box center [448, 150] width 90 height 97
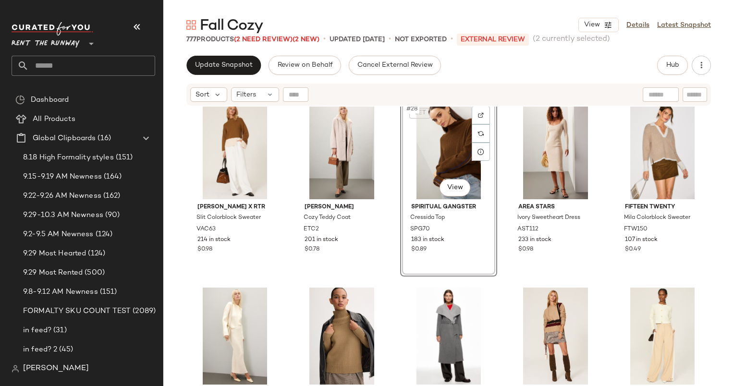
scroll to position [1069, 0]
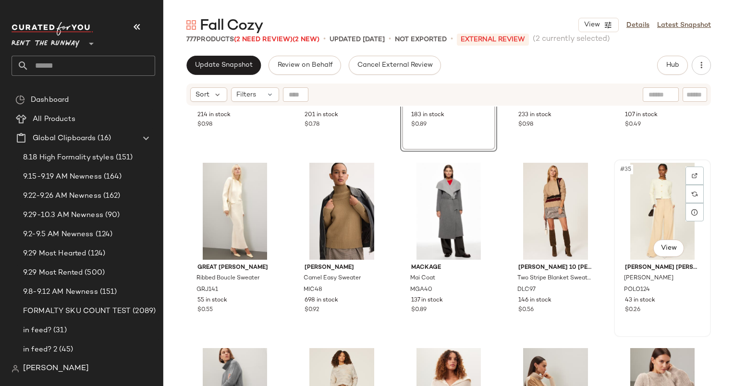
click at [658, 185] on div "#35 View" at bounding box center [662, 211] width 90 height 97
click at [634, 140] on div "#30 View Fifteen Twenty Mila Colorblock Sweater FTW150 107 in stock $0.49" at bounding box center [662, 63] width 95 height 176
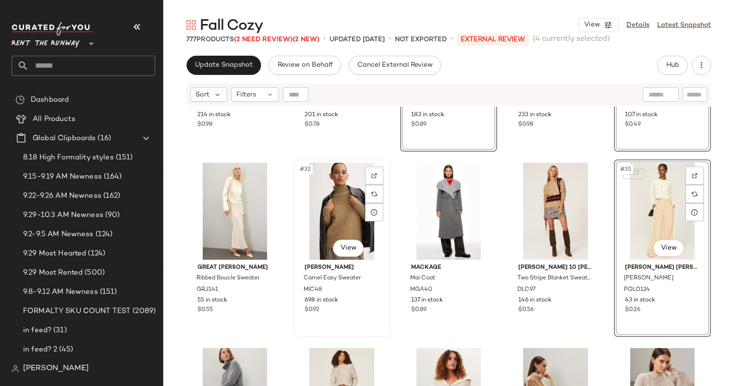
click at [332, 219] on div "#32 View" at bounding box center [342, 211] width 90 height 97
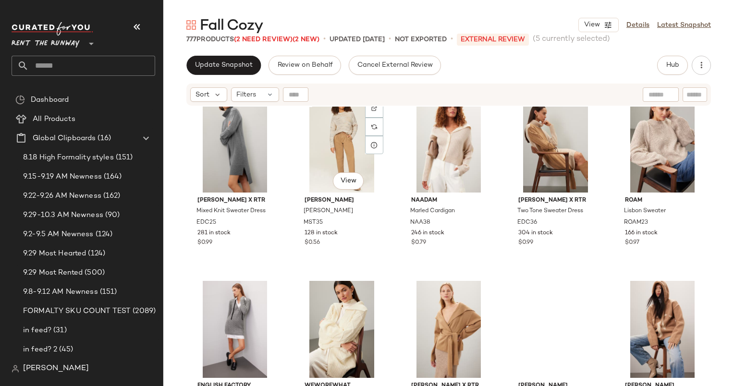
scroll to position [1331, 0]
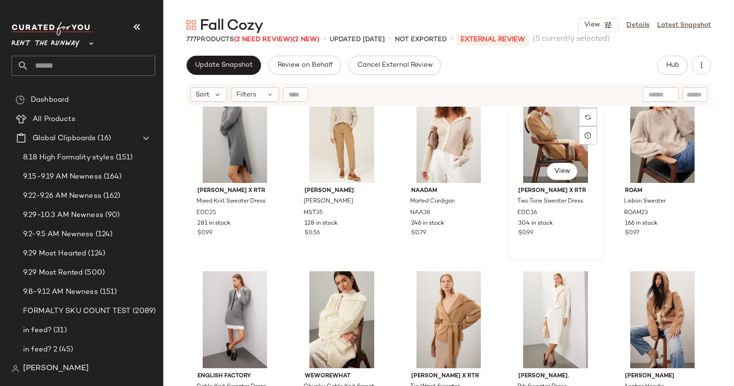
click at [540, 127] on div "#39 View" at bounding box center [555, 134] width 90 height 97
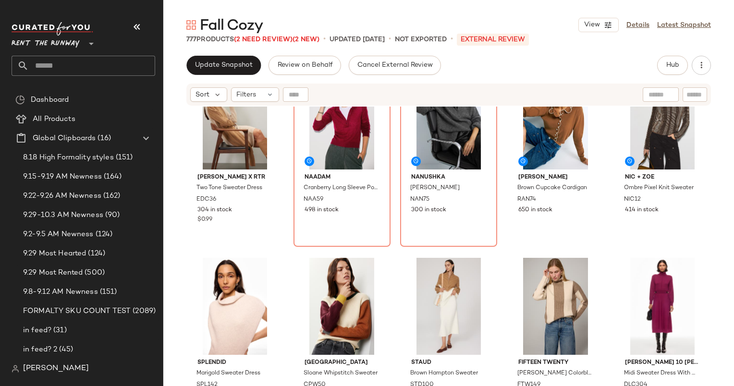
scroll to position [226, 0]
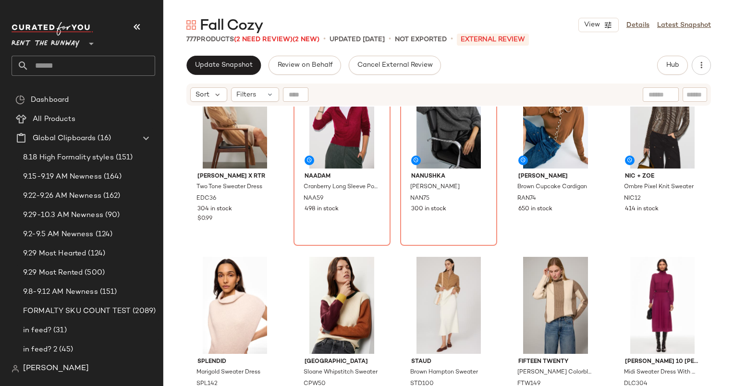
click at [228, 55] on div "Fall Cozy View Details Latest Snapshot 777 Products (2 Need Review) (2 New) • u…" at bounding box center [448, 200] width 570 height 371
click at [237, 67] on span "Update Snapshot" at bounding box center [223, 65] width 58 height 8
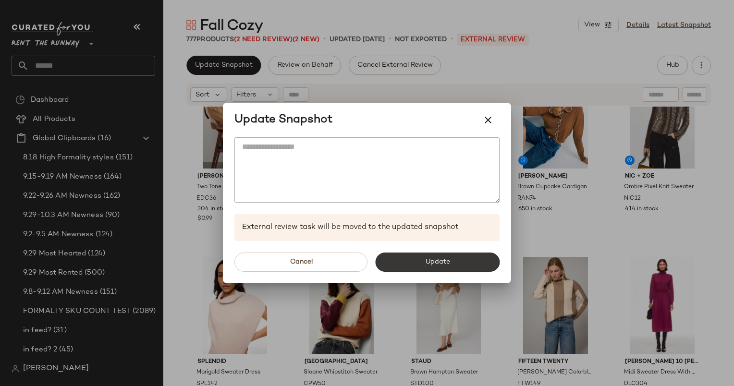
click at [446, 260] on span "Update" at bounding box center [436, 262] width 25 height 8
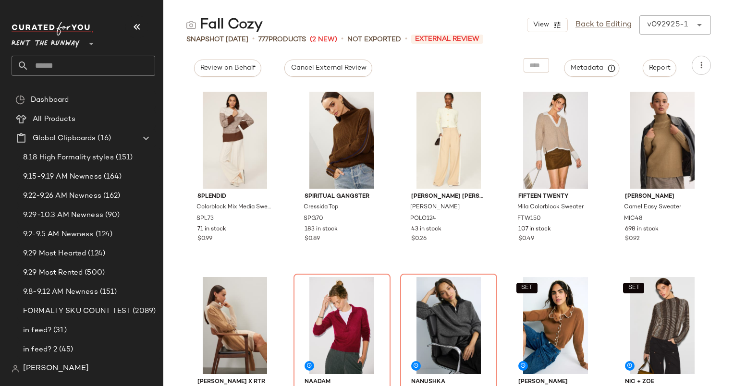
click at [614, 33] on div "View Back to Editing v092925-1 ******" at bounding box center [619, 24] width 184 height 19
click at [607, 28] on link "Back to Editing" at bounding box center [603, 25] width 56 height 12
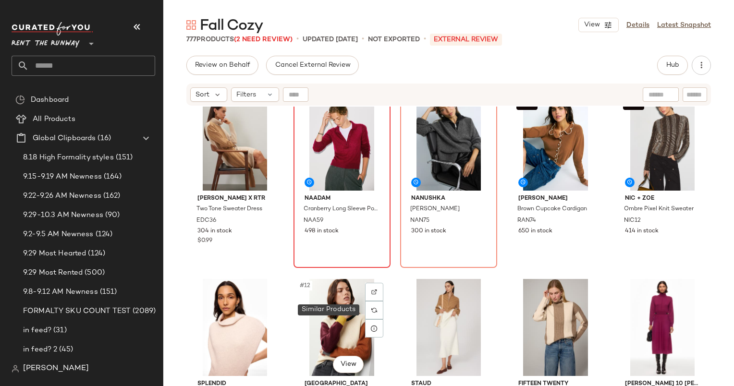
scroll to position [204, 0]
click at [344, 302] on div "#12 View" at bounding box center [342, 327] width 90 height 97
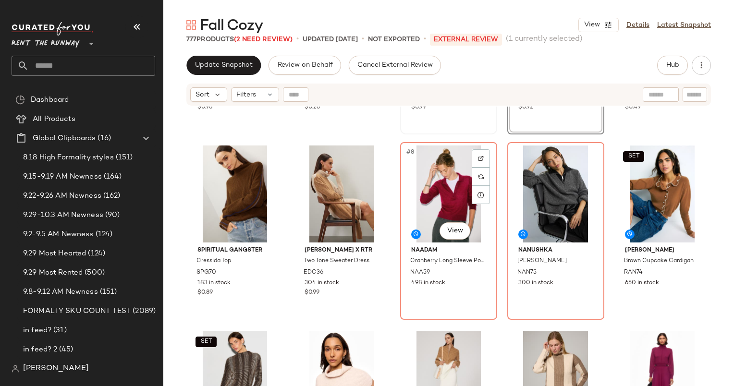
scroll to position [142, 0]
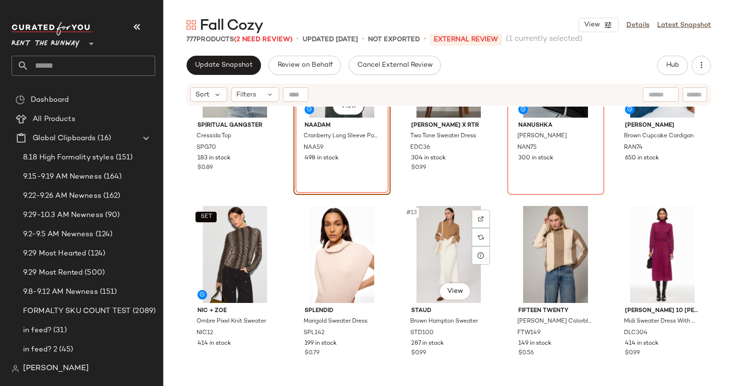
scroll to position [285, 0]
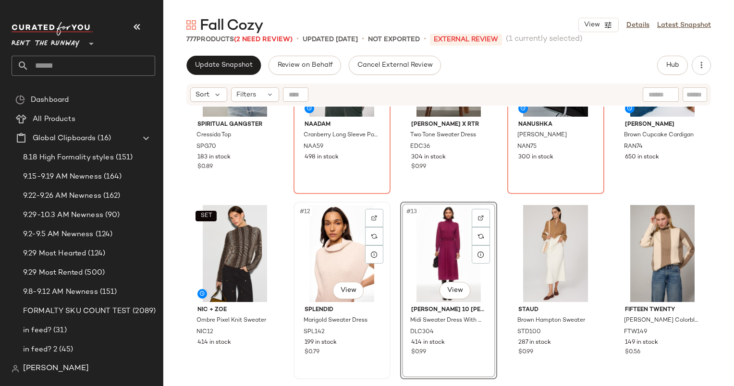
scroll to position [243, 0]
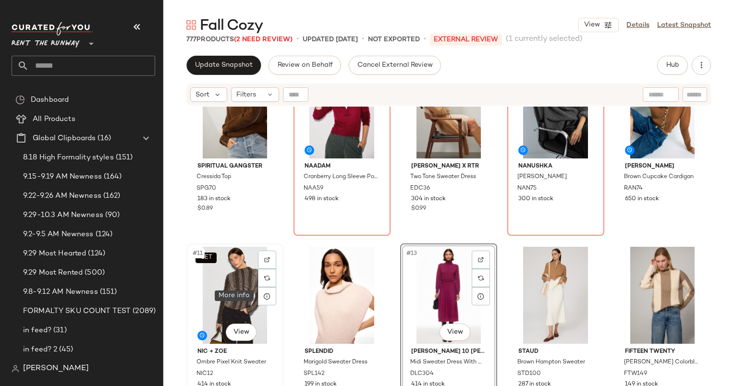
drag, startPoint x: 301, startPoint y: 291, endPoint x: 254, endPoint y: 299, distance: 47.3
click at [254, 299] on div "Spiritual Gangster Cressida Top SPG70 183 in stock $0.89 NAADAM Cranberry Long …" at bounding box center [448, 258] width 570 height 303
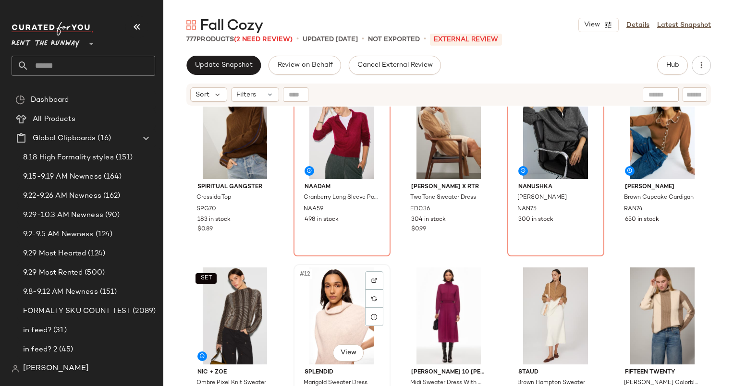
scroll to position [222, 0]
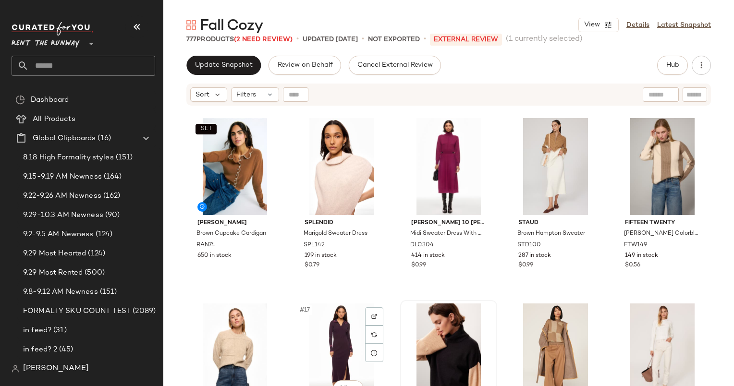
scroll to position [372, 0]
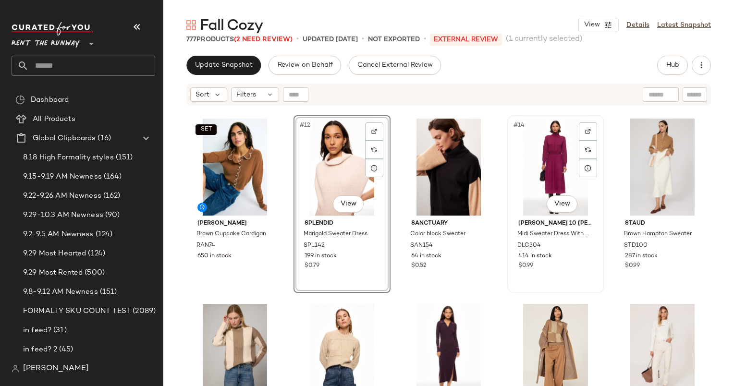
scroll to position [394, 0]
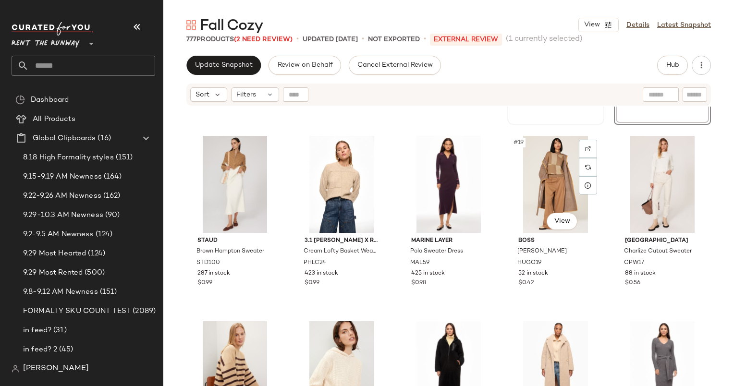
scroll to position [541, 0]
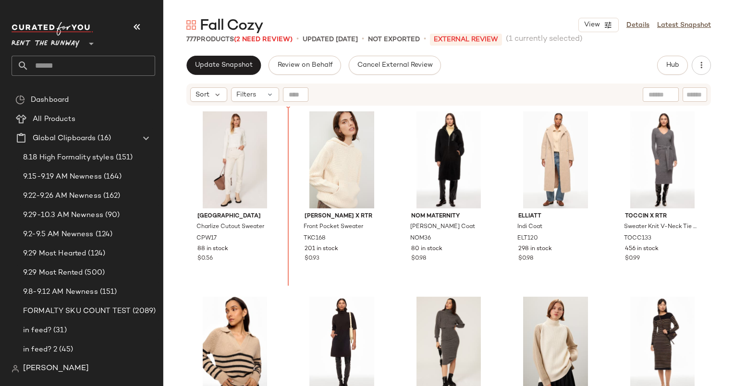
scroll to position [730, 0]
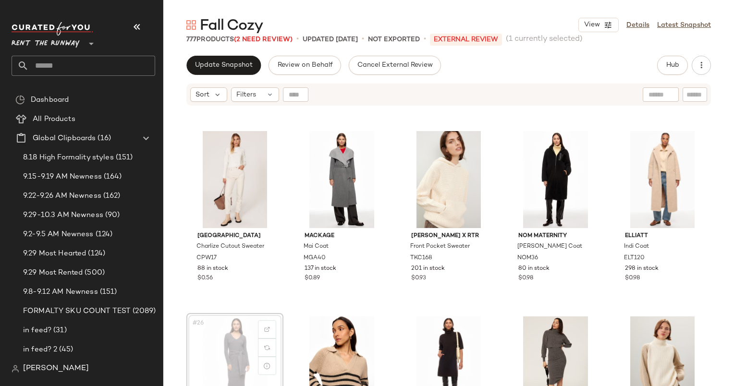
scroll to position [731, 0]
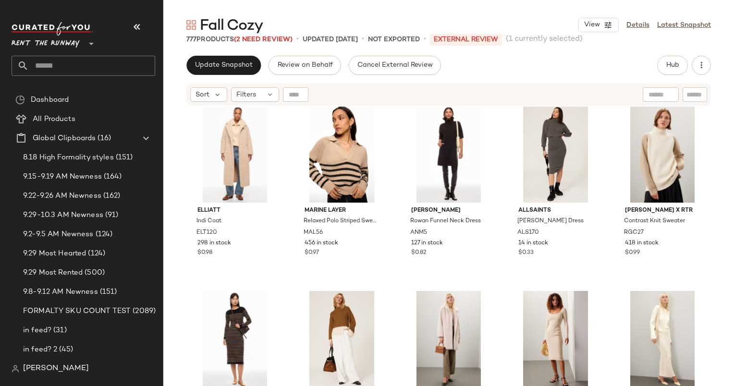
scroll to position [940, 0]
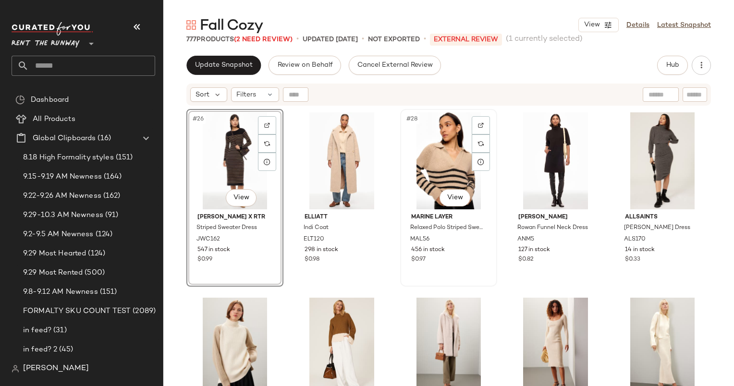
scroll to position [963, 0]
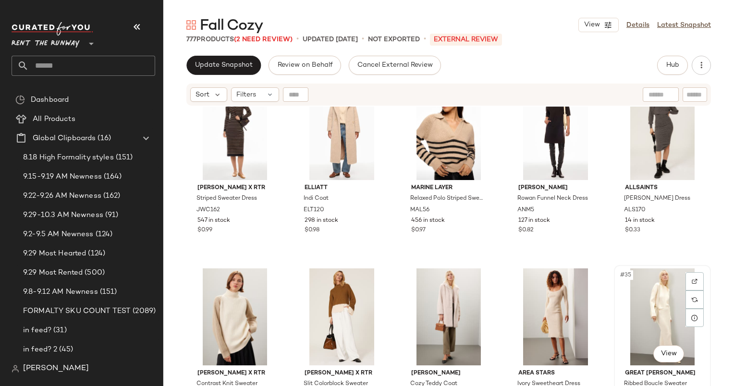
click at [644, 300] on div "#35 View" at bounding box center [662, 316] width 90 height 97
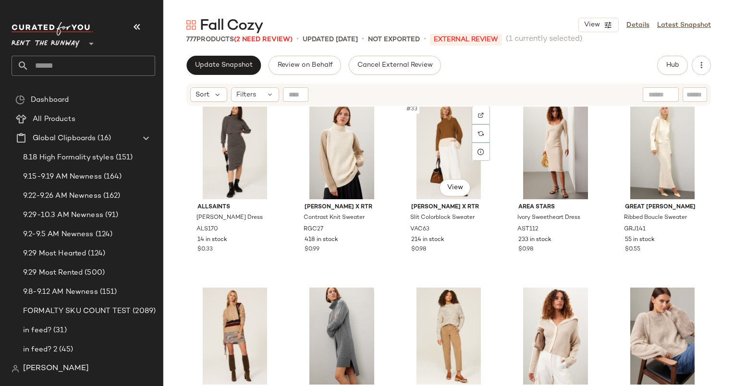
scroll to position [1129, 0]
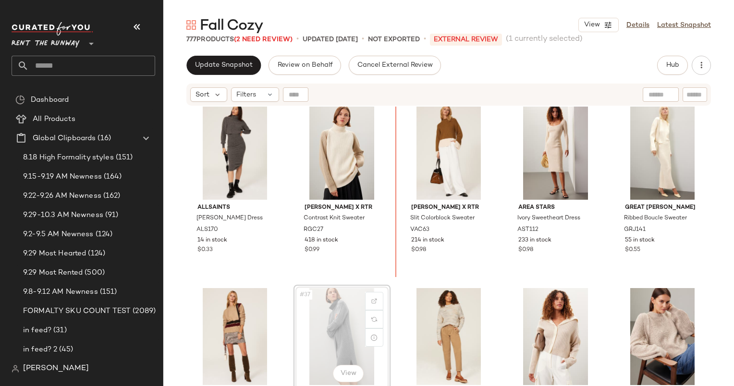
scroll to position [1123, 0]
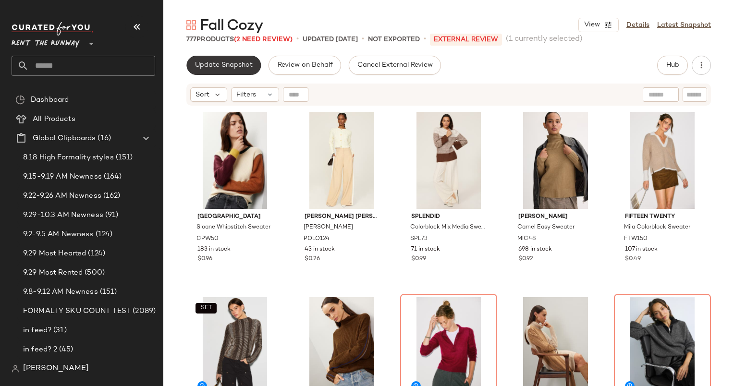
click at [200, 63] on span "Update Snapshot" at bounding box center [223, 65] width 58 height 8
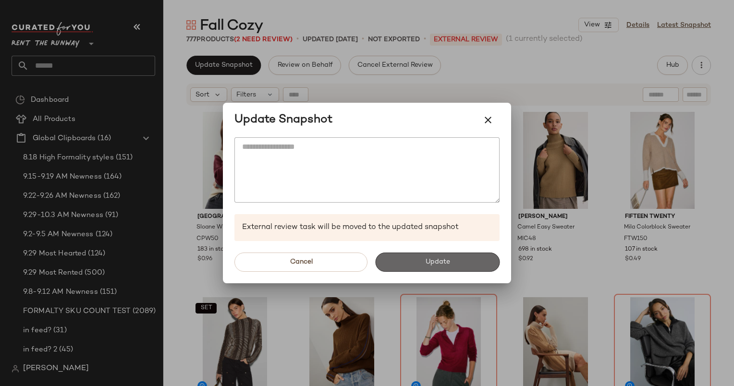
click at [438, 265] on span "Update" at bounding box center [436, 262] width 25 height 8
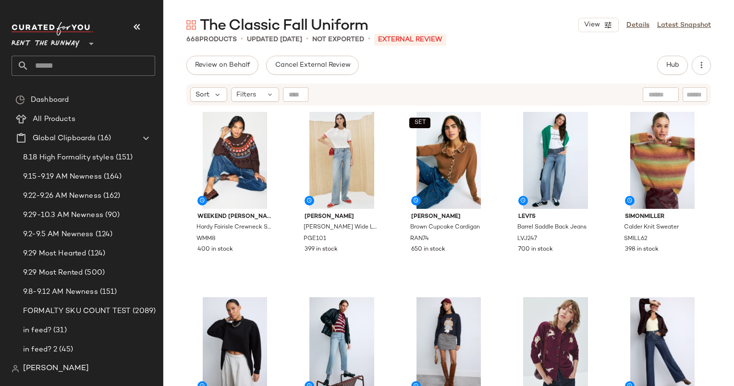
click at [656, 65] on div "Review on Behalf Cancel External Review Hub Send for Review External Review Int…" at bounding box center [448, 65] width 524 height 19
click at [665, 65] on span "Hub" at bounding box center [671, 65] width 13 height 8
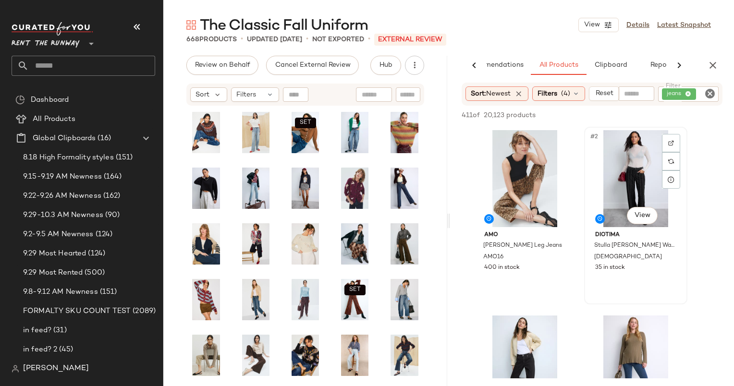
scroll to position [53, 0]
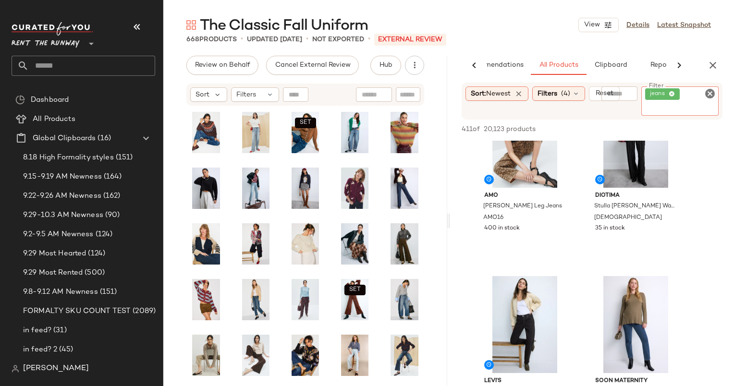
click at [711, 86] on div "jeans" at bounding box center [679, 100] width 77 height 29
click at [711, 102] on div "jeans" at bounding box center [679, 100] width 77 height 29
click at [711, 94] on icon "Clear Filter" at bounding box center [710, 94] width 12 height 12
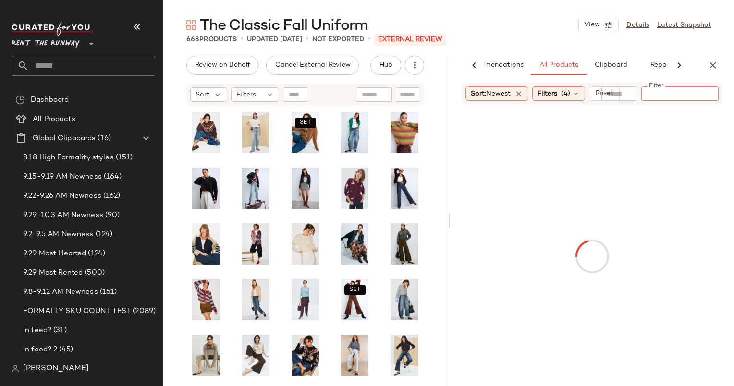
click at [533, 39] on div "668 Products • updated [DATE] • Not Exported • External REVIEW" at bounding box center [448, 40] width 570 height 10
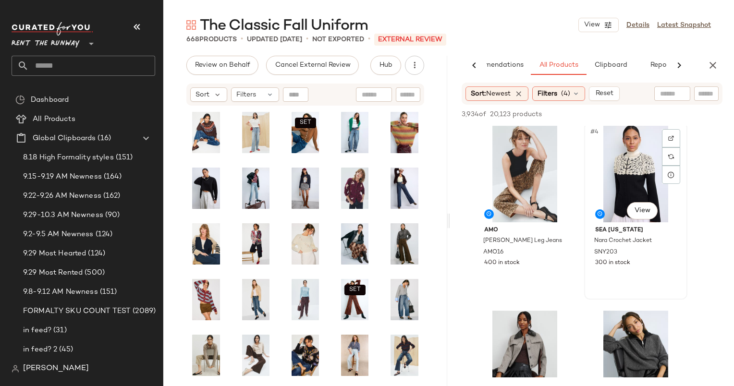
scroll to position [328, 0]
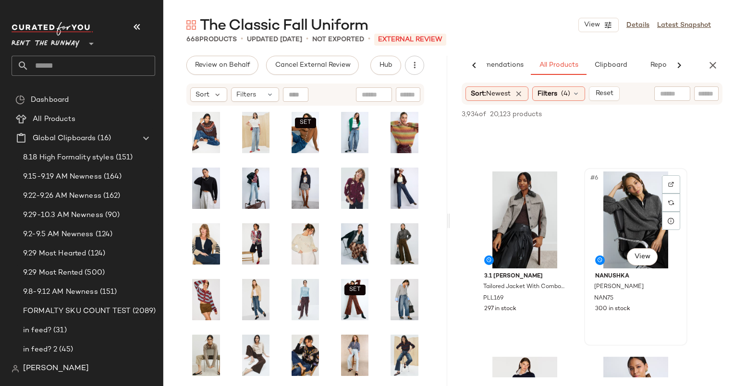
click at [620, 209] on div "#6 View" at bounding box center [635, 219] width 96 height 97
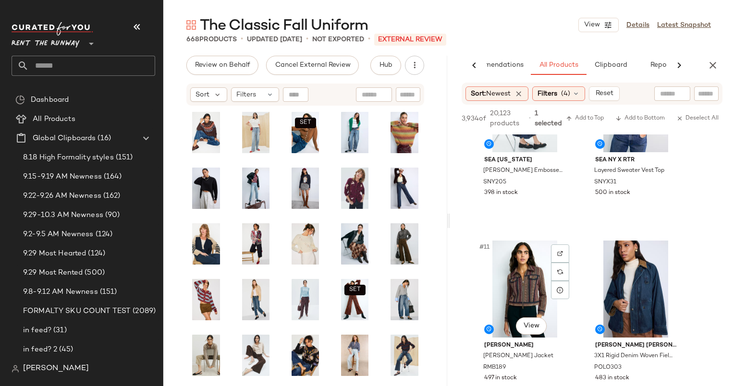
scroll to position [851, 0]
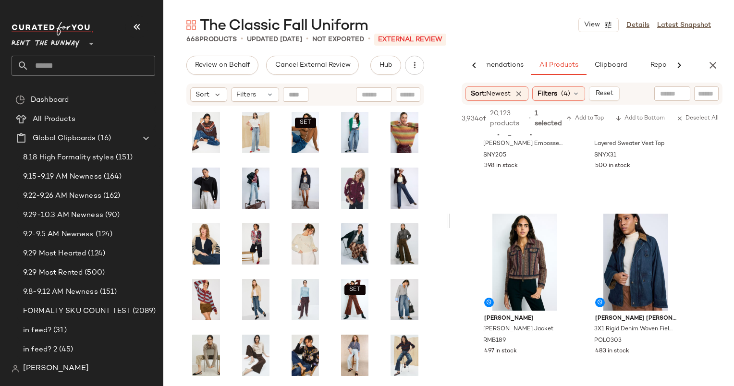
click at [593, 107] on div "3,934 of 20,123 products • 1 selected Add to Top Add to Bottom Deselect All" at bounding box center [592, 120] width 284 height 30
click at [589, 119] on span "Add to Top" at bounding box center [585, 118] width 38 height 7
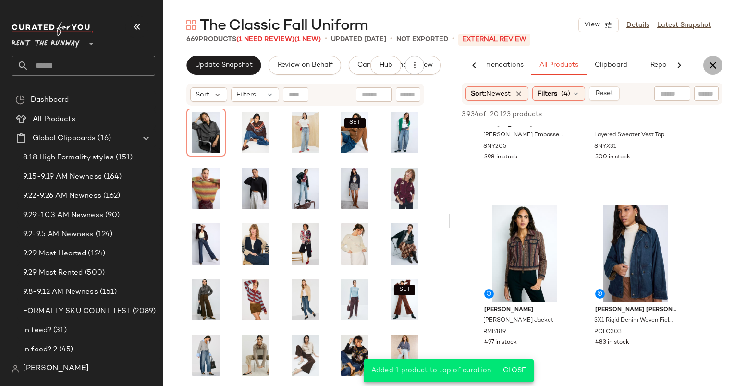
click at [716, 60] on icon "button" at bounding box center [713, 66] width 12 height 12
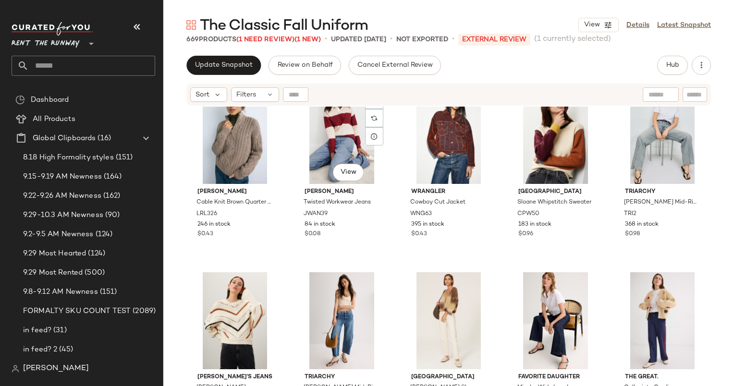
scroll to position [1146, 0]
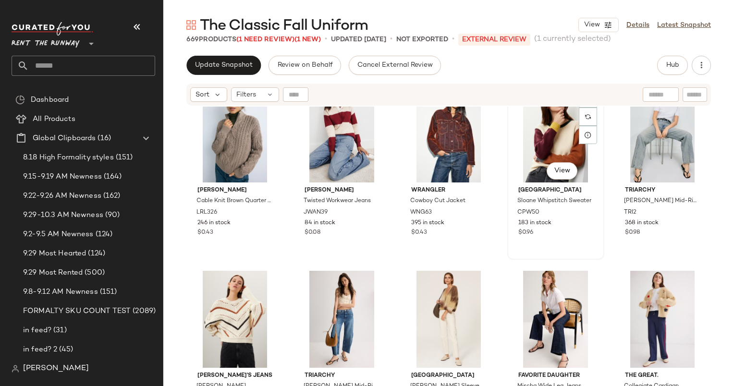
click at [534, 136] on div "#34 View" at bounding box center [555, 133] width 90 height 97
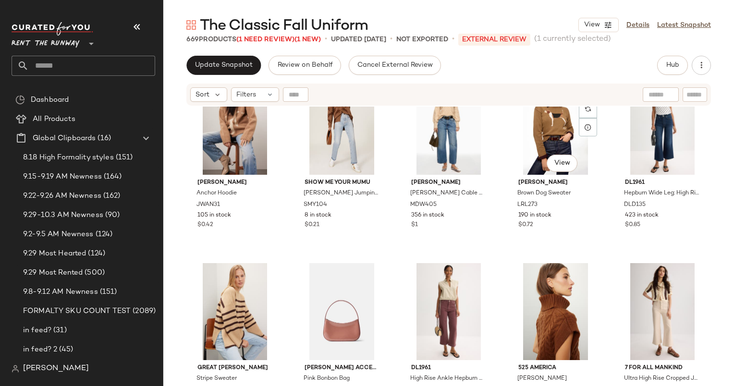
scroll to position [1846, 0]
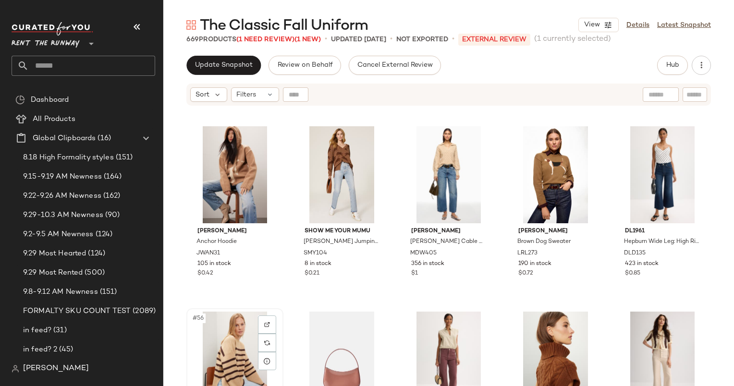
click at [228, 353] on div "#56 View" at bounding box center [235, 360] width 90 height 97
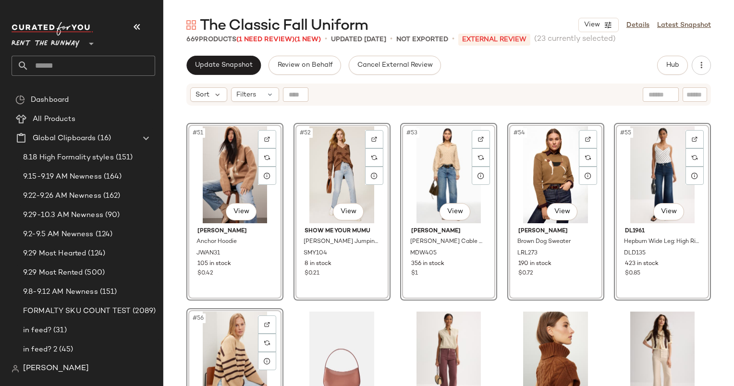
click at [229, 348] on div "#56 View" at bounding box center [235, 360] width 90 height 97
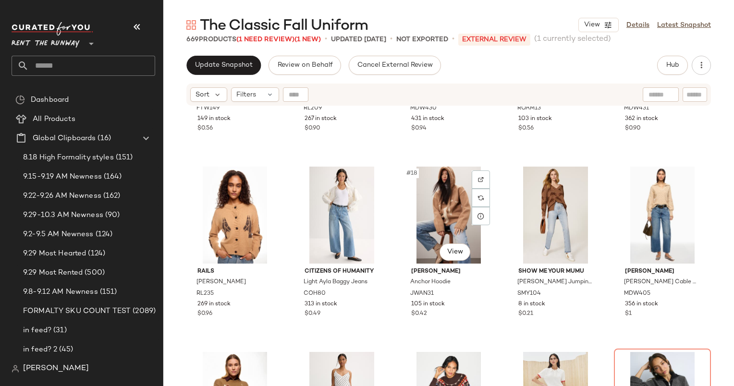
click at [442, 226] on div "#18 View" at bounding box center [448, 215] width 90 height 97
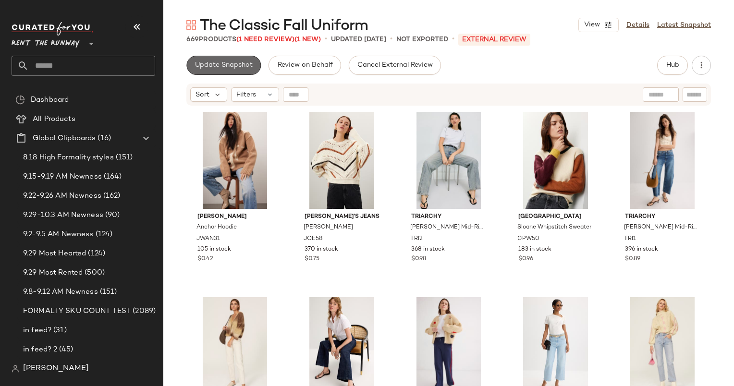
click at [223, 63] on span "Update Snapshot" at bounding box center [223, 65] width 58 height 8
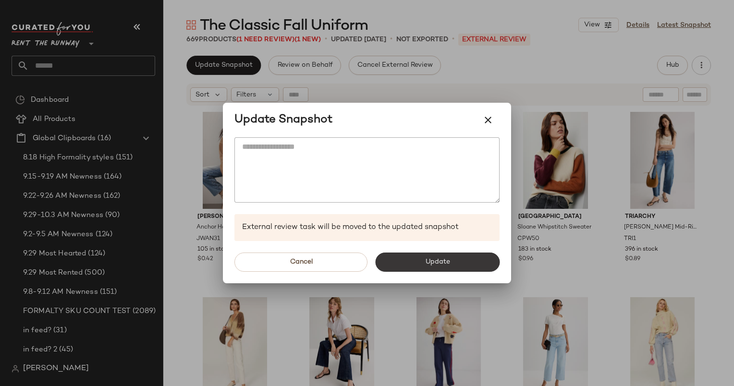
click at [419, 268] on button "Update" at bounding box center [437, 262] width 124 height 19
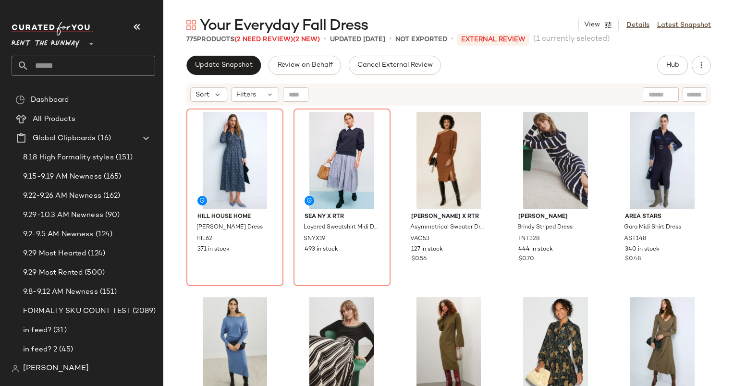
click at [493, 84] on div "Sort Filters" at bounding box center [448, 95] width 524 height 22
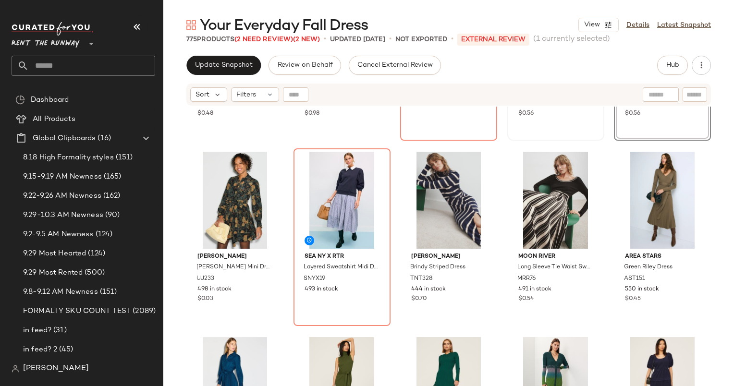
scroll to position [146, 0]
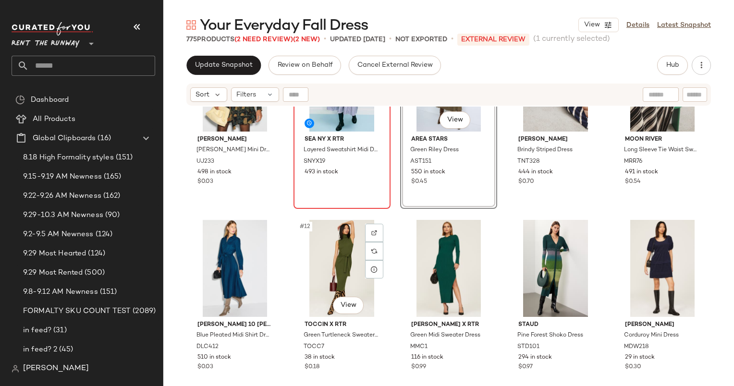
scroll to position [210, 0]
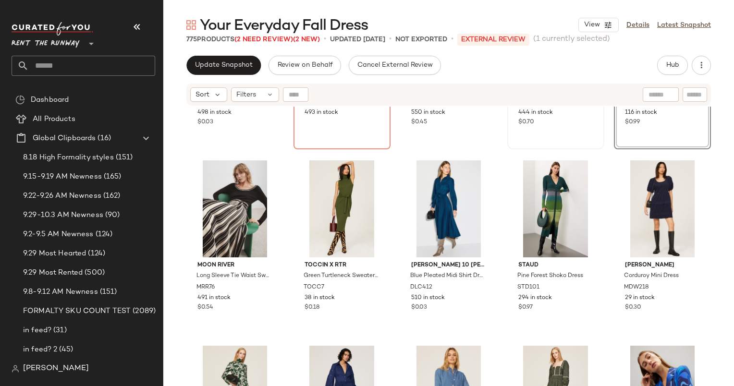
scroll to position [350, 0]
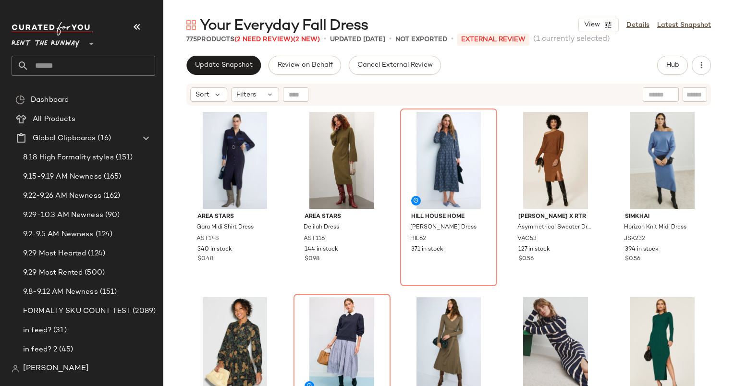
click at [234, 50] on div "Your Everyday Fall Dress View Details Latest Snapshot 775 Products (2 Need Revi…" at bounding box center [448, 200] width 570 height 371
click at [244, 73] on button "Update Snapshot" at bounding box center [223, 65] width 74 height 19
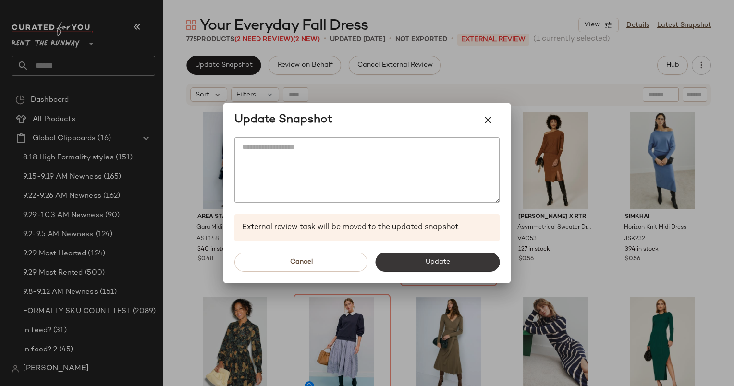
click at [424, 259] on span "Update" at bounding box center [436, 262] width 25 height 8
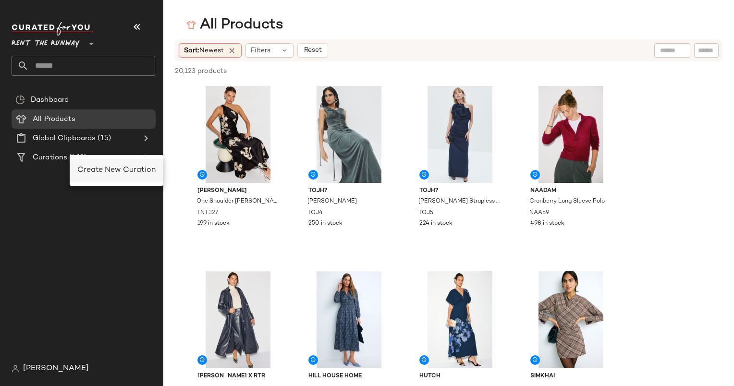
click at [105, 176] on div "Create New Curation" at bounding box center [116, 171] width 78 height 12
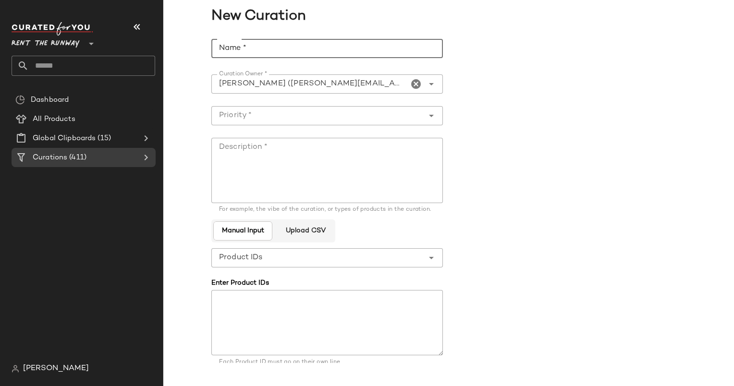
click at [265, 54] on input "Name *" at bounding box center [326, 48] width 231 height 19
paste input "**********"
type input "**********"
click at [279, 151] on textarea "Description *" at bounding box center [326, 170] width 231 height 65
paste textarea "**********"
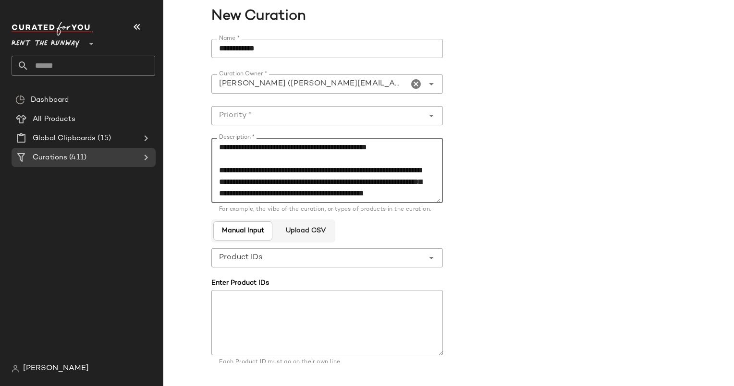
scroll to position [70, 0]
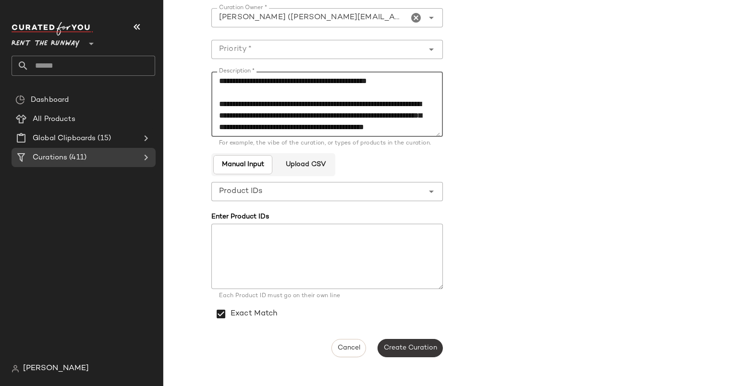
type textarea "**********"
click at [409, 347] on span "Create Curation" at bounding box center [410, 348] width 54 height 8
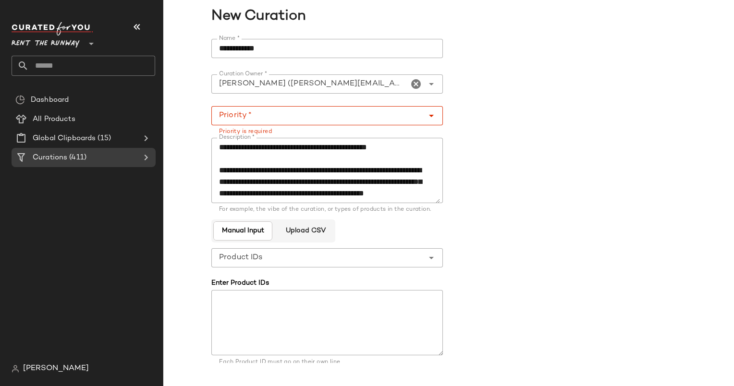
click at [223, 102] on div at bounding box center [327, 100] width 216 height 7
click at [243, 117] on input "Priority *" at bounding box center [317, 116] width 212 height 12
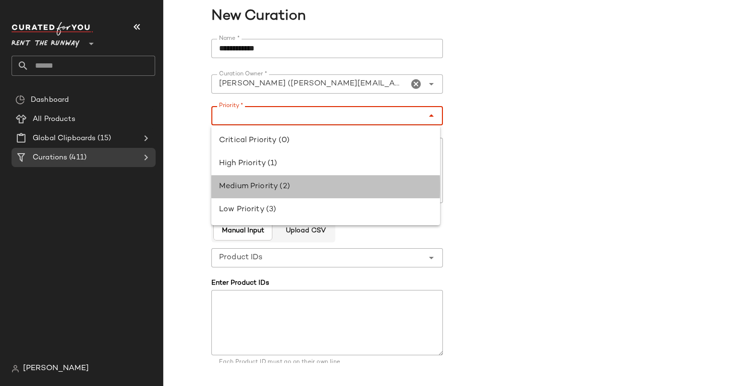
click at [293, 194] on div "Medium Priority (2)" at bounding box center [325, 186] width 229 height 23
type input "**********"
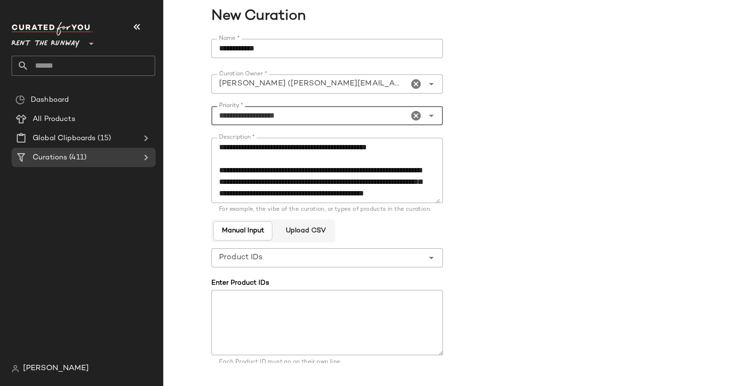
scroll to position [70, 0]
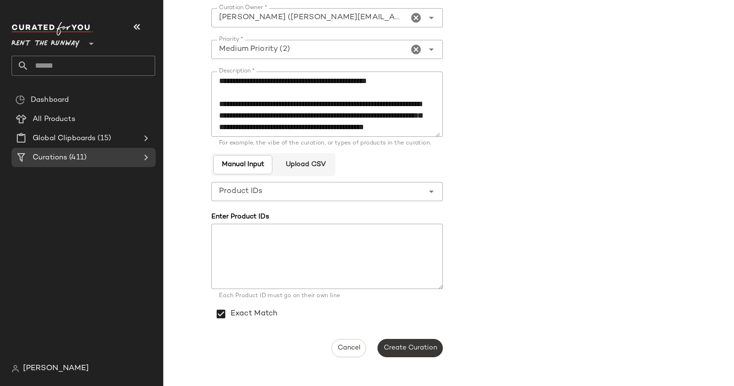
click at [413, 348] on span "Create Curation" at bounding box center [410, 348] width 54 height 8
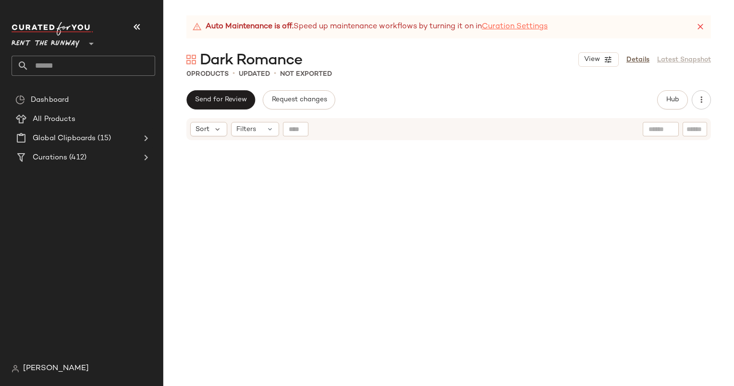
click at [526, 27] on link "Curation Settings" at bounding box center [515, 27] width 66 height 12
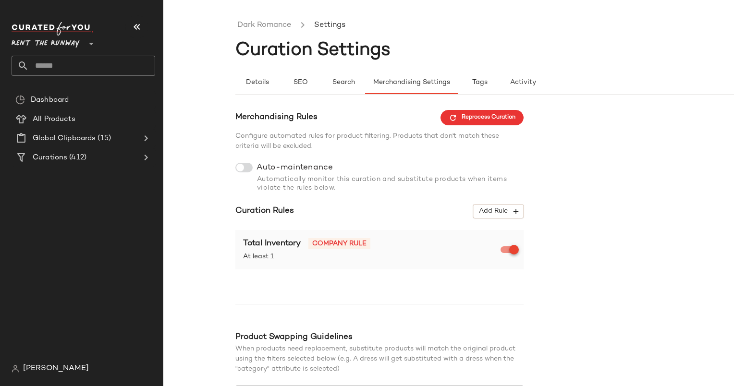
click at [252, 170] on div at bounding box center [243, 168] width 17 height 10
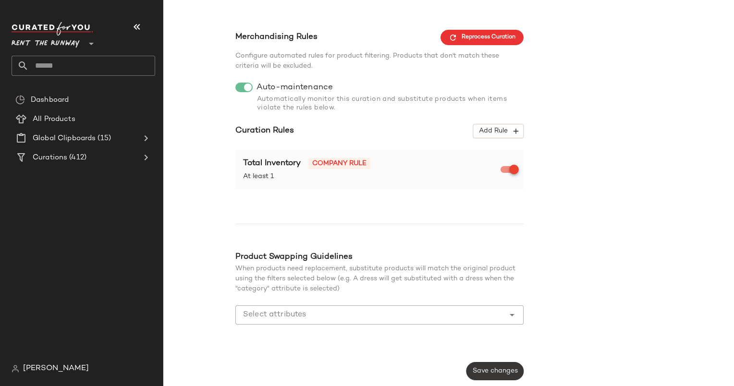
click at [494, 376] on button "Save changes" at bounding box center [494, 371] width 57 height 18
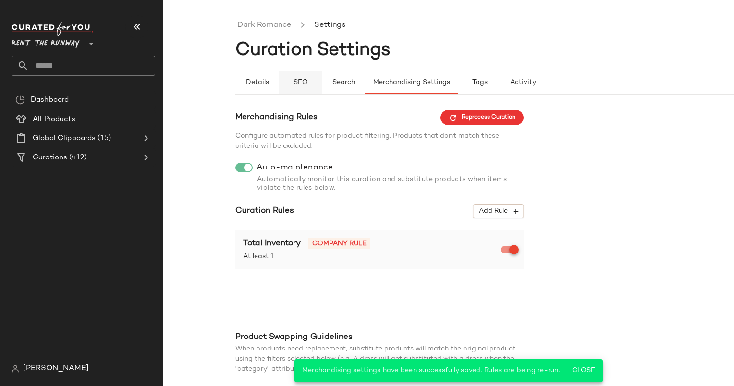
click at [311, 89] on button "SEO" at bounding box center [299, 82] width 43 height 23
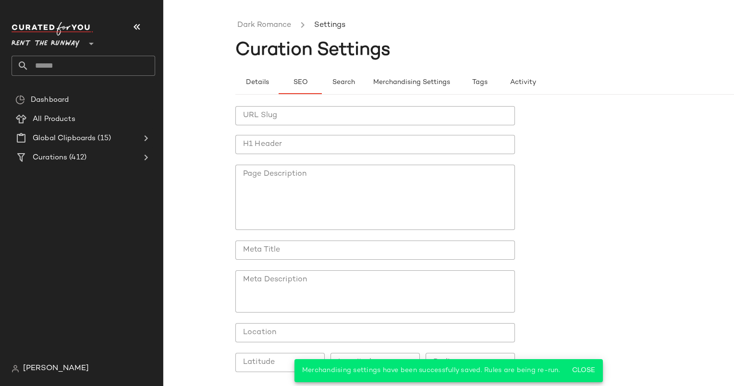
click at [340, 152] on input "H1 Header" at bounding box center [374, 144] width 279 height 19
click at [259, 92] on button "Details" at bounding box center [256, 82] width 43 height 23
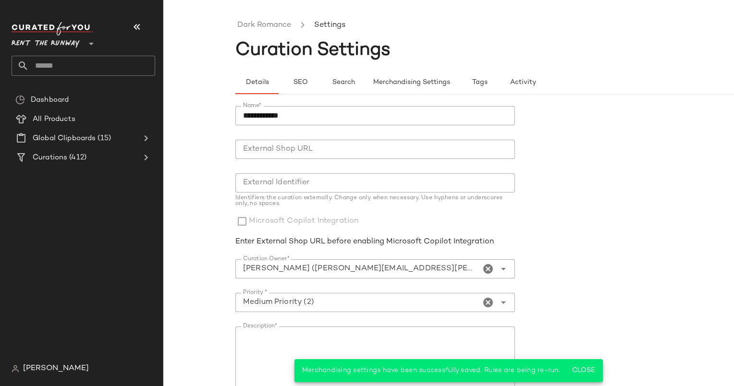
click at [301, 189] on input "External Identifier" at bounding box center [374, 182] width 279 height 19
paste input "**********"
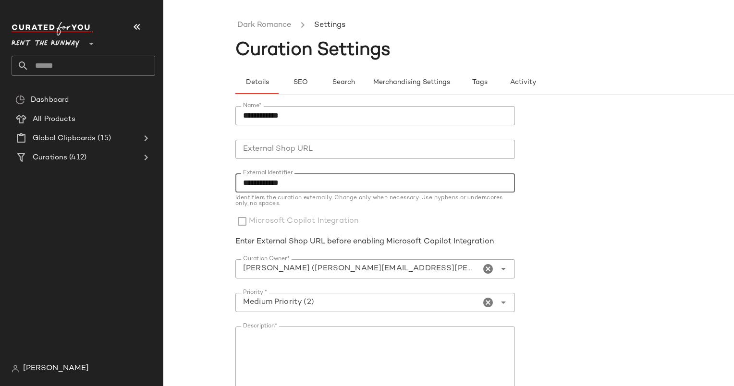
scroll to position [133, 0]
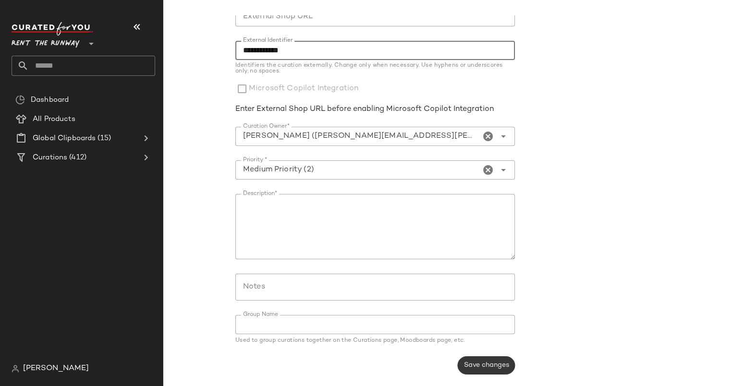
type input "**********"
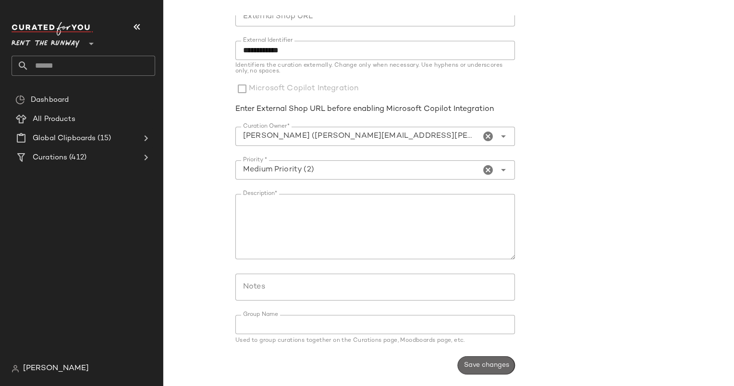
click at [502, 359] on button "Save changes" at bounding box center [486, 365] width 57 height 18
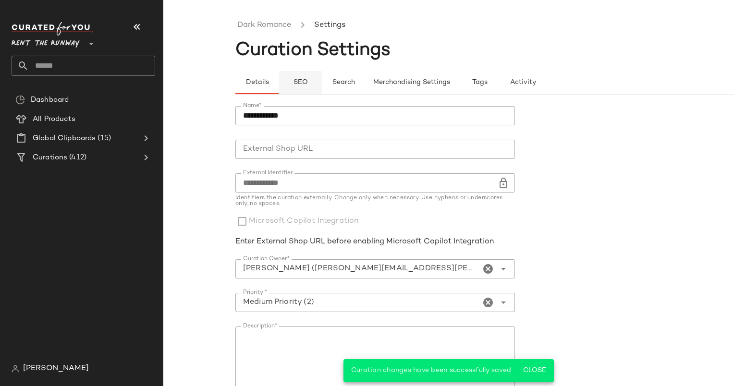
click at [312, 79] on button "SEO" at bounding box center [299, 82] width 43 height 23
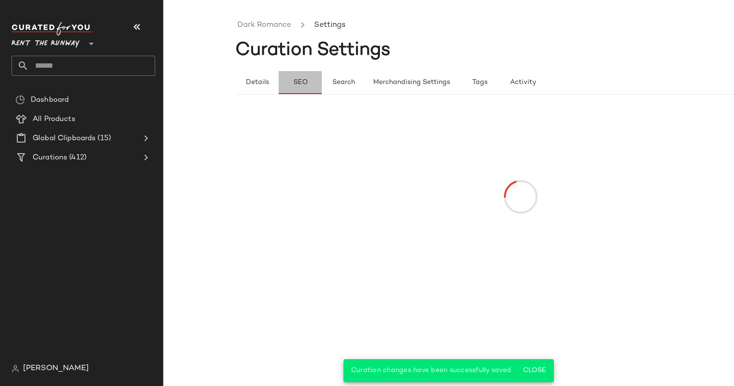
scroll to position [0, 0]
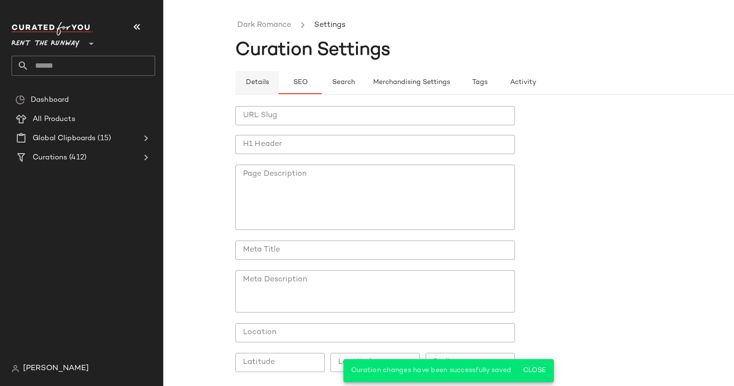
click at [274, 79] on button "Details" at bounding box center [256, 82] width 43 height 23
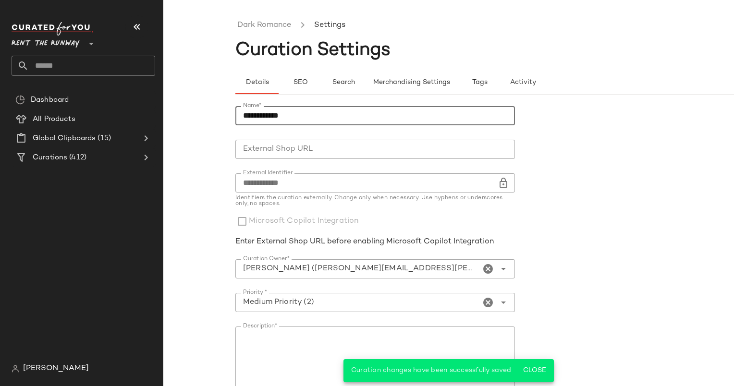
click at [284, 114] on input "**********" at bounding box center [374, 115] width 279 height 19
click at [302, 74] on button "SEO" at bounding box center [299, 82] width 43 height 23
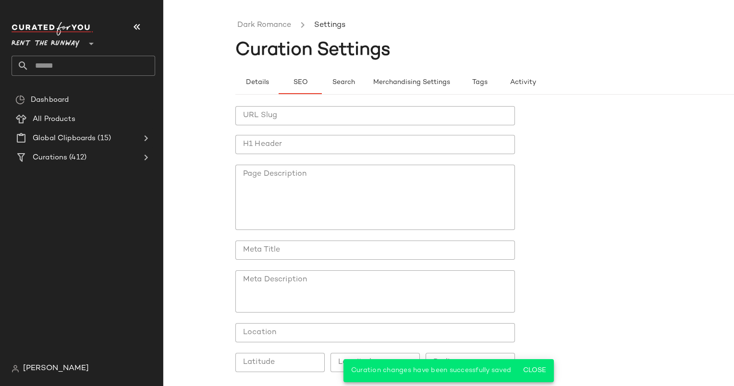
click at [289, 106] on input "URL Slug" at bounding box center [374, 115] width 279 height 19
click at [290, 157] on div at bounding box center [374, 159] width 279 height 11
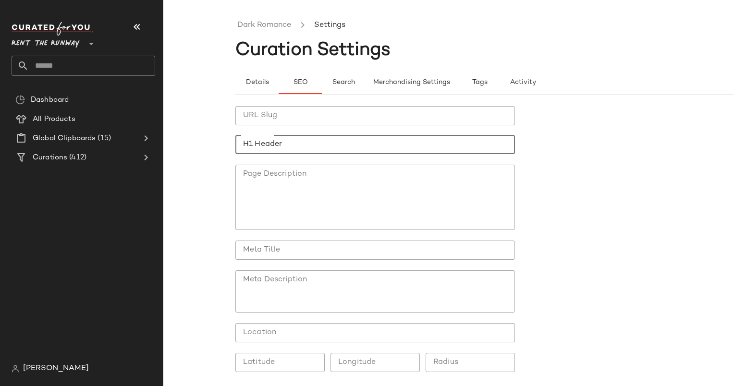
click at [282, 152] on input "H1 Header" at bounding box center [374, 144] width 279 height 19
paste input "**********"
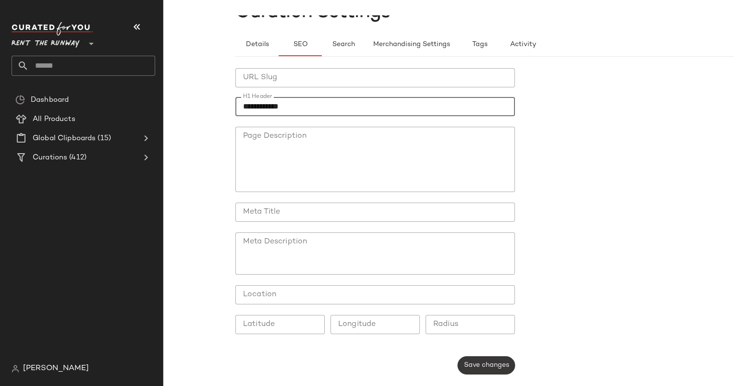
type input "**********"
click at [492, 359] on button "Save changes" at bounding box center [486, 365] width 57 height 18
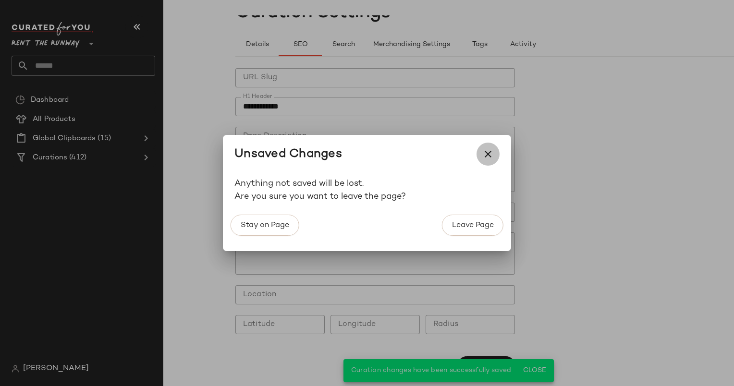
click at [487, 159] on icon "button" at bounding box center [488, 154] width 12 height 12
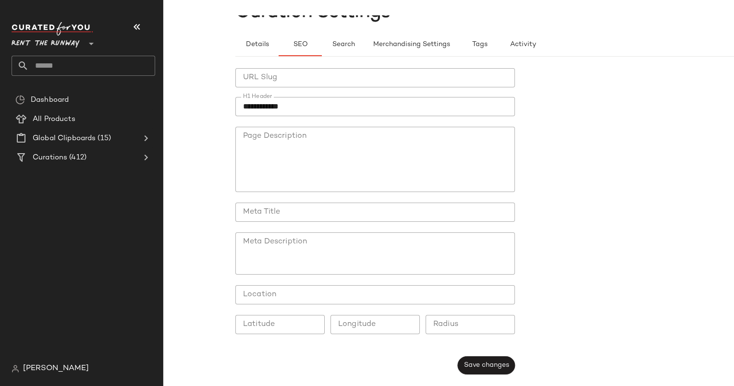
click at [528, 381] on div "**********" at bounding box center [520, 221] width 570 height 329
click at [485, 363] on span "Save changes" at bounding box center [486, 366] width 46 height 8
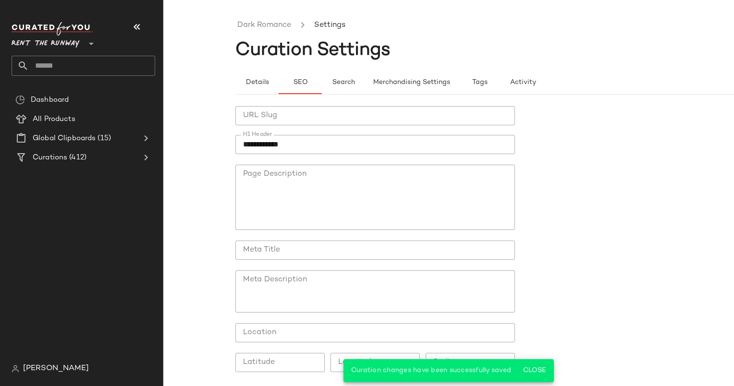
click at [272, 19] on ul "Dark Romance Settings" at bounding box center [520, 25] width 570 height 22
click at [282, 30] on link "Dark Romance" at bounding box center [264, 25] width 54 height 12
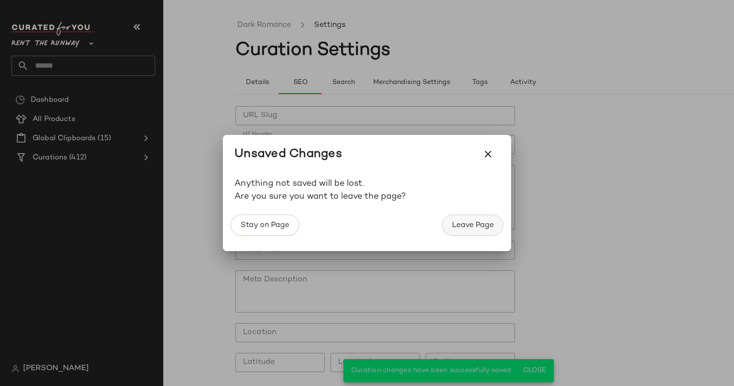
click at [458, 224] on span "Leave Page" at bounding box center [472, 225] width 42 height 9
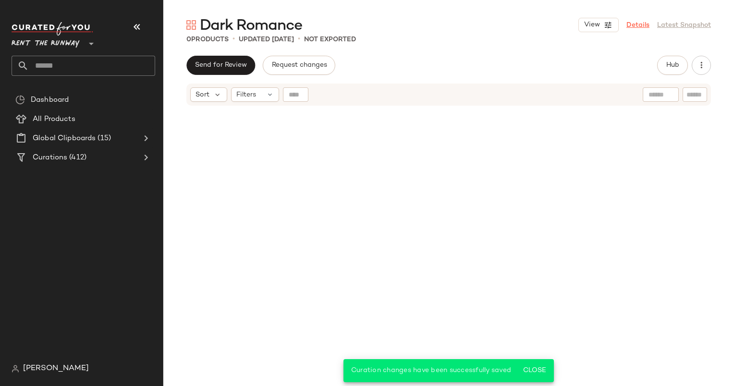
click at [631, 22] on link "Details" at bounding box center [637, 25] width 23 height 10
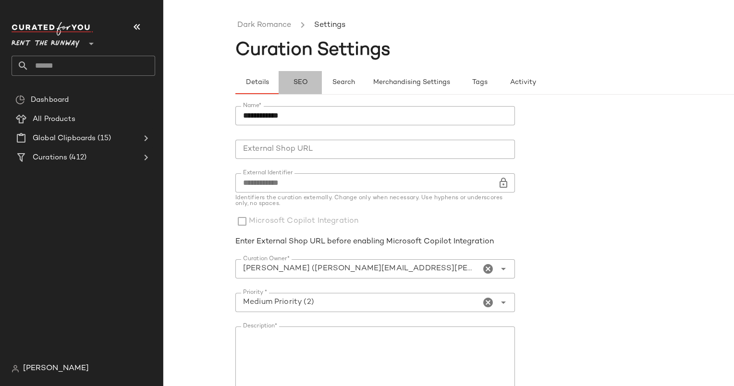
click at [291, 91] on button "SEO" at bounding box center [299, 82] width 43 height 23
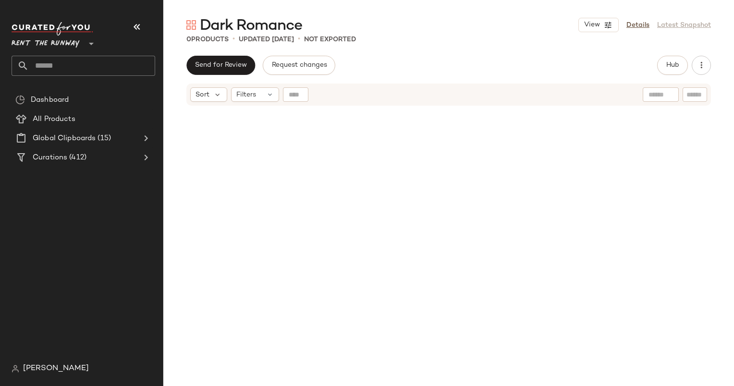
click at [305, 241] on div at bounding box center [448, 258] width 524 height 301
click at [671, 63] on span "Hub" at bounding box center [671, 65] width 13 height 8
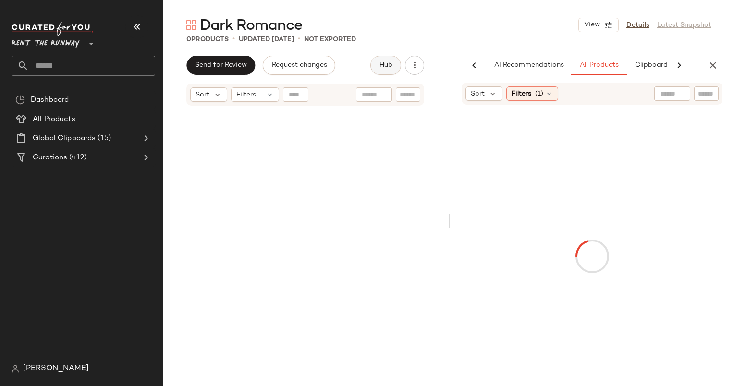
scroll to position [0, 49]
click at [525, 101] on div "Sort Filters (1)" at bounding box center [591, 94] width 261 height 22
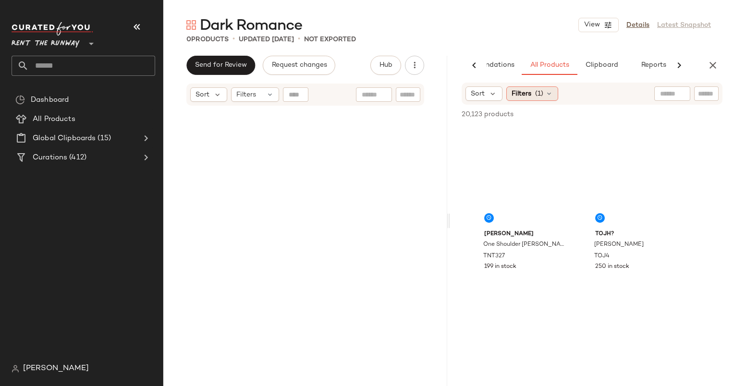
click at [526, 97] on span "Filters" at bounding box center [521, 94] width 20 height 10
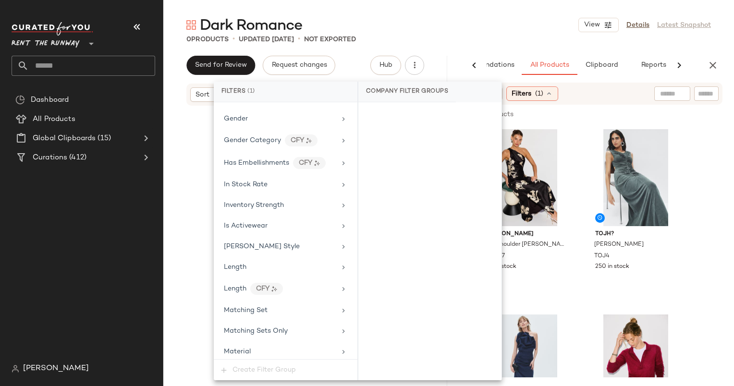
scroll to position [671, 0]
click at [223, 176] on div "In Stock Rate" at bounding box center [285, 185] width 136 height 19
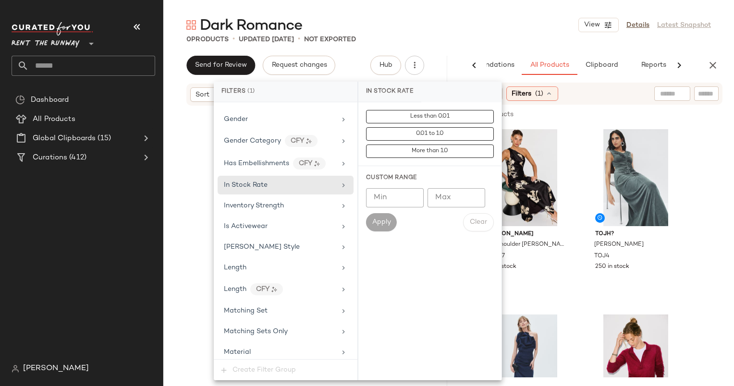
click at [394, 196] on input "Min" at bounding box center [395, 197] width 58 height 19
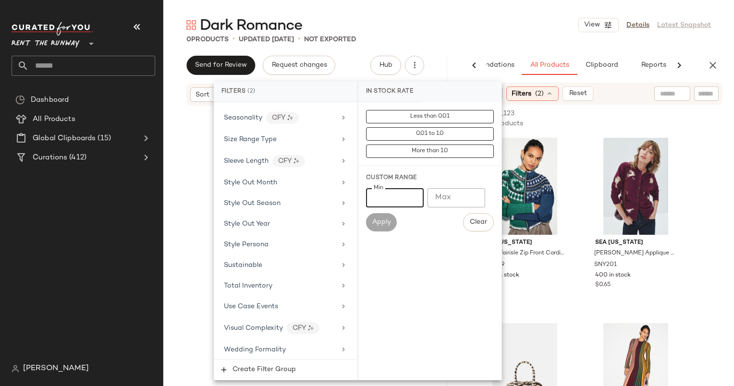
scroll to position [1474, 0]
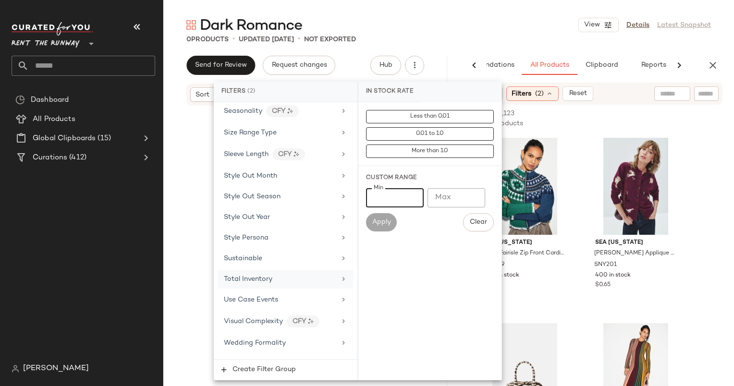
type input "***"
click at [302, 270] on div "Total Inventory" at bounding box center [285, 279] width 136 height 19
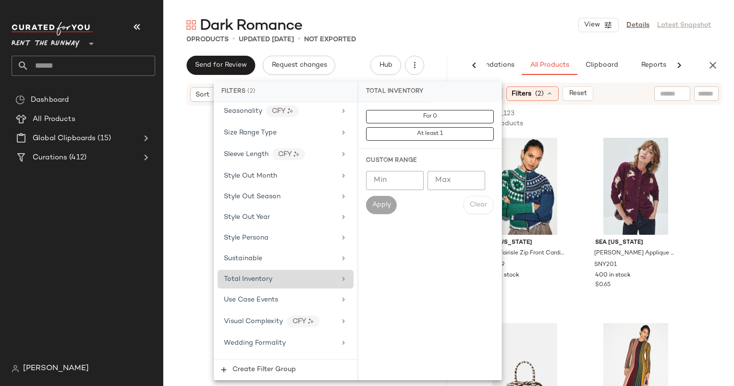
click at [313, 270] on div "Total Inventory" at bounding box center [285, 279] width 136 height 19
click at [284, 274] on div "Total Inventory" at bounding box center [280, 279] width 112 height 10
click at [389, 134] on button "At least 1" at bounding box center [430, 133] width 128 height 13
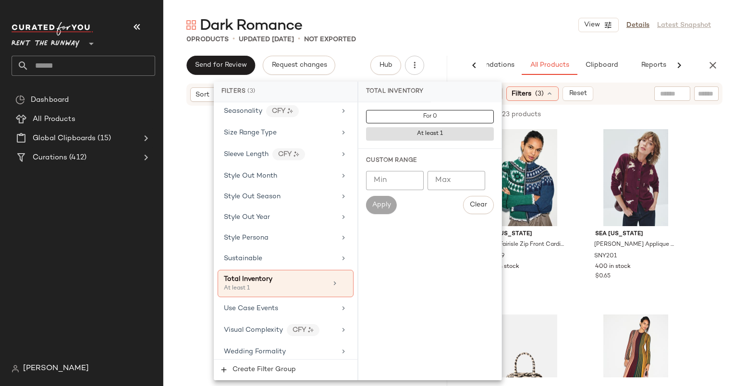
click at [527, 48] on div "Dark Romance View Details Latest Snapshot 0 Products • updated Sep 29th • Not E…" at bounding box center [448, 200] width 570 height 371
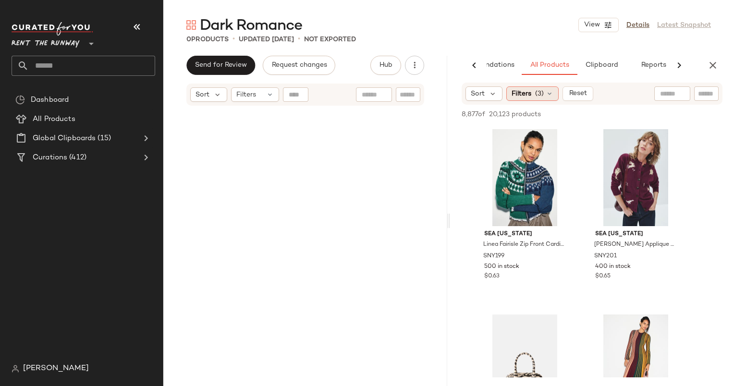
click at [540, 96] on span "(3)" at bounding box center [539, 94] width 9 height 10
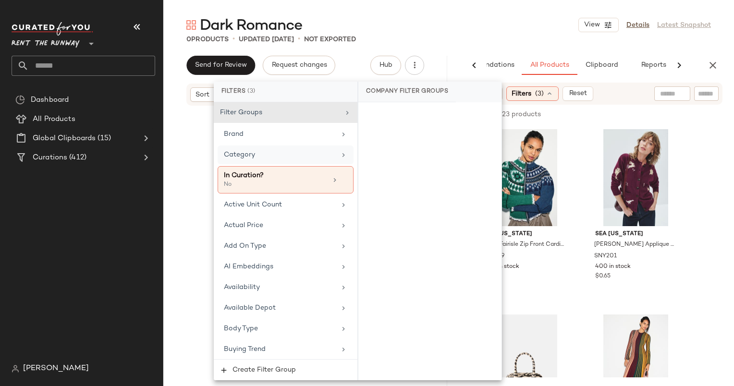
click at [250, 152] on span "Category" at bounding box center [239, 154] width 31 height 7
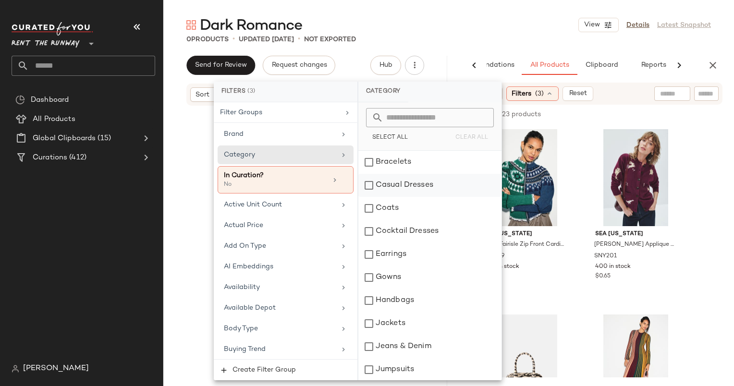
click at [421, 188] on div "Casual Dresses" at bounding box center [429, 185] width 143 height 23
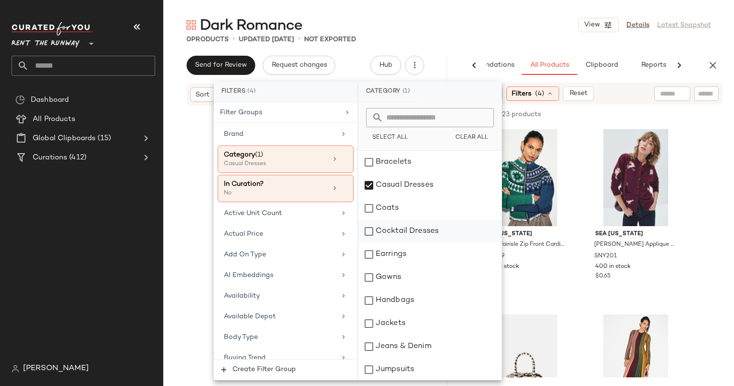
click at [436, 232] on div "Cocktail Dresses" at bounding box center [429, 231] width 143 height 23
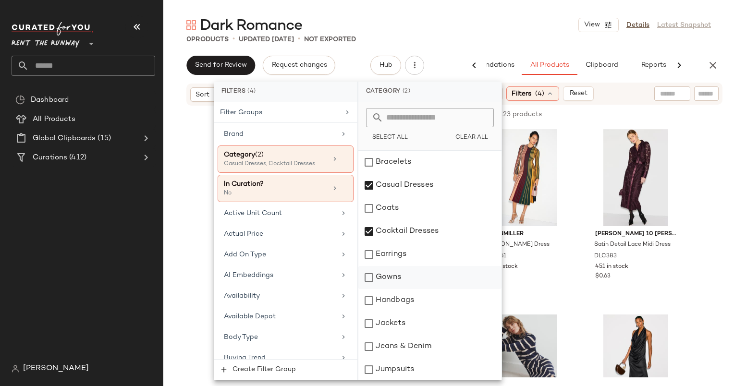
click at [403, 278] on div "Gowns" at bounding box center [429, 277] width 143 height 23
click at [416, 322] on div "Skirts" at bounding box center [429, 323] width 143 height 23
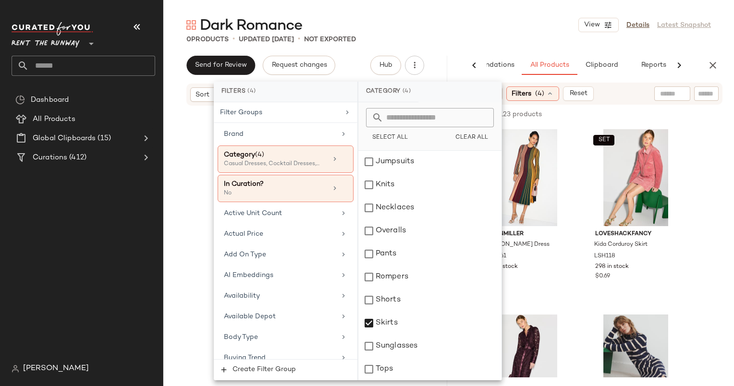
click at [494, 37] on div "0 Products • updated Sep 29th • Not Exported" at bounding box center [448, 40] width 570 height 10
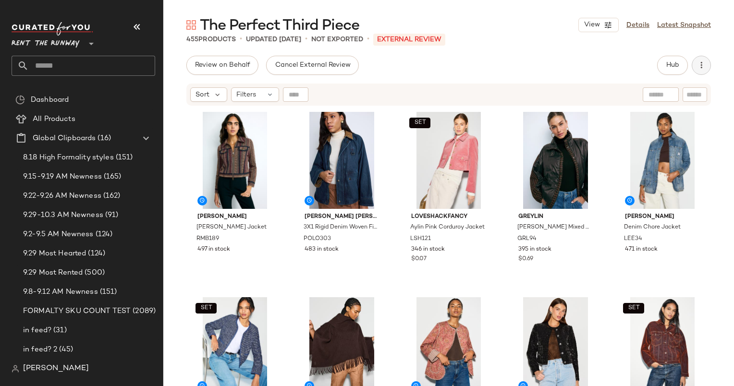
click at [699, 57] on button "button" at bounding box center [700, 65] width 19 height 19
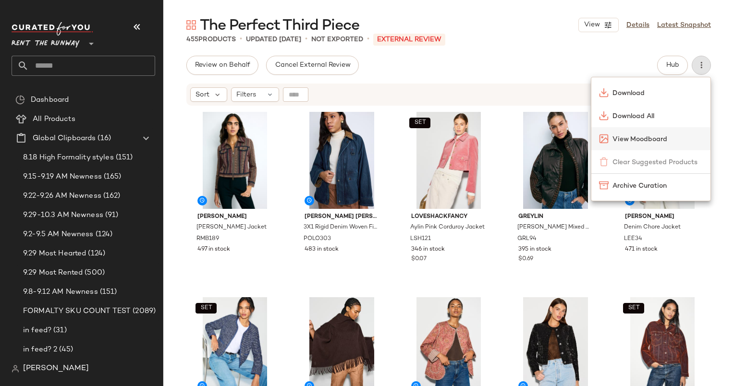
click at [636, 137] on span "View Moodboard" at bounding box center [657, 139] width 90 height 10
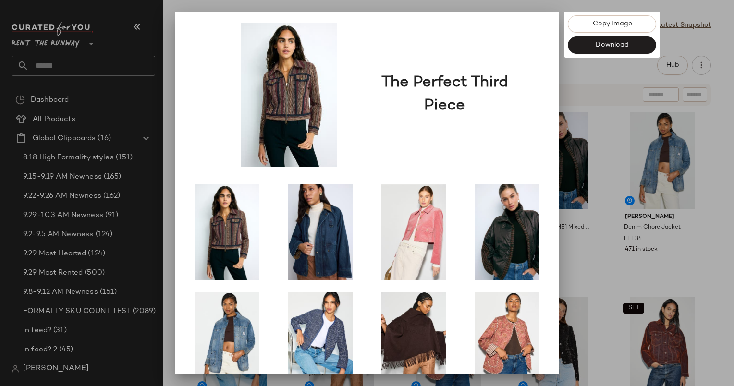
click at [637, 72] on div at bounding box center [367, 193] width 734 height 386
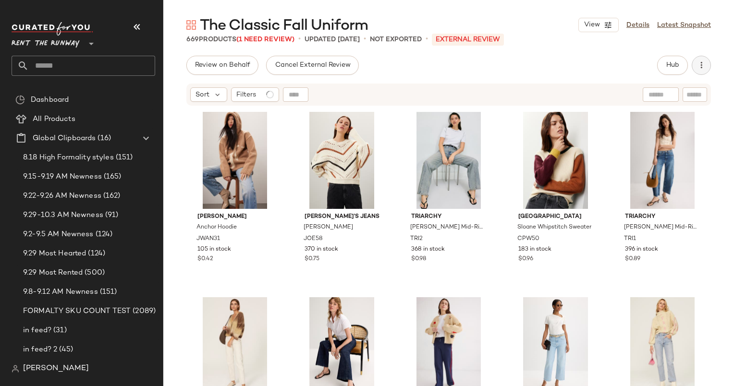
click at [707, 61] on button "button" at bounding box center [700, 65] width 19 height 19
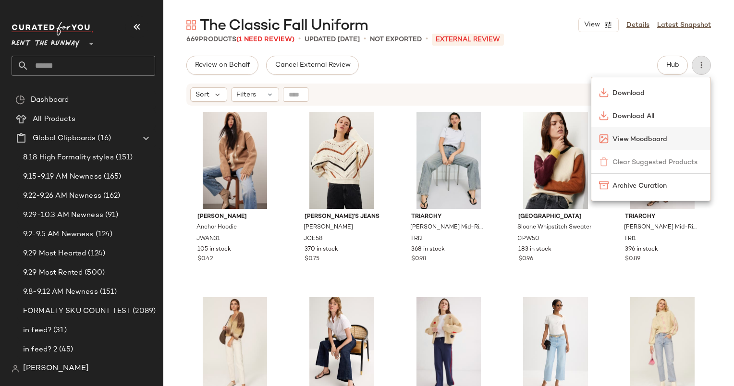
click at [634, 144] on span "View Moodboard" at bounding box center [657, 139] width 90 height 10
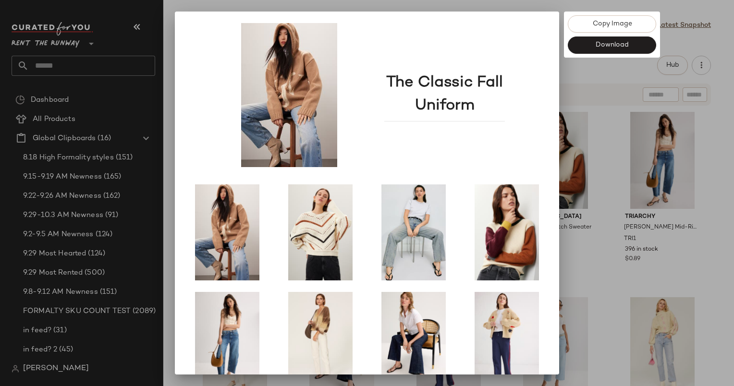
click at [622, 108] on div at bounding box center [367, 193] width 734 height 386
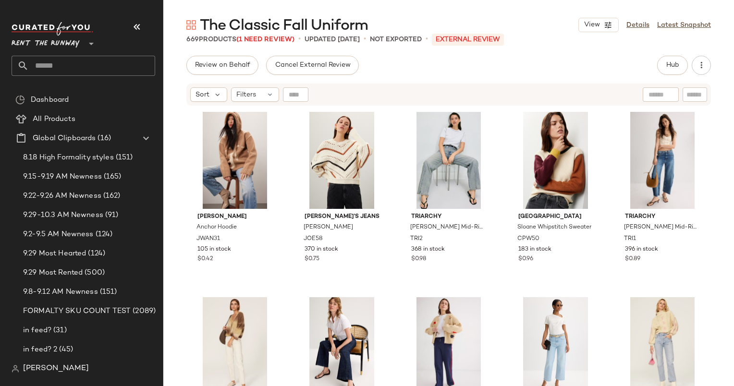
click at [173, 86] on div "Sort Filters" at bounding box center [448, 95] width 570 height 24
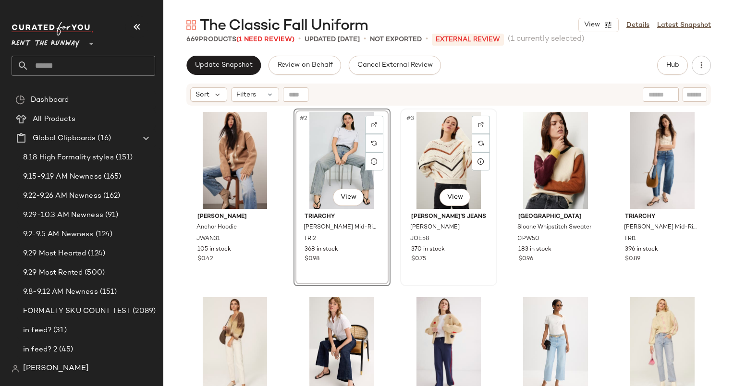
scroll to position [2, 0]
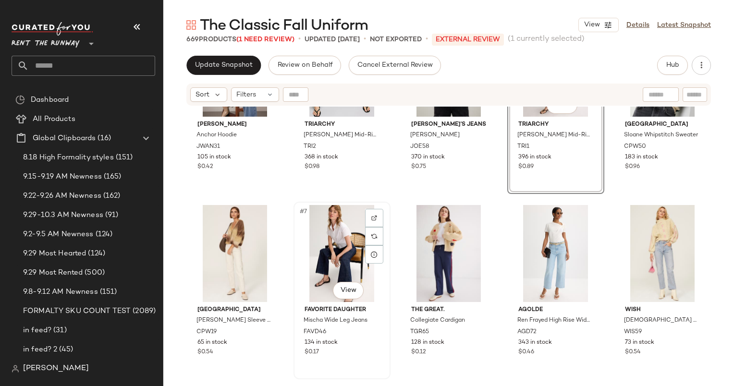
scroll to position [22, 0]
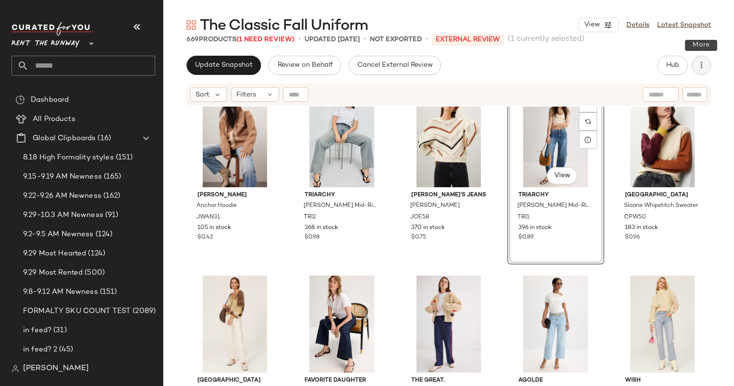
click at [708, 69] on button "button" at bounding box center [700, 65] width 19 height 19
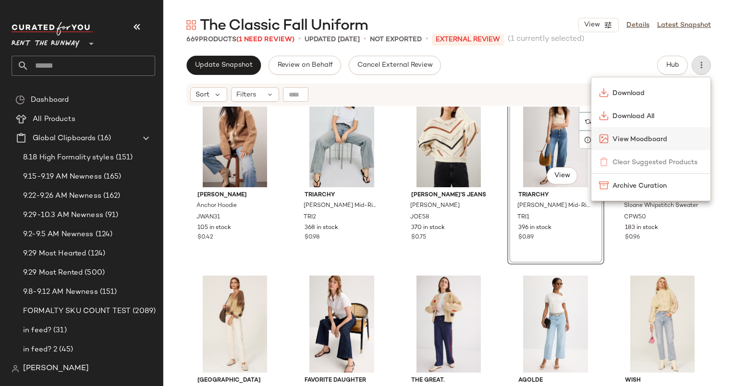
click at [644, 144] on div "View Moodboard" at bounding box center [650, 138] width 119 height 23
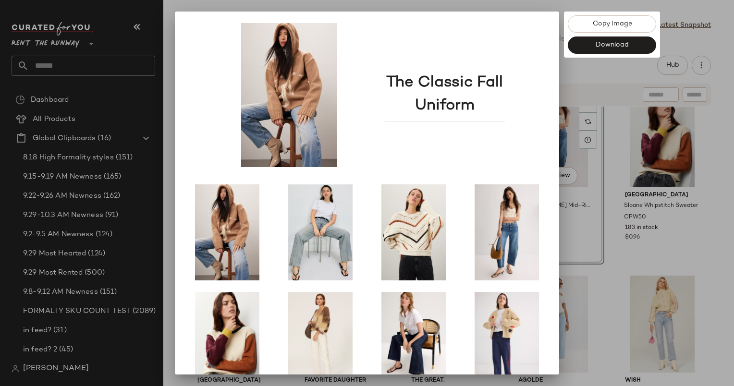
scroll to position [133, 0]
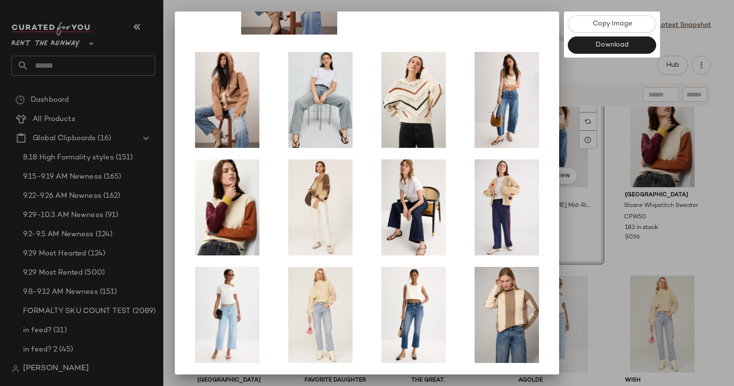
click at [603, 84] on div at bounding box center [367, 193] width 734 height 386
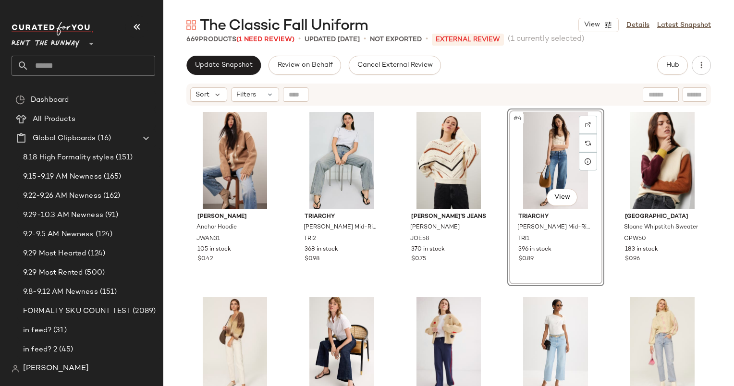
scroll to position [41, 0]
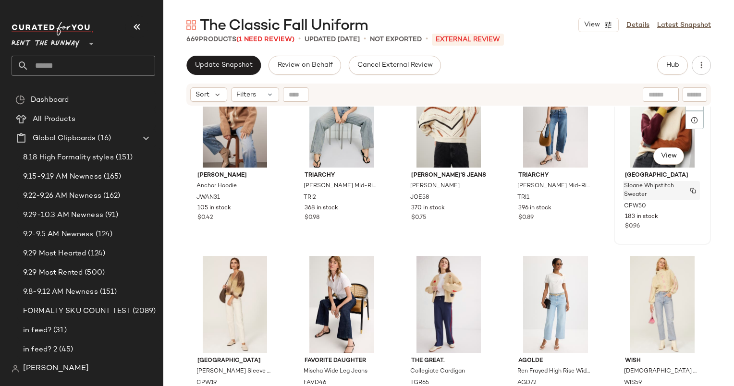
drag, startPoint x: 333, startPoint y: 290, endPoint x: 622, endPoint y: 188, distance: 306.6
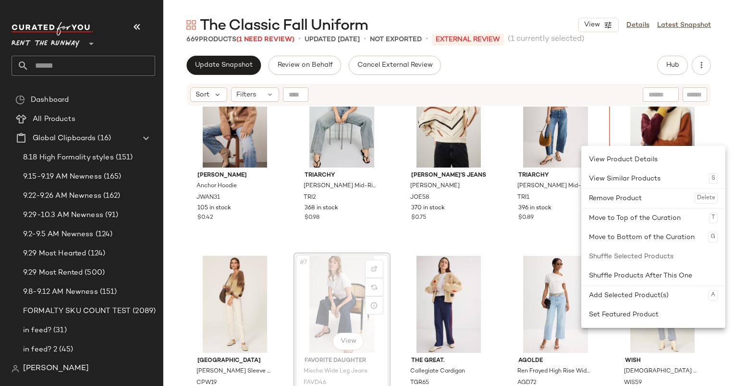
scroll to position [39, 0]
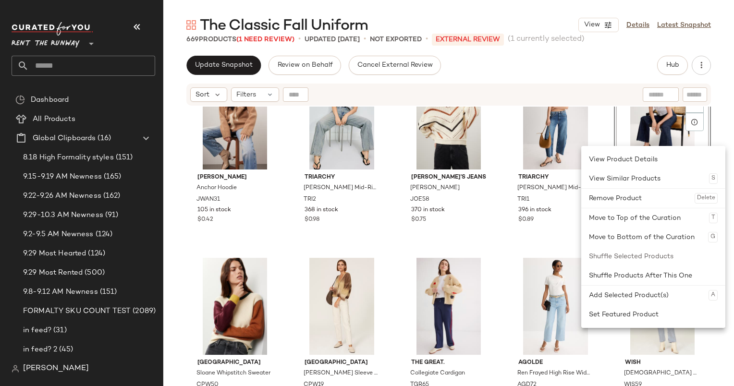
click at [417, 247] on div "JW Anderson Anchor Hoodie JWAN31 105 in stock $0.42 Triarchy Goldie Mid-Rise Da…" at bounding box center [448, 219] width 524 height 301
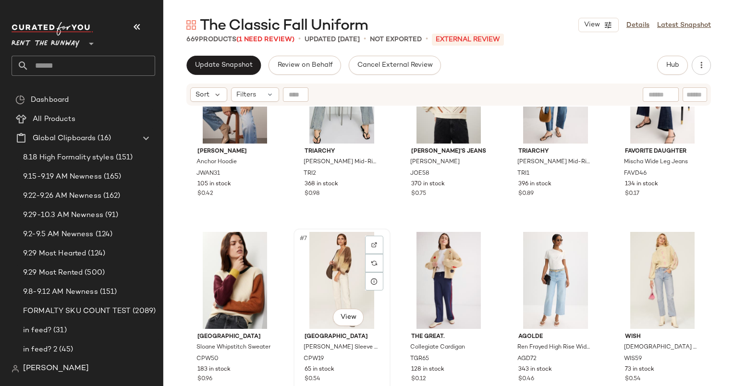
scroll to position [65, 0]
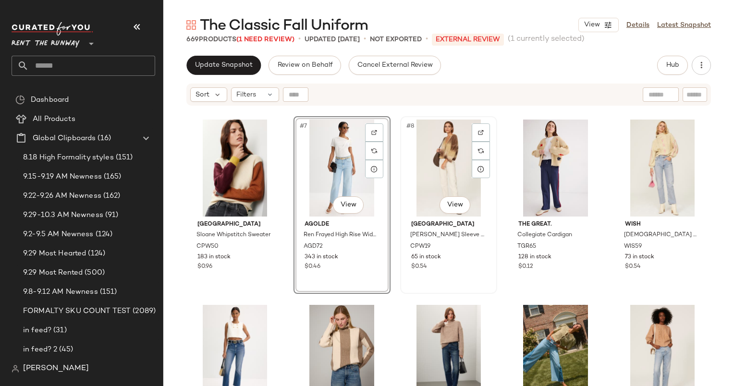
scroll to position [178, 0]
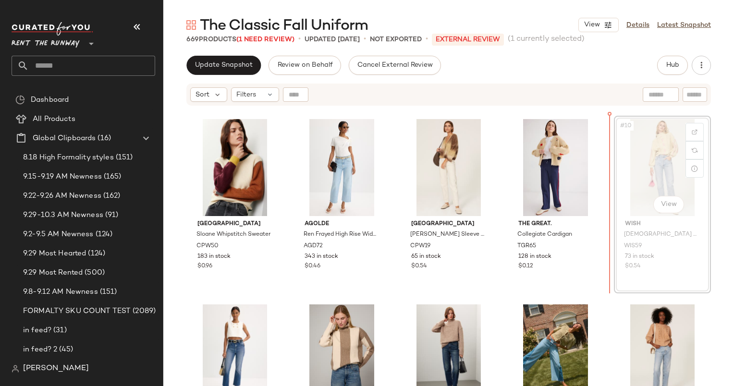
scroll to position [177, 0]
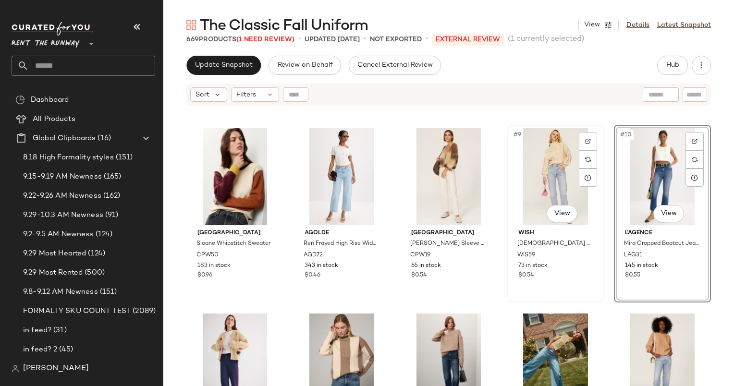
scroll to position [219, 0]
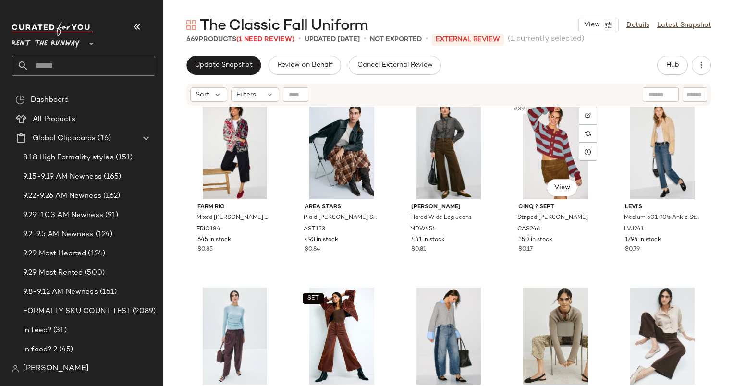
scroll to position [1325, 0]
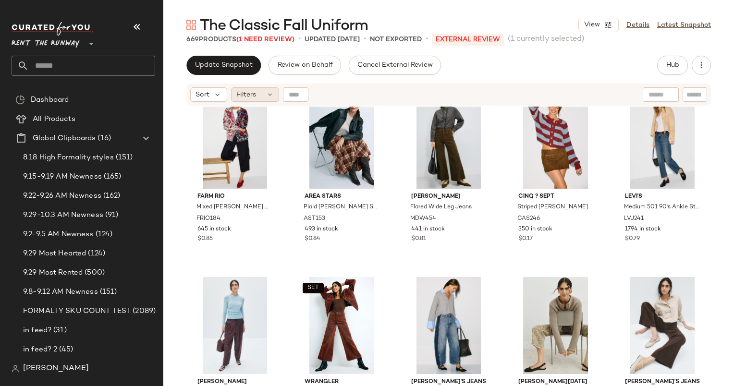
click at [264, 88] on div "Filters" at bounding box center [255, 94] width 48 height 14
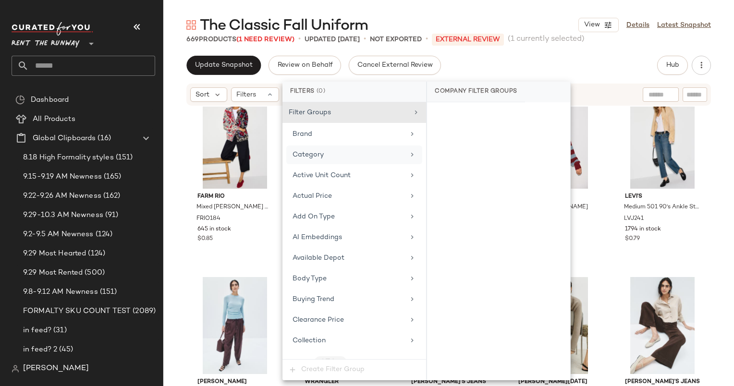
click at [353, 151] on div "Category" at bounding box center [348, 155] width 112 height 10
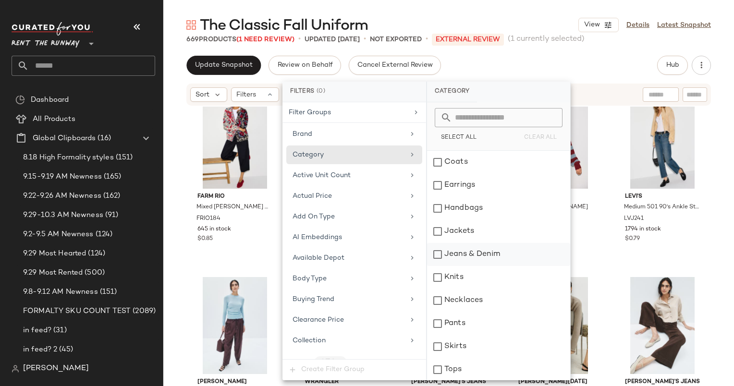
click at [467, 252] on div "Jeans & Denim" at bounding box center [498, 254] width 143 height 23
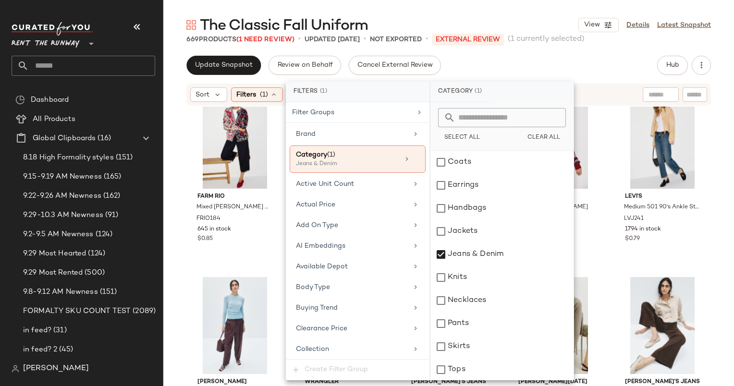
click at [532, 57] on div "Update Snapshot Review on Behalf Cancel External Review Hub Send for Review Ext…" at bounding box center [448, 65] width 524 height 19
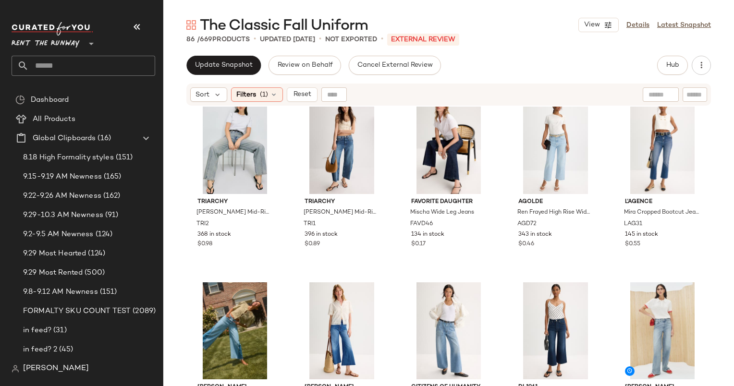
scroll to position [16, 0]
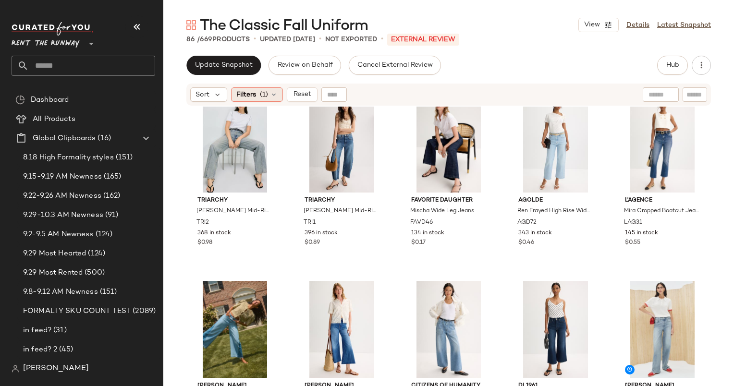
click at [263, 93] on span "(1)" at bounding box center [264, 95] width 8 height 10
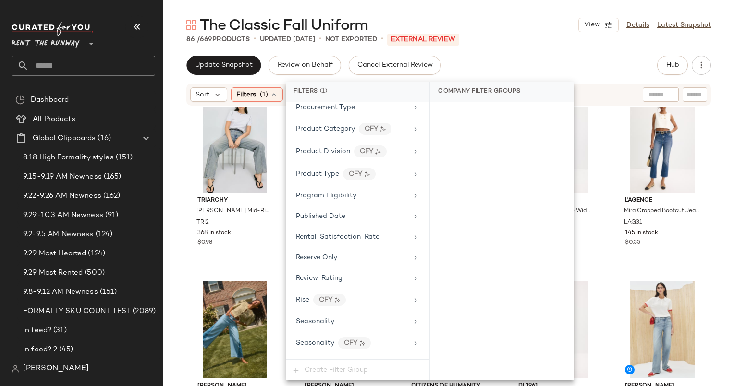
scroll to position [1168, 0]
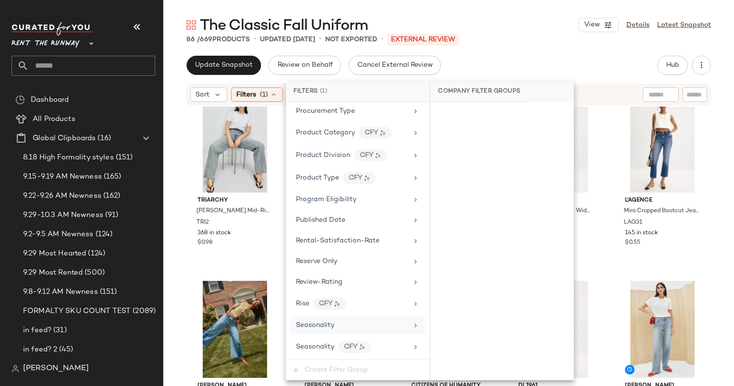
click at [365, 322] on div "Seasonality" at bounding box center [357, 325] width 136 height 19
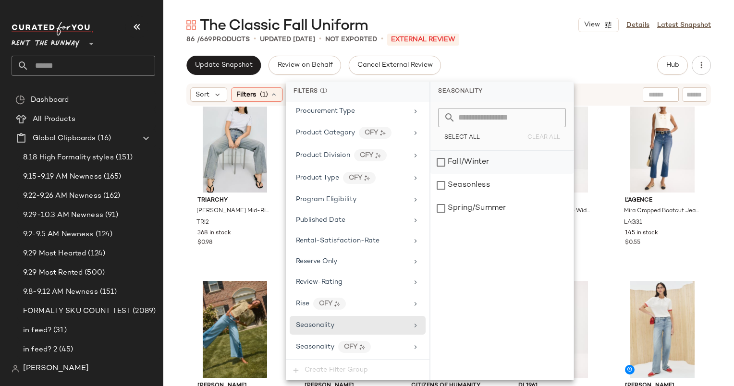
click at [455, 171] on div "Fall/Winter" at bounding box center [501, 162] width 143 height 23
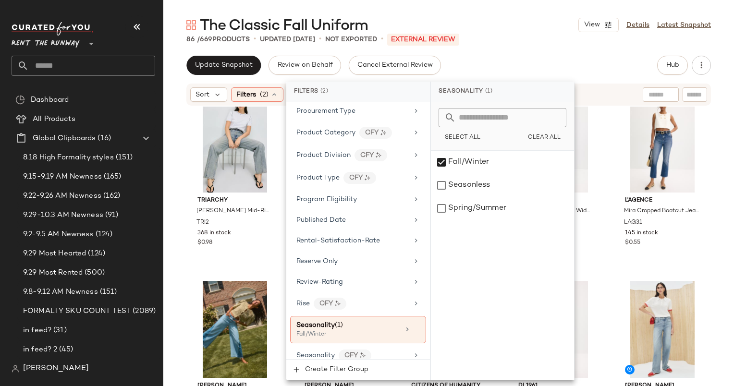
click at [518, 47] on div "The Classic Fall Uniform View Details Latest Snapshot 86 / 669 Products • updat…" at bounding box center [448, 200] width 570 height 371
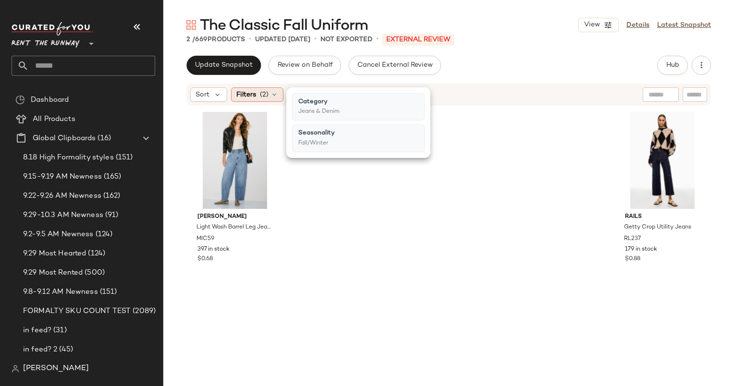
click at [250, 92] on span "Filters" at bounding box center [246, 95] width 20 height 10
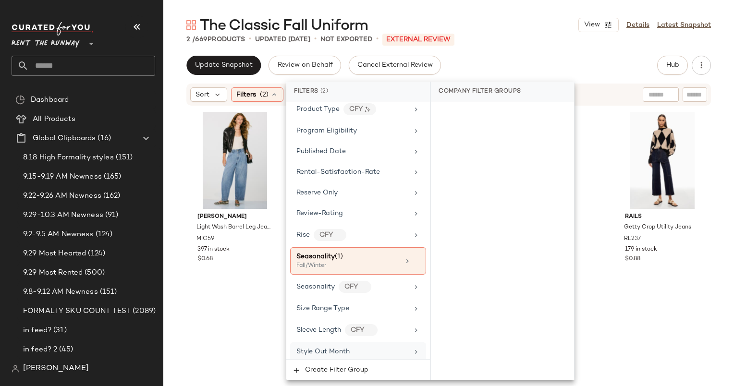
scroll to position [1332, 0]
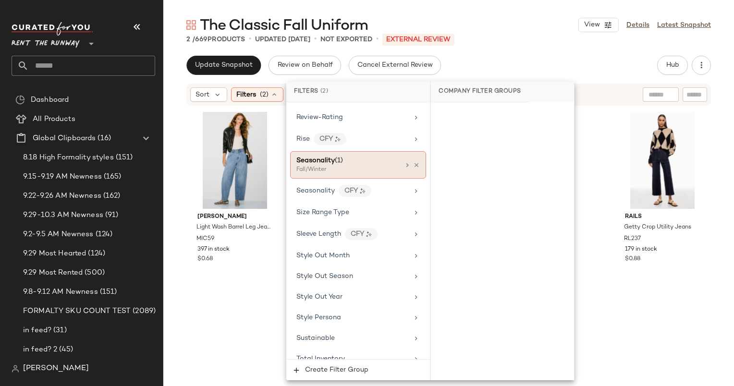
click at [323, 165] on div "Seasonality (1) Fall/Winter" at bounding box center [358, 164] width 136 height 27
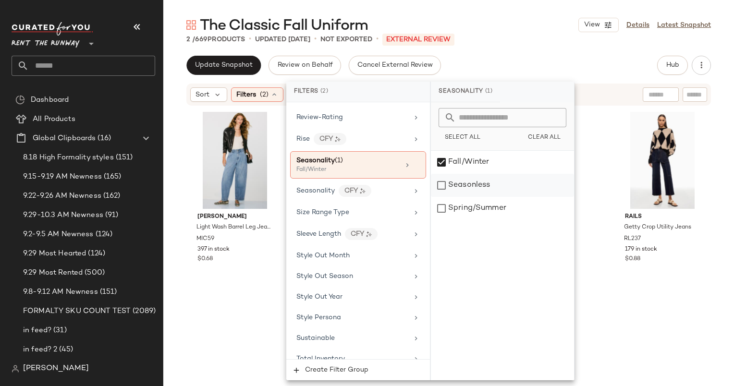
click at [461, 196] on div "Seasonless" at bounding box center [502, 185] width 143 height 23
click at [449, 158] on div "Fall/Winter" at bounding box center [502, 162] width 143 height 23
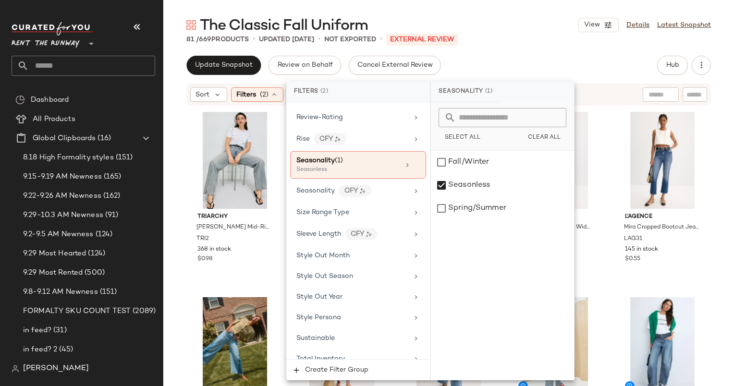
click at [478, 59] on div "Update Snapshot Review on Behalf Cancel External Review Hub Send for Review Ext…" at bounding box center [448, 65] width 524 height 19
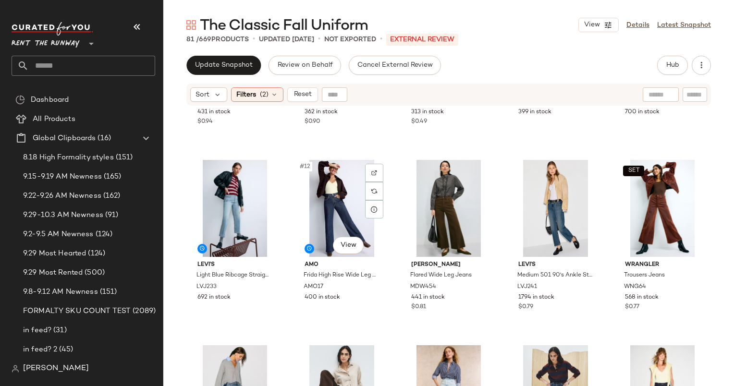
scroll to position [331, 0]
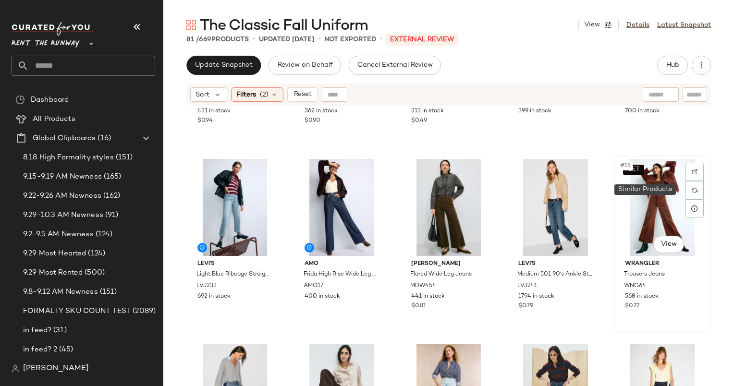
click at [663, 190] on div "SET #15 View" at bounding box center [662, 207] width 90 height 97
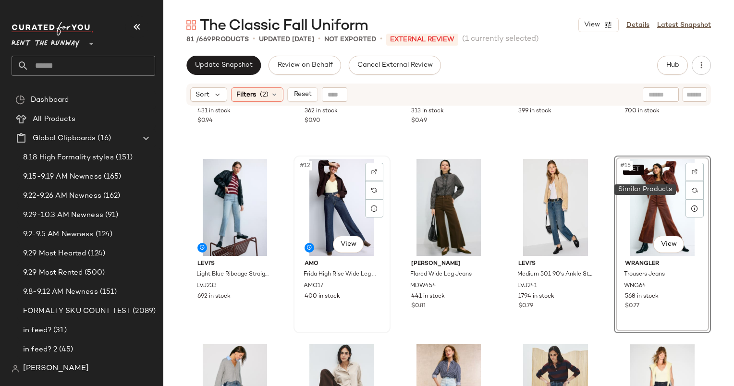
click at [334, 187] on div "#12 View" at bounding box center [342, 207] width 90 height 97
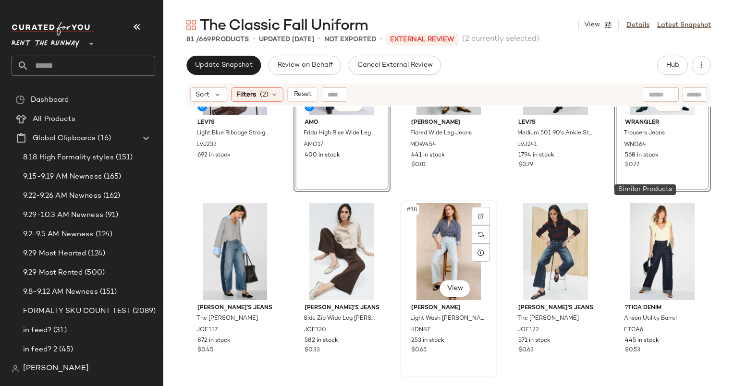
scroll to position [427, 0]
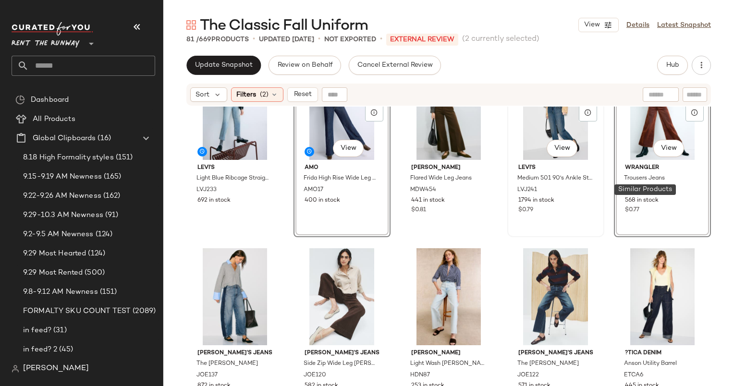
click at [543, 132] on div "#14 View" at bounding box center [555, 111] width 90 height 97
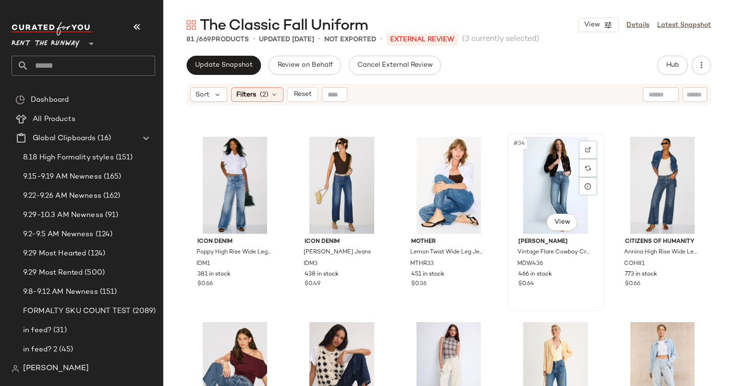
scroll to position [1100, 0]
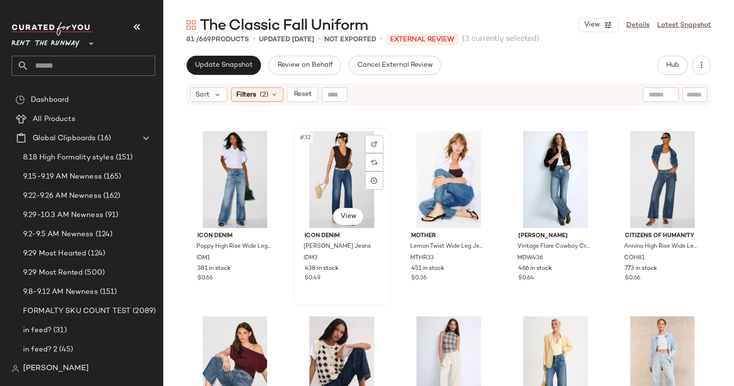
click at [329, 181] on div "#32 View" at bounding box center [342, 179] width 90 height 97
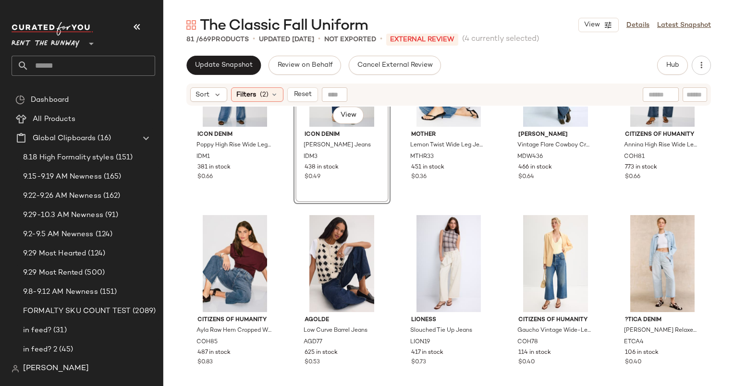
scroll to position [1201, 0]
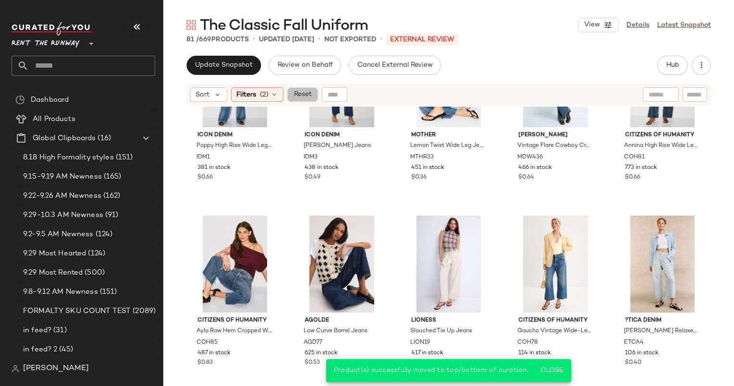
click at [302, 100] on button "Reset" at bounding box center [302, 94] width 31 height 14
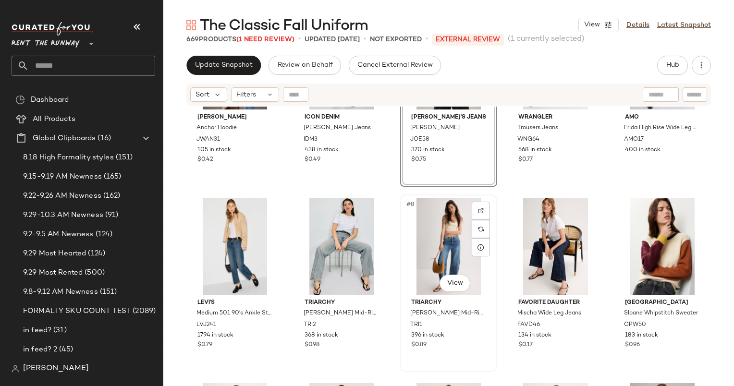
scroll to position [100, 0]
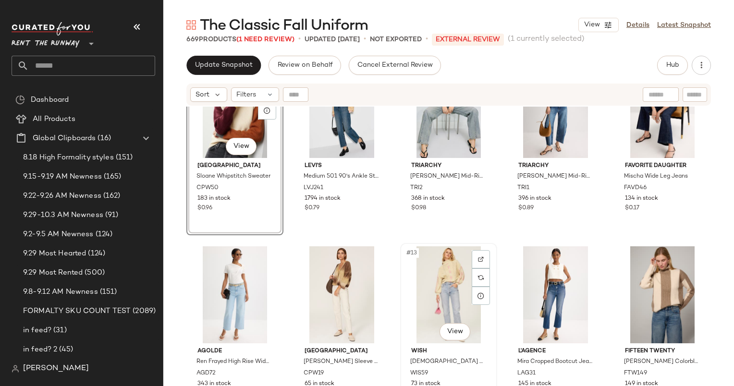
scroll to position [244, 0]
click at [371, 265] on div at bounding box center [374, 259] width 18 height 18
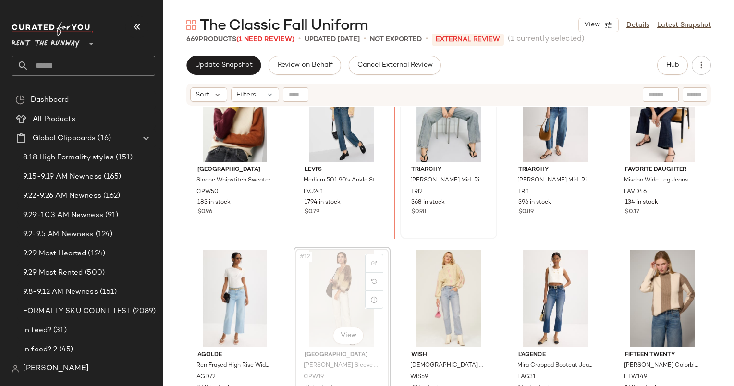
scroll to position [239, 0]
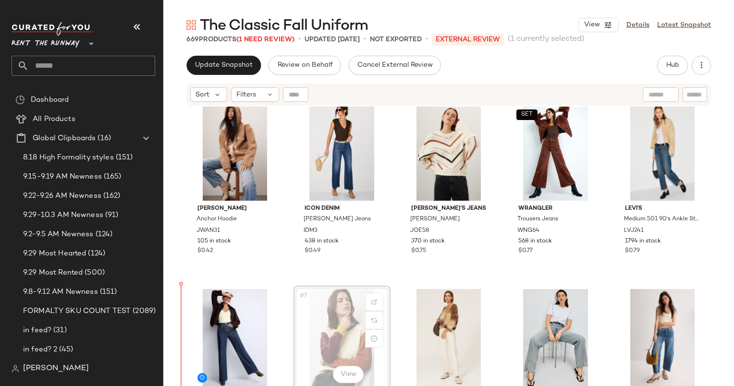
scroll to position [10, 0]
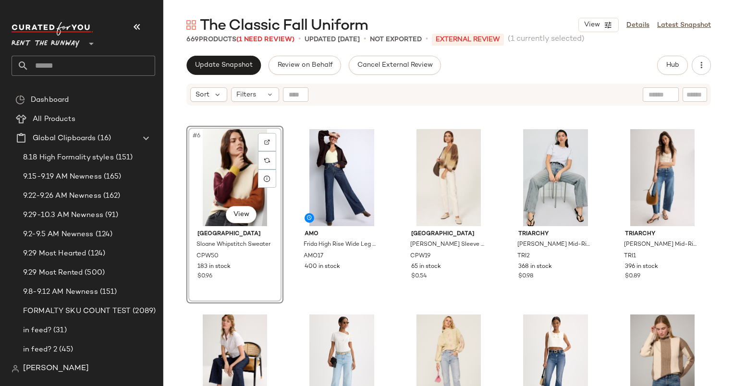
scroll to position [167, 0]
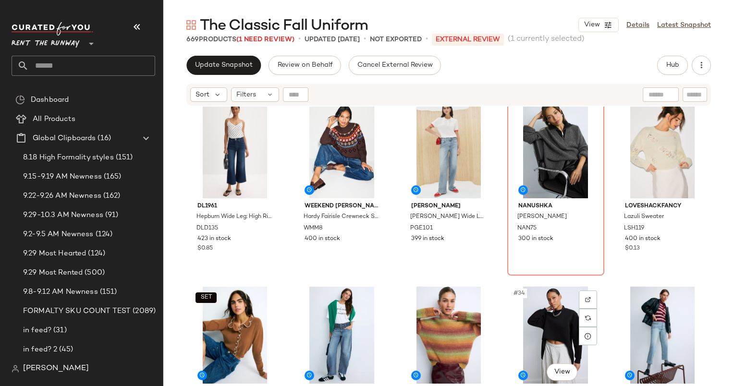
scroll to position [940, 0]
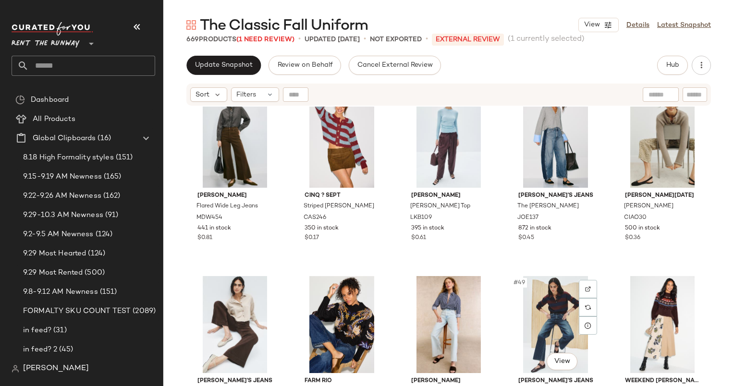
scroll to position [1625, 0]
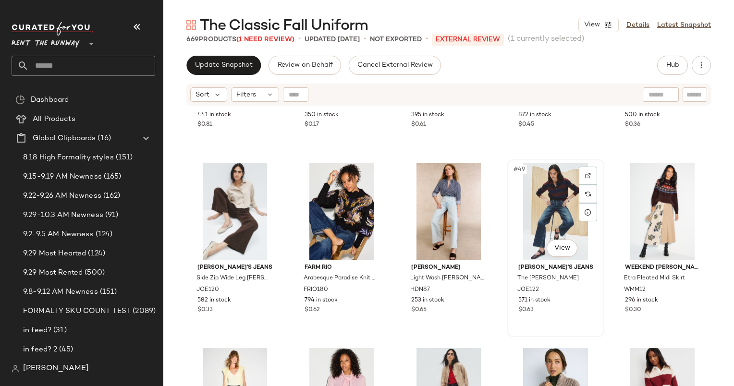
click at [542, 207] on div "#49 View" at bounding box center [555, 211] width 90 height 97
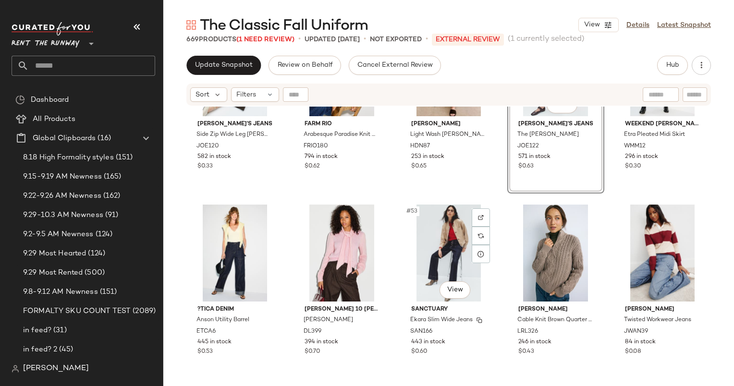
scroll to position [1769, 0]
click at [448, 250] on div "#53 View" at bounding box center [448, 252] width 90 height 97
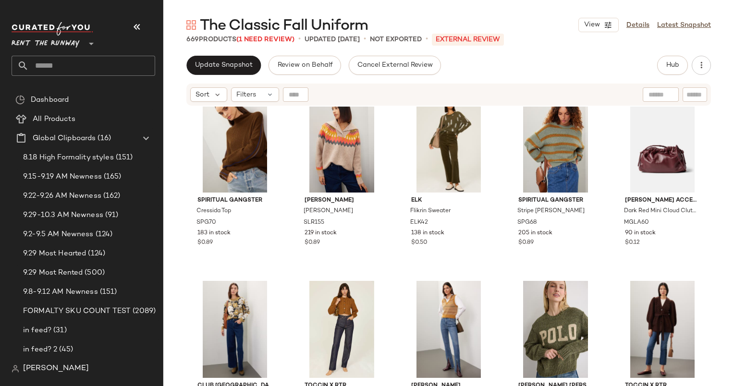
scroll to position [3175, 0]
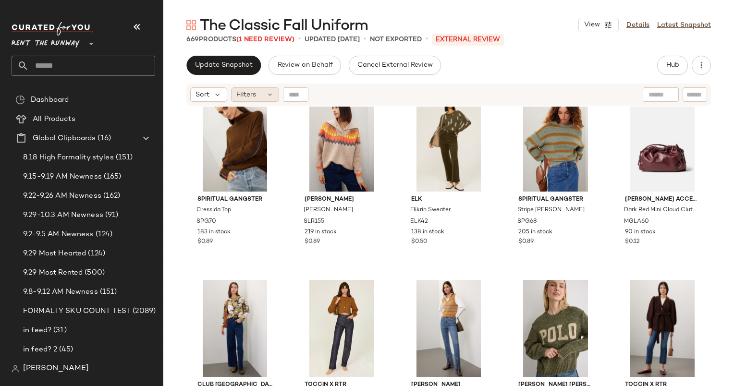
click at [252, 87] on div "Filters" at bounding box center [255, 94] width 48 height 14
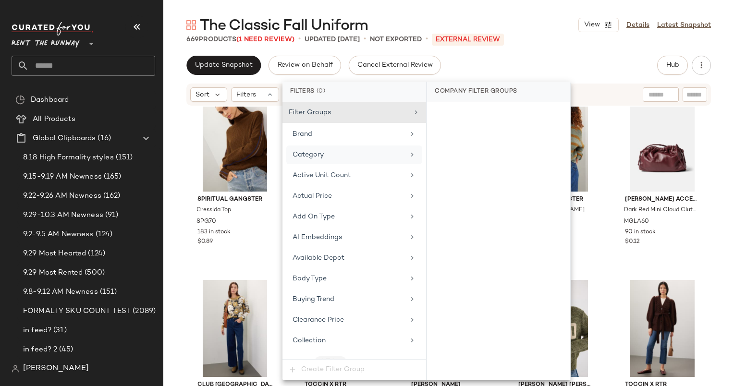
click at [355, 151] on div "Category" at bounding box center [348, 155] width 112 height 10
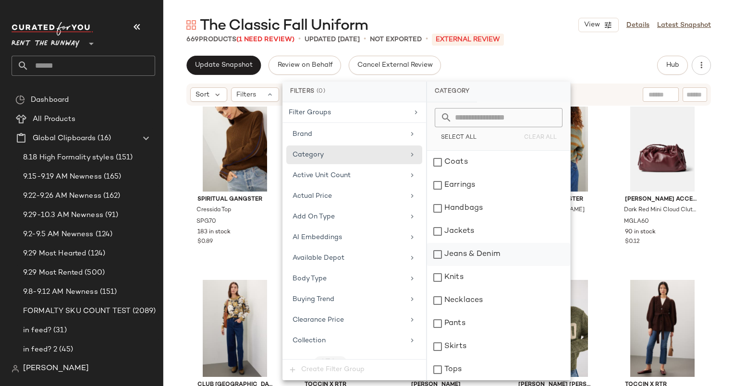
click at [472, 253] on div "Jeans & Denim" at bounding box center [498, 254] width 143 height 23
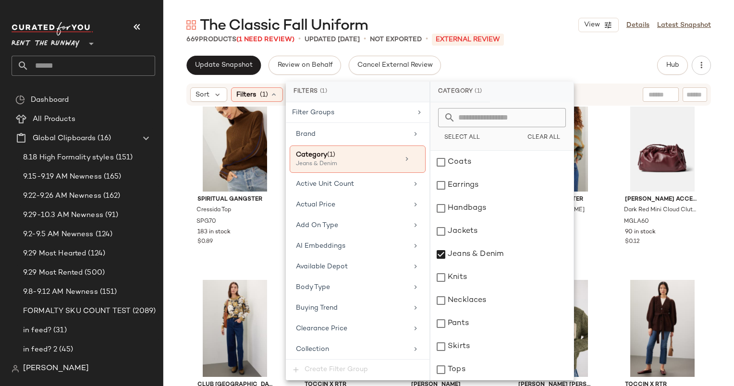
click at [567, 60] on div "Update Snapshot Review on Behalf Cancel External Review Hub Send for Review Ext…" at bounding box center [448, 65] width 524 height 19
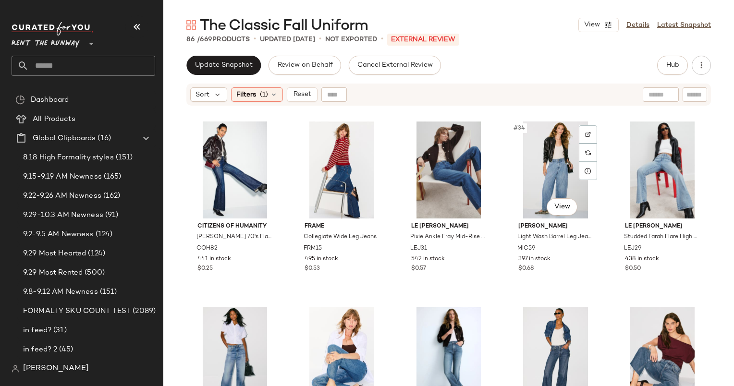
scroll to position [1110, 0]
click at [649, 167] on div "#35 View" at bounding box center [662, 169] width 90 height 97
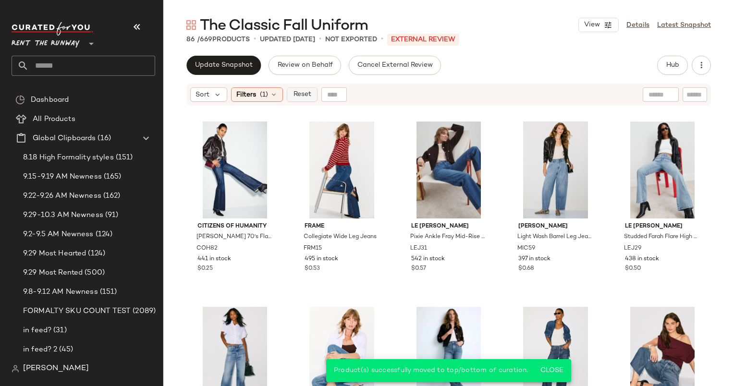
click at [299, 92] on span "Reset" at bounding box center [301, 95] width 18 height 8
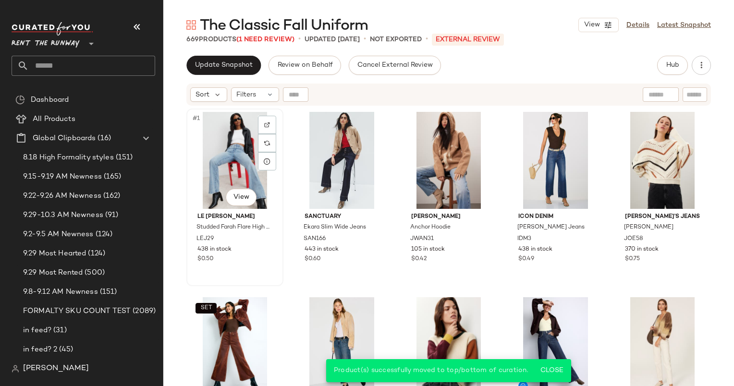
click at [209, 173] on div "#1 View" at bounding box center [235, 160] width 90 height 97
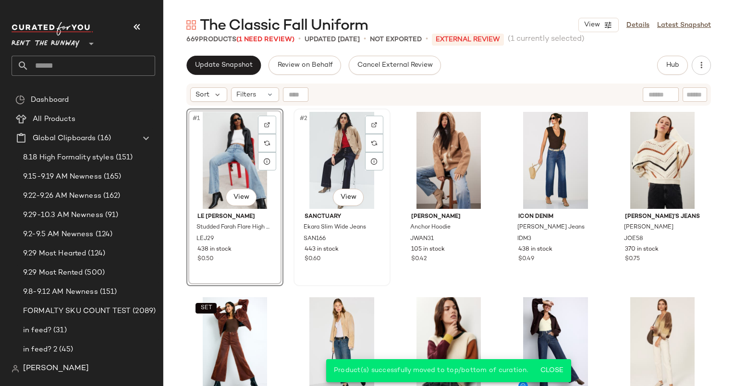
click at [325, 166] on div "#2 View" at bounding box center [342, 160] width 90 height 97
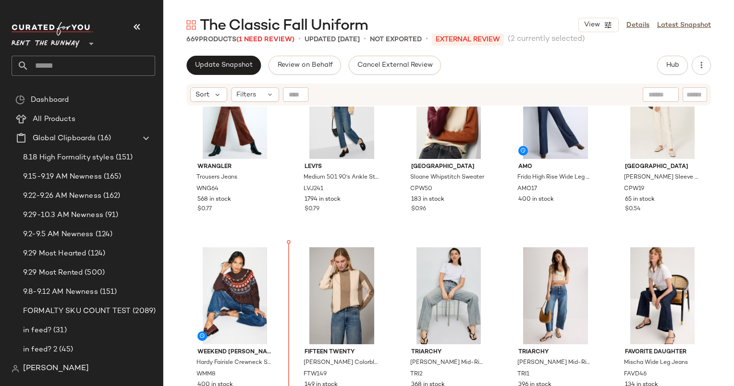
scroll to position [268, 0]
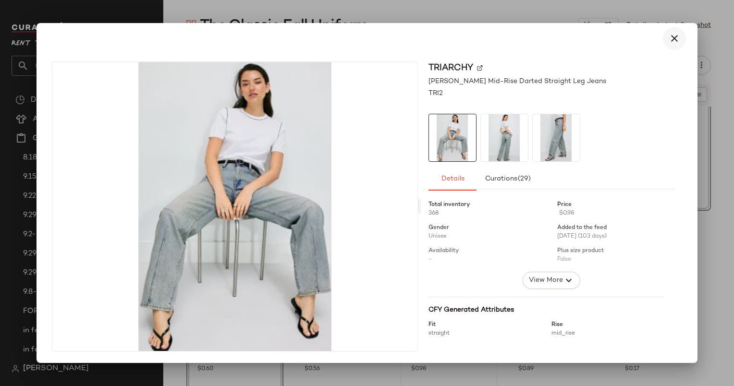
click at [680, 36] on button "button" at bounding box center [674, 38] width 23 height 23
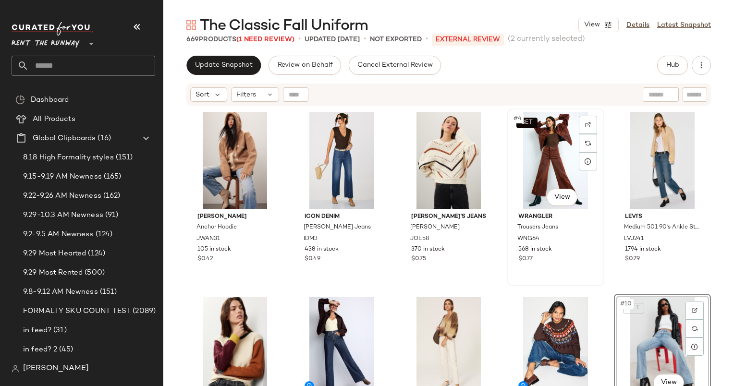
scroll to position [133, 0]
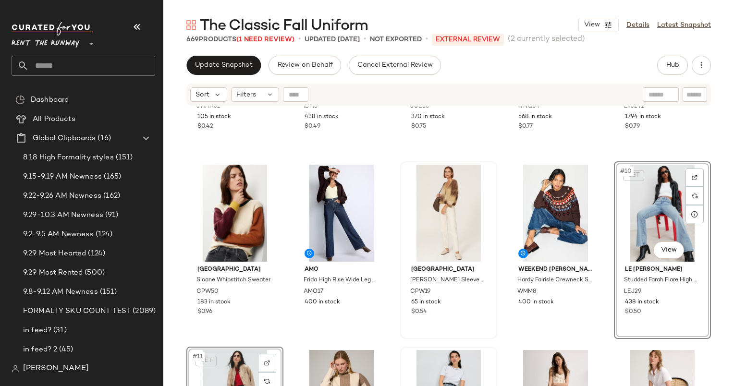
click at [493, 255] on div "Central Park West Kenrick Puff Sleeve Cardigan CPW19 65 in stock $0.54" at bounding box center [448, 250] width 95 height 176
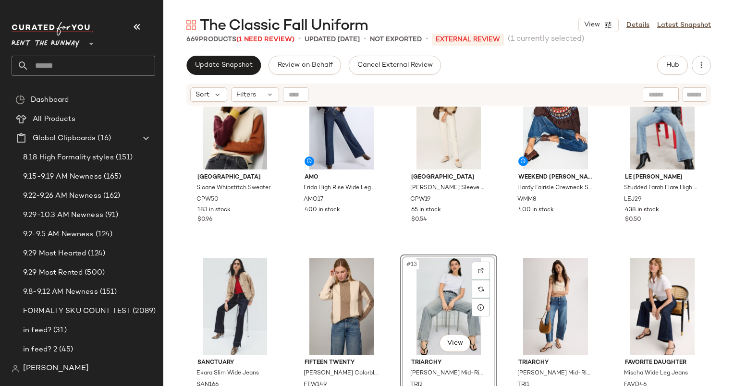
scroll to position [224, 0]
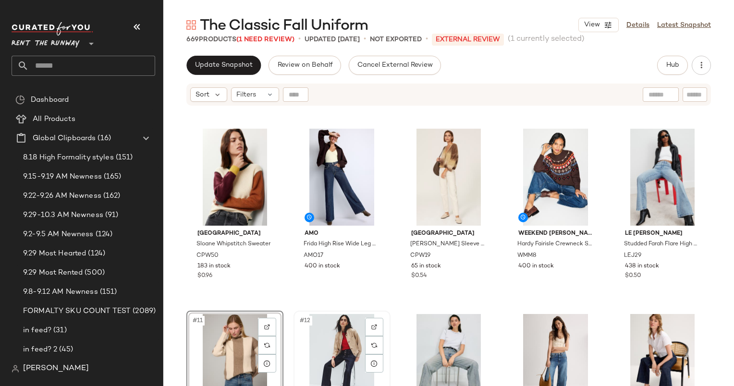
scroll to position [84, 0]
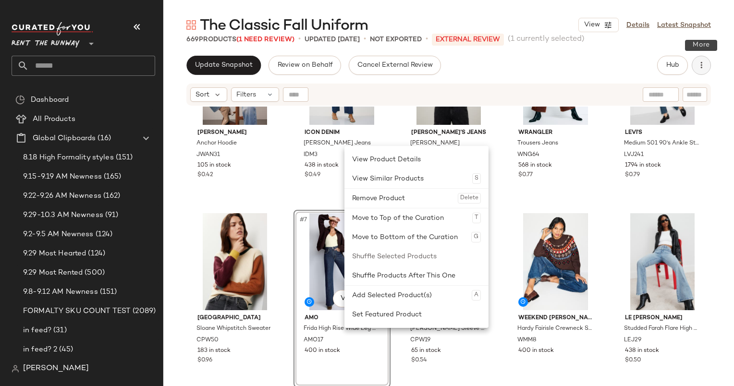
click at [700, 72] on button "button" at bounding box center [700, 65] width 19 height 19
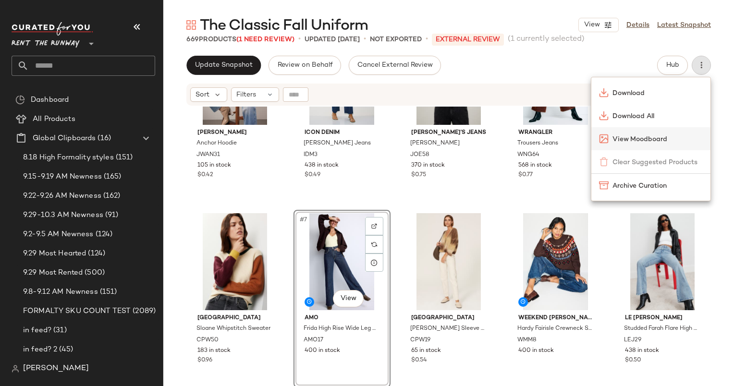
click at [629, 145] on div "View Moodboard" at bounding box center [650, 138] width 119 height 23
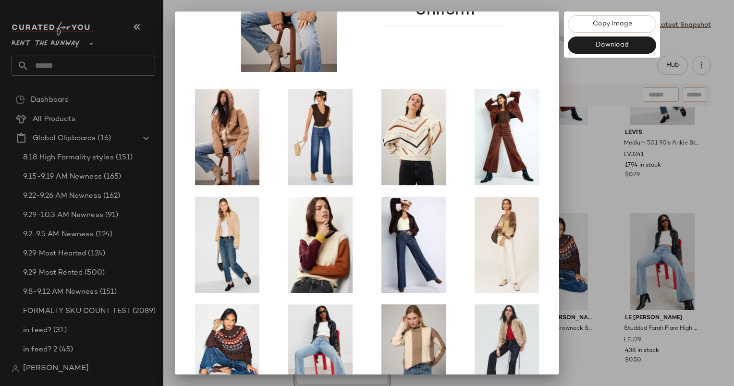
scroll to position [94, 0]
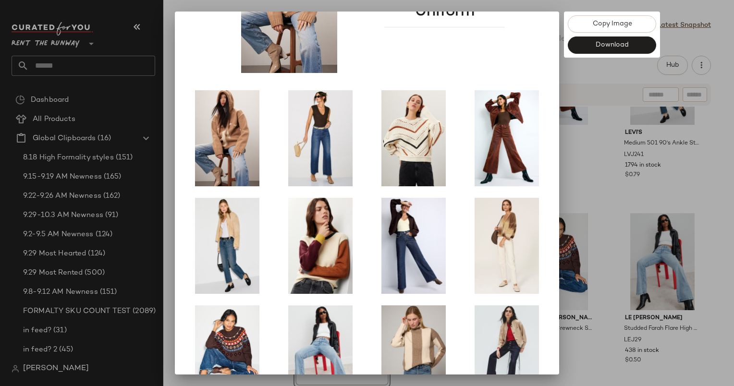
click at [583, 193] on div at bounding box center [367, 193] width 734 height 386
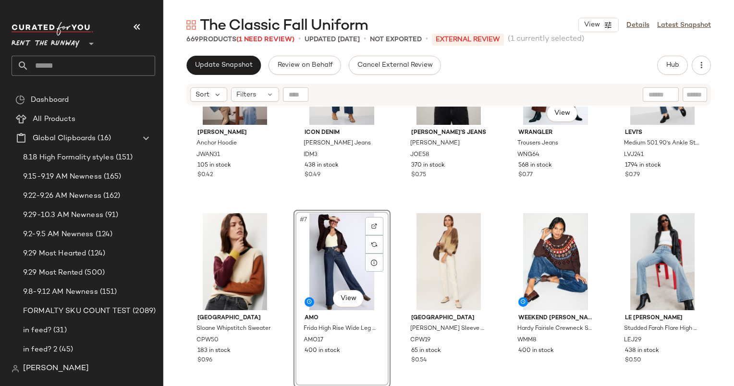
scroll to position [0, 0]
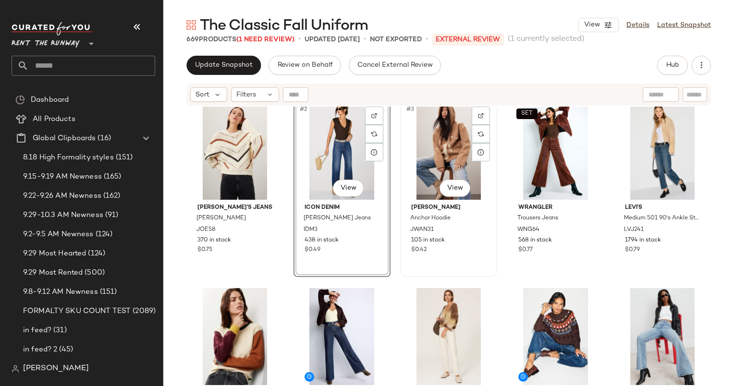
scroll to position [10, 0]
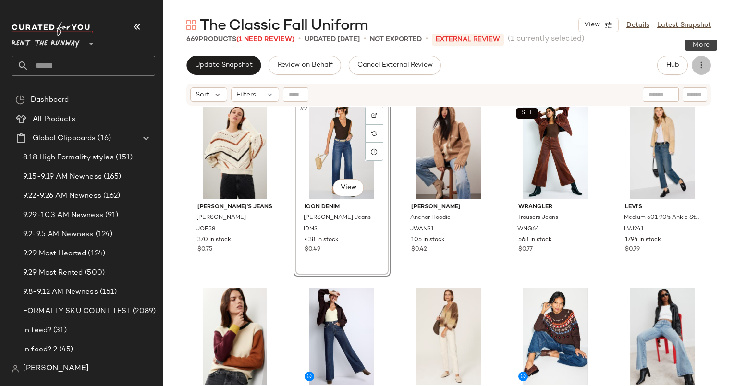
click at [703, 65] on icon "button" at bounding box center [701, 65] width 10 height 10
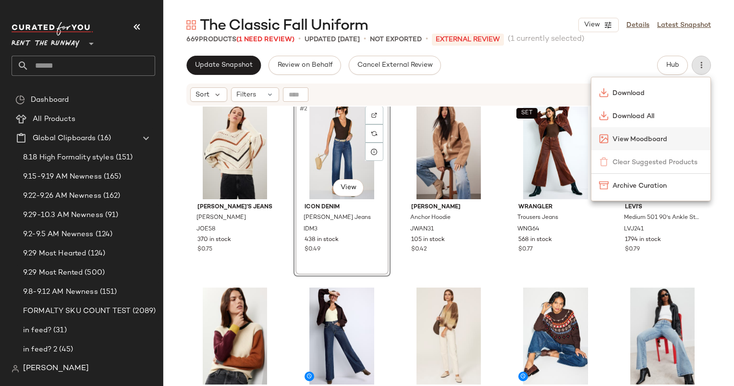
click at [630, 139] on span "View Moodboard" at bounding box center [657, 139] width 90 height 10
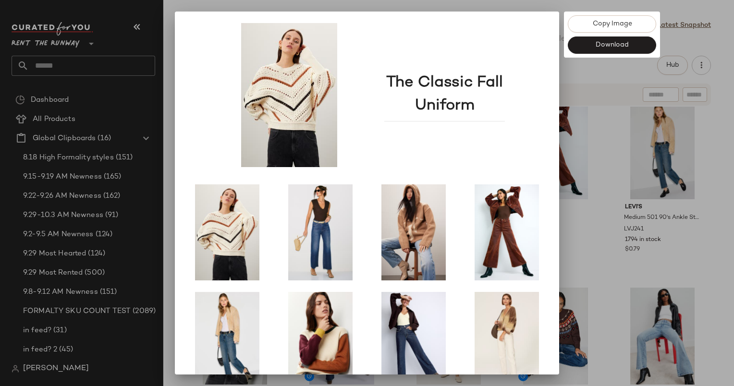
click at [632, 149] on div at bounding box center [367, 193] width 734 height 386
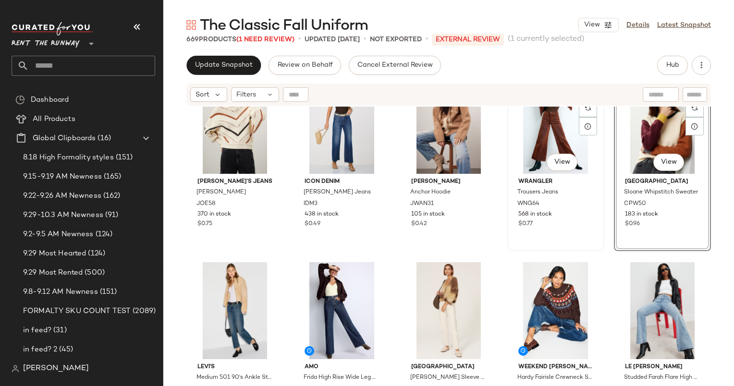
scroll to position [98, 0]
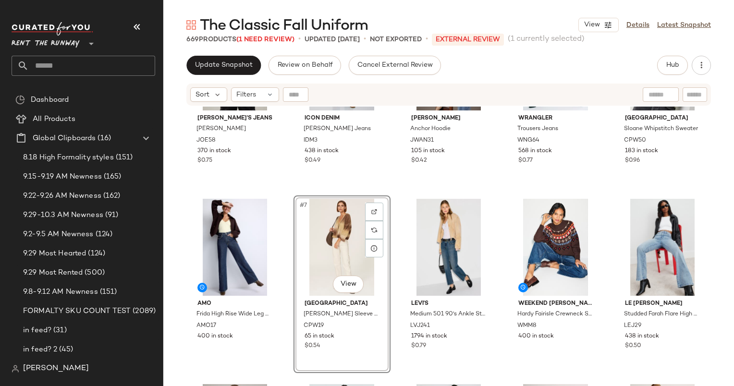
click at [710, 58] on div "Hub" at bounding box center [684, 65] width 54 height 19
click at [700, 66] on icon "button" at bounding box center [701, 65] width 10 height 10
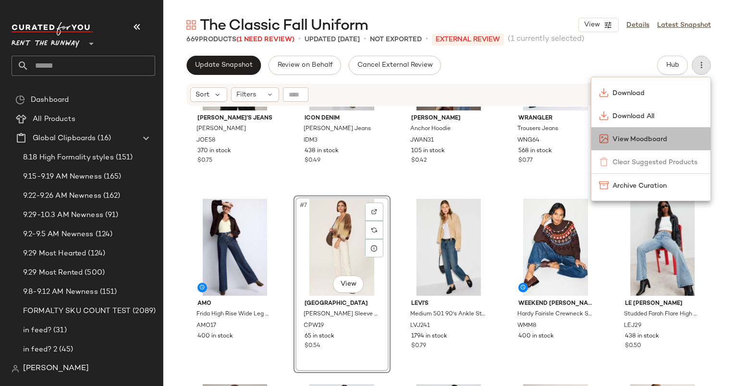
click at [631, 140] on span "View Moodboard" at bounding box center [657, 139] width 90 height 10
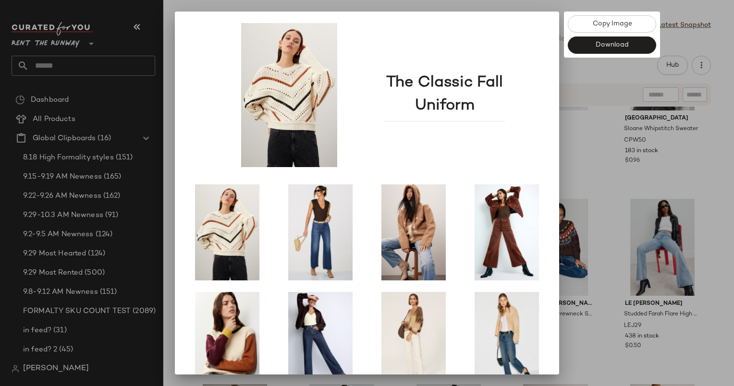
click at [623, 135] on div at bounding box center [367, 193] width 734 height 386
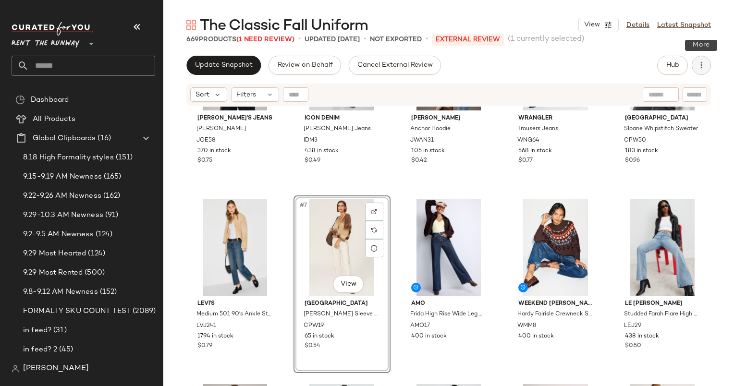
click at [697, 72] on button "button" at bounding box center [700, 65] width 19 height 19
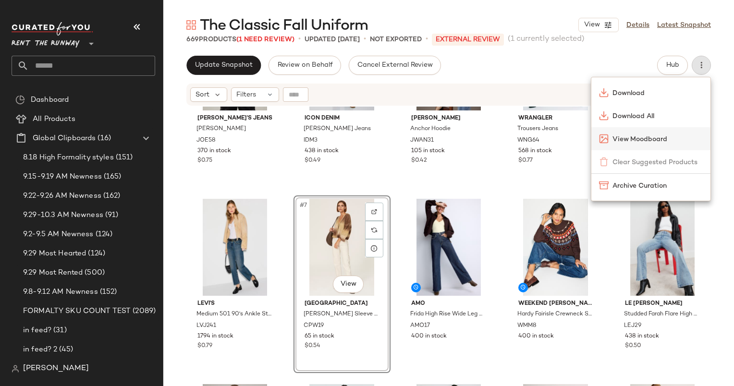
click at [642, 144] on div "View Moodboard" at bounding box center [650, 138] width 119 height 23
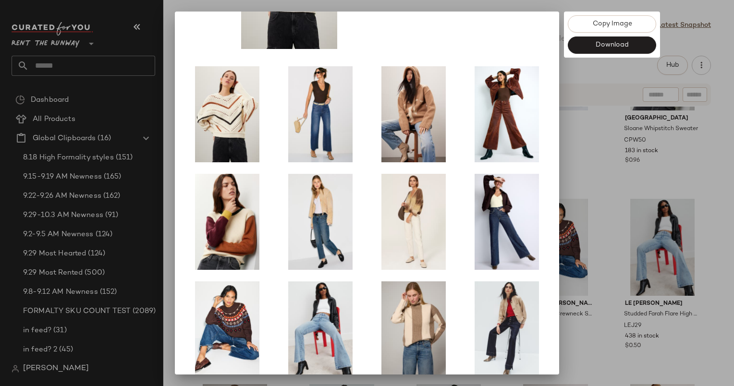
scroll to position [133, 0]
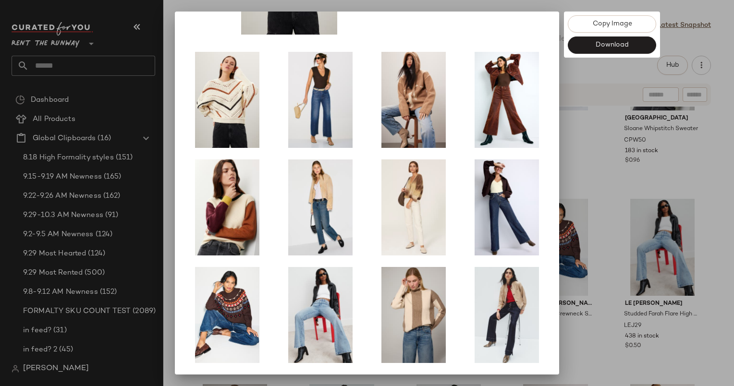
click at [615, 233] on div at bounding box center [367, 193] width 734 height 386
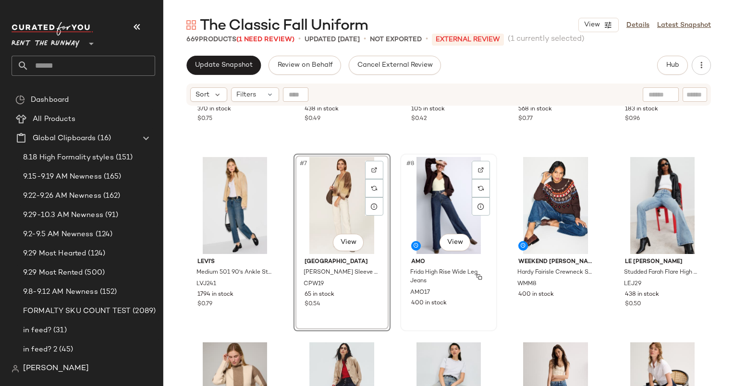
scroll to position [140, 0]
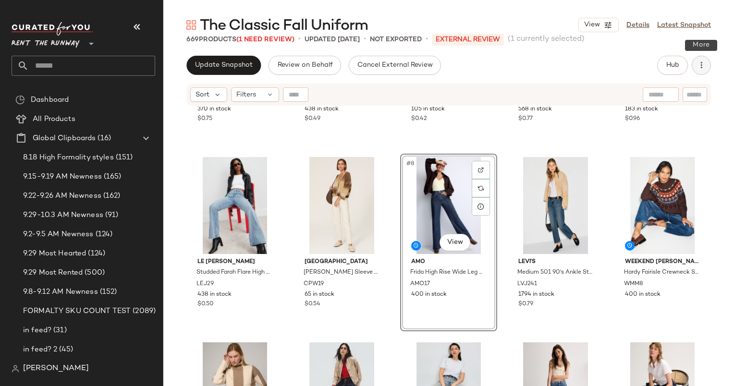
click at [703, 71] on button "button" at bounding box center [700, 65] width 19 height 19
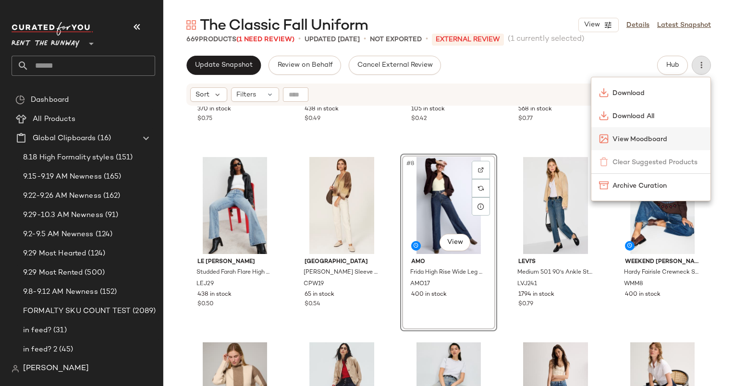
click at [672, 131] on div "View Moodboard" at bounding box center [650, 138] width 119 height 23
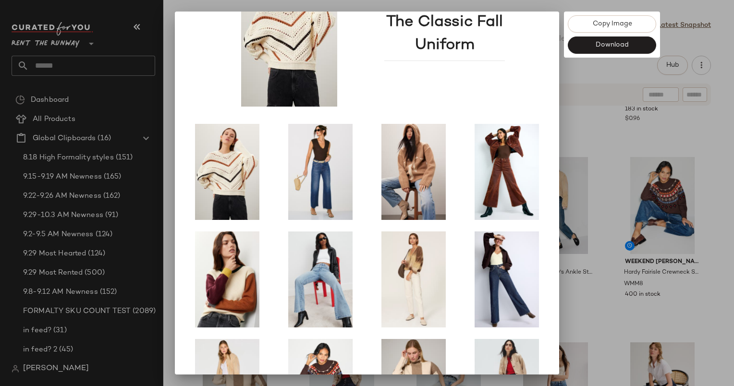
scroll to position [133, 0]
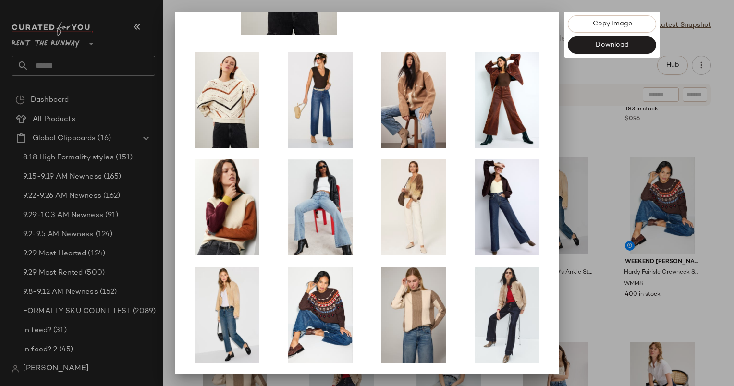
click at [579, 177] on div at bounding box center [367, 193] width 734 height 386
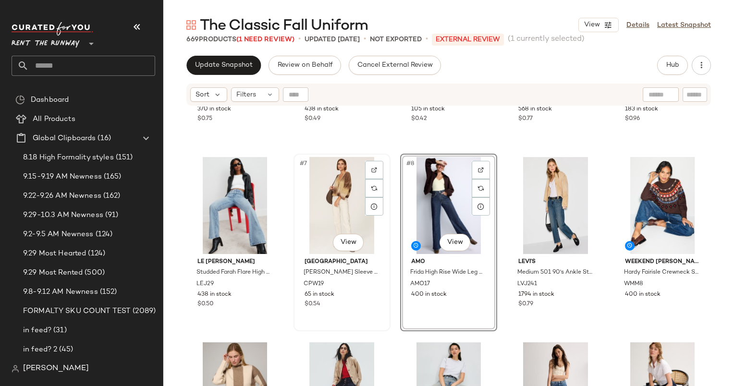
scroll to position [53, 0]
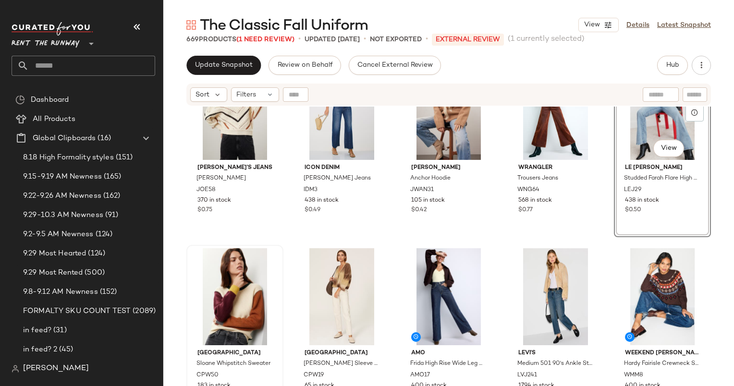
scroll to position [94, 0]
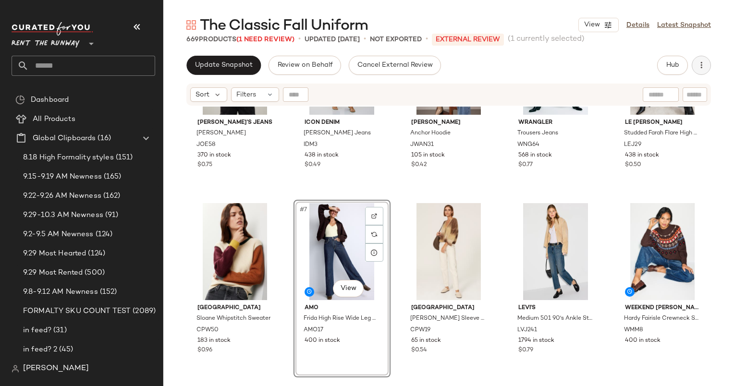
click at [700, 68] on icon "button" at bounding box center [701, 65] width 10 height 10
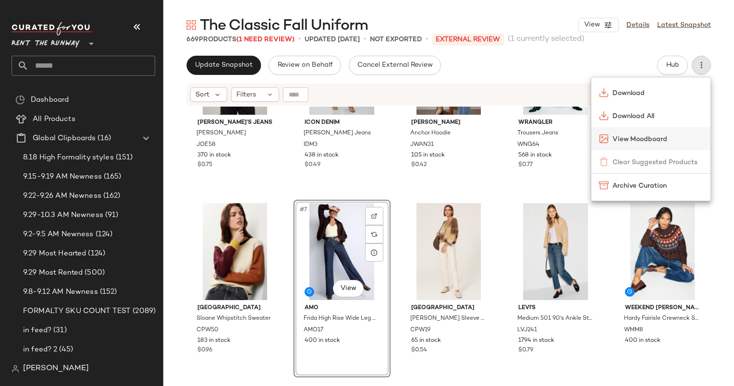
click at [611, 142] on div "View Moodboard" at bounding box center [651, 139] width 104 height 10
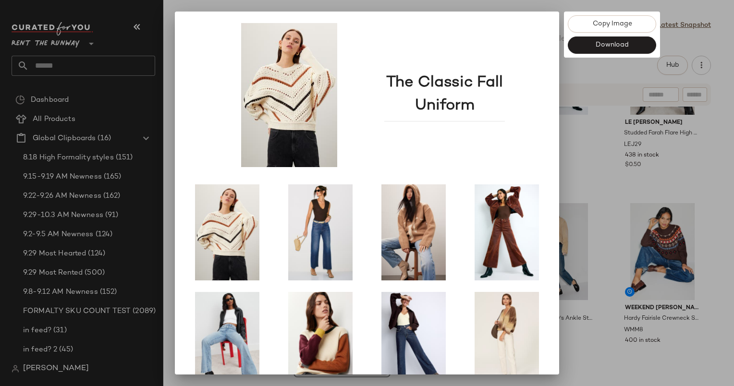
scroll to position [133, 0]
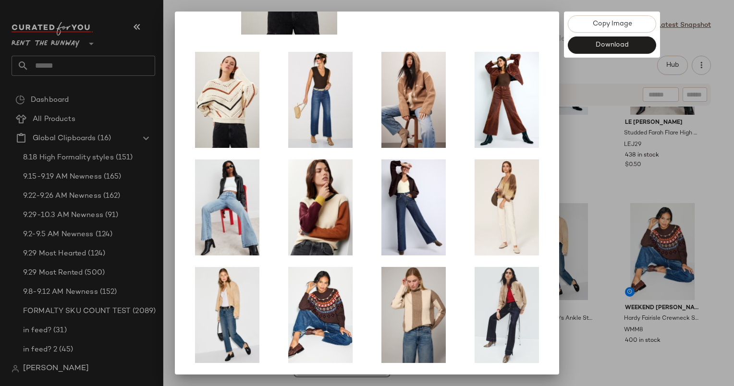
click at [592, 262] on div at bounding box center [367, 193] width 734 height 386
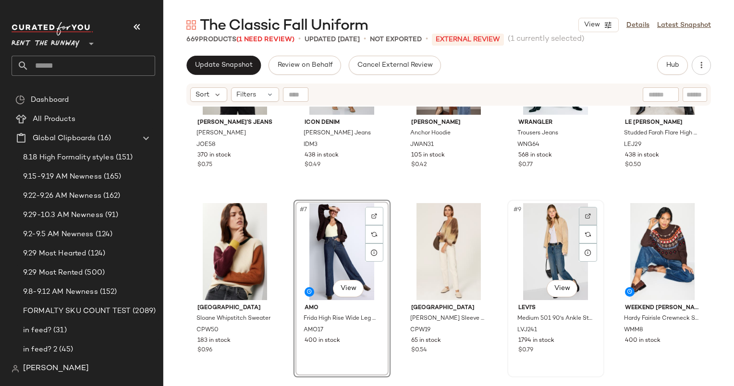
scroll to position [74, 0]
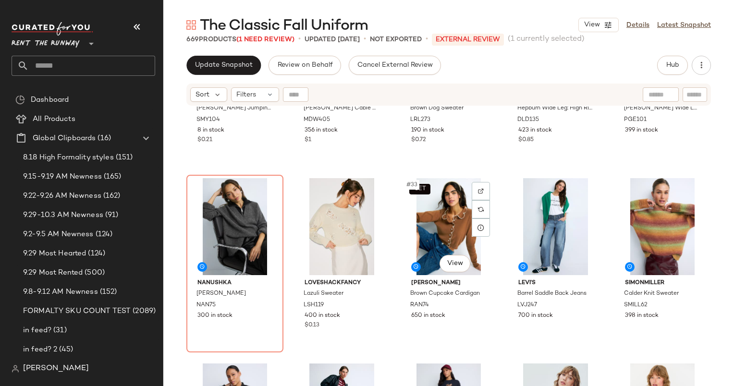
scroll to position [1053, 0]
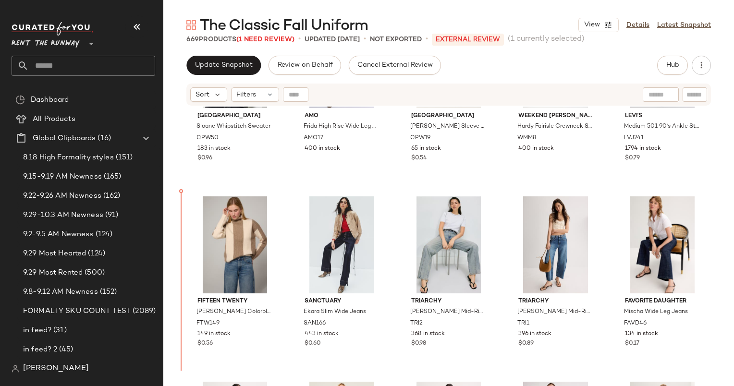
scroll to position [296, 0]
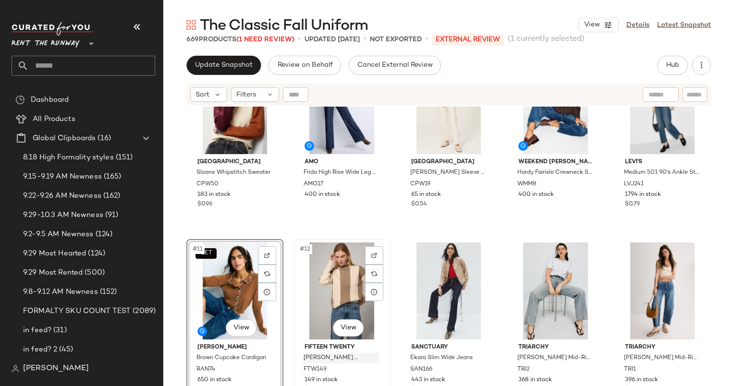
scroll to position [284, 0]
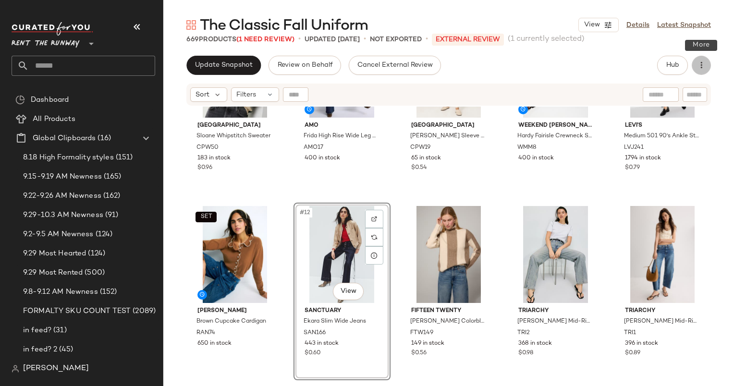
click at [691, 66] on button "button" at bounding box center [700, 65] width 19 height 19
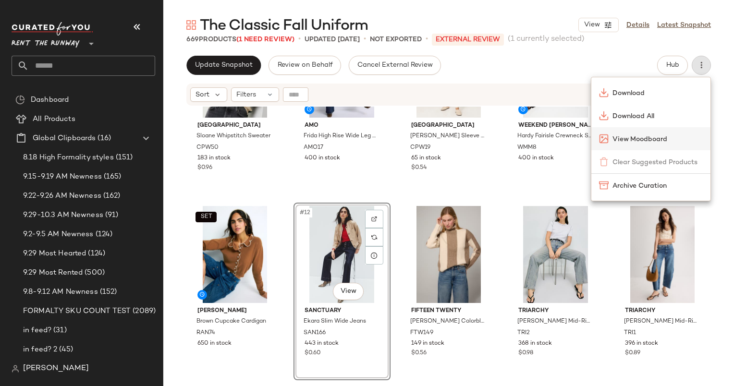
click at [614, 142] on span "View Moodboard" at bounding box center [657, 139] width 90 height 10
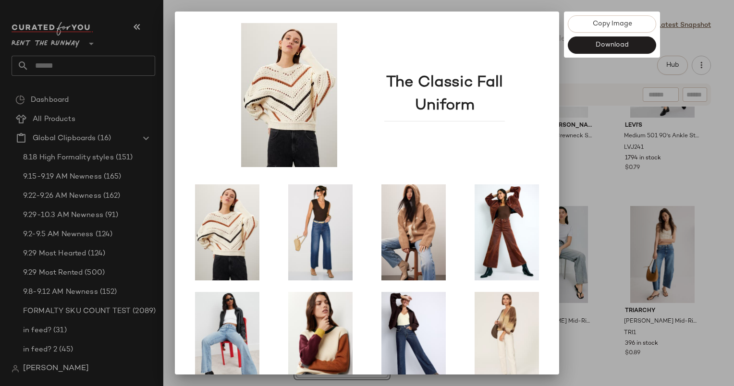
scroll to position [133, 0]
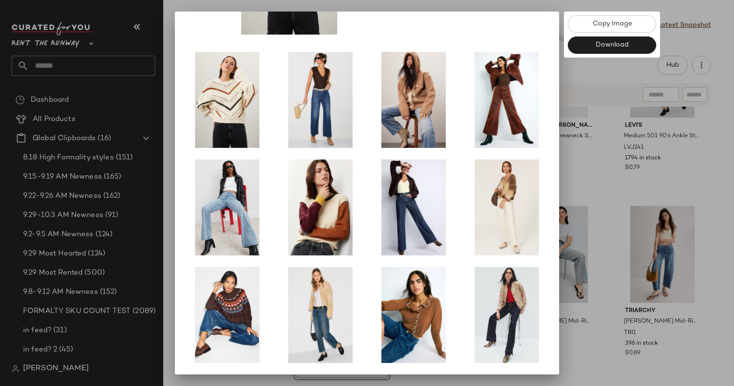
click at [615, 221] on div at bounding box center [367, 193] width 734 height 386
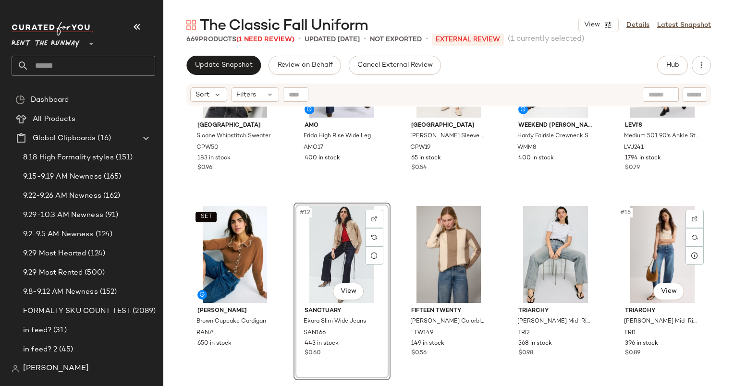
scroll to position [0, 0]
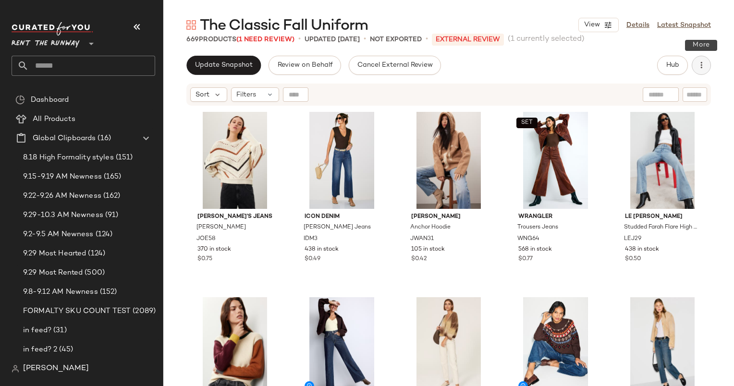
click at [707, 63] on button "button" at bounding box center [700, 65] width 19 height 19
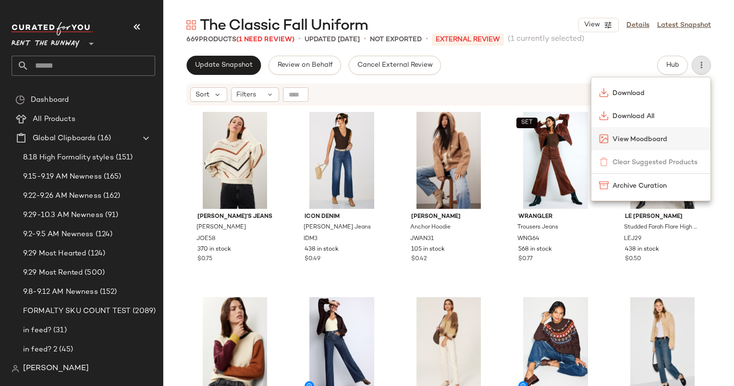
click at [630, 137] on span "View Moodboard" at bounding box center [657, 139] width 90 height 10
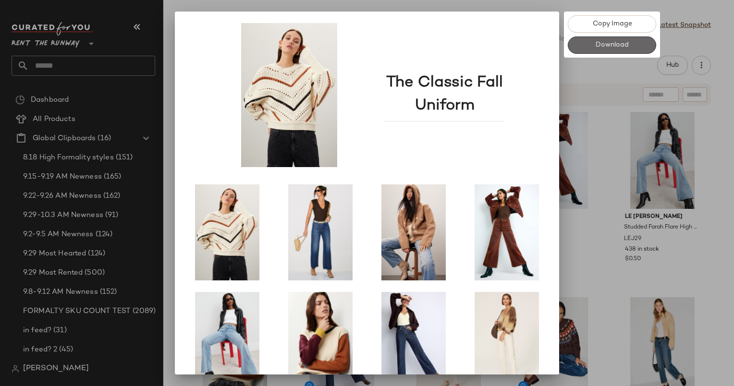
click at [604, 42] on span "Download" at bounding box center [612, 45] width 34 height 8
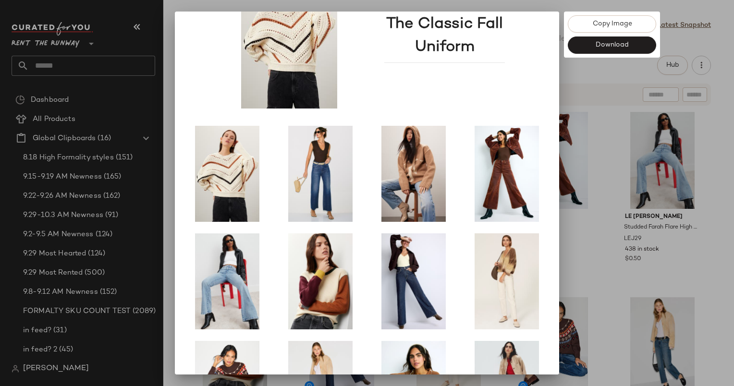
scroll to position [133, 0]
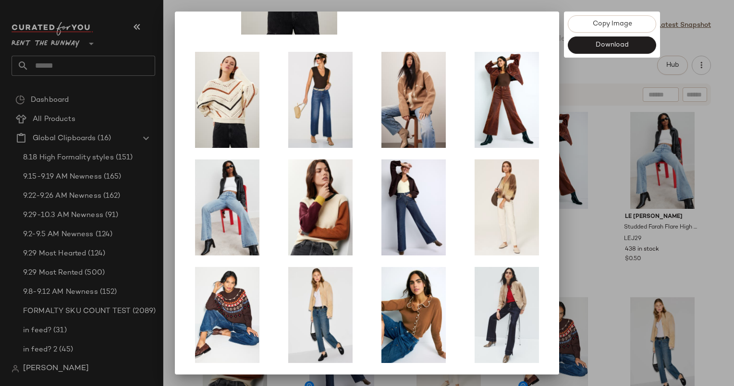
click at [594, 244] on div at bounding box center [367, 193] width 734 height 386
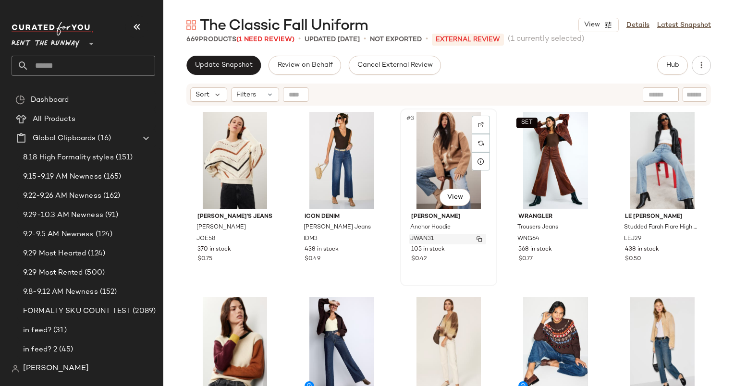
scroll to position [190, 0]
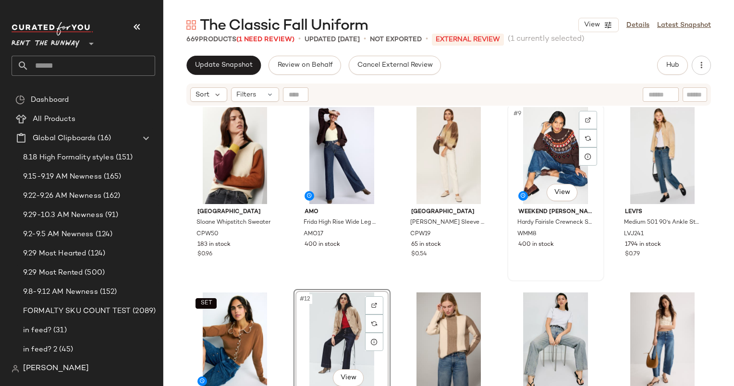
click at [536, 165] on div "#9 View" at bounding box center [555, 155] width 90 height 97
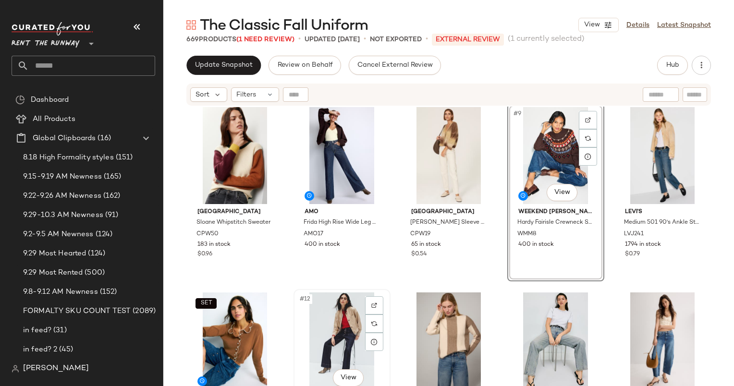
click at [338, 327] on div "#12 View" at bounding box center [342, 340] width 90 height 97
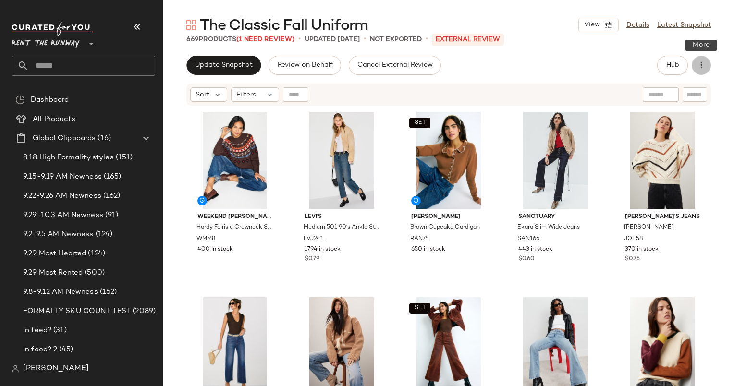
click at [697, 69] on icon "button" at bounding box center [701, 65] width 10 height 10
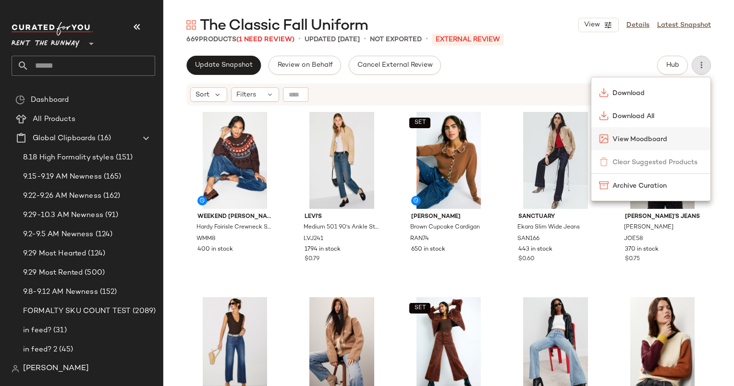
click at [619, 135] on span "View Moodboard" at bounding box center [657, 139] width 90 height 10
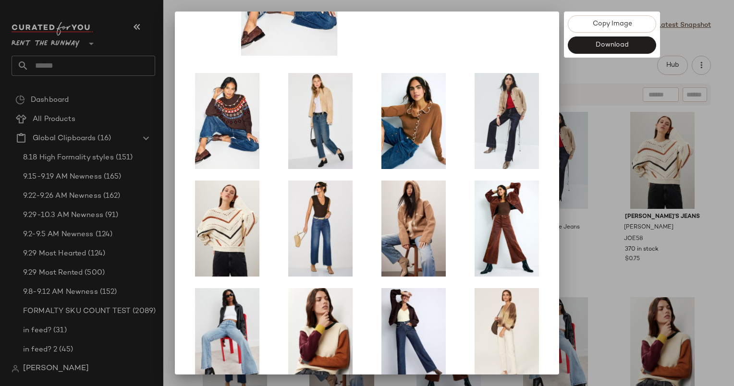
scroll to position [133, 0]
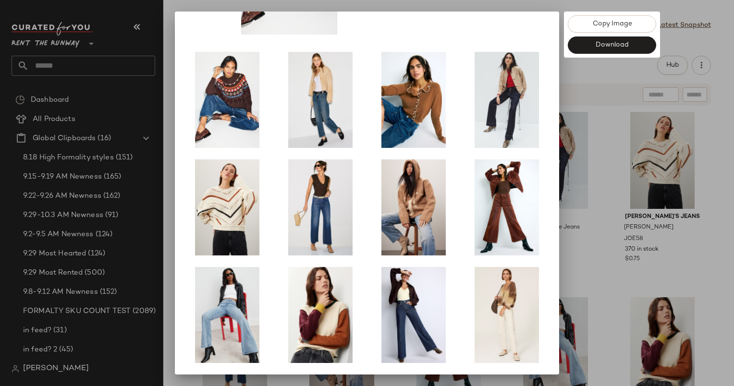
click at [603, 196] on div at bounding box center [367, 193] width 734 height 386
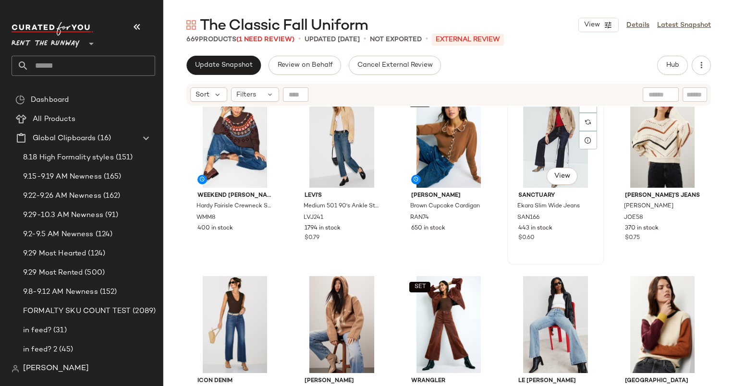
scroll to position [0, 0]
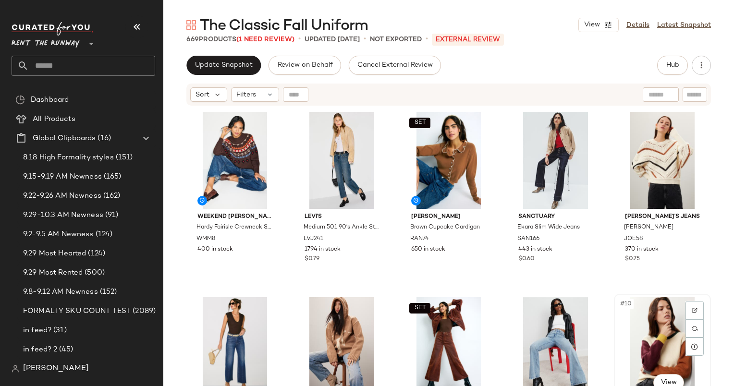
click at [625, 335] on div "#10 View" at bounding box center [662, 345] width 90 height 97
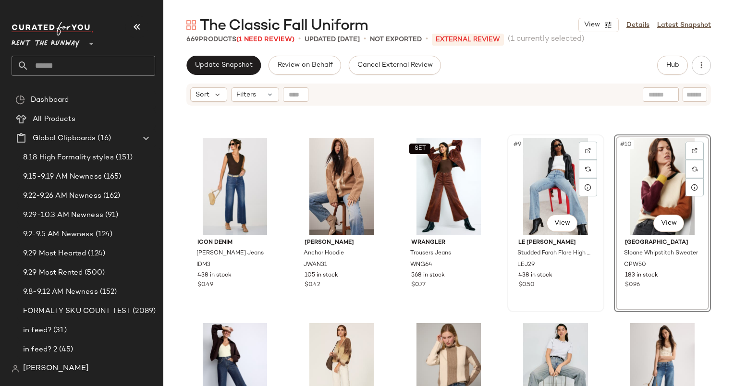
click at [530, 187] on div "#9 View" at bounding box center [555, 186] width 90 height 97
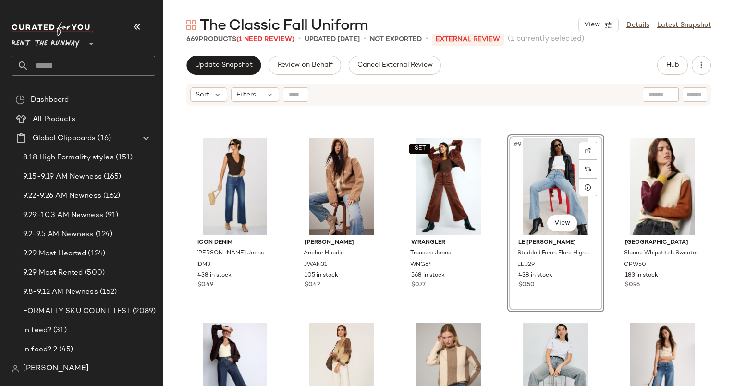
scroll to position [171, 0]
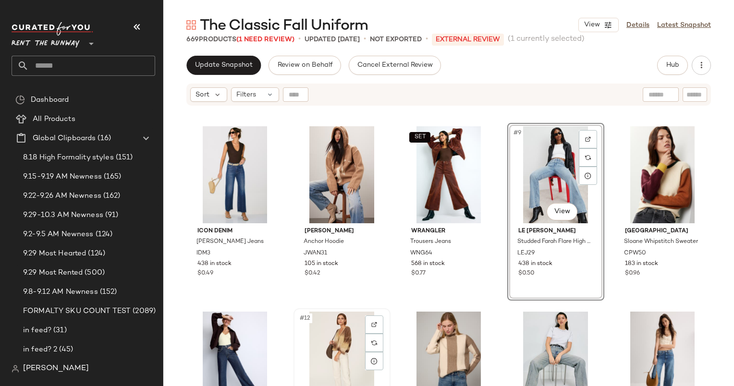
click at [339, 344] on div "#12 View" at bounding box center [342, 360] width 90 height 97
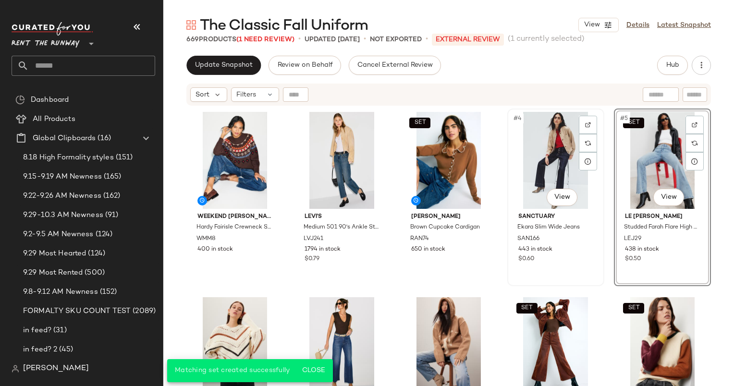
click at [591, 241] on div "Sanctuary Ekara Slim Wide Jeans SAN166 443 in stock $0.60" at bounding box center [555, 237] width 90 height 56
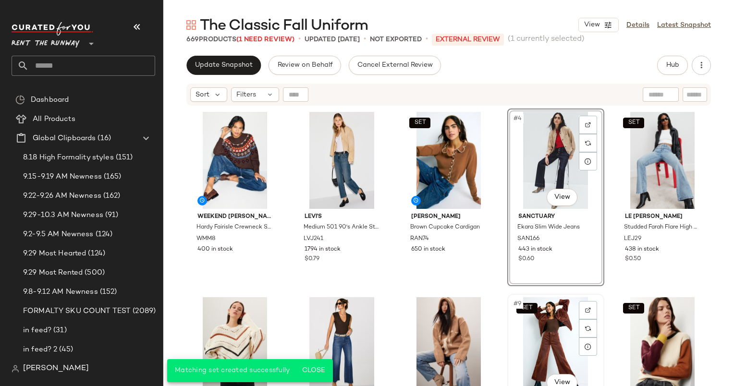
scroll to position [28, 0]
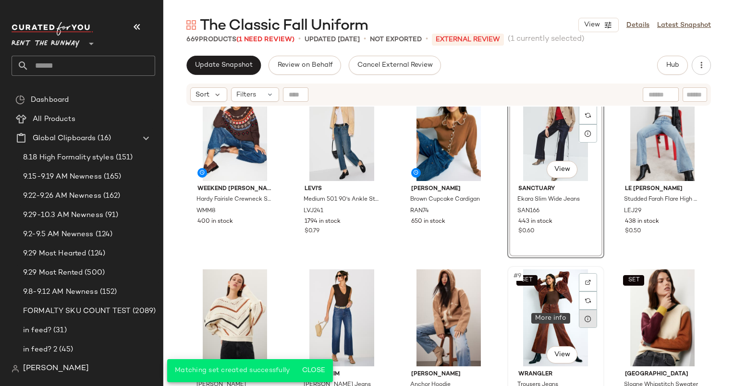
click at [587, 321] on icon at bounding box center [588, 319] width 8 height 8
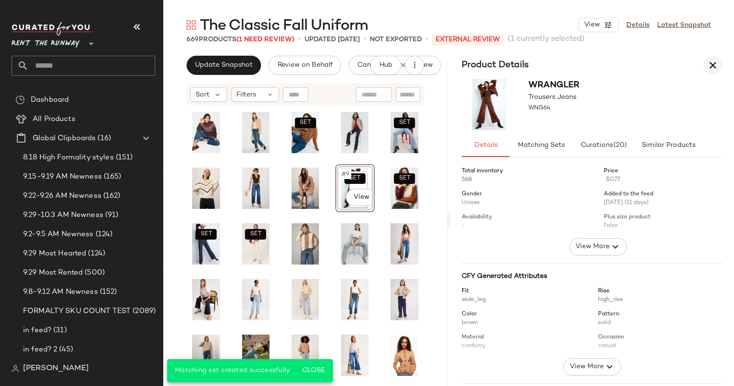
click at [708, 60] on icon "button" at bounding box center [713, 66] width 12 height 12
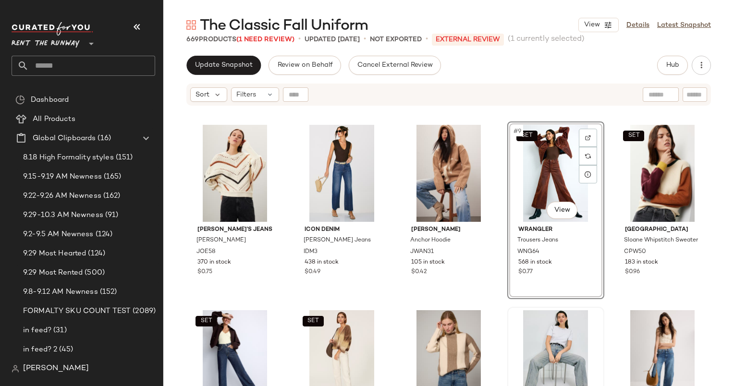
scroll to position [180, 0]
click at [486, 264] on div "JW Anderson Anchor Hoodie JWAN31 105 in stock $0.42" at bounding box center [448, 250] width 90 height 56
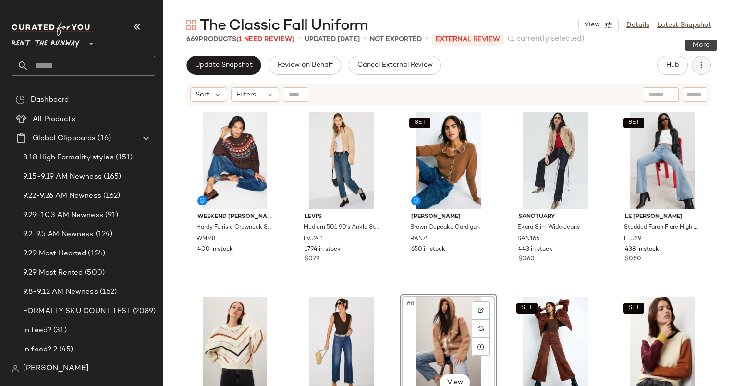
click at [703, 57] on button "button" at bounding box center [700, 65] width 19 height 19
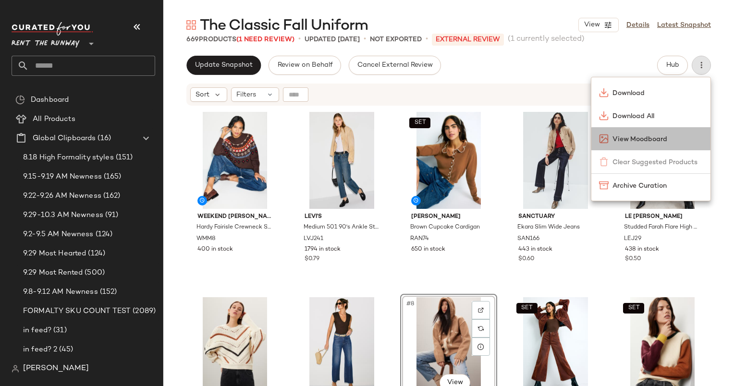
click at [632, 144] on div "View Moodboard" at bounding box center [650, 138] width 119 height 23
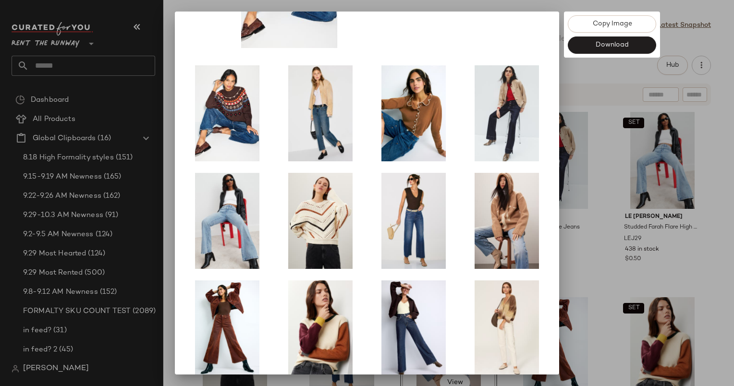
scroll to position [133, 0]
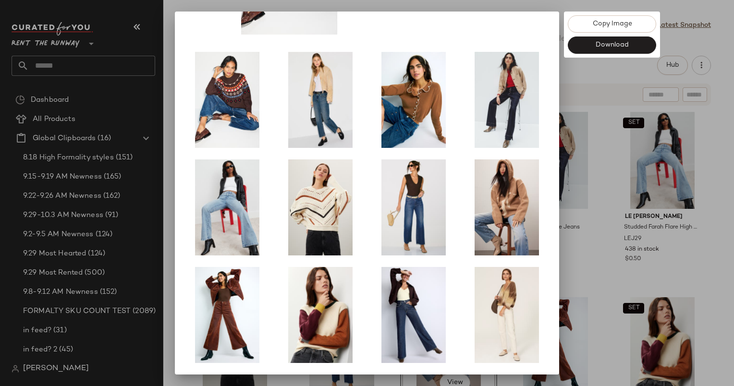
click at [620, 252] on div at bounding box center [367, 193] width 734 height 386
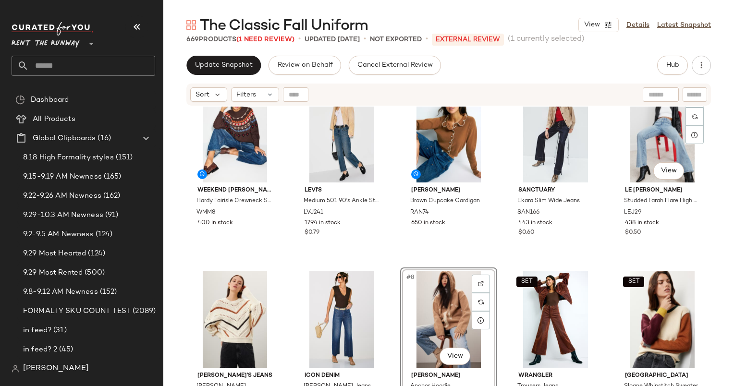
scroll to position [27, 0]
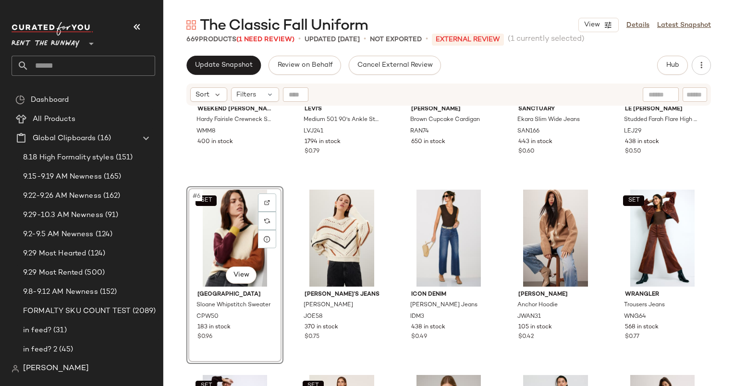
scroll to position [153, 0]
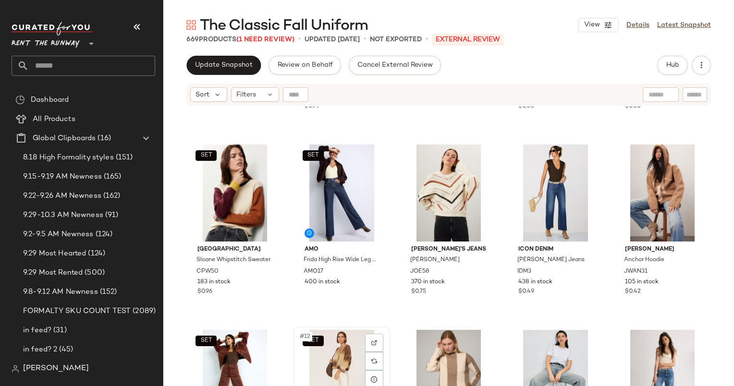
scroll to position [153, 0]
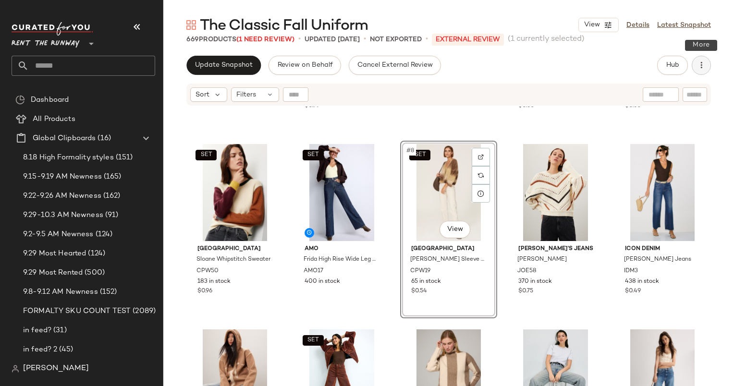
click at [701, 70] on button "button" at bounding box center [700, 65] width 19 height 19
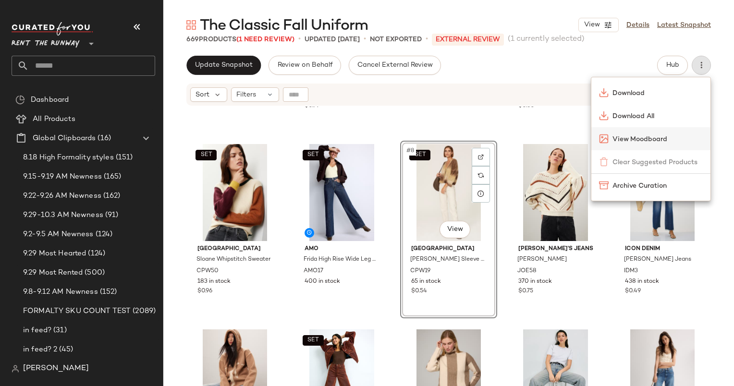
click at [606, 145] on div "View Moodboard" at bounding box center [650, 138] width 119 height 23
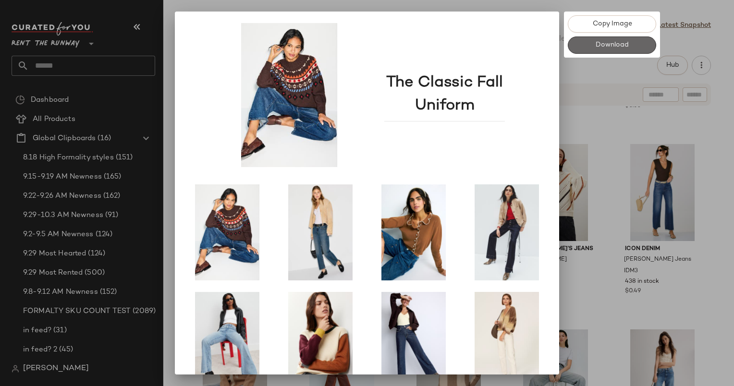
click at [616, 45] on span "Download" at bounding box center [612, 45] width 34 height 8
click at [231, 89] on img at bounding box center [289, 95] width 144 height 144
click at [633, 80] on div at bounding box center [367, 193] width 734 height 386
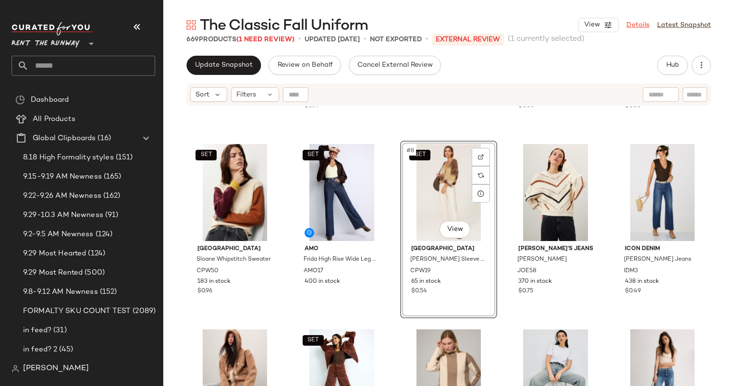
click at [639, 27] on link "Details" at bounding box center [637, 25] width 23 height 10
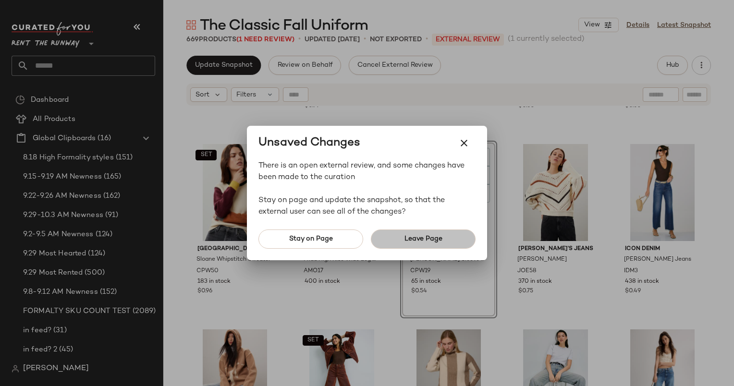
click at [410, 230] on button "Leave Page" at bounding box center [423, 238] width 105 height 19
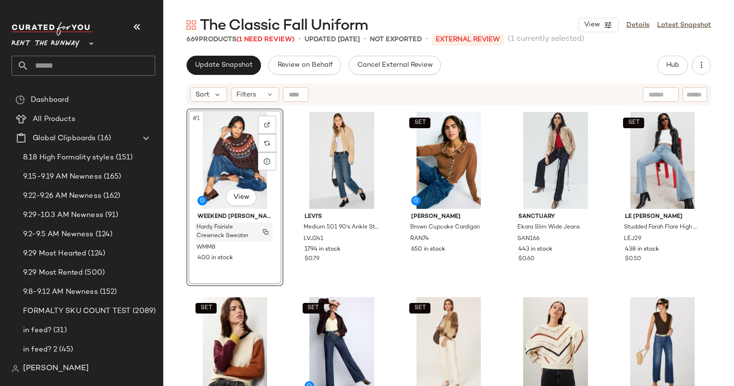
click at [261, 229] on button "button" at bounding box center [265, 232] width 13 height 9
click at [176, 185] on div "#1 View Weekend [PERSON_NAME] [PERSON_NAME] Fairisle Crewneck Sweater WMM8 400 …" at bounding box center [448, 258] width 570 height 303
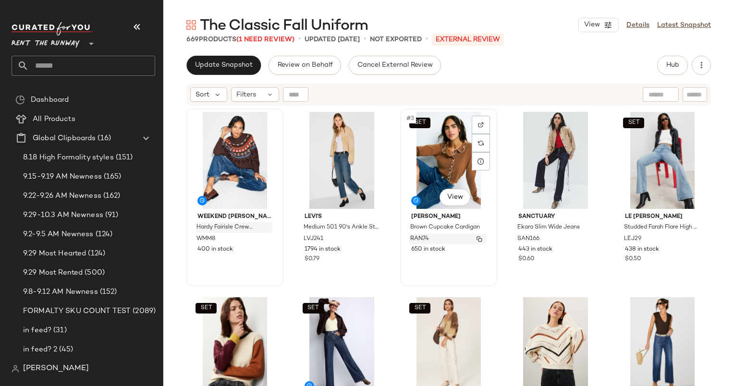
click at [459, 238] on div "RAN74" at bounding box center [447, 239] width 77 height 11
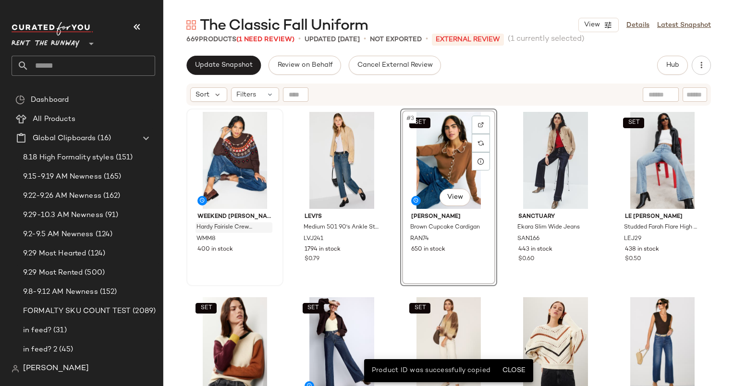
click at [452, 179] on div "SET #3 View" at bounding box center [448, 160] width 90 height 97
click at [472, 232] on button "button" at bounding box center [478, 232] width 13 height 9
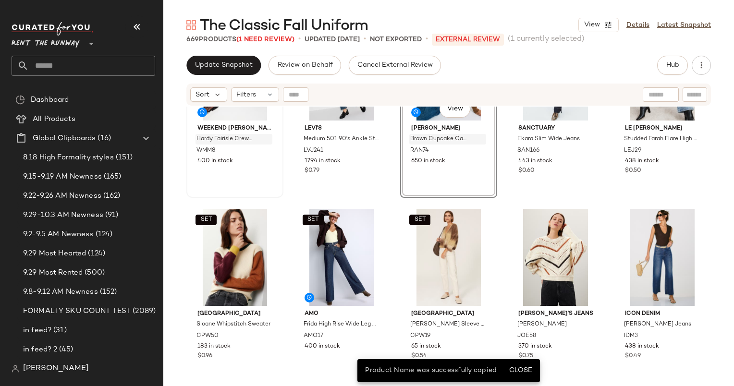
scroll to position [92, 0]
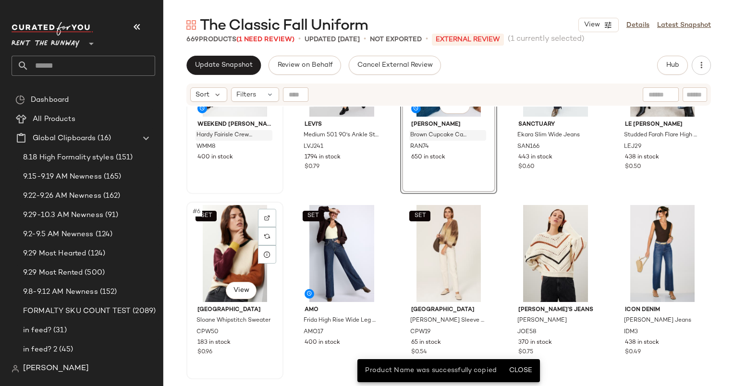
click at [218, 211] on div "SET #6 View" at bounding box center [235, 253] width 90 height 97
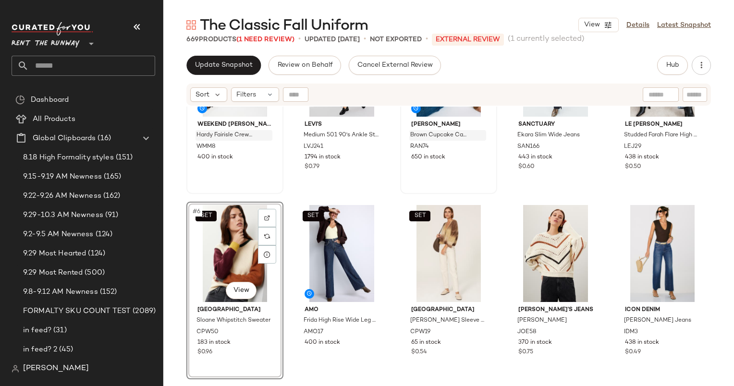
click at [198, 353] on div "SET #6 View Central Park West Sloane Whipstitch Sweater CPW50 183 in stock $0.96" at bounding box center [234, 291] width 97 height 178
click at [265, 322] on img "button" at bounding box center [266, 325] width 6 height 6
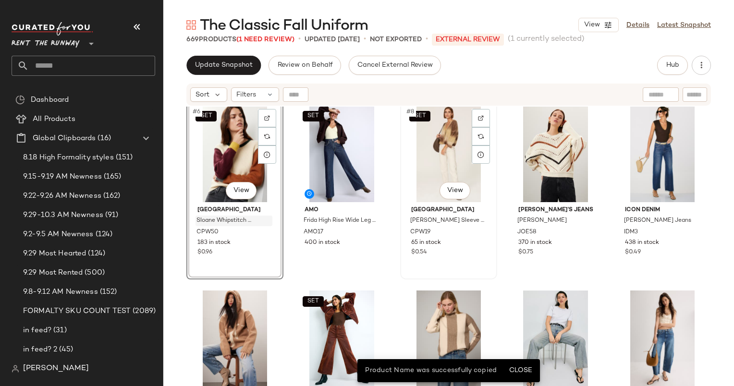
scroll to position [192, 0]
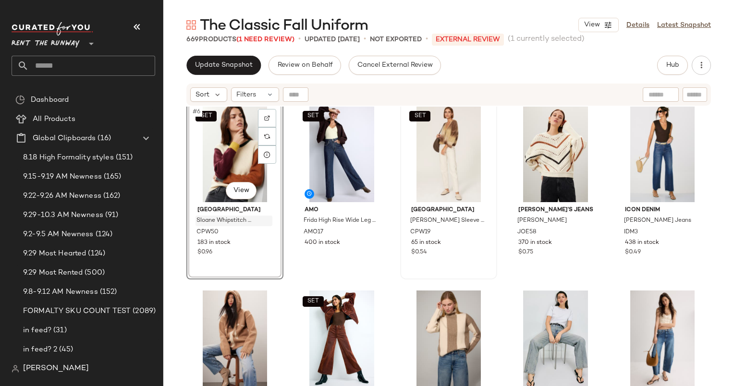
click at [724, 257] on div "Weekend Max Mara Hardy Fairisle Crewneck Sweater WMM8 400 in stock Levi's Mediu…" at bounding box center [448, 258] width 570 height 303
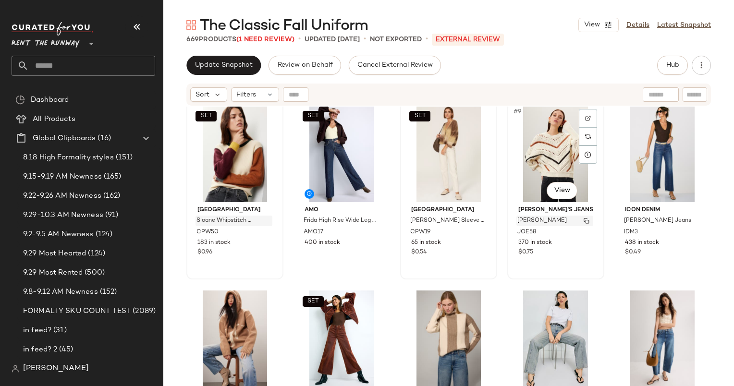
click at [581, 224] on button "button" at bounding box center [585, 221] width 13 height 9
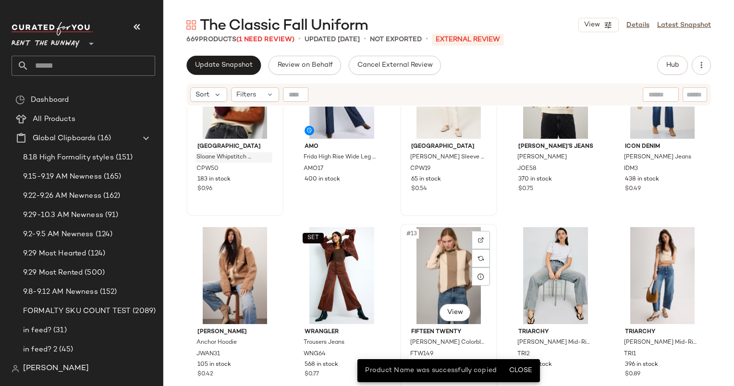
scroll to position [276, 0]
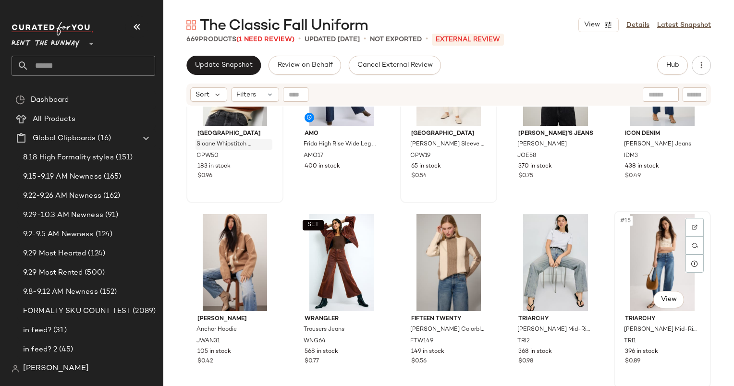
click at [691, 290] on div "#15 View" at bounding box center [662, 262] width 90 height 97
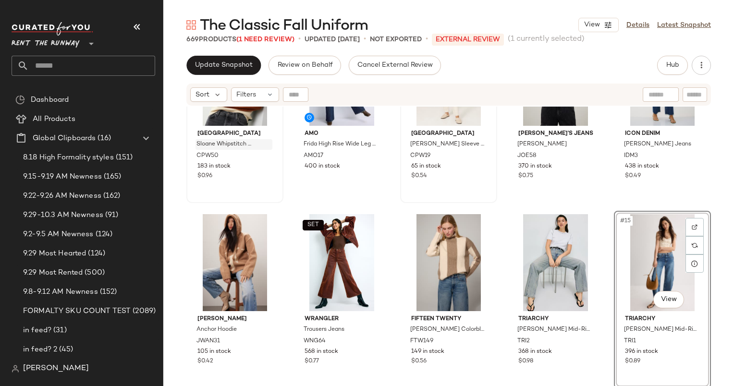
click at [180, 250] on div "SET Central Park West Sloane Whipstitch Sweater CPW50 183 in stock $0.96 SET AM…" at bounding box center [448, 258] width 570 height 303
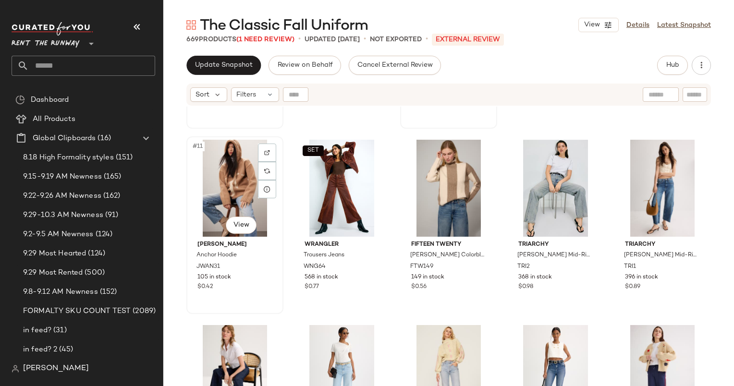
scroll to position [351, 0]
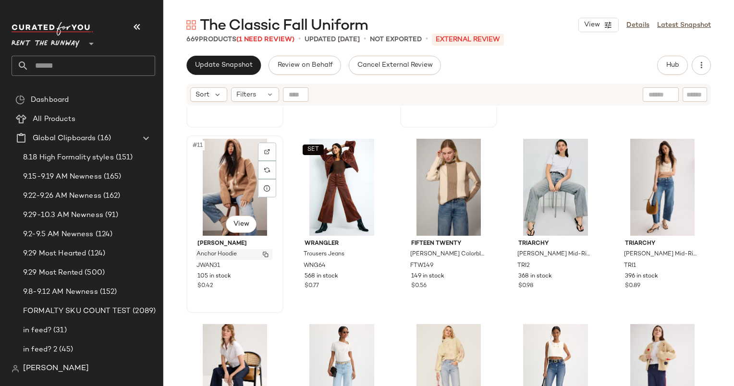
click at [264, 253] on img "button" at bounding box center [266, 255] width 6 height 6
click at [675, 264] on div "TRI1" at bounding box center [661, 266] width 77 height 11
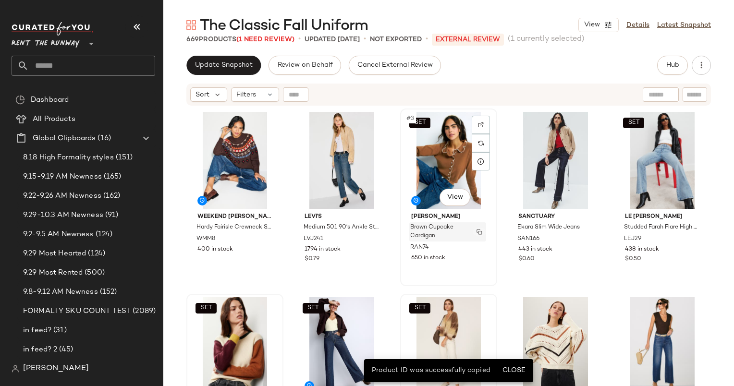
click at [476, 229] on img "button" at bounding box center [479, 232] width 6 height 6
click at [478, 230] on img "button" at bounding box center [479, 232] width 6 height 6
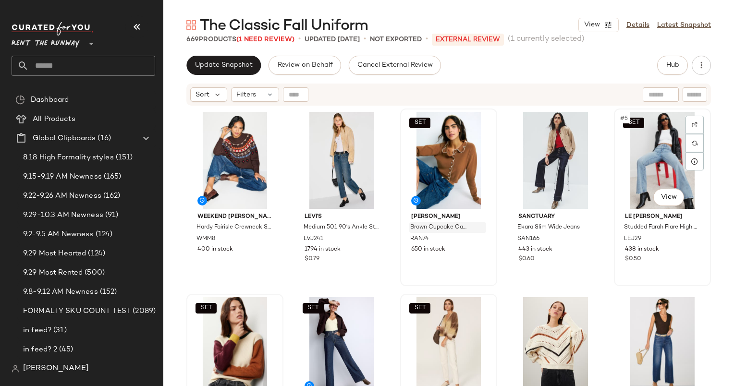
click at [695, 253] on div "LE JEAN Studded Farah Flare High Rise Jeans LEJ29 438 in stock $0.50" at bounding box center [662, 237] width 90 height 56
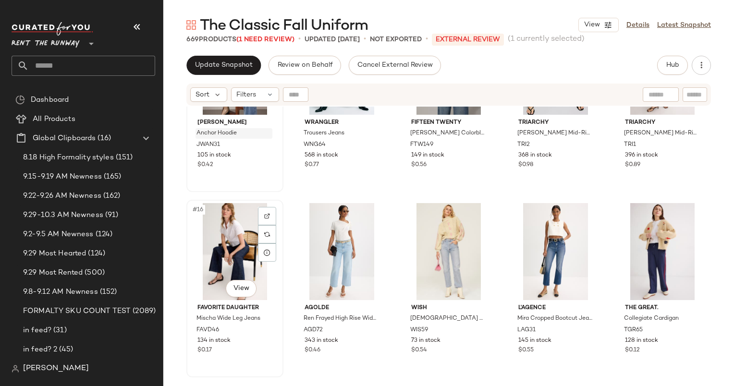
scroll to position [323, 0]
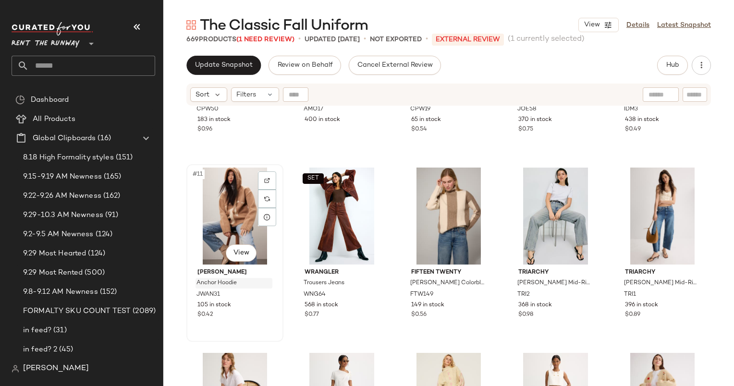
click at [208, 229] on div "#11 View" at bounding box center [235, 216] width 90 height 97
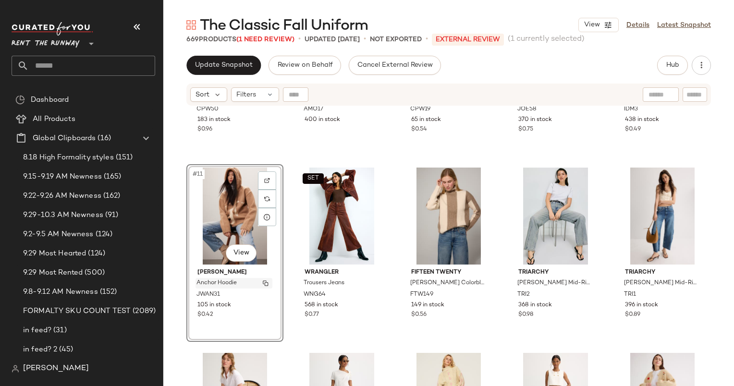
click at [265, 282] on img "button" at bounding box center [266, 283] width 6 height 6
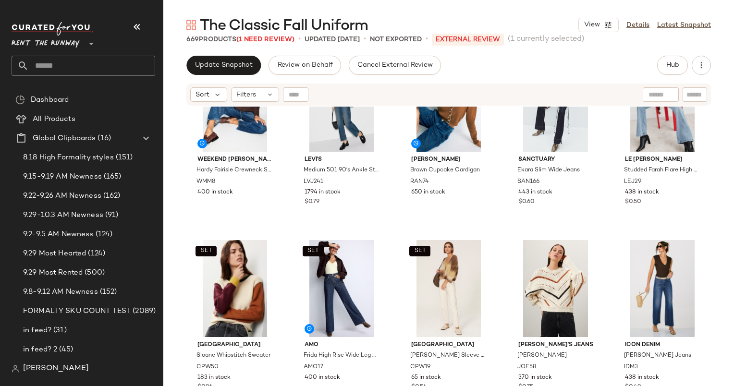
scroll to position [53, 0]
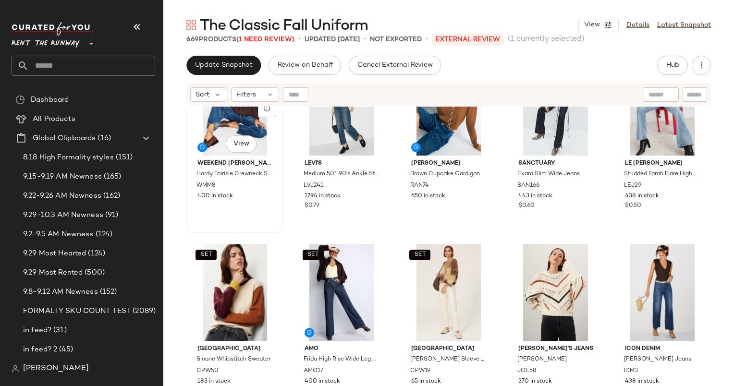
click at [222, 219] on div "#1 View Weekend Max Mara Hardy Fairisle Crewneck Sweater WMM8 400 in stock" at bounding box center [234, 144] width 95 height 176
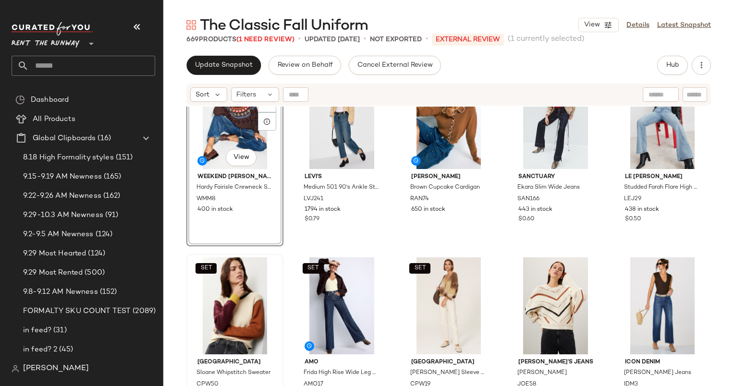
scroll to position [50, 0]
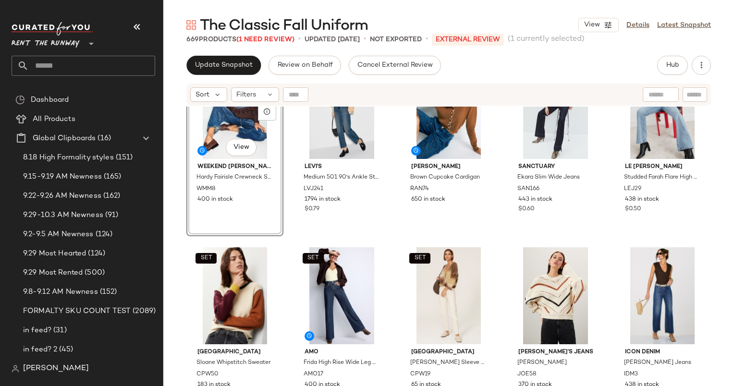
click at [176, 253] on div "#1 View Weekend Max Mara Hardy Fairisle Crewneck Sweater WMM8 400 in stock Levi…" at bounding box center [448, 258] width 570 height 303
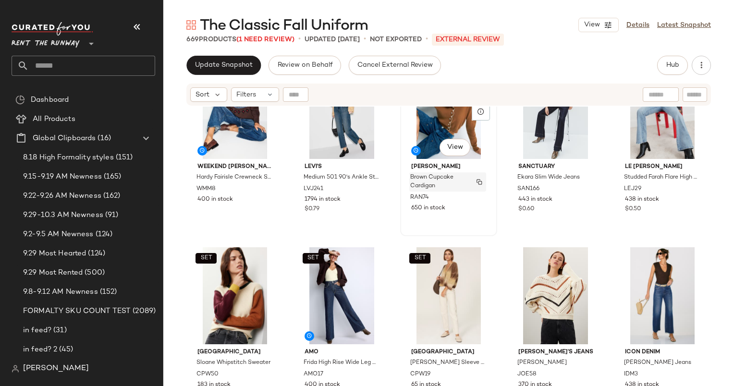
click at [478, 181] on img "button" at bounding box center [479, 182] width 6 height 6
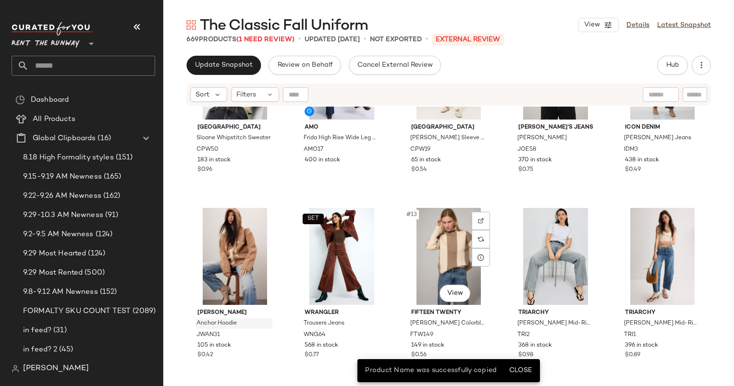
scroll to position [302, 0]
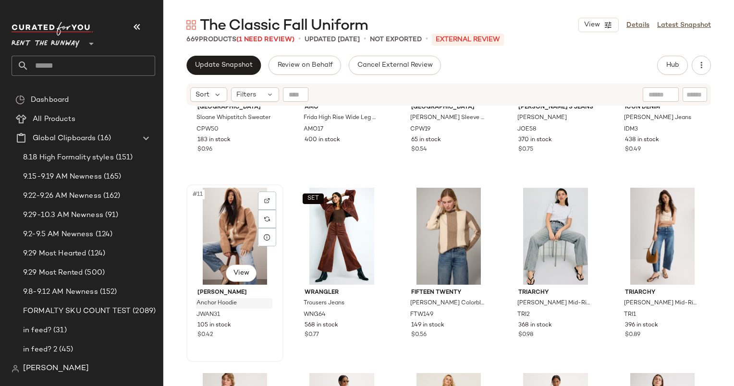
click at [209, 266] on div "#11 View" at bounding box center [235, 236] width 90 height 97
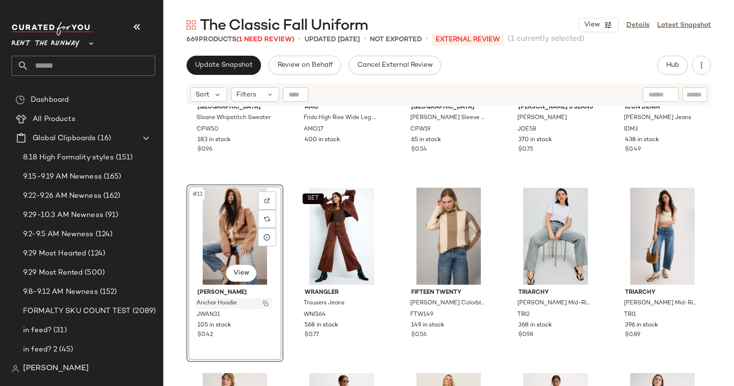
click at [262, 305] on button "button" at bounding box center [265, 303] width 13 height 9
click at [682, 169] on div "#10 View Icon Denim Angie Barrel Jeans IDM3 438 in stock $0.49" at bounding box center [662, 88] width 95 height 176
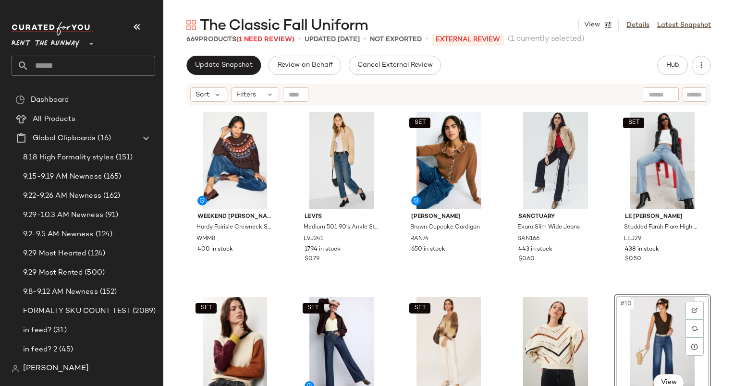
click at [696, 34] on div "The Classic Fall Uniform View Details Latest Snapshot" at bounding box center [448, 24] width 570 height 19
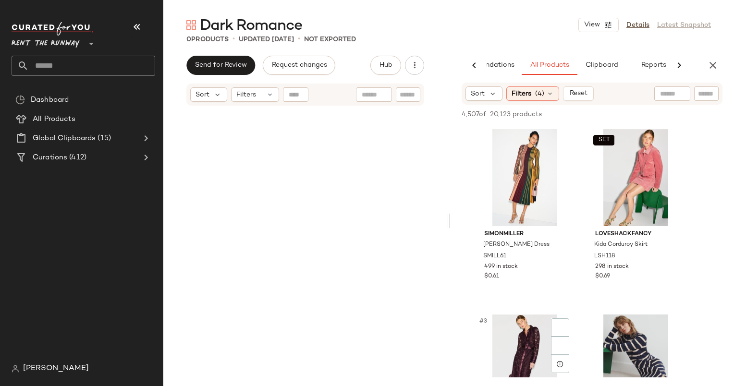
scroll to position [125, 0]
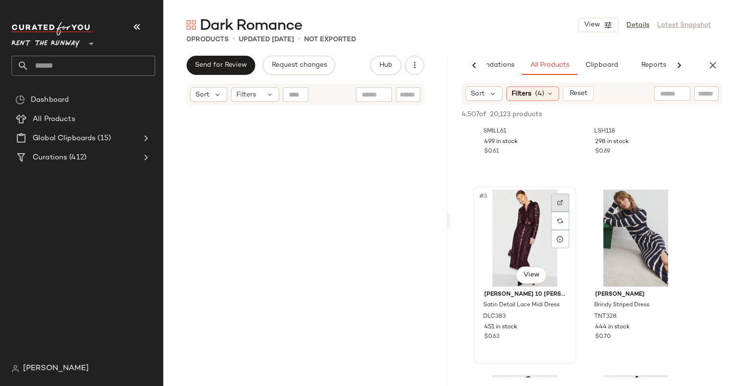
click at [561, 205] on div at bounding box center [560, 202] width 18 height 18
click at [503, 232] on div "#3 View" at bounding box center [524, 238] width 96 height 97
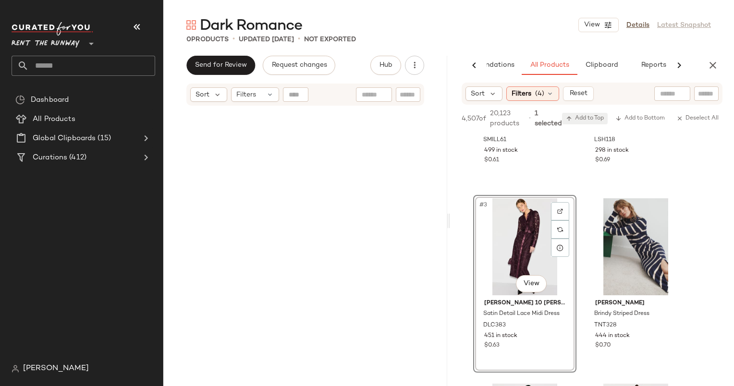
click at [595, 121] on span "Add to Top" at bounding box center [585, 118] width 38 height 7
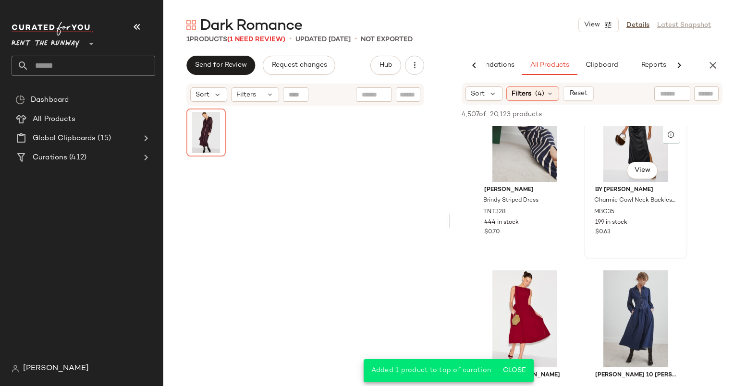
scroll to position [229, 0]
click at [613, 150] on div "#4 View" at bounding box center [635, 134] width 96 height 97
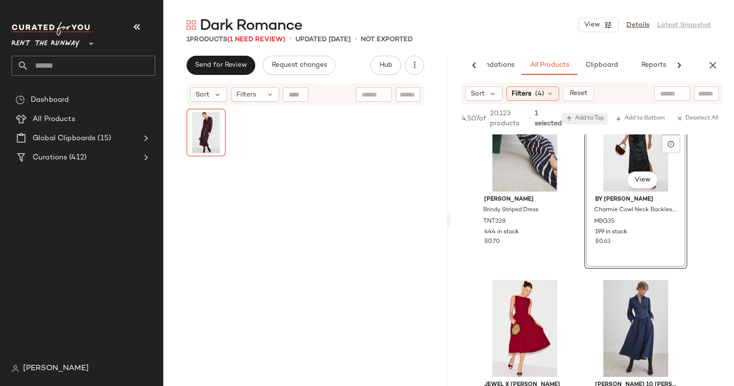
click at [574, 116] on span "Add to Top" at bounding box center [585, 118] width 38 height 7
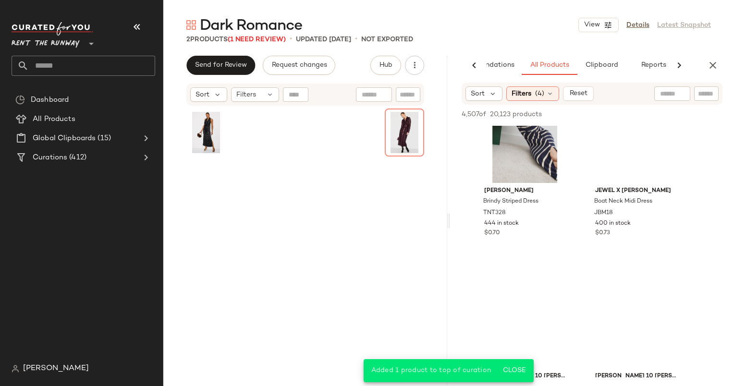
scroll to position [0, 0]
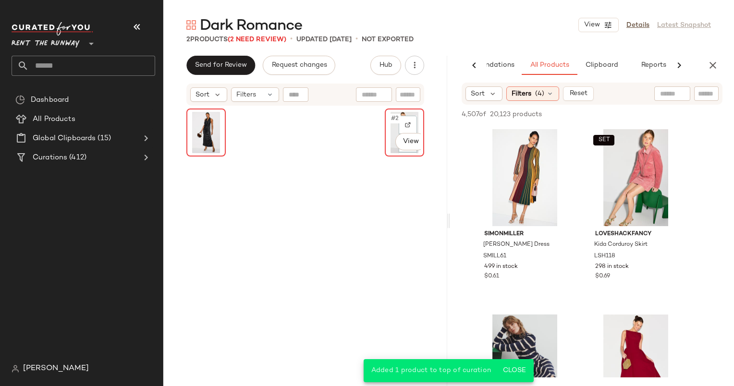
click at [386, 117] on div "#2 View" at bounding box center [404, 132] width 37 height 46
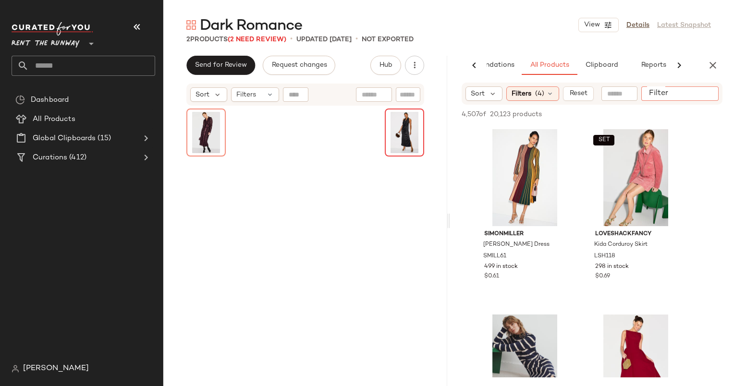
click at [716, 94] on div at bounding box center [679, 93] width 77 height 14
type input "****"
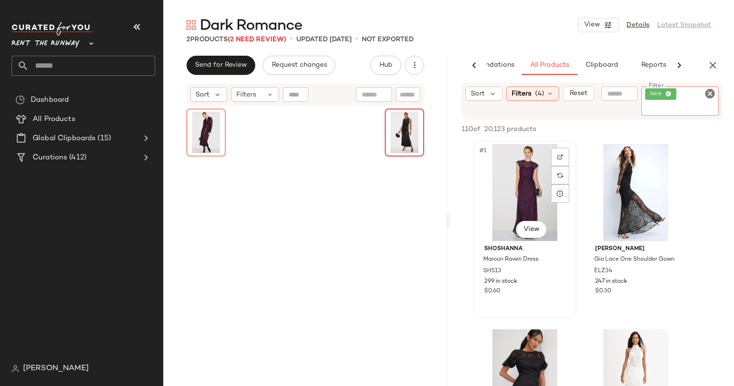
click at [520, 189] on div "#1 View" at bounding box center [524, 192] width 96 height 97
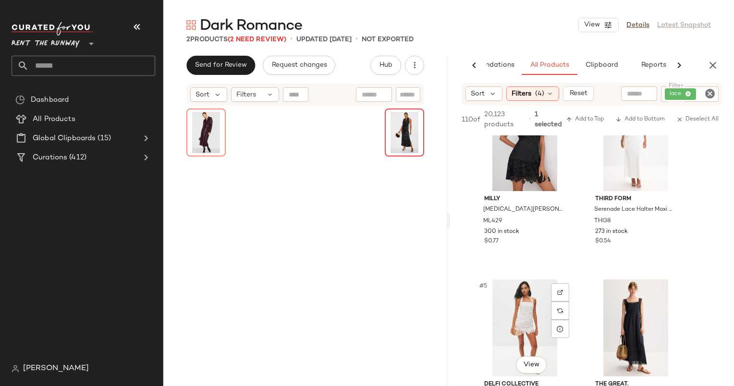
scroll to position [230, 0]
click at [506, 167] on div "#3 View" at bounding box center [524, 142] width 96 height 97
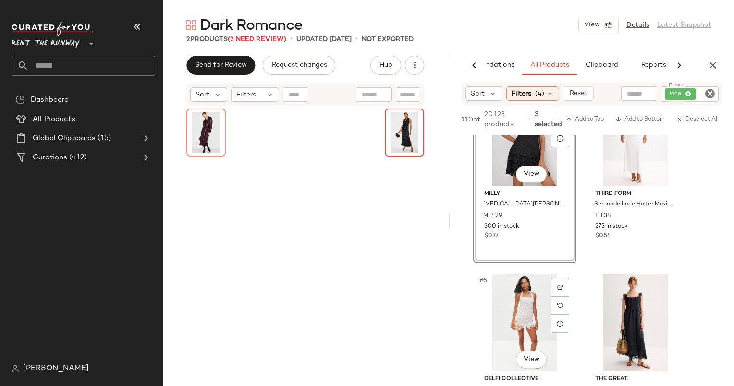
scroll to position [231, 0]
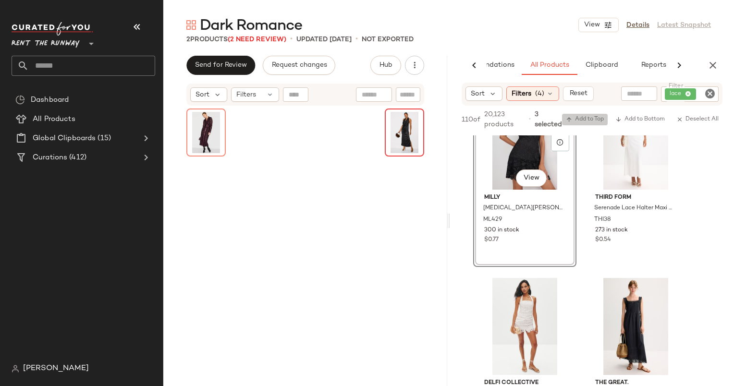
click at [586, 120] on span "Add to Top" at bounding box center [585, 119] width 38 height 7
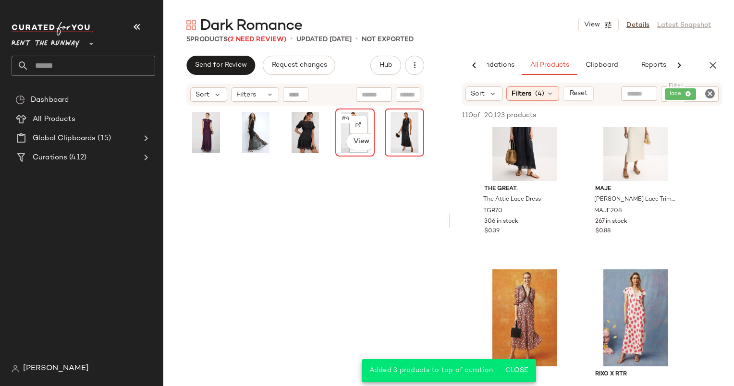
click at [340, 120] on span "#4" at bounding box center [345, 119] width 11 height 10
click at [388, 118] on div "#5 View" at bounding box center [404, 132] width 33 height 41
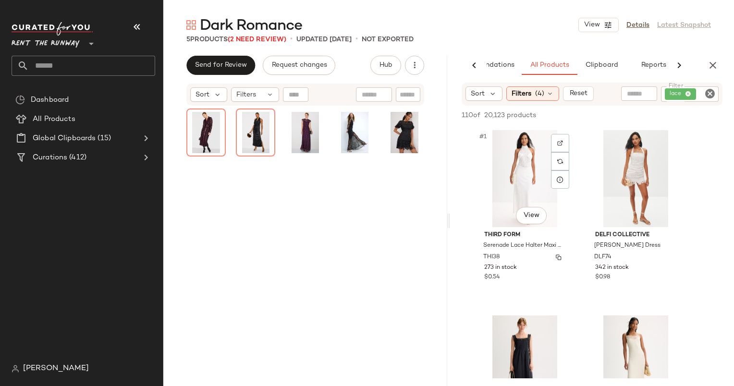
scroll to position [92, 0]
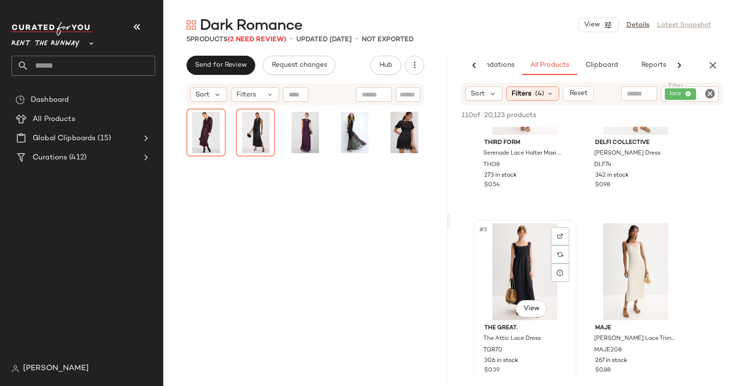
click at [530, 263] on div "#3 View" at bounding box center [524, 271] width 96 height 97
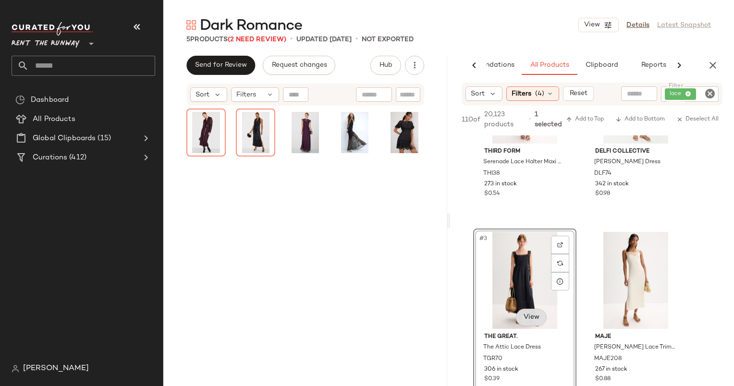
click at [531, 321] on body "Rent the Runway ** Dashboard All Products Global Clipboards (15) Curations (412…" at bounding box center [367, 193] width 734 height 386
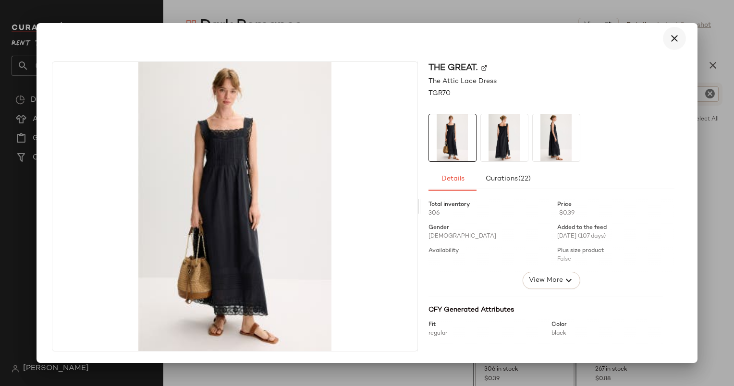
click at [674, 34] on icon "button" at bounding box center [674, 39] width 12 height 12
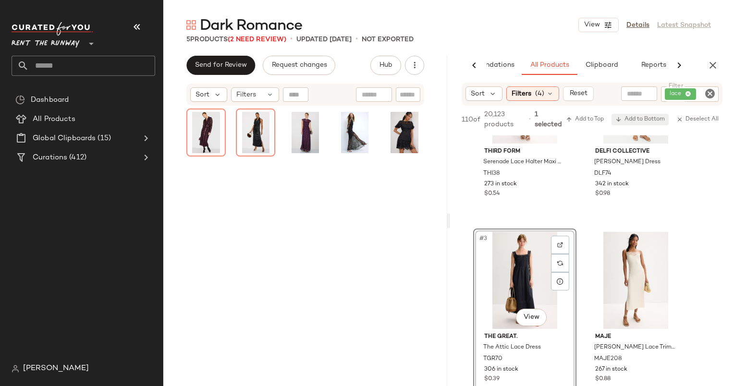
click at [638, 118] on span "Add to Bottom" at bounding box center [639, 119] width 49 height 7
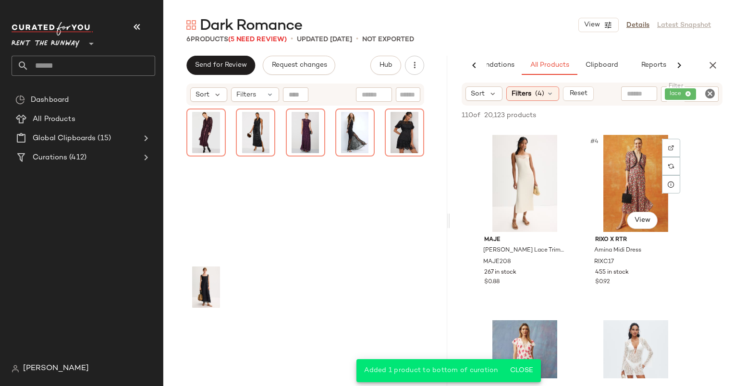
scroll to position [213, 0]
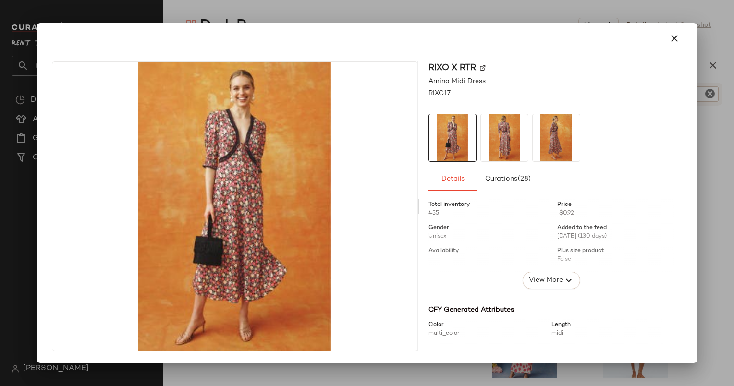
click at [670, 50] on div at bounding box center [366, 38] width 652 height 31
click at [674, 46] on button "button" at bounding box center [674, 38] width 23 height 23
click at [674, 33] on icon "button" at bounding box center [674, 39] width 12 height 12
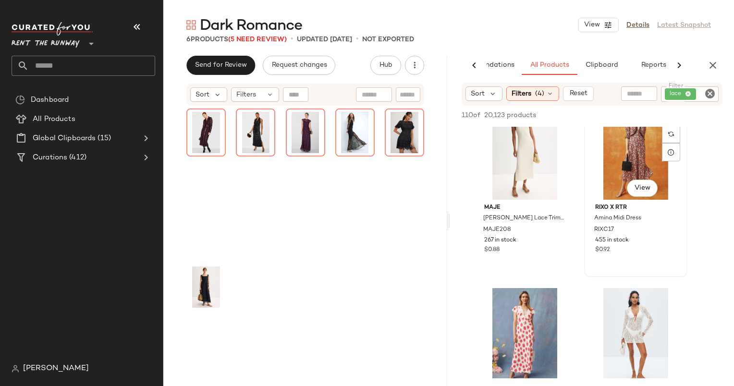
scroll to position [176, 0]
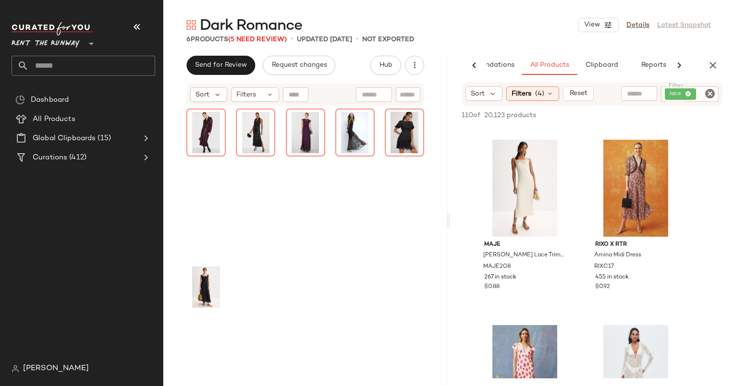
click at [220, 216] on div at bounding box center [205, 181] width 39 height 147
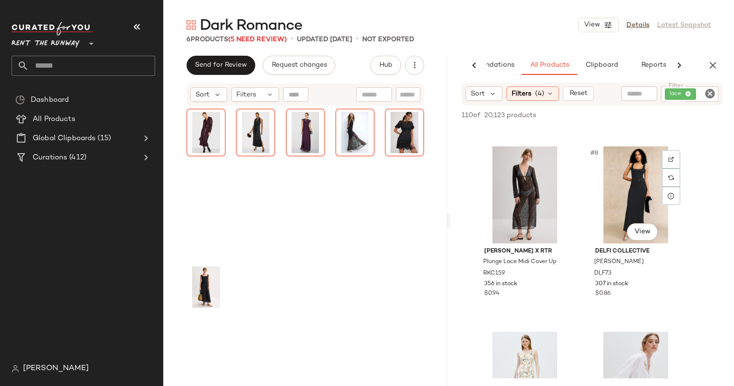
scroll to position [540, 0]
click at [538, 90] on span "(4)" at bounding box center [539, 94] width 9 height 10
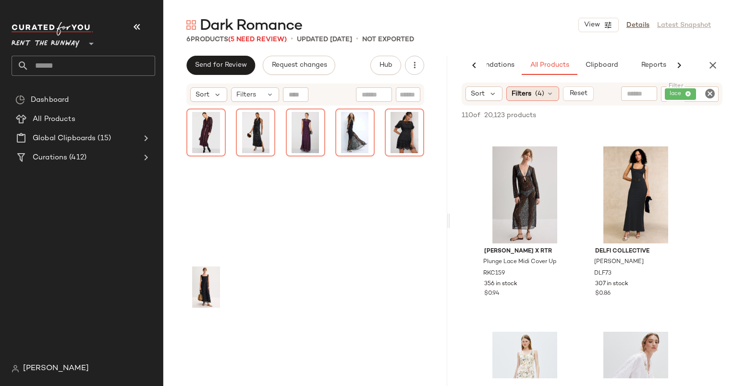
click at [521, 94] on span "Filters" at bounding box center [521, 94] width 20 height 10
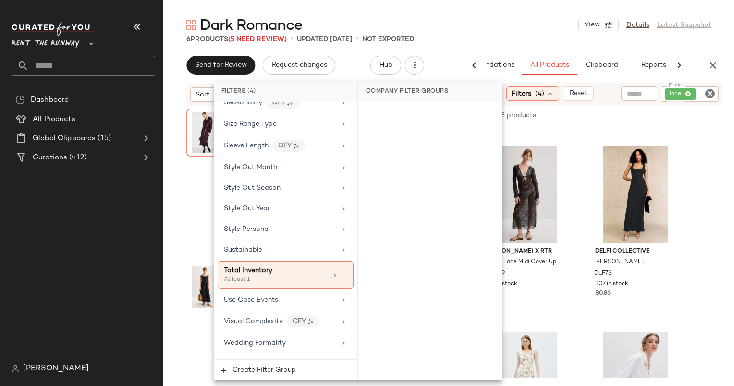
scroll to position [1421, 0]
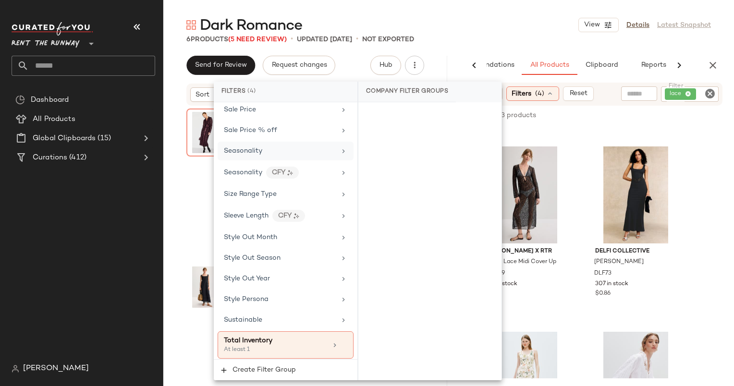
click at [272, 144] on div "Seasonality" at bounding box center [285, 151] width 136 height 19
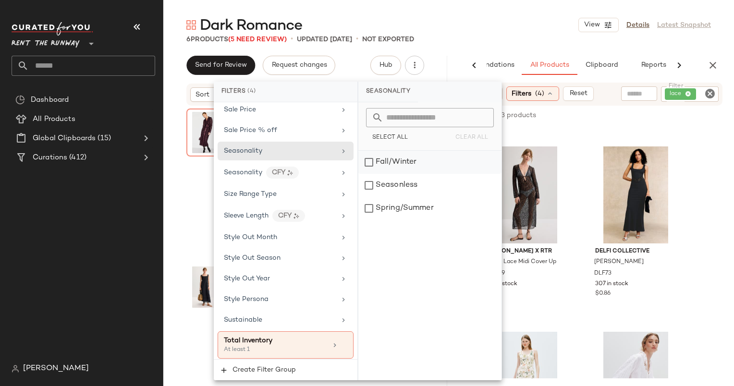
click at [377, 171] on div "Fall/Winter" at bounding box center [429, 162] width 143 height 23
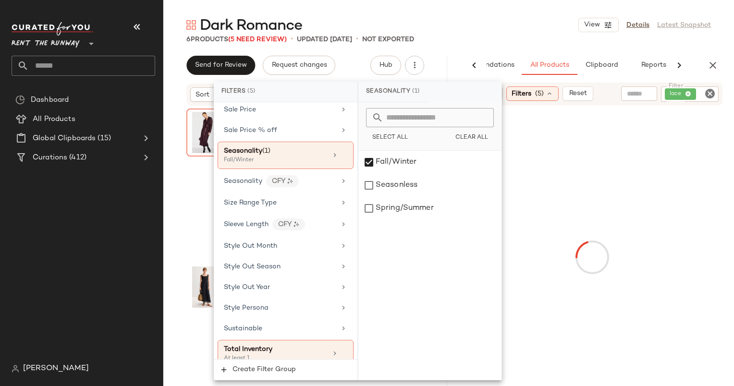
click at [474, 40] on div "6 Products (5 Need Review) • updated [DATE] • Not Exported" at bounding box center [448, 40] width 570 height 10
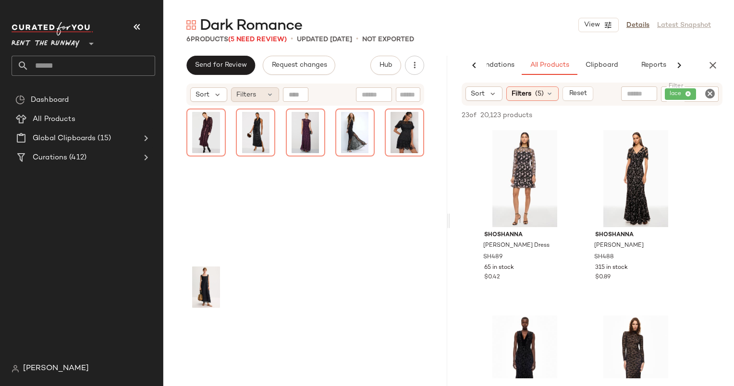
click at [253, 95] on span "Filters" at bounding box center [246, 95] width 20 height 10
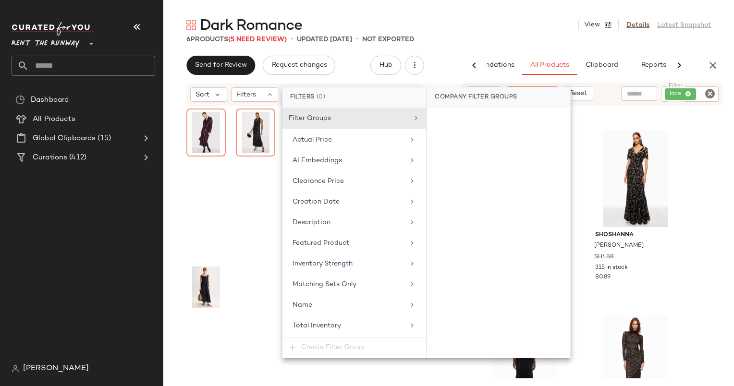
click at [231, 310] on div at bounding box center [305, 258] width 238 height 301
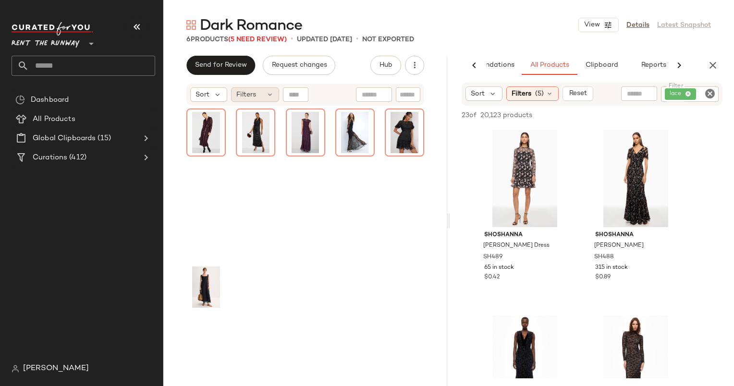
click at [266, 91] on icon at bounding box center [270, 95] width 8 height 8
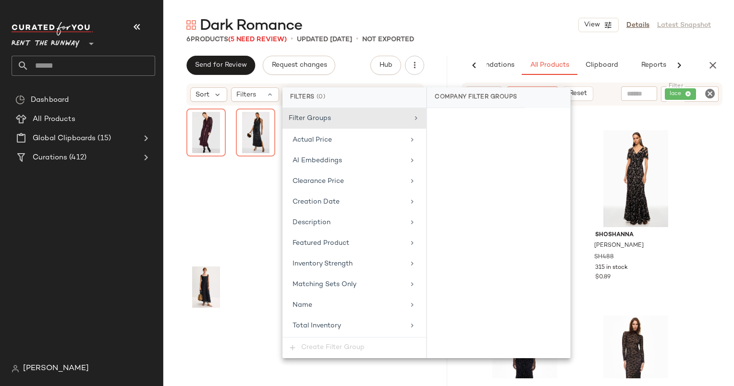
click at [245, 249] on div at bounding box center [255, 181] width 39 height 147
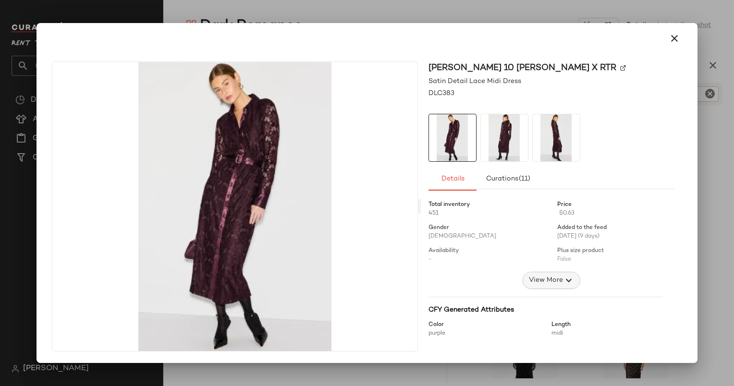
click at [524, 285] on button "View More" at bounding box center [551, 280] width 58 height 17
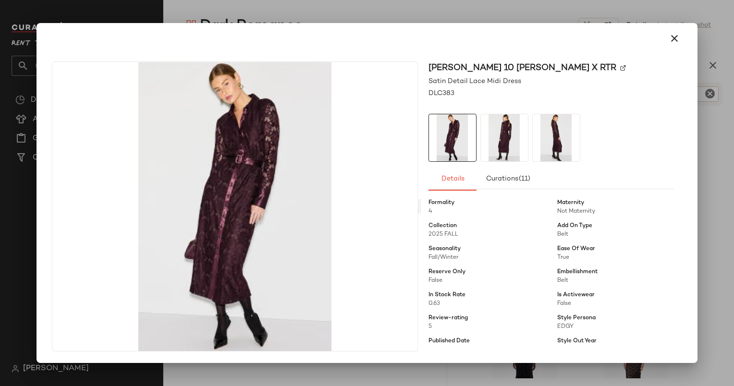
scroll to position [165, 0]
click at [672, 35] on icon "button" at bounding box center [674, 39] width 12 height 12
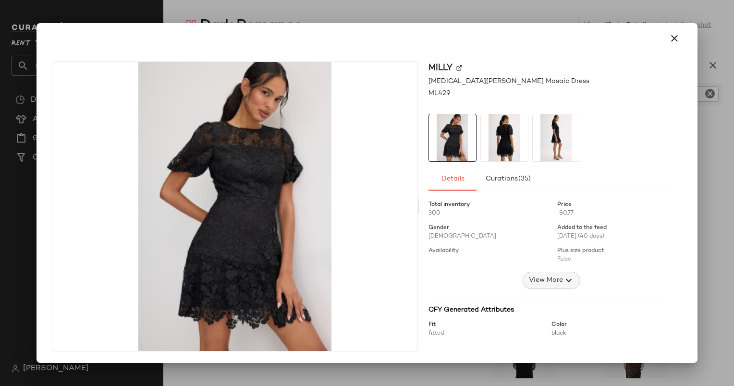
click at [554, 277] on span "View More" at bounding box center [545, 281] width 35 height 12
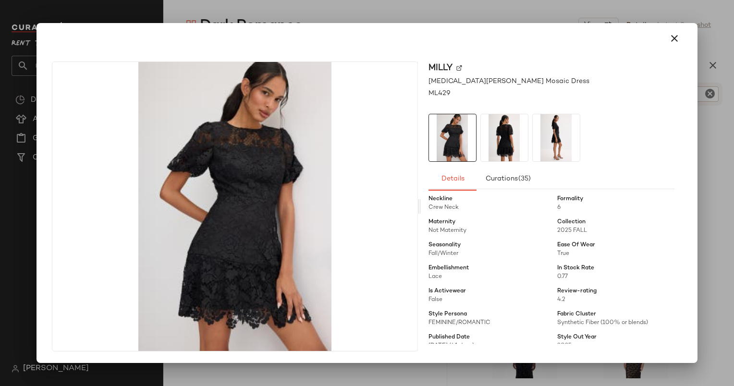
scroll to position [144, 0]
click at [684, 38] on button "button" at bounding box center [674, 38] width 23 height 23
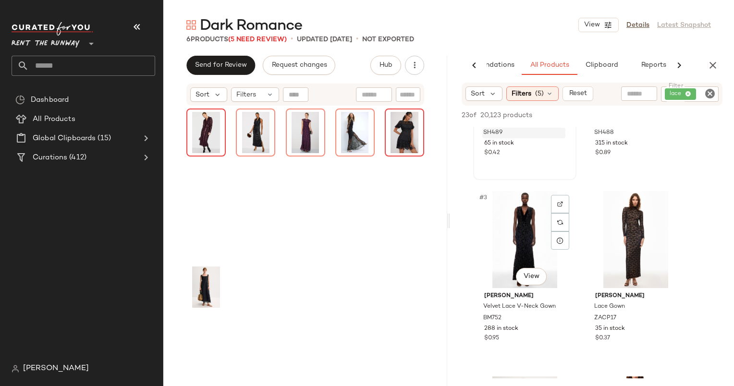
scroll to position [0, 0]
